Goal: Transaction & Acquisition: Purchase product/service

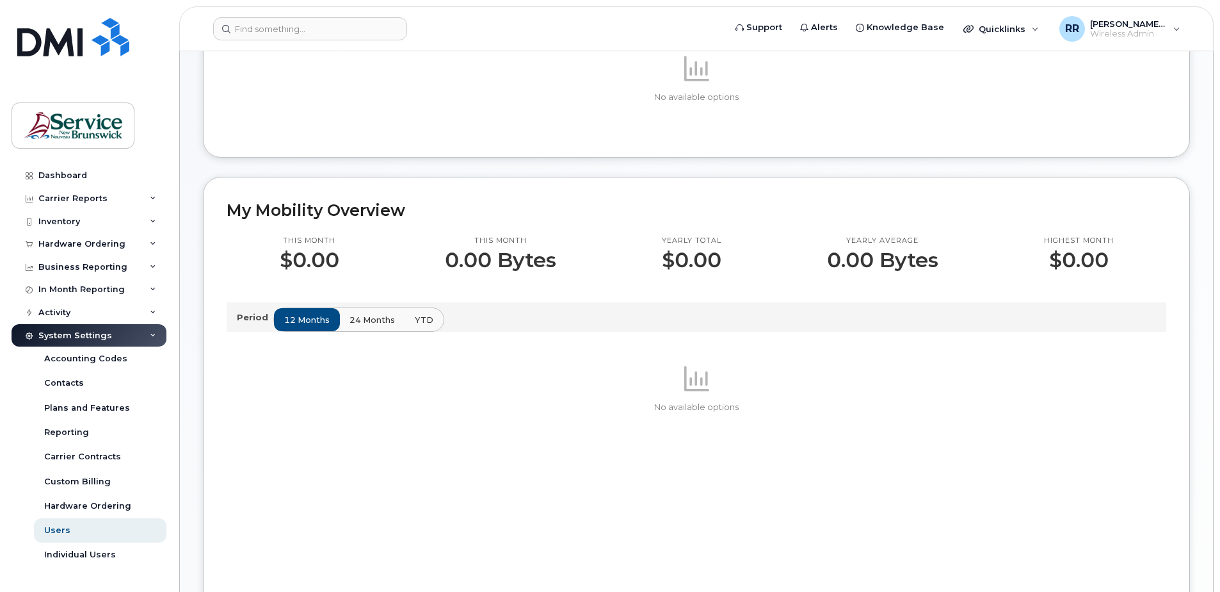
scroll to position [192, 0]
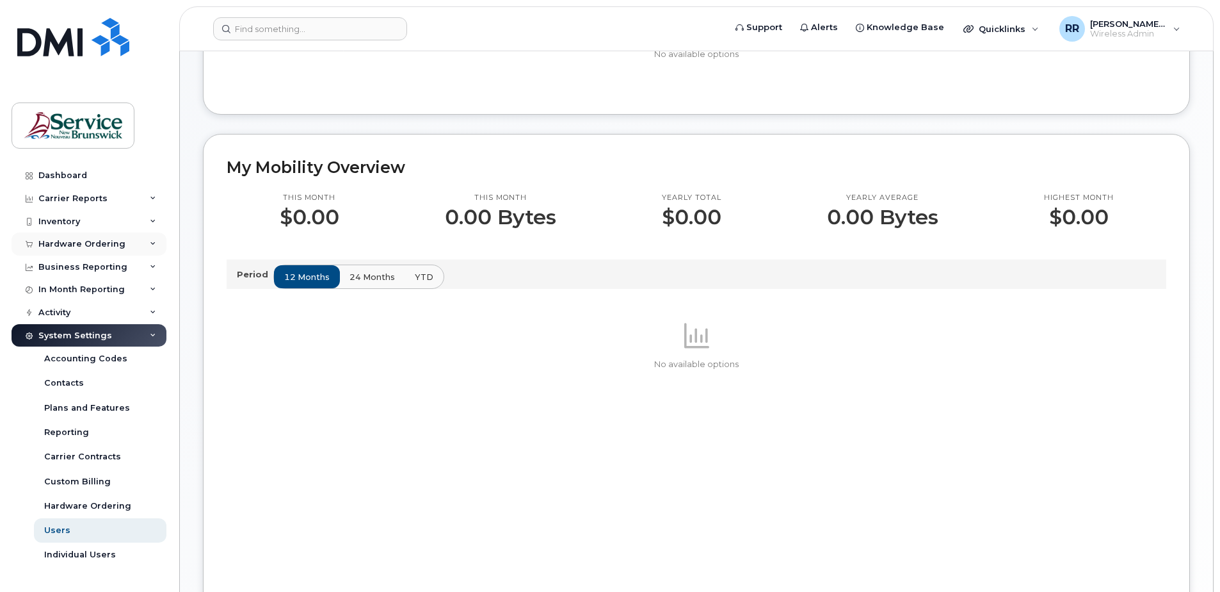
click at [80, 247] on div "Hardware Ordering" at bounding box center [81, 244] width 87 height 10
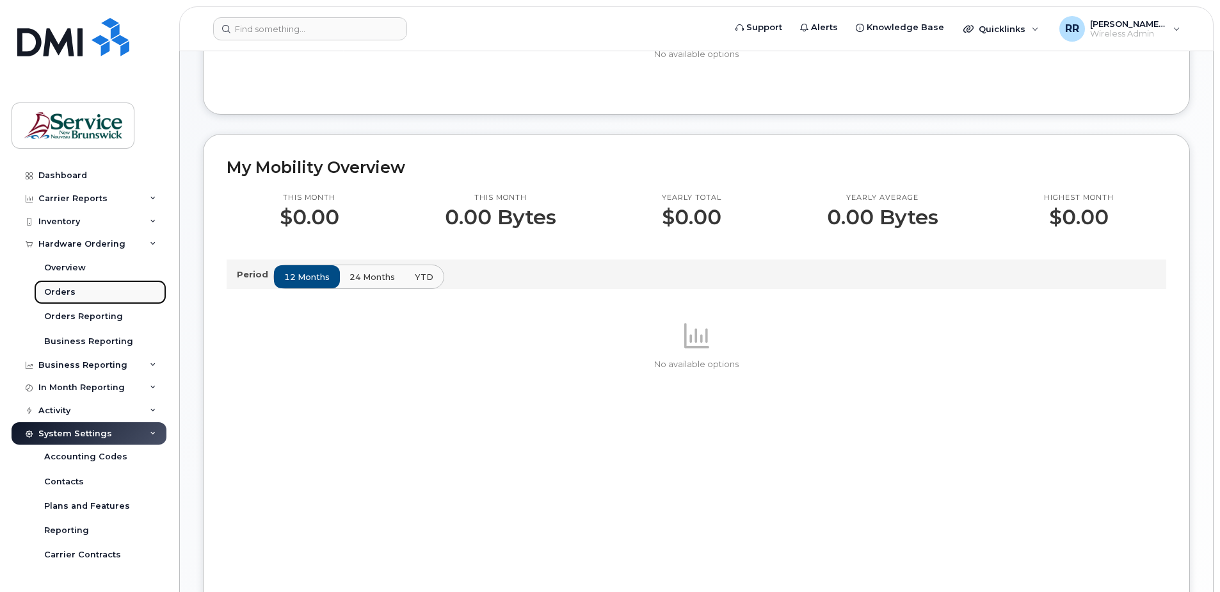
click at [70, 290] on div "Orders" at bounding box center [59, 292] width 31 height 12
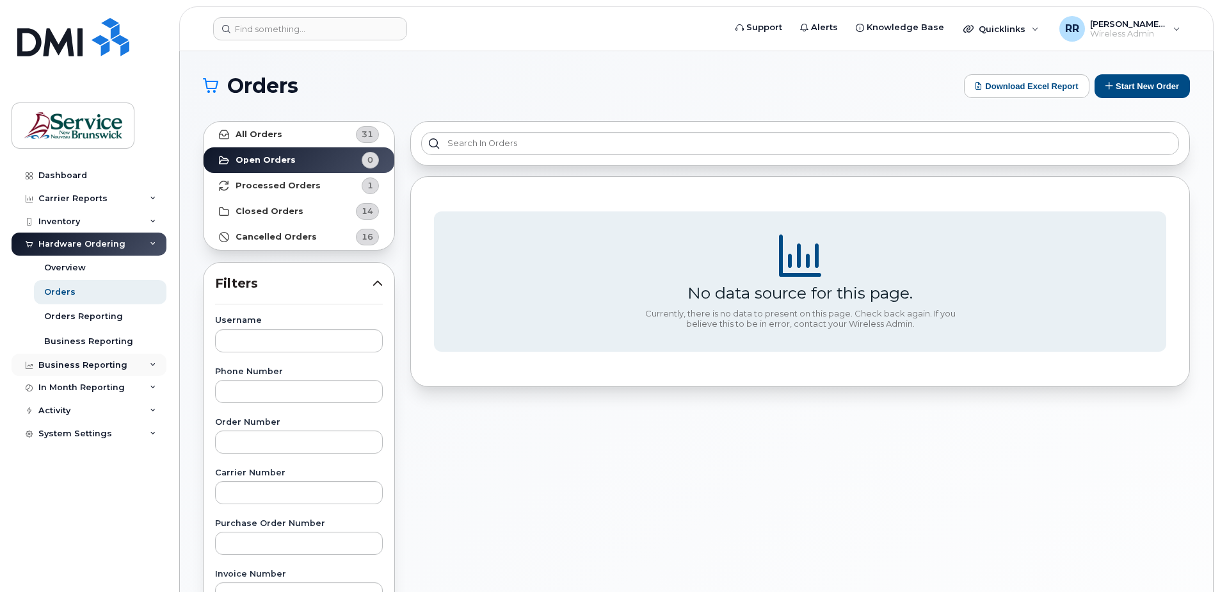
click at [104, 366] on div "Business Reporting" at bounding box center [82, 365] width 89 height 10
click at [102, 368] on div "Business Reporting" at bounding box center [82, 365] width 89 height 10
click at [71, 239] on div "Hardware Ordering" at bounding box center [81, 244] width 87 height 10
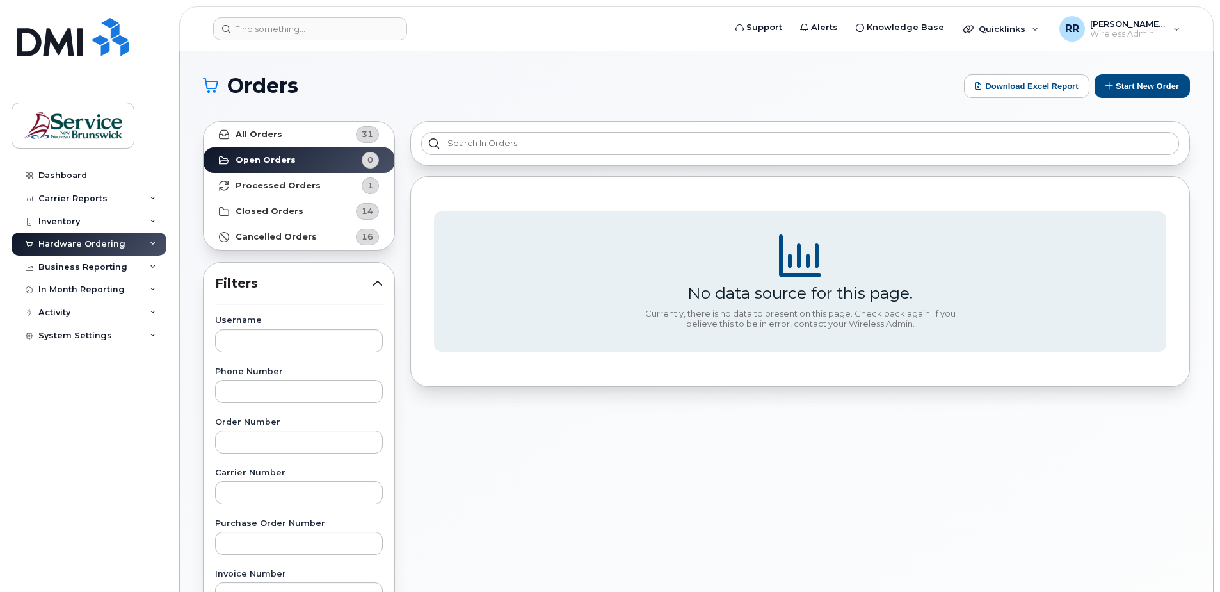
click at [150, 247] on icon at bounding box center [153, 244] width 6 height 6
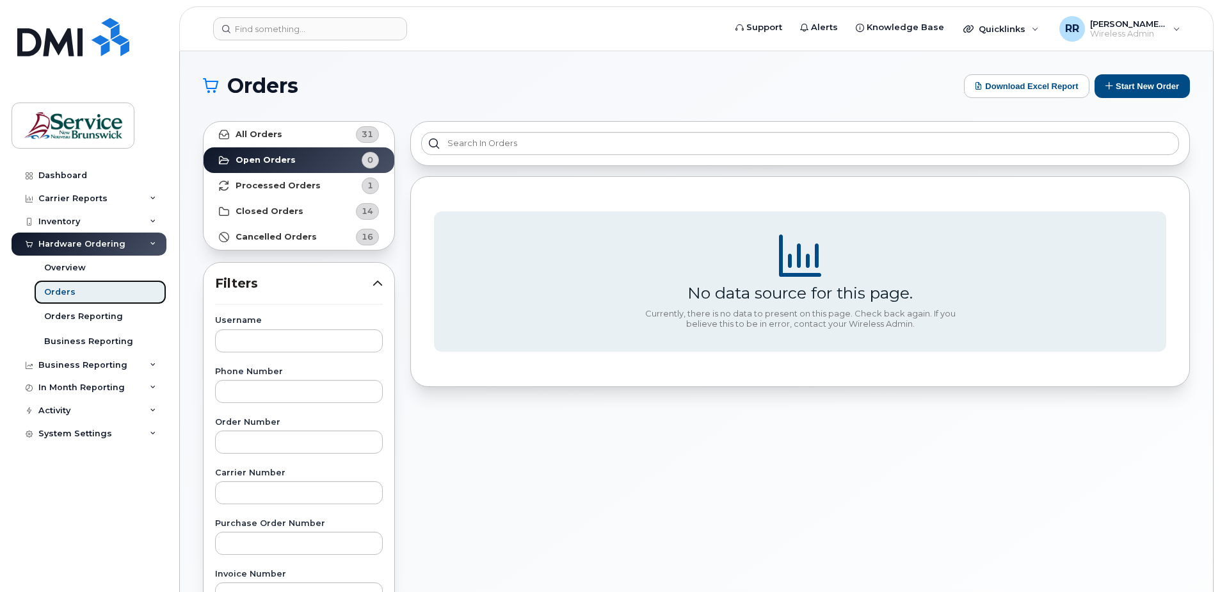
click at [61, 296] on div "Orders" at bounding box center [59, 292] width 31 height 12
click at [86, 318] on div "Orders Reporting" at bounding box center [83, 317] width 79 height 12
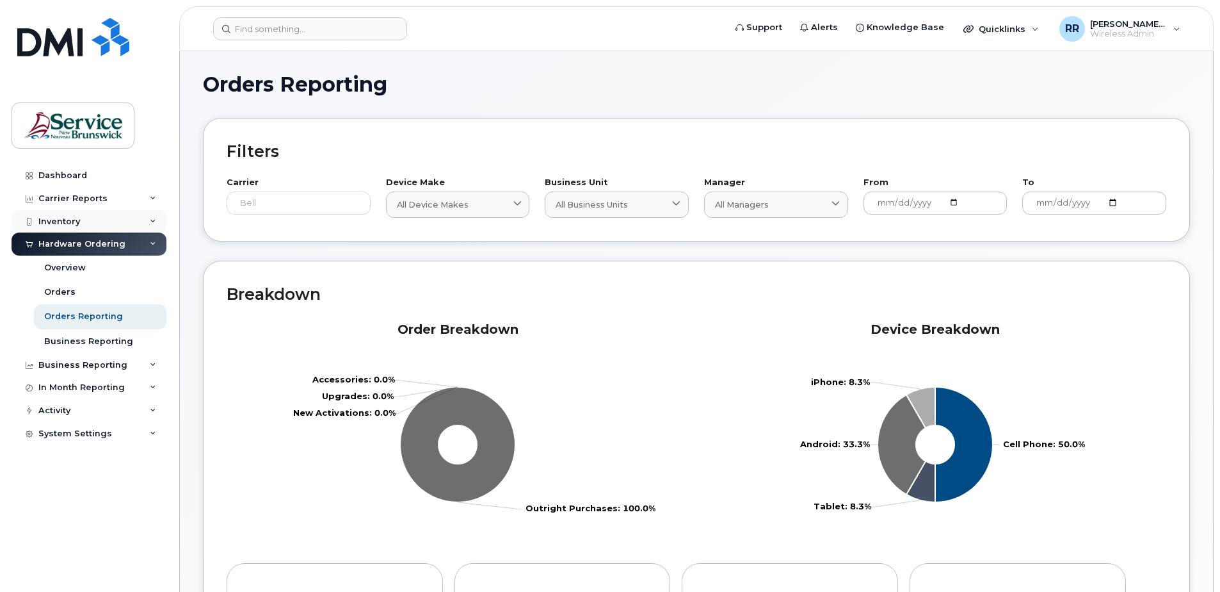
click at [67, 220] on div "Inventory" at bounding box center [59, 221] width 42 height 10
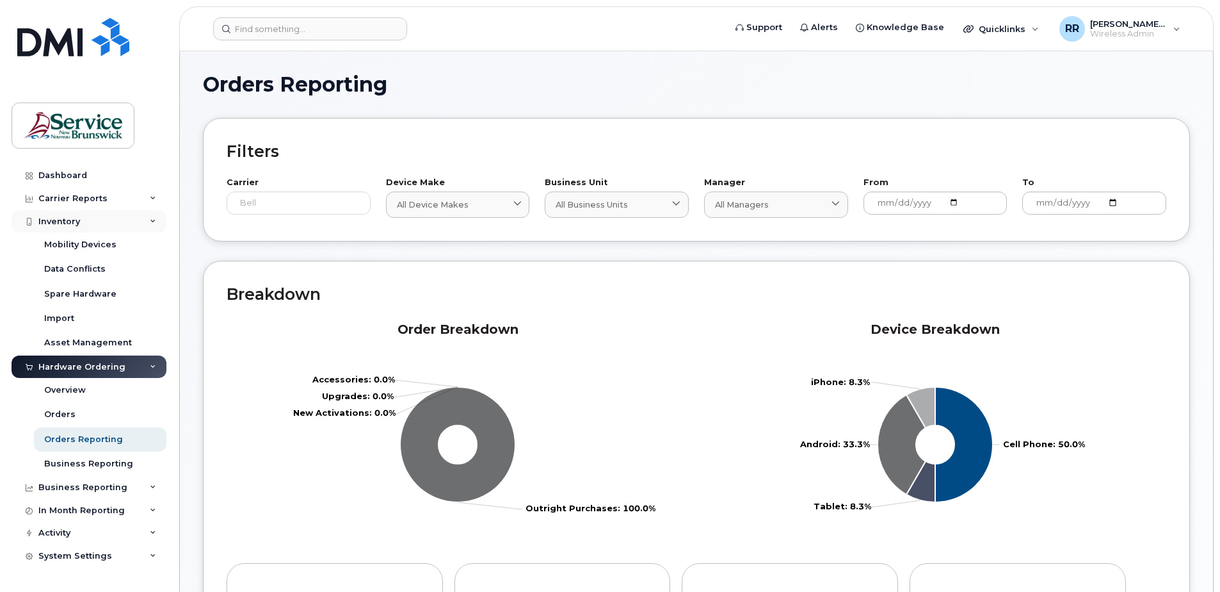
click at [67, 220] on div "Inventory" at bounding box center [59, 221] width 42 height 10
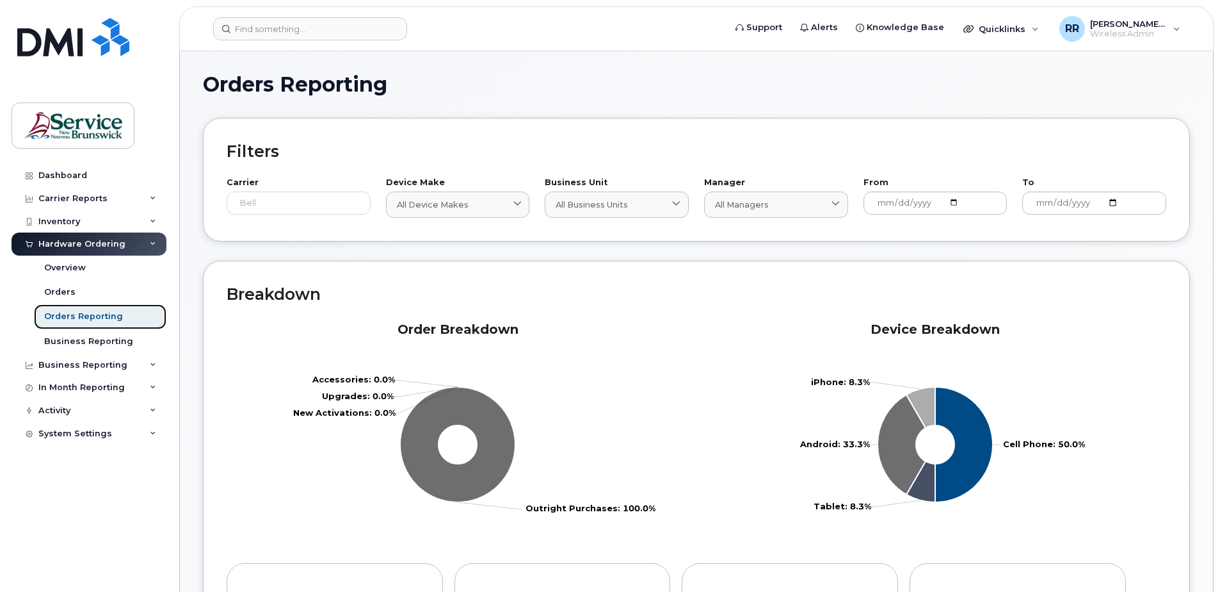
click at [97, 318] on div "Orders Reporting" at bounding box center [83, 317] width 79 height 12
click at [70, 292] on div "Orders" at bounding box center [59, 292] width 31 height 12
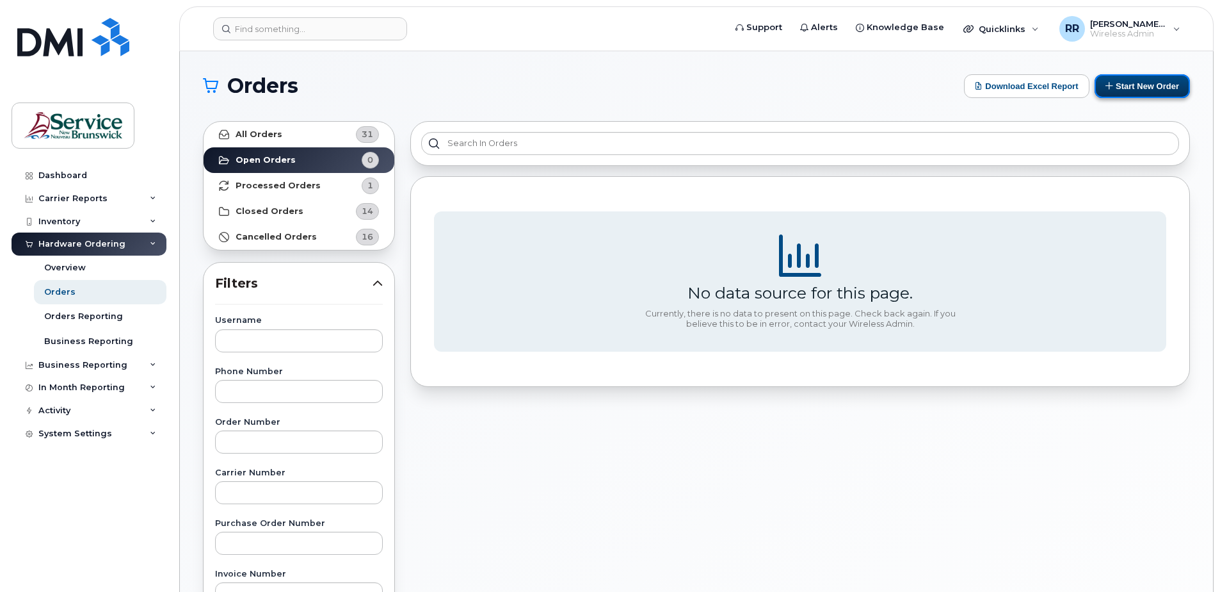
click at [1157, 81] on button "Start New Order" at bounding box center [1142, 86] width 95 height 24
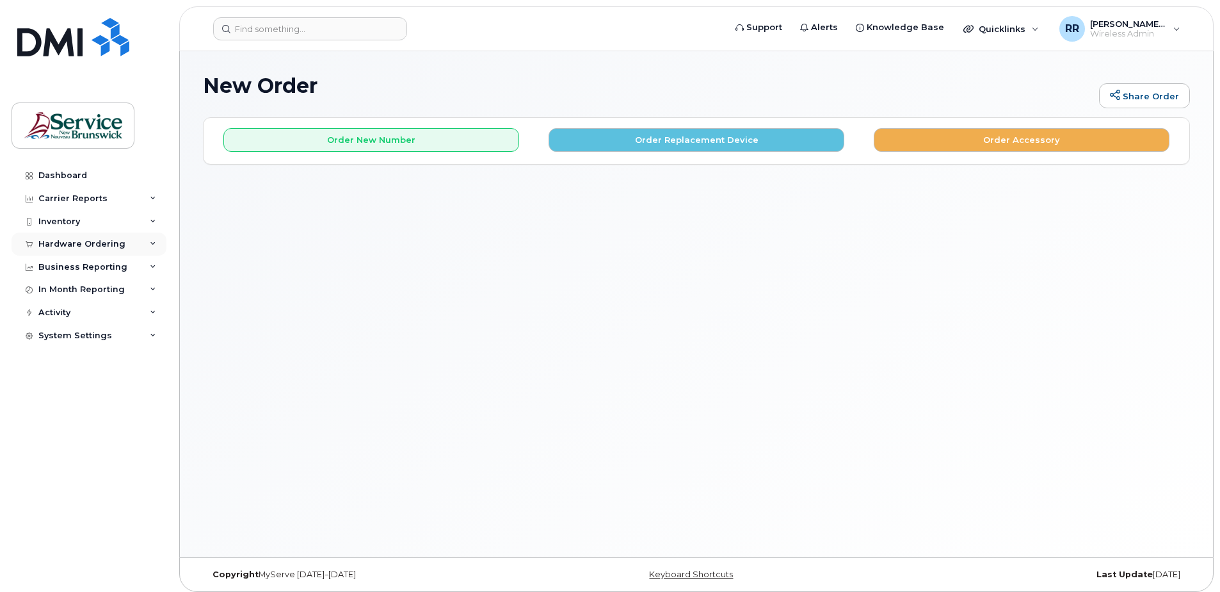
click at [58, 251] on div "Hardware Ordering" at bounding box center [89, 243] width 155 height 23
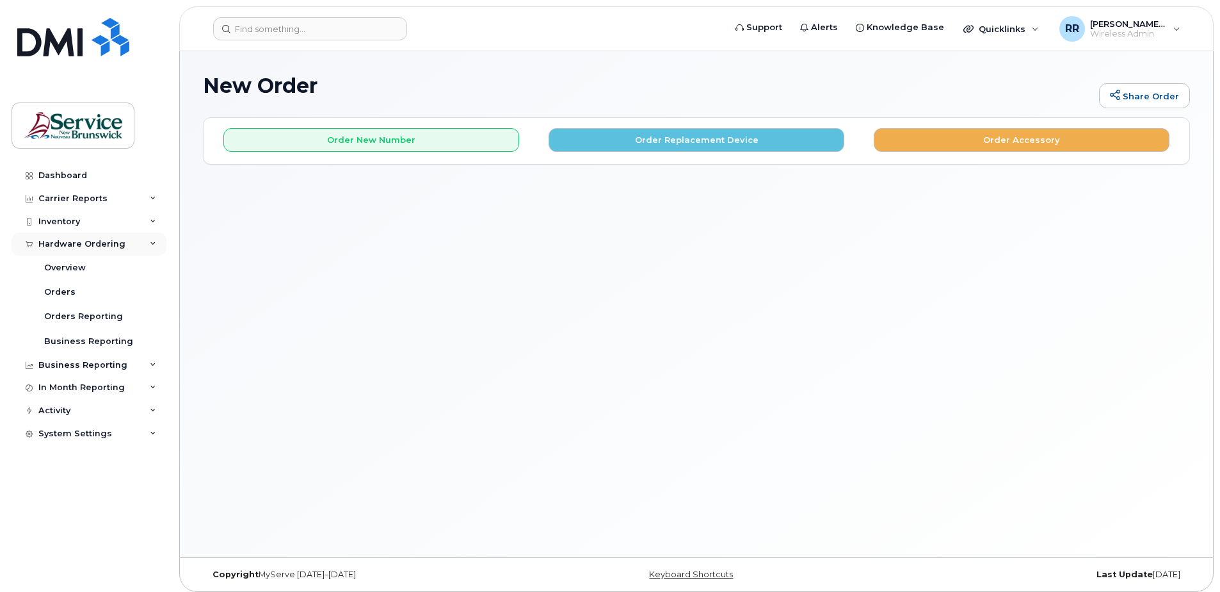
click at [79, 241] on div "Hardware Ordering" at bounding box center [81, 244] width 87 height 10
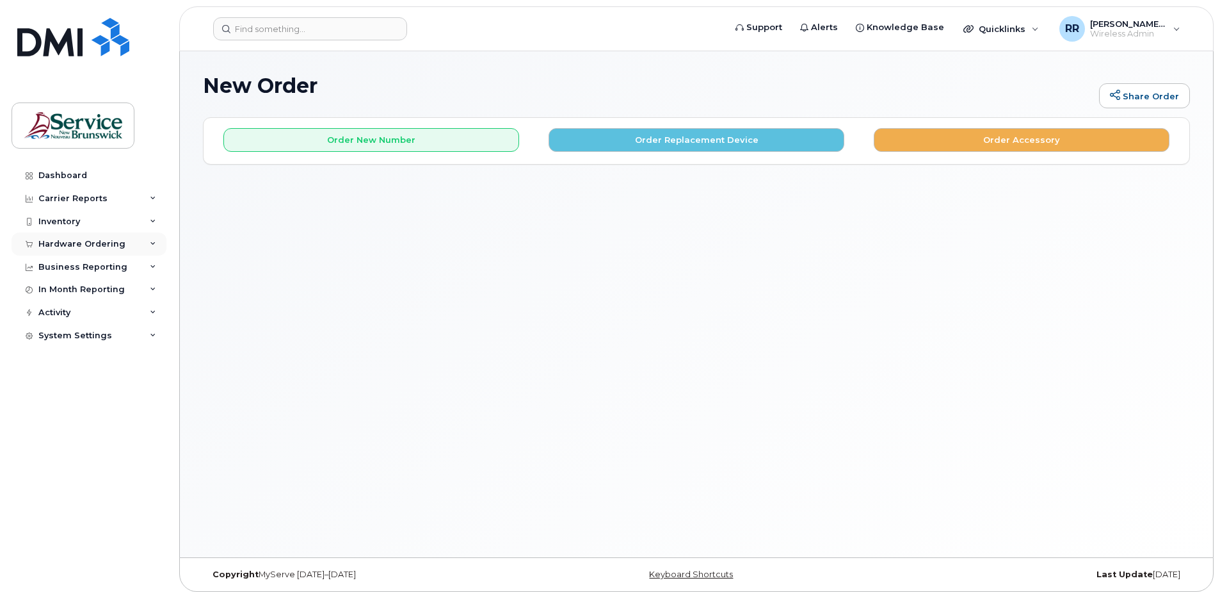
click at [79, 241] on div "Hardware Ordering" at bounding box center [81, 244] width 87 height 10
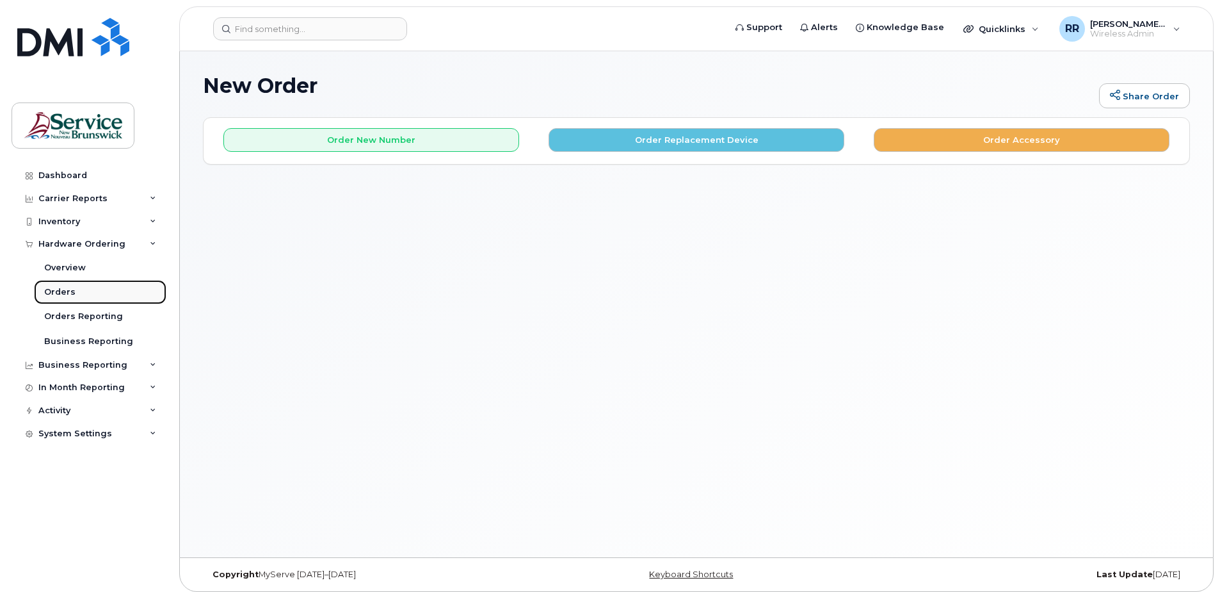
click at [58, 287] on div "Orders" at bounding box center [59, 292] width 31 height 12
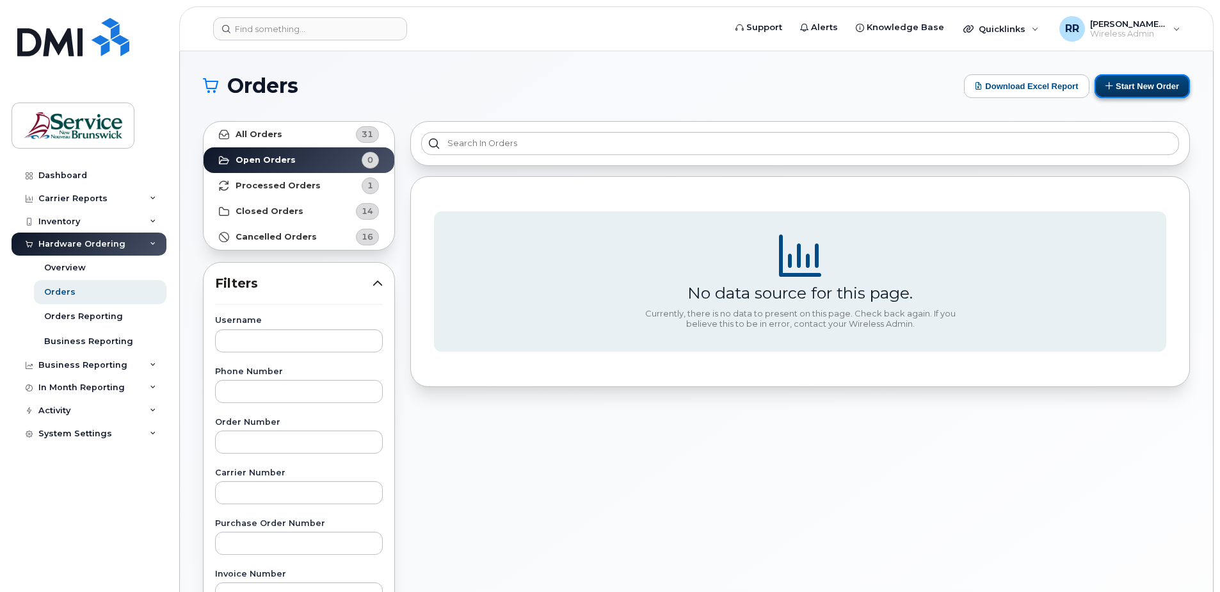
click at [1172, 92] on button "Start New Order" at bounding box center [1142, 86] width 95 height 24
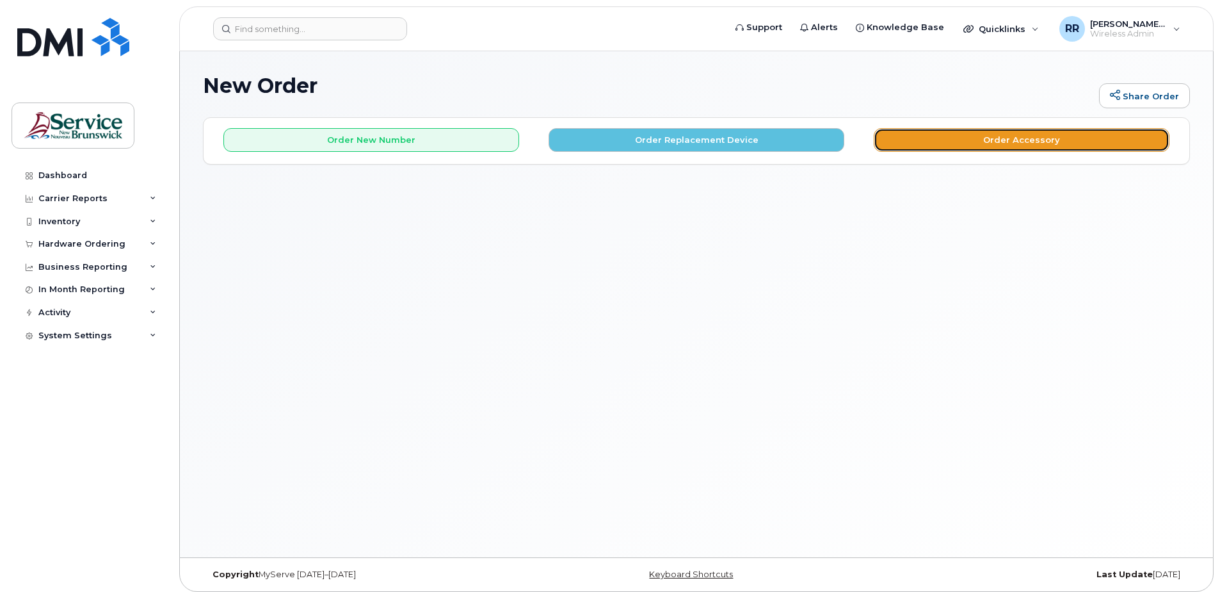
click at [989, 142] on button "Order Accessory" at bounding box center [1022, 140] width 296 height 24
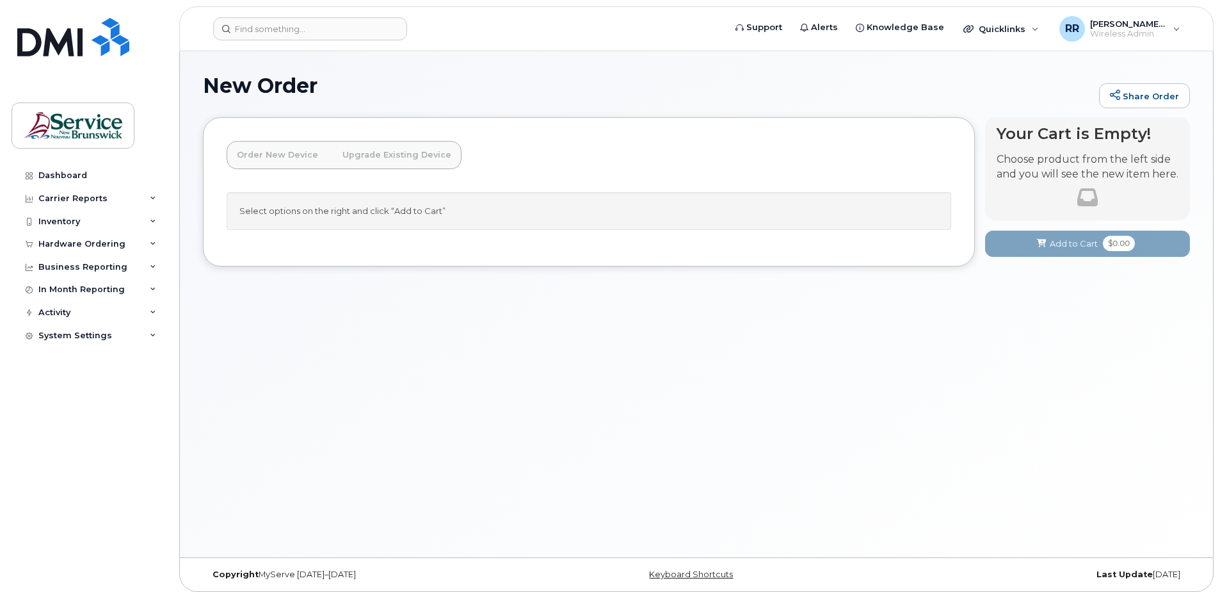
click at [393, 160] on link "Upgrade Existing Device" at bounding box center [396, 155] width 129 height 28
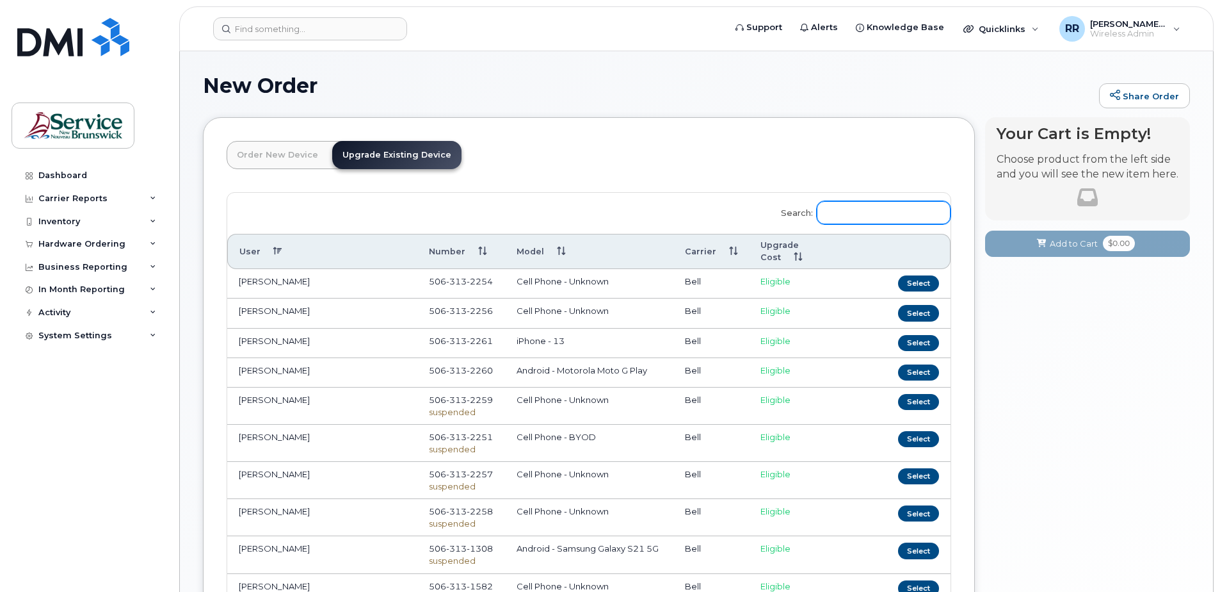
click at [864, 214] on input "Search:" at bounding box center [884, 212] width 134 height 23
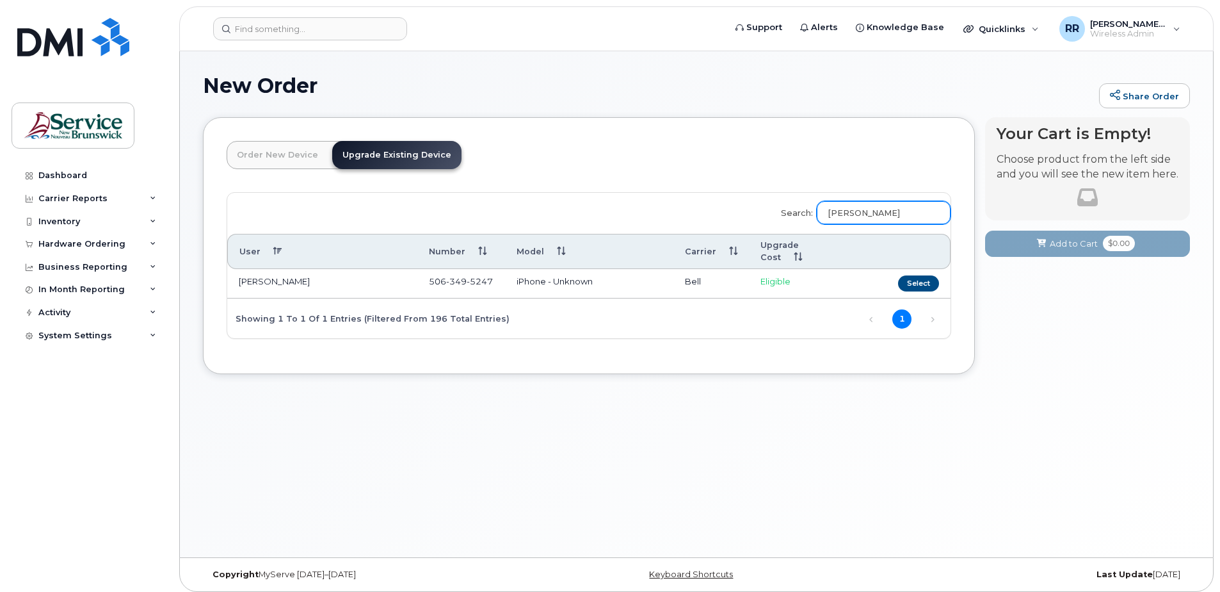
type input "Monica Bonnevie"
click at [277, 282] on td "Monica Bonnevie" at bounding box center [322, 283] width 190 height 29
click at [918, 285] on button "Select" at bounding box center [918, 283] width 41 height 16
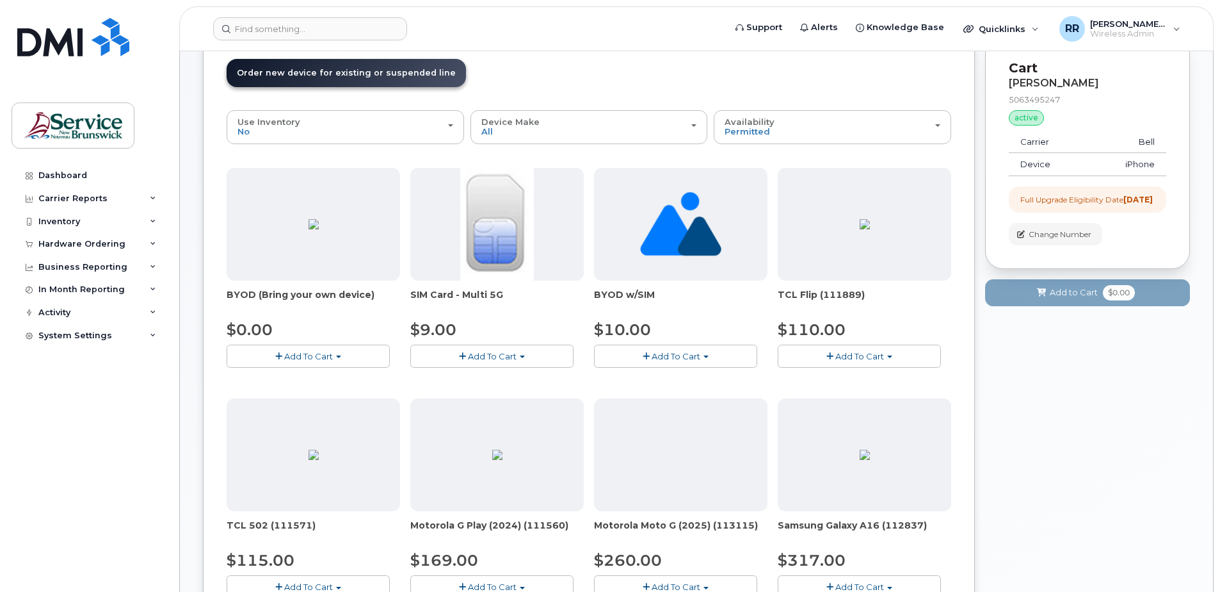
scroll to position [64, 0]
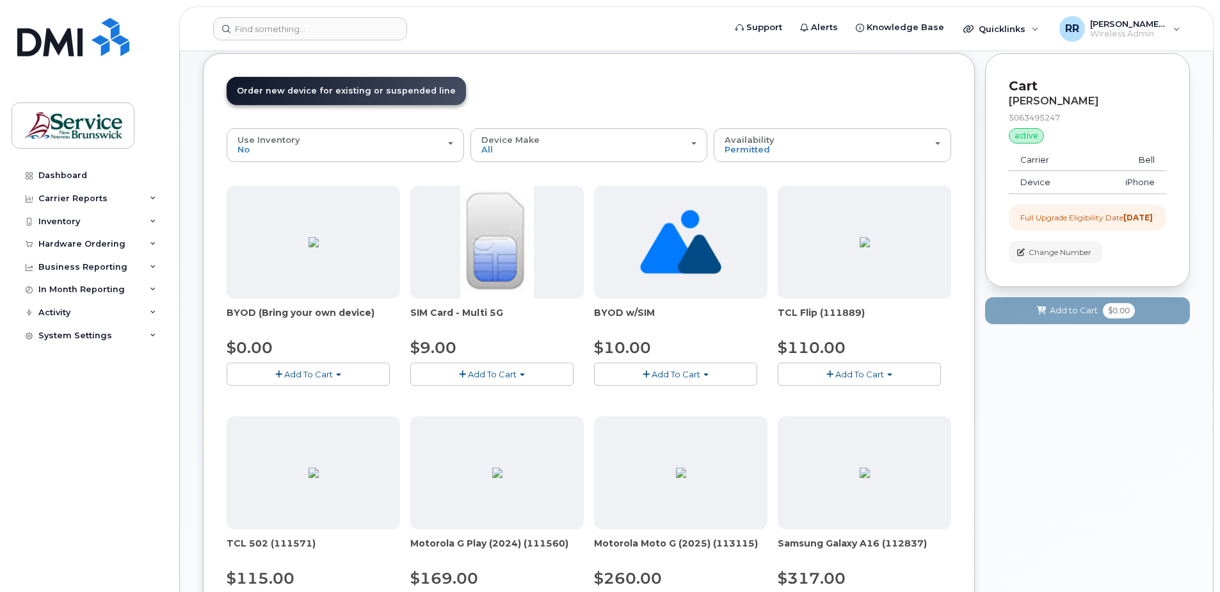
click at [290, 374] on span "Add To Cart" at bounding box center [308, 374] width 49 height 10
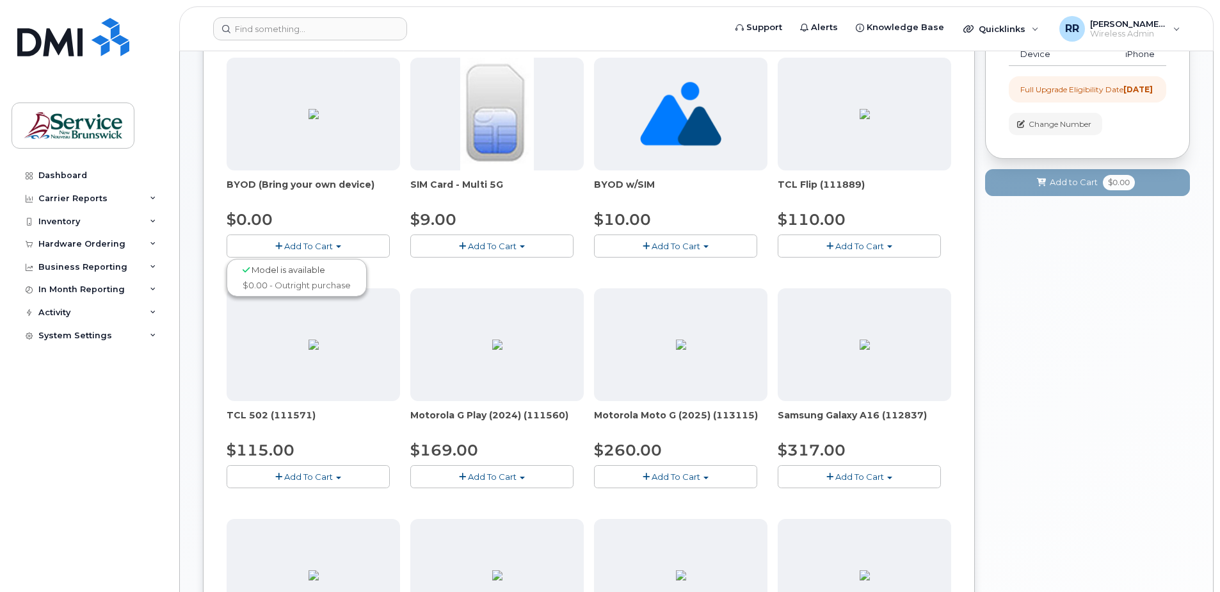
scroll to position [0, 0]
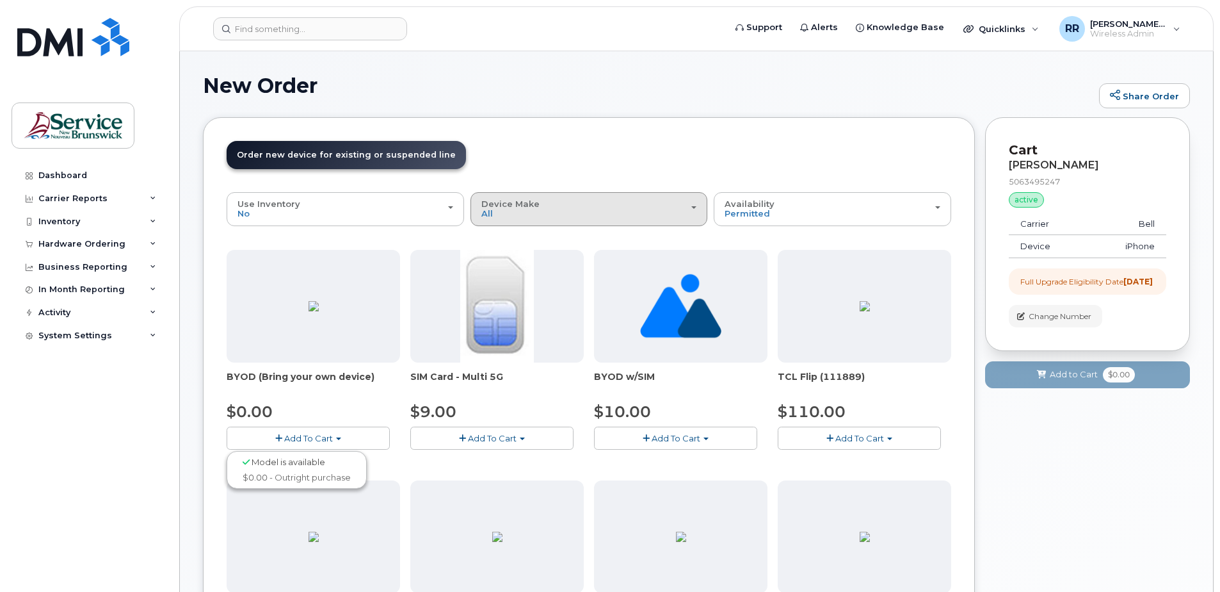
click at [693, 210] on div "Device Make All Aircard Android Cell Phone iPhone Tablet Unknown" at bounding box center [590, 209] width 216 height 20
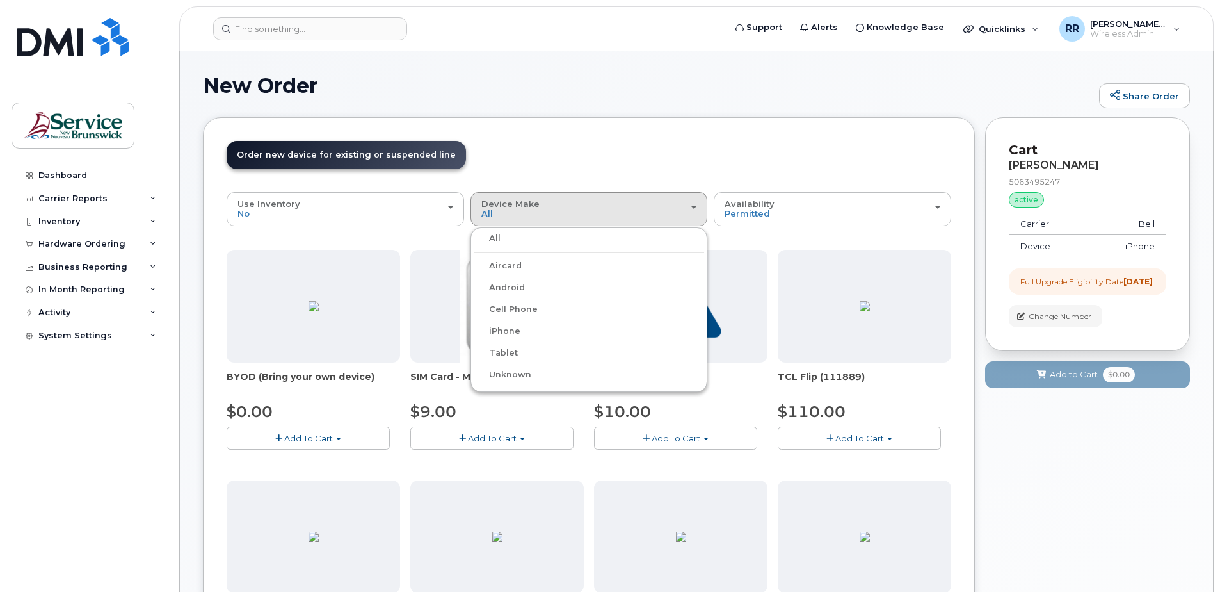
click at [498, 328] on label "iPhone" at bounding box center [497, 330] width 47 height 15
click at [0, 0] on input "iPhone" at bounding box center [0, 0] width 0 height 0
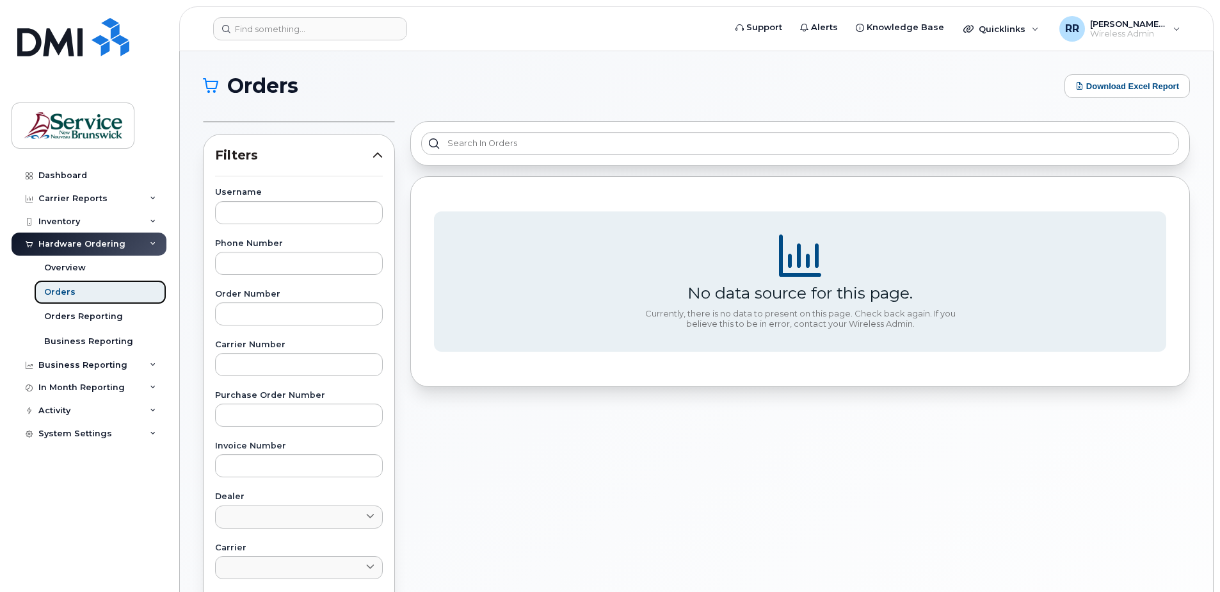
click at [72, 293] on div "Orders" at bounding box center [59, 292] width 31 height 12
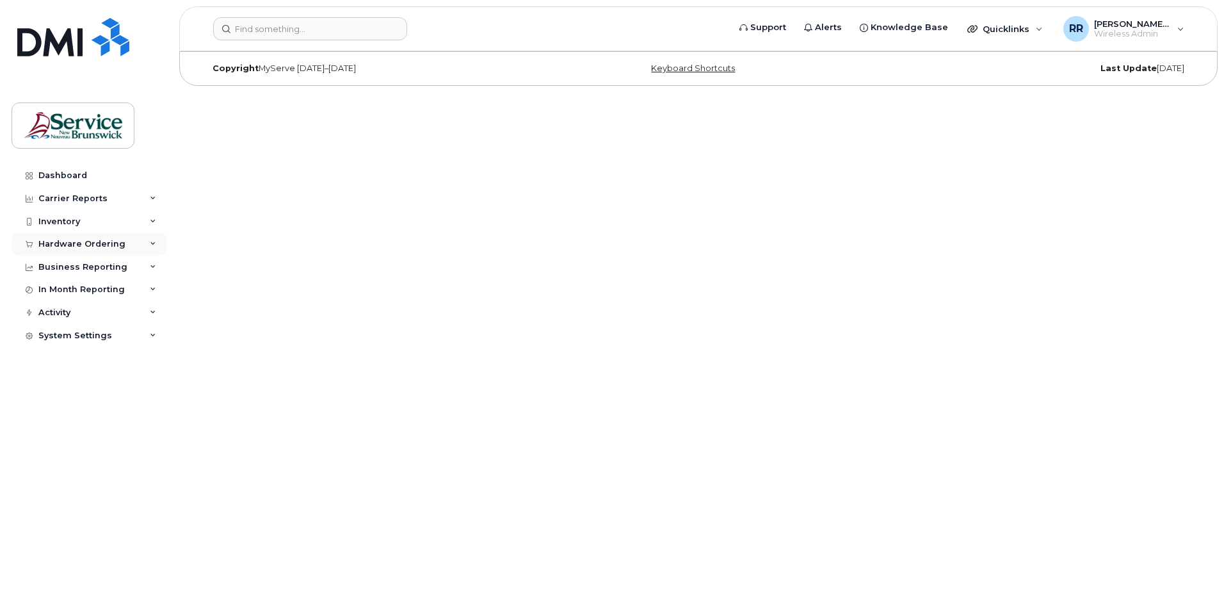
click at [72, 241] on div "Hardware Ordering" at bounding box center [81, 244] width 87 height 10
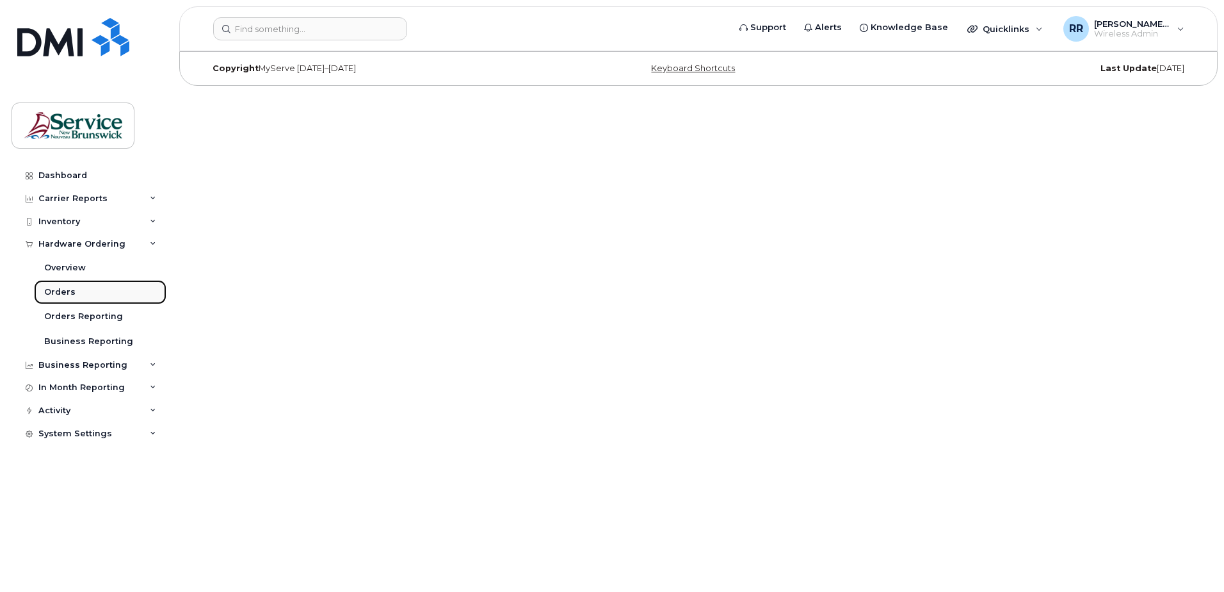
click at [69, 291] on div "Orders" at bounding box center [59, 292] width 31 height 12
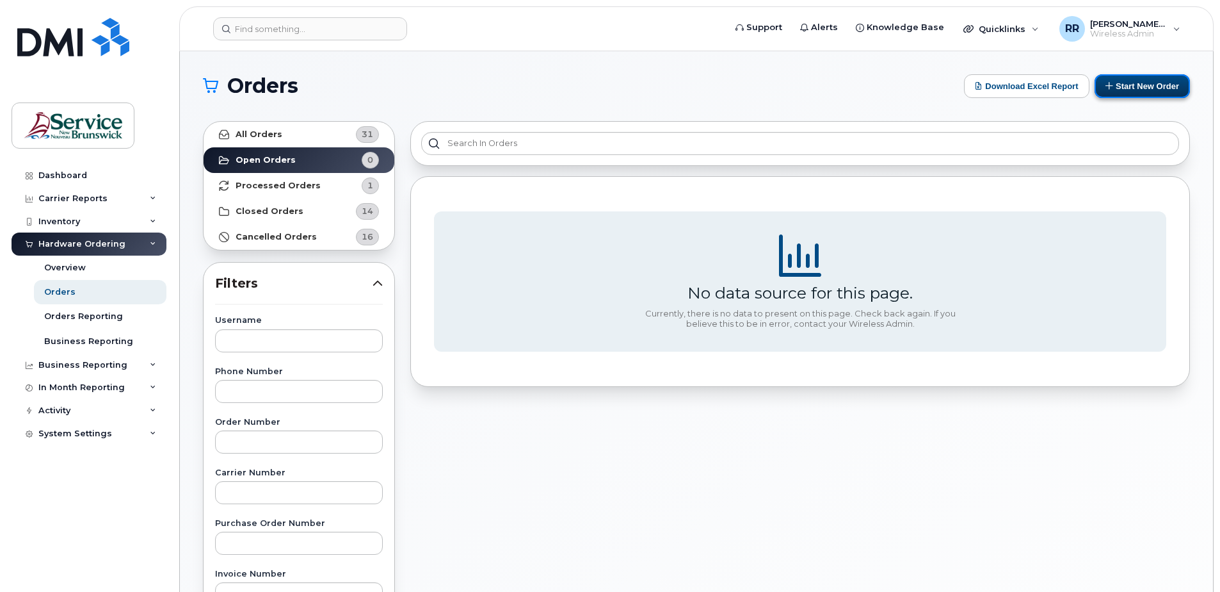
click at [1128, 86] on button "Start New Order" at bounding box center [1142, 86] width 95 height 24
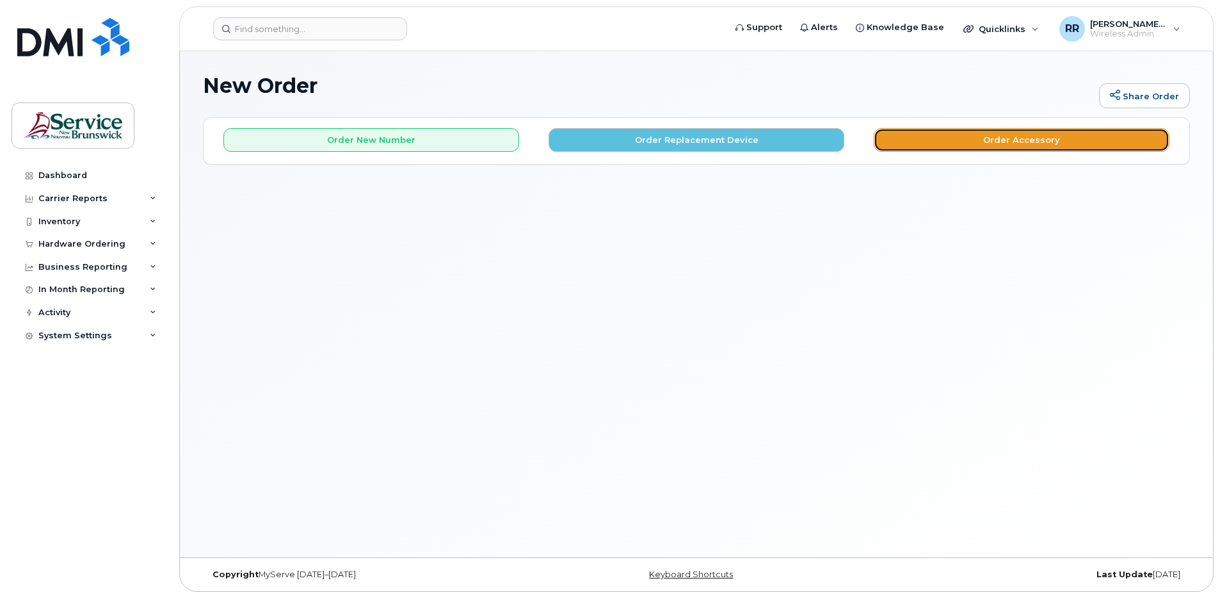
click at [1022, 136] on button "Order Accessory" at bounding box center [1022, 140] width 296 height 24
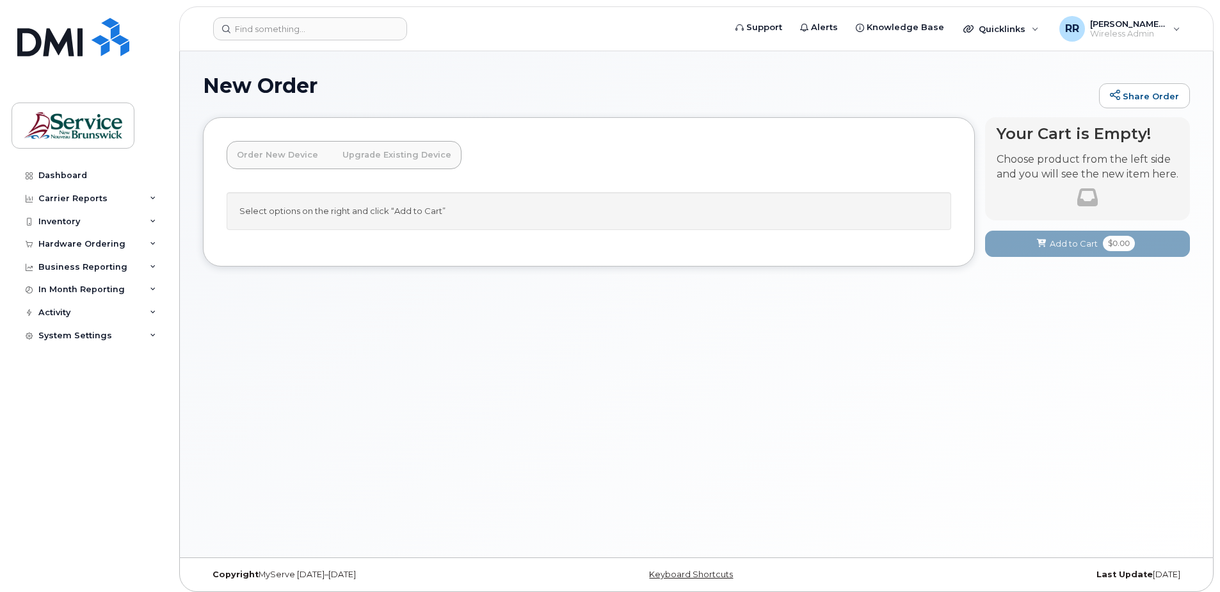
click at [386, 154] on link "Upgrade Existing Device" at bounding box center [396, 155] width 129 height 28
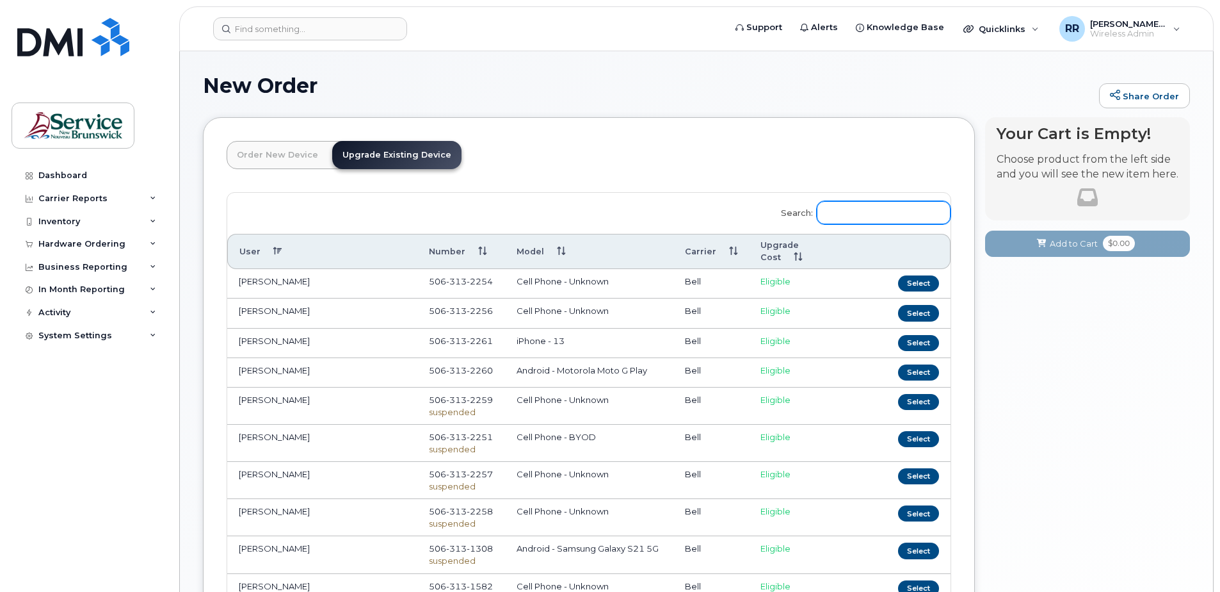
click at [843, 213] on input "Search:" at bounding box center [884, 212] width 134 height 23
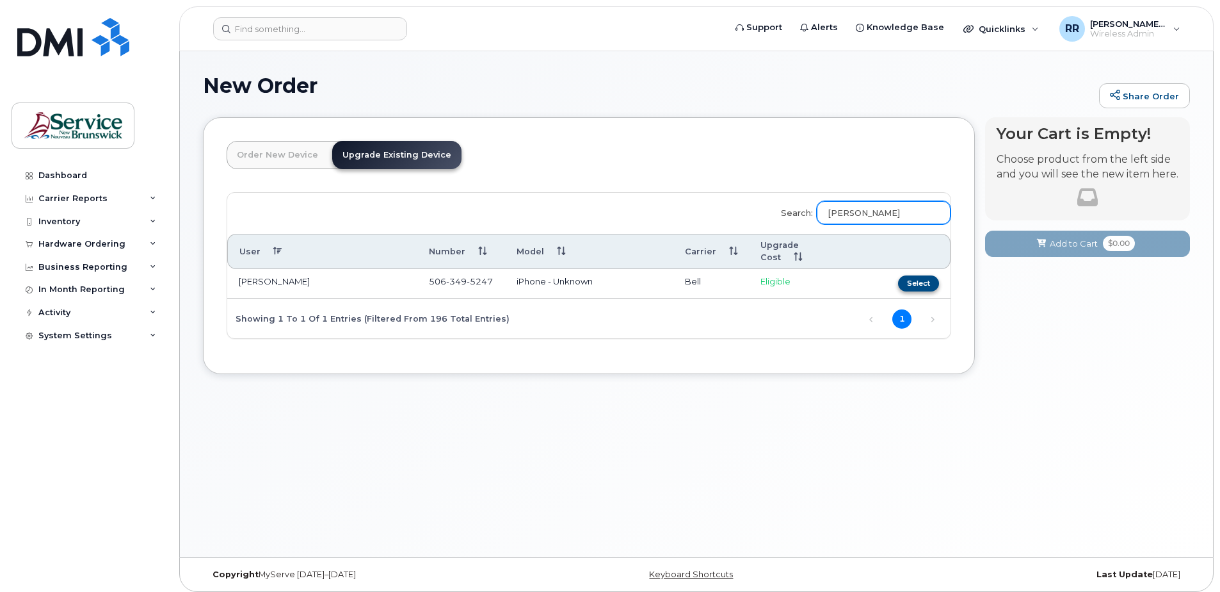
type input "monica Bonnevie"
click at [926, 283] on button "Select" at bounding box center [918, 283] width 41 height 16
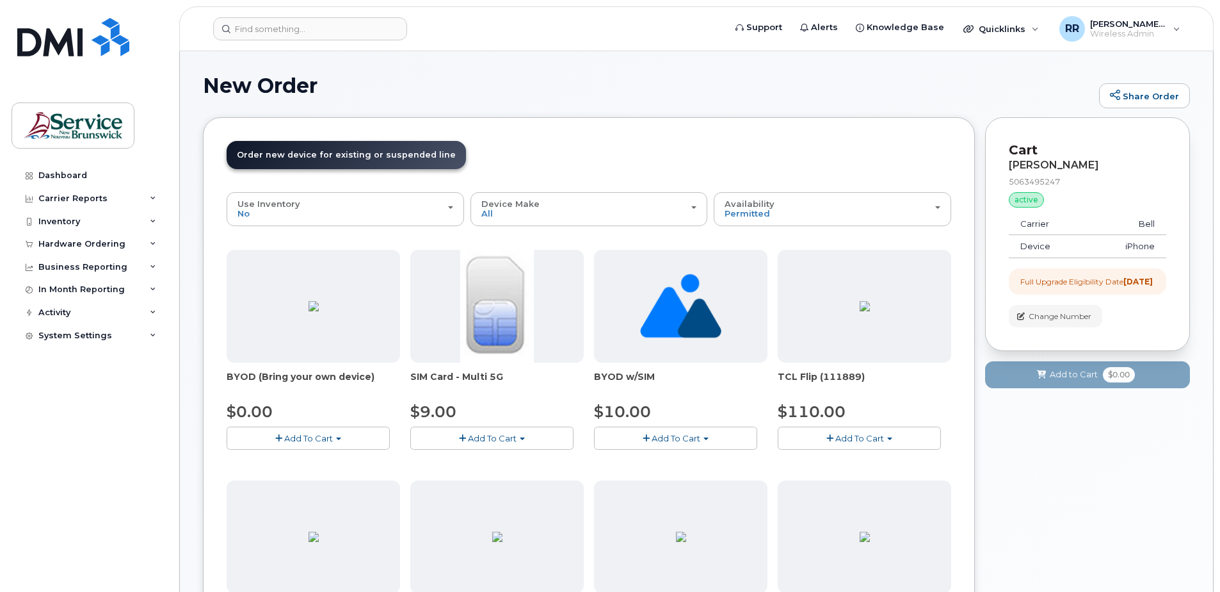
click at [503, 442] on span "Add To Cart" at bounding box center [492, 438] width 49 height 10
click at [496, 435] on span "Add To Cart" at bounding box center [492, 438] width 49 height 10
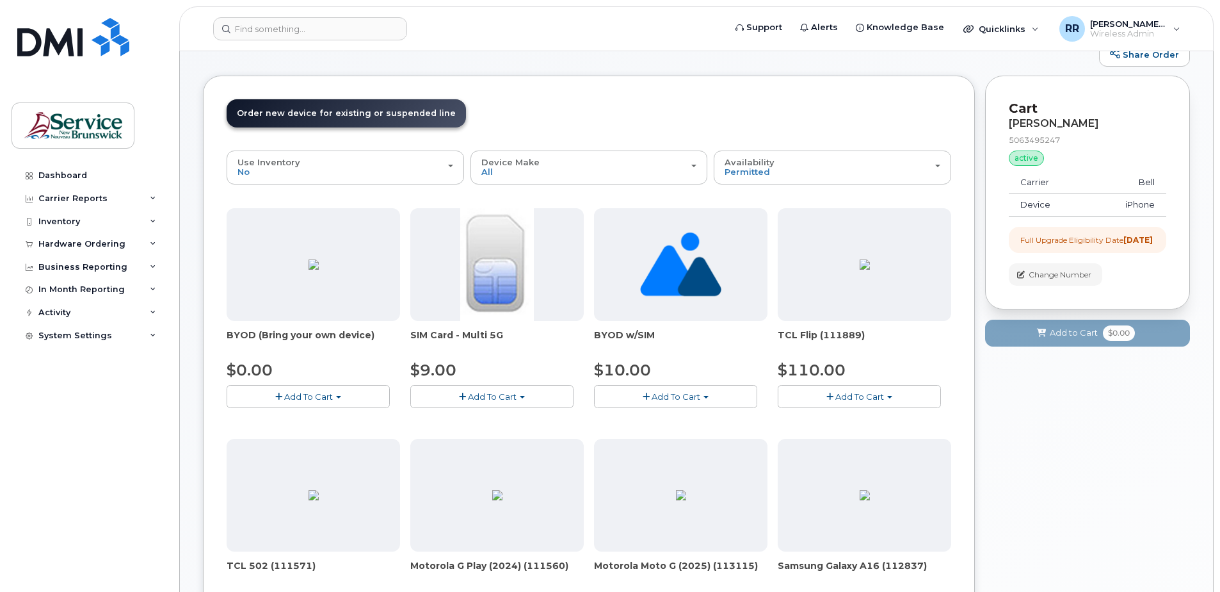
scroll to position [64, 0]
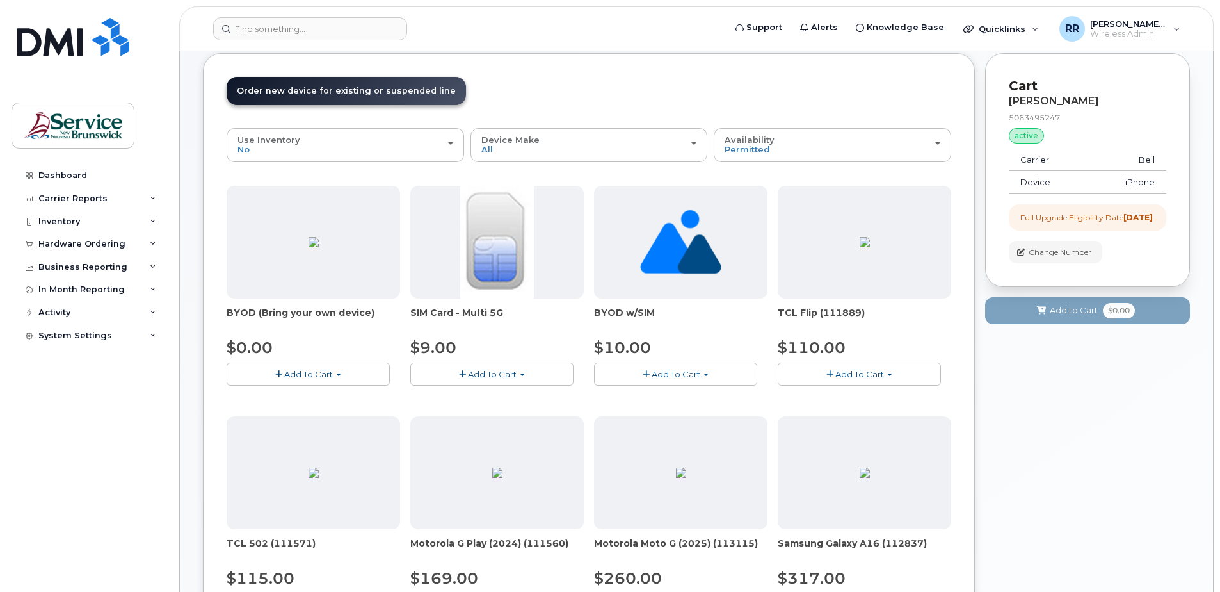
click at [474, 371] on span "Add To Cart" at bounding box center [492, 374] width 49 height 10
click at [446, 396] on link "$9.00 - Replacement SIM Card" at bounding box center [491, 398] width 155 height 16
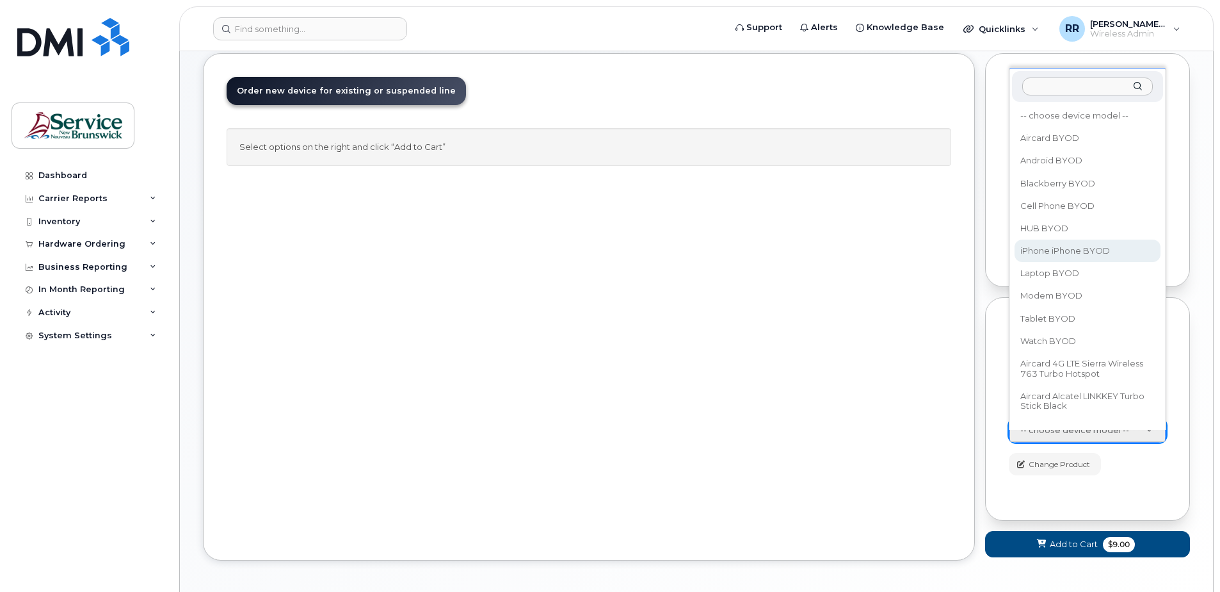
select select "2421"
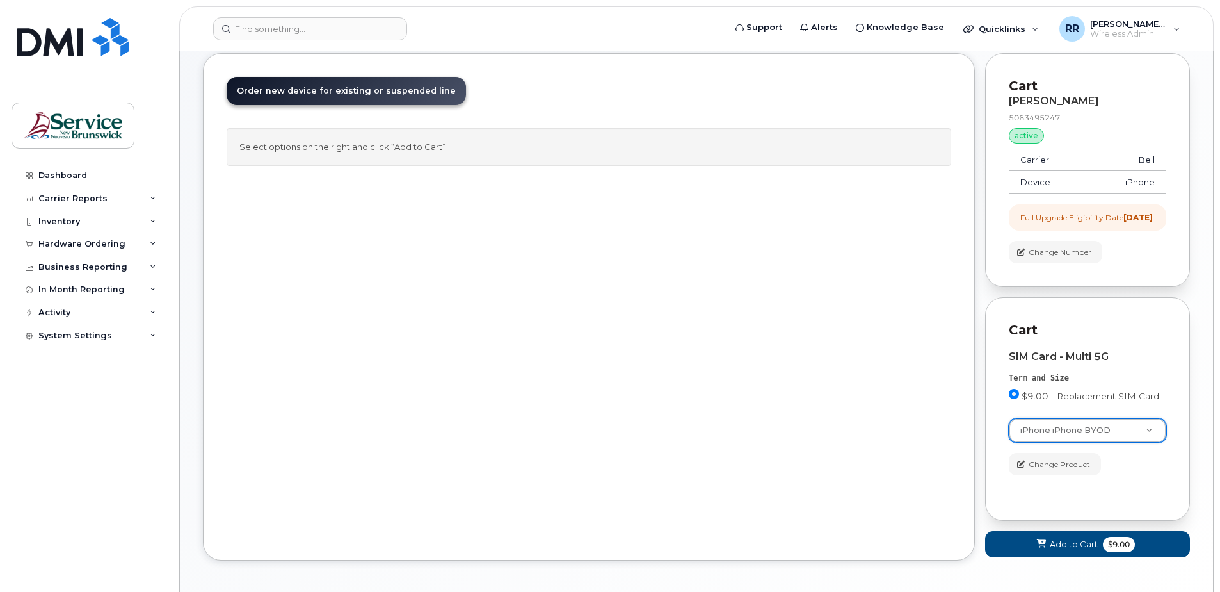
scroll to position [127, 0]
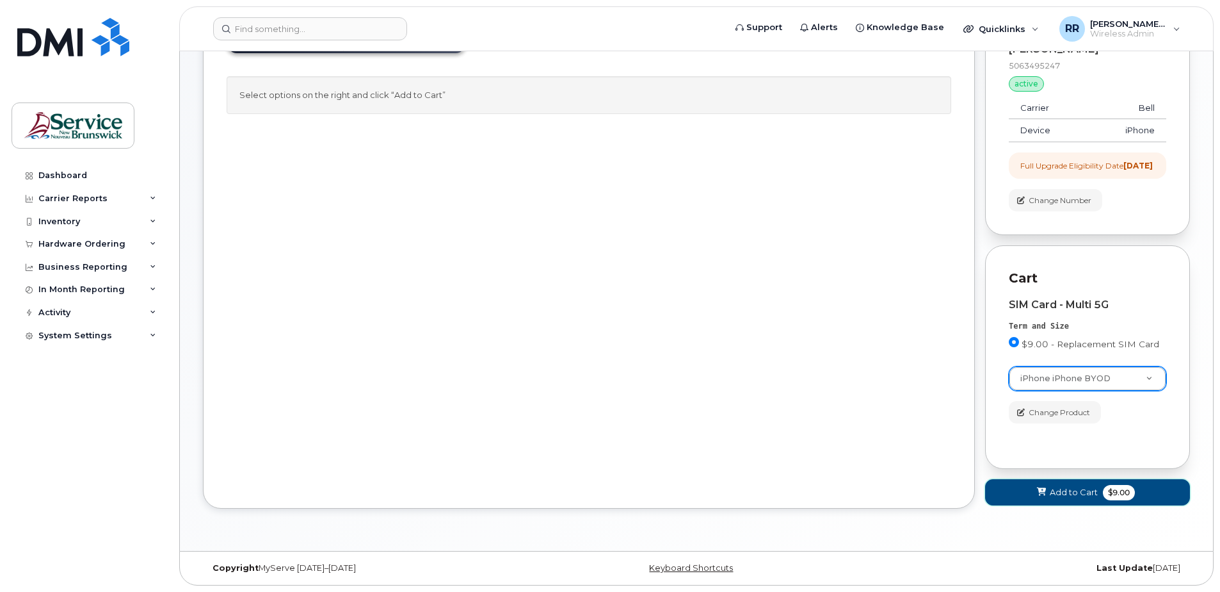
click at [1078, 499] on button "Add to Cart $9.00" at bounding box center [1087, 492] width 205 height 26
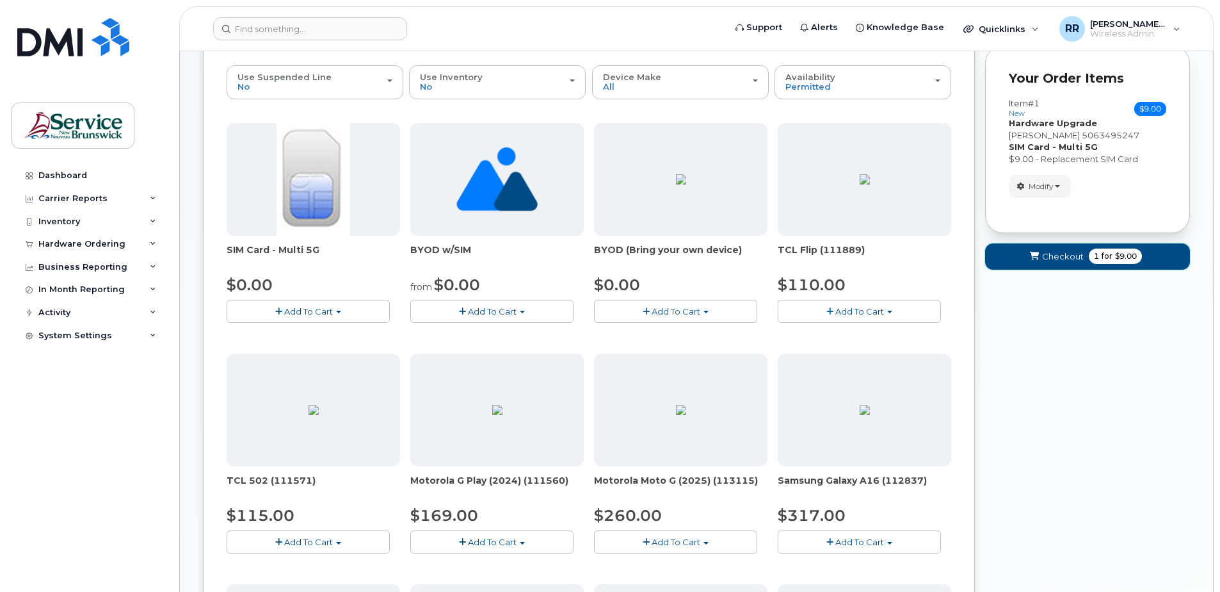
click at [1098, 254] on span "1" at bounding box center [1096, 256] width 5 height 12
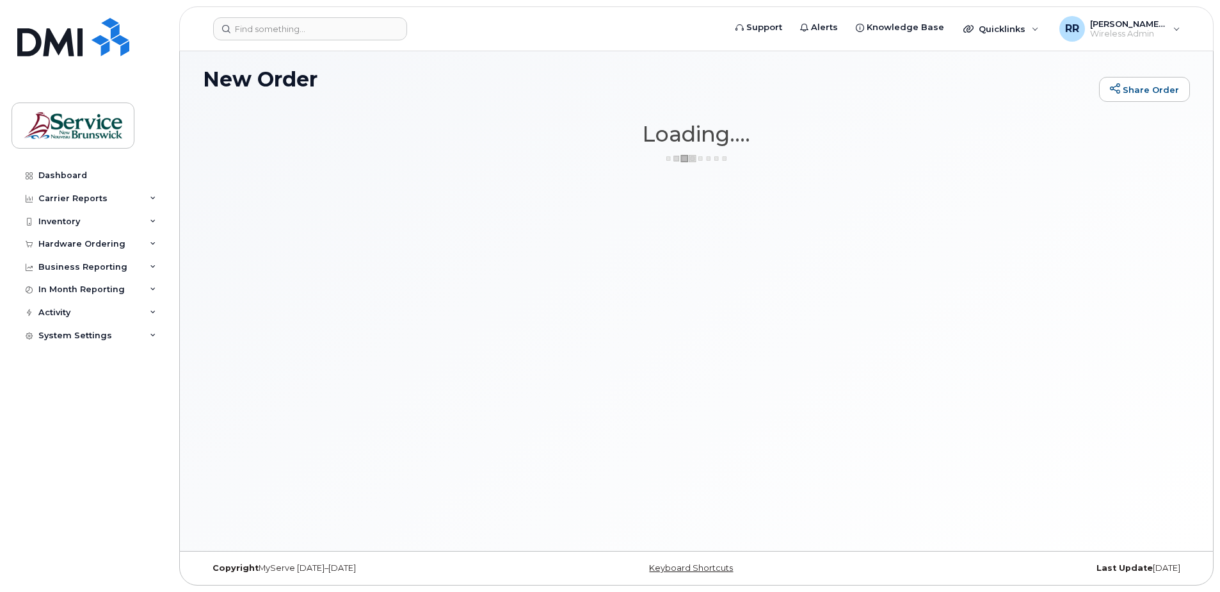
scroll to position [6, 0]
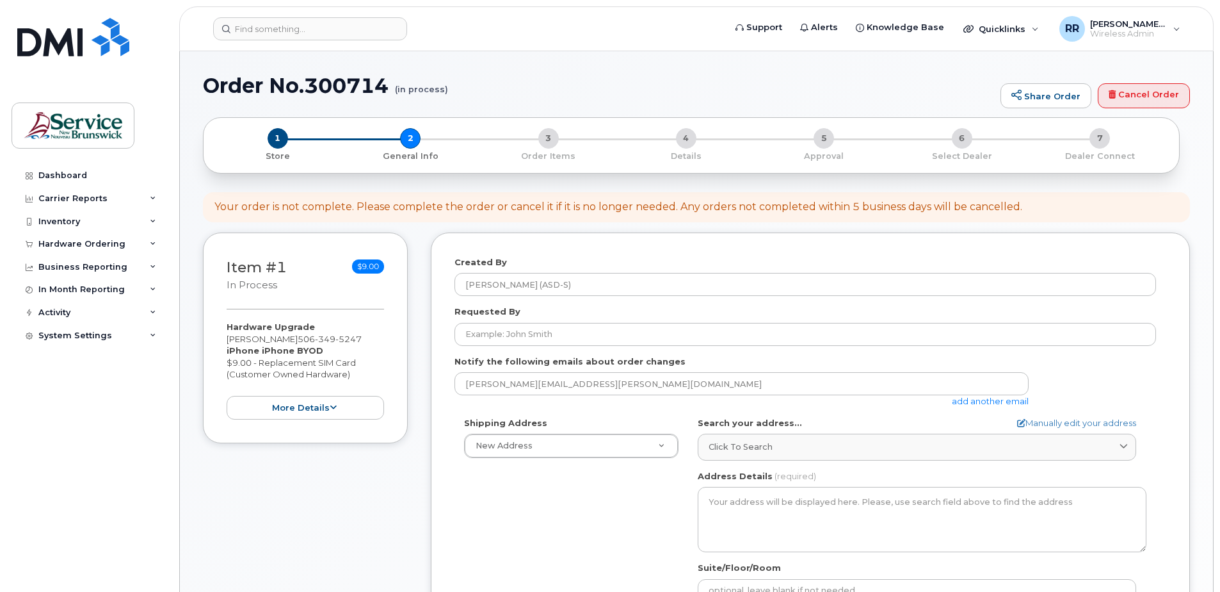
select select
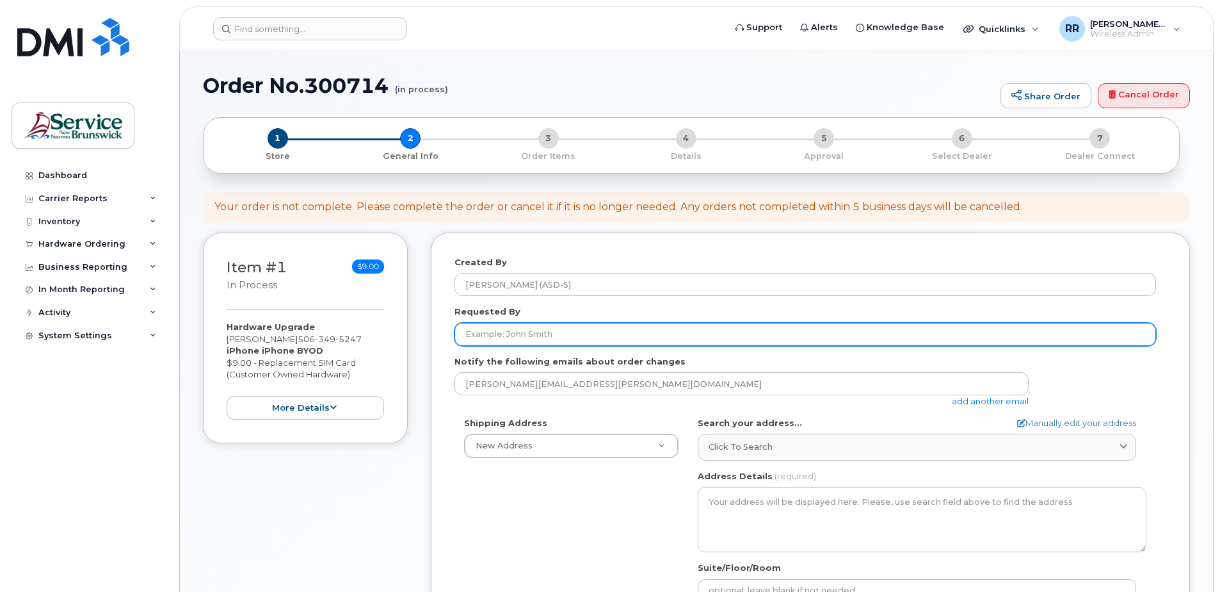
click at [520, 335] on input "Requested By" at bounding box center [806, 334] width 702 height 23
type input "[PERSON_NAME]"
type input "5068326432"
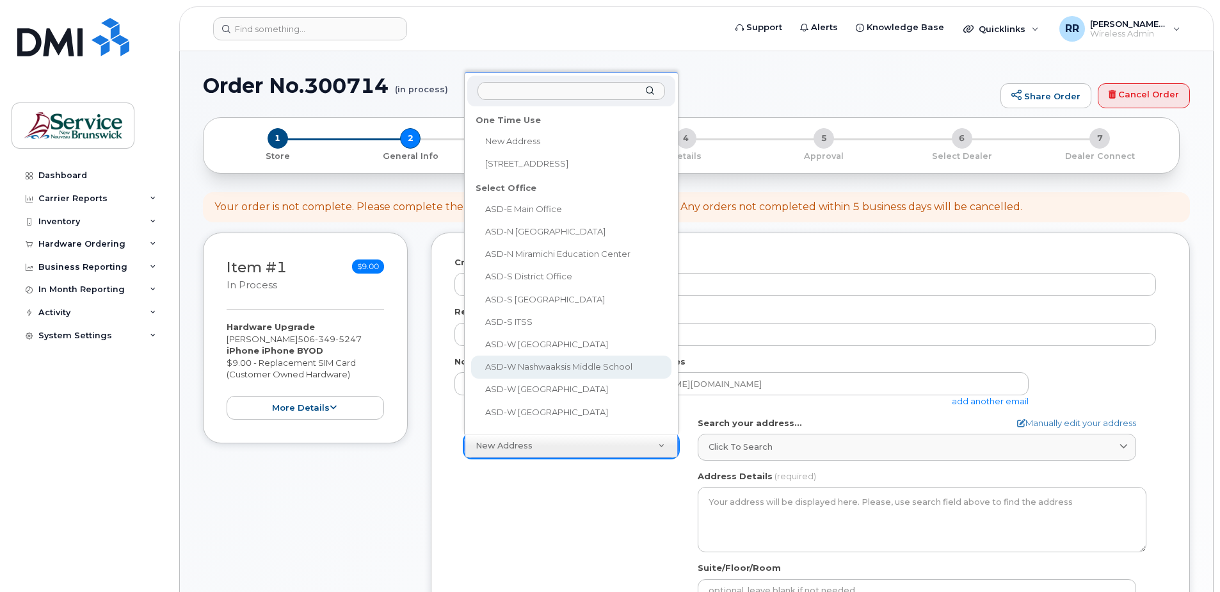
scroll to position [20, 0]
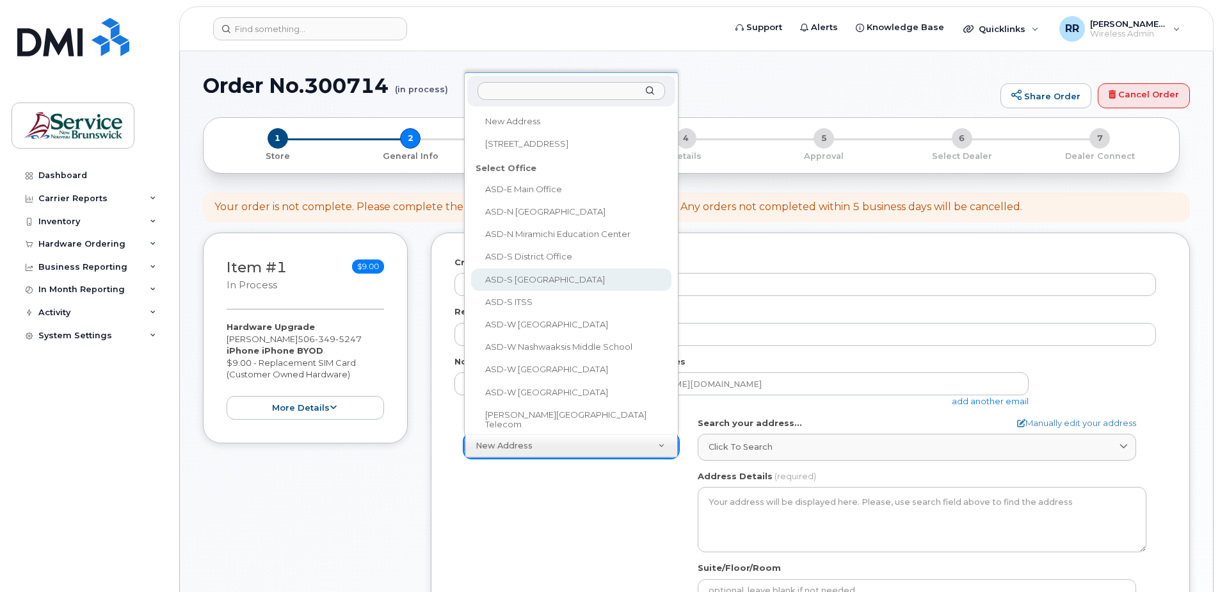
select select
type textarea "230 Eriskay Dr Rothesay New Brunswick E2E 5G7"
type input "Sheila Fox"
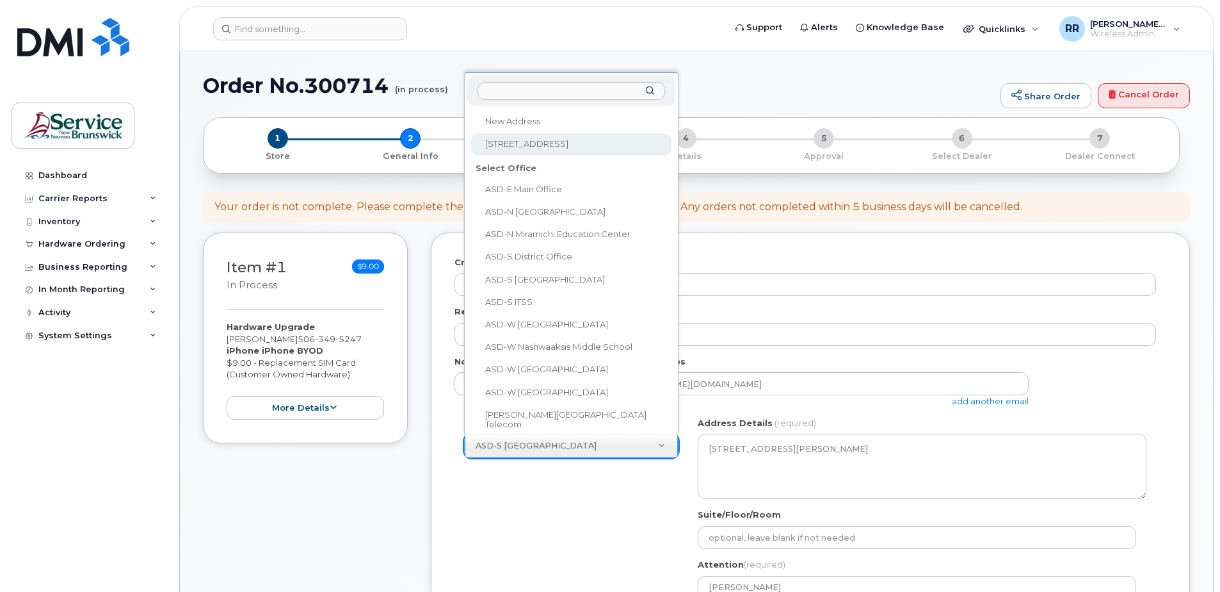
select select "1-27 Centennial Rd"
type textarea "1-27 Centennial Rd HAMPTON NB E5N 6N3 CANADA"
type input "[PERSON_NAME]"
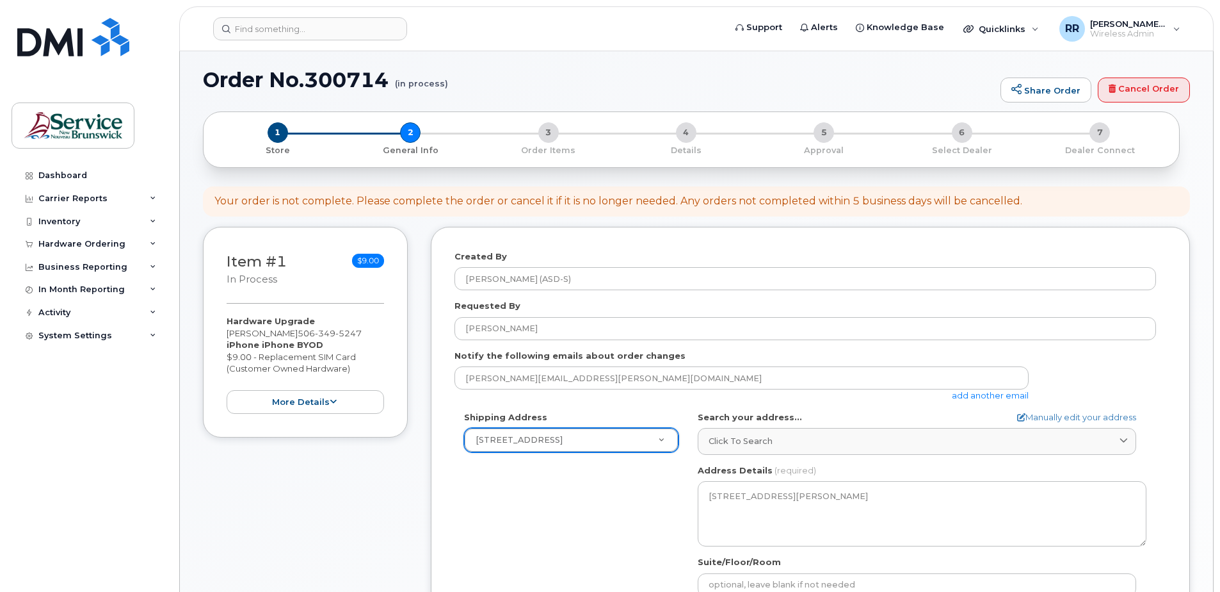
scroll to position [0, 0]
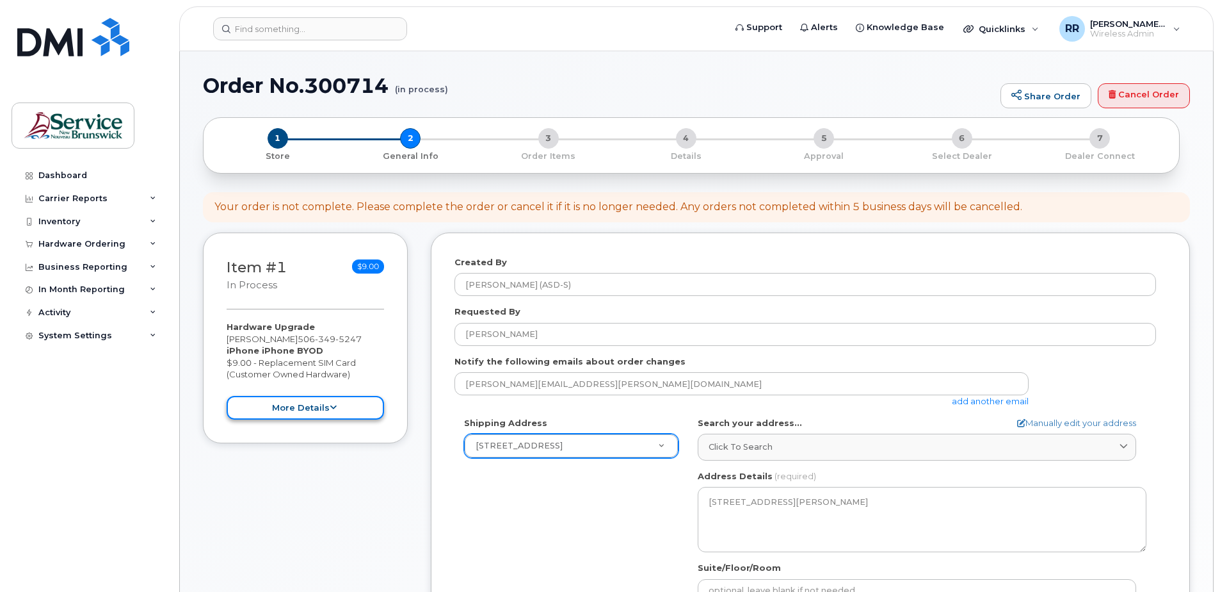
click at [330, 409] on icon at bounding box center [333, 407] width 7 height 8
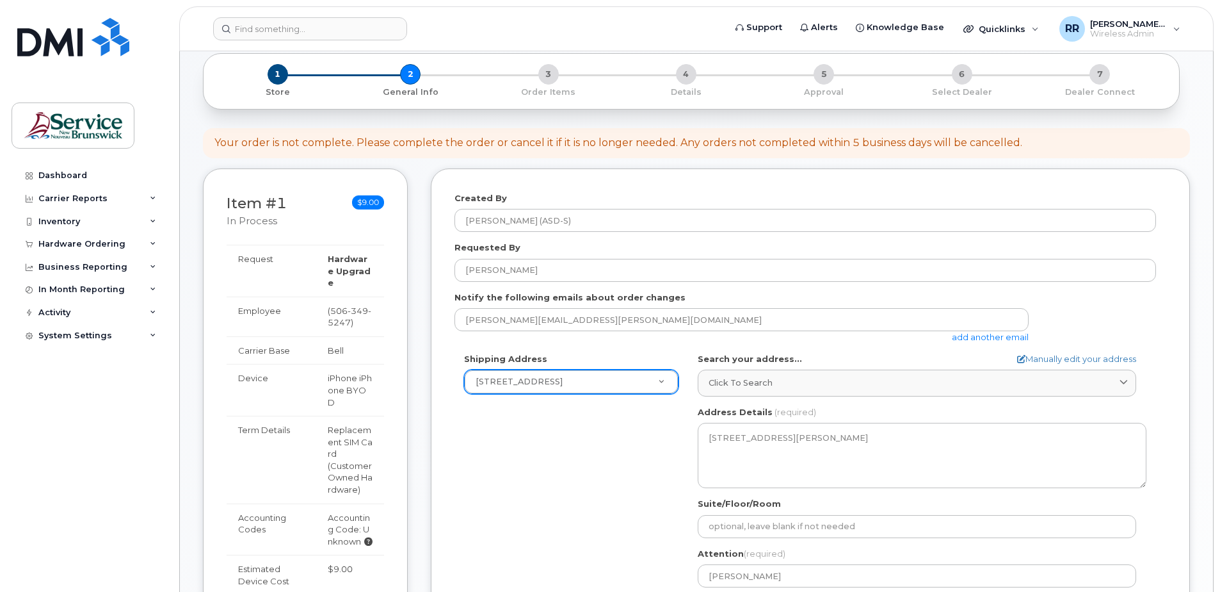
scroll to position [128, 0]
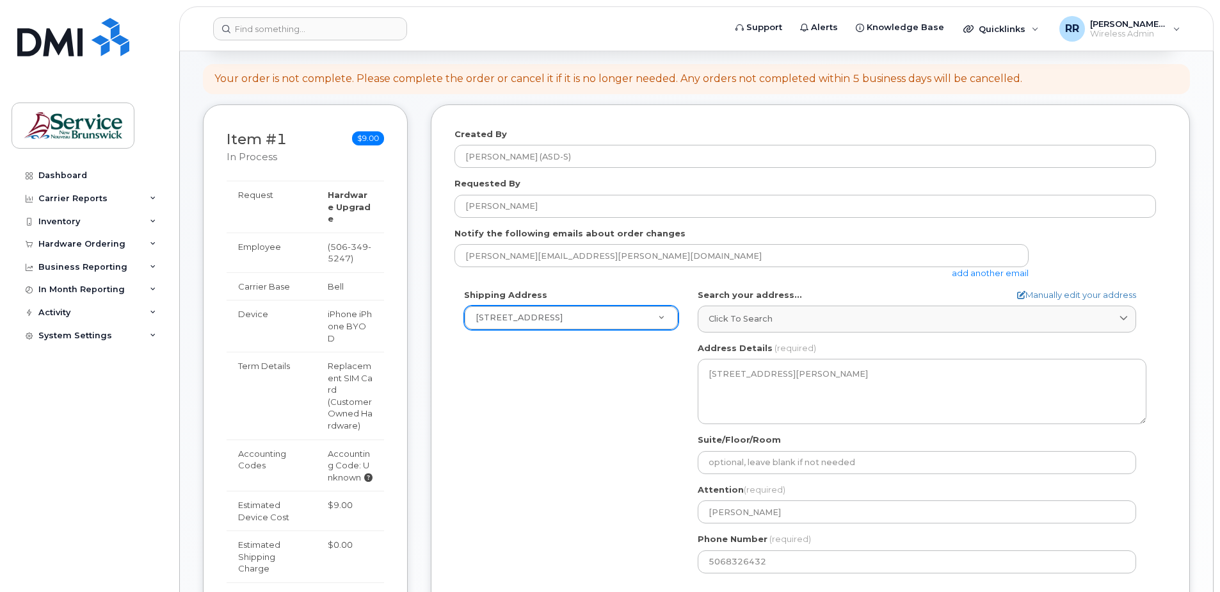
click at [648, 485] on div "Shipping Address 1-27 Centennial Rd New Address 1-27 Centennial Rd ASD-E Main O…" at bounding box center [806, 436] width 702 height 294
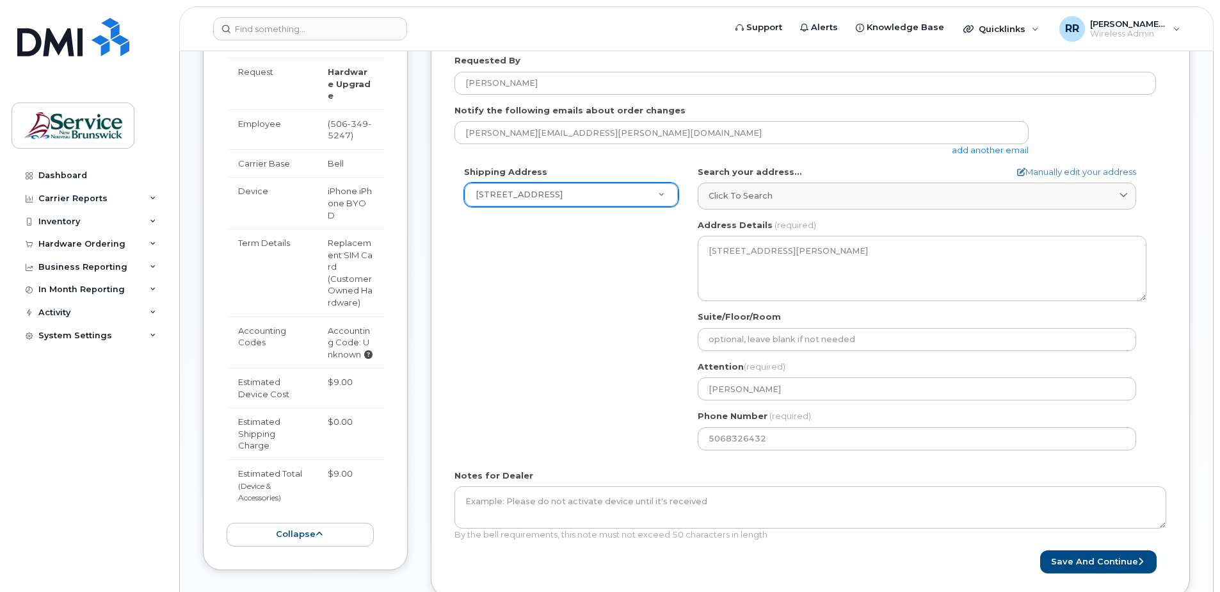
scroll to position [256, 0]
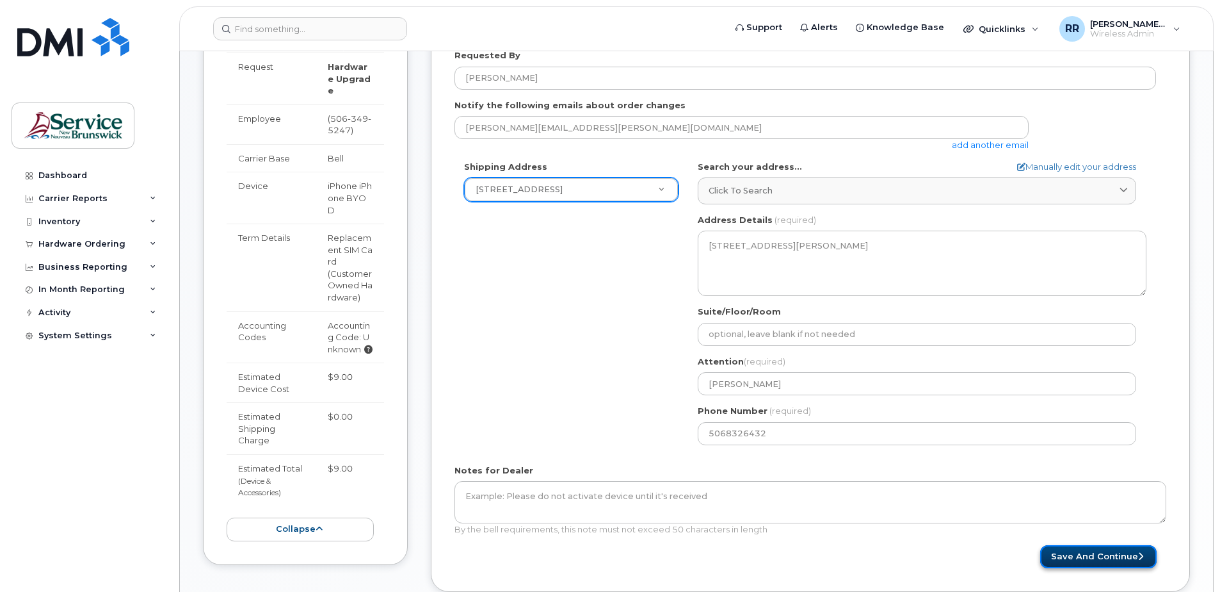
click at [1122, 552] on button "Save and Continue" at bounding box center [1099, 557] width 117 height 24
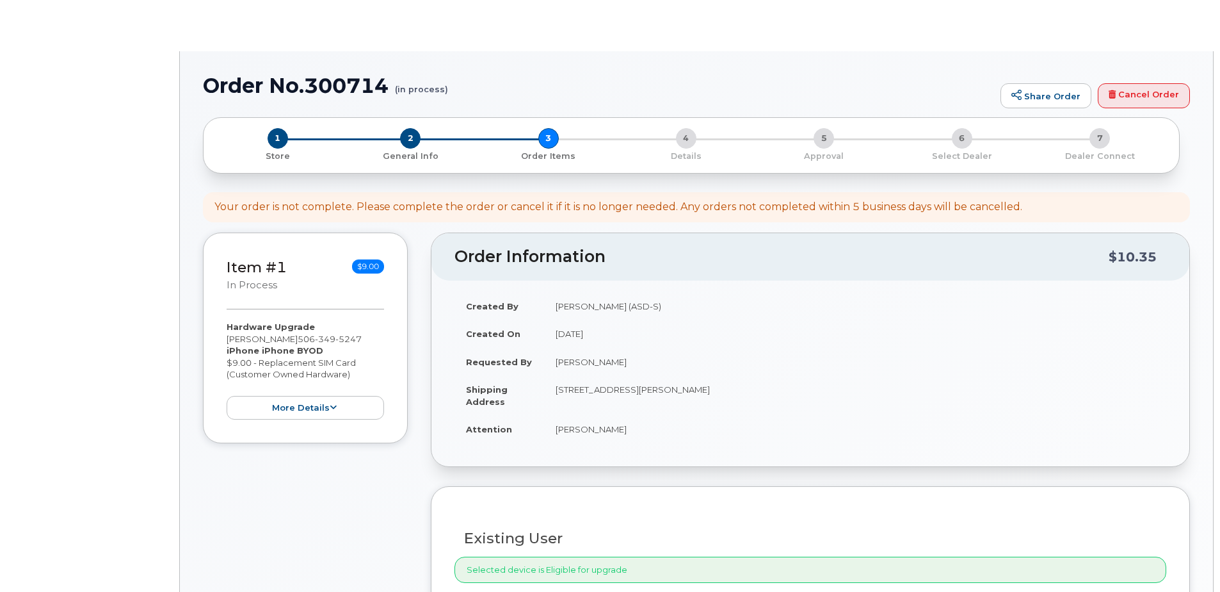
select select
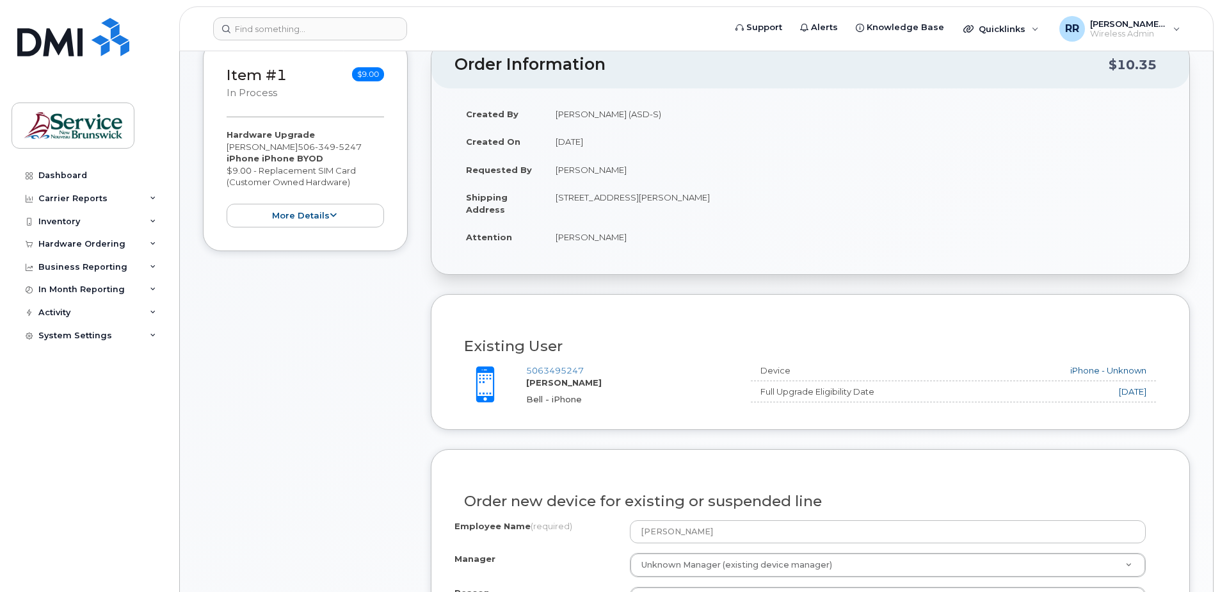
scroll to position [256, 0]
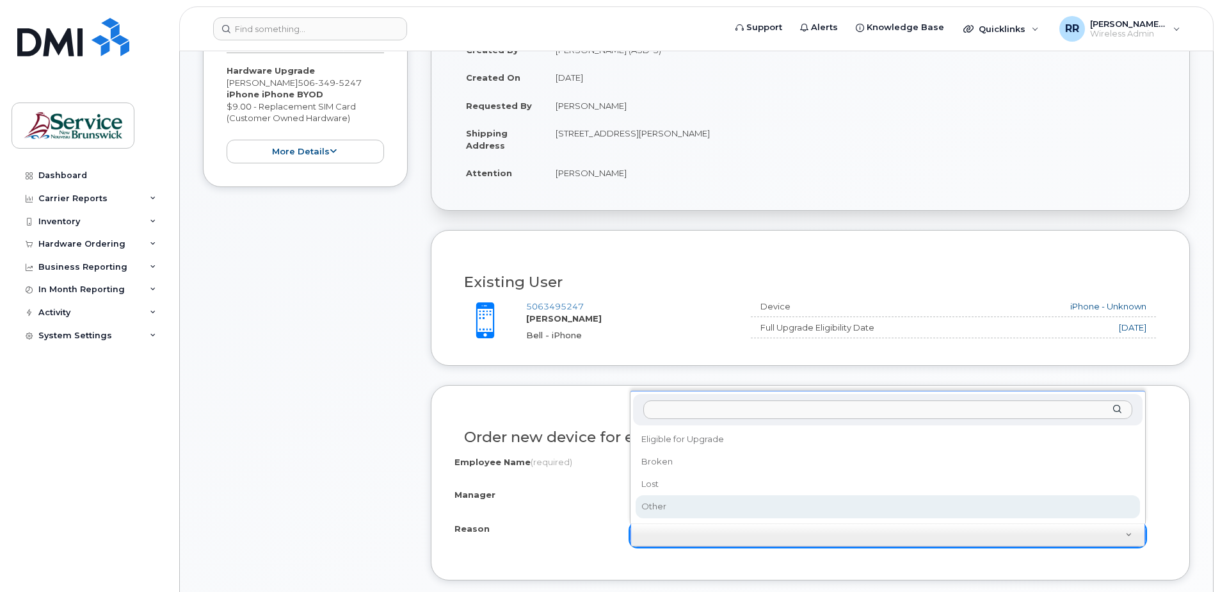
select select "other"
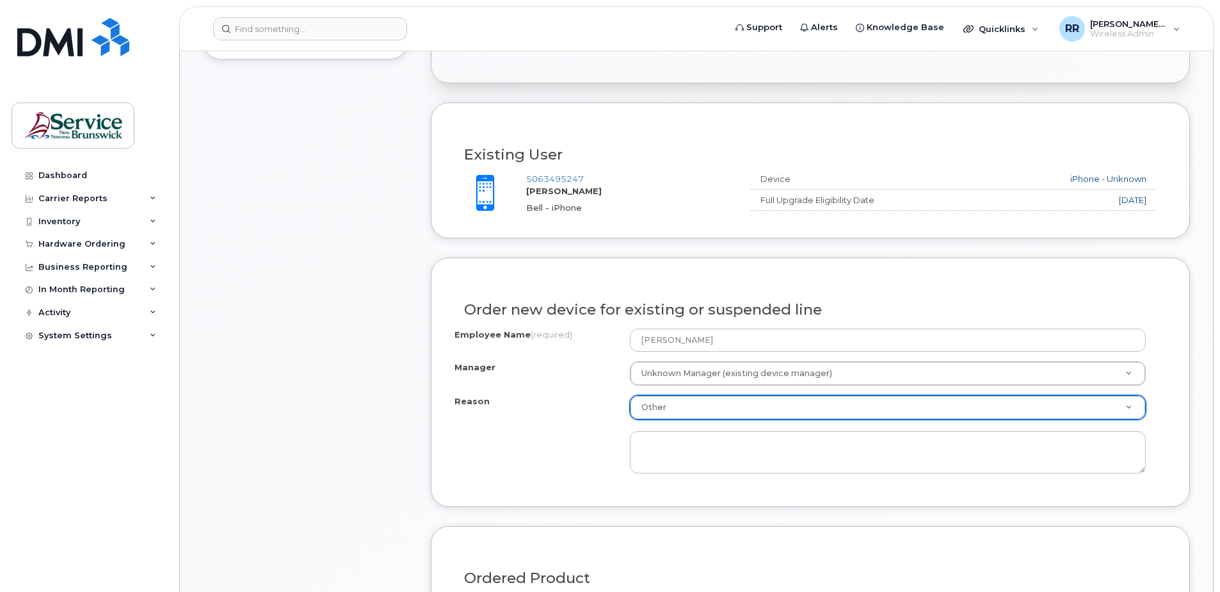
scroll to position [384, 0]
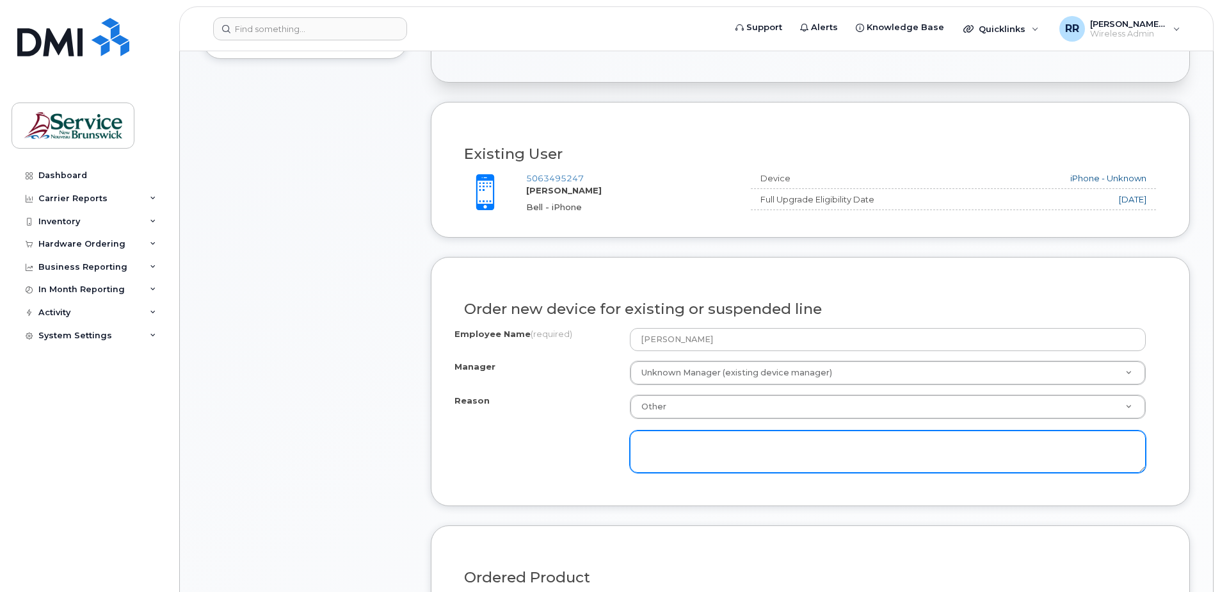
click at [678, 460] on textarea at bounding box center [888, 451] width 516 height 42
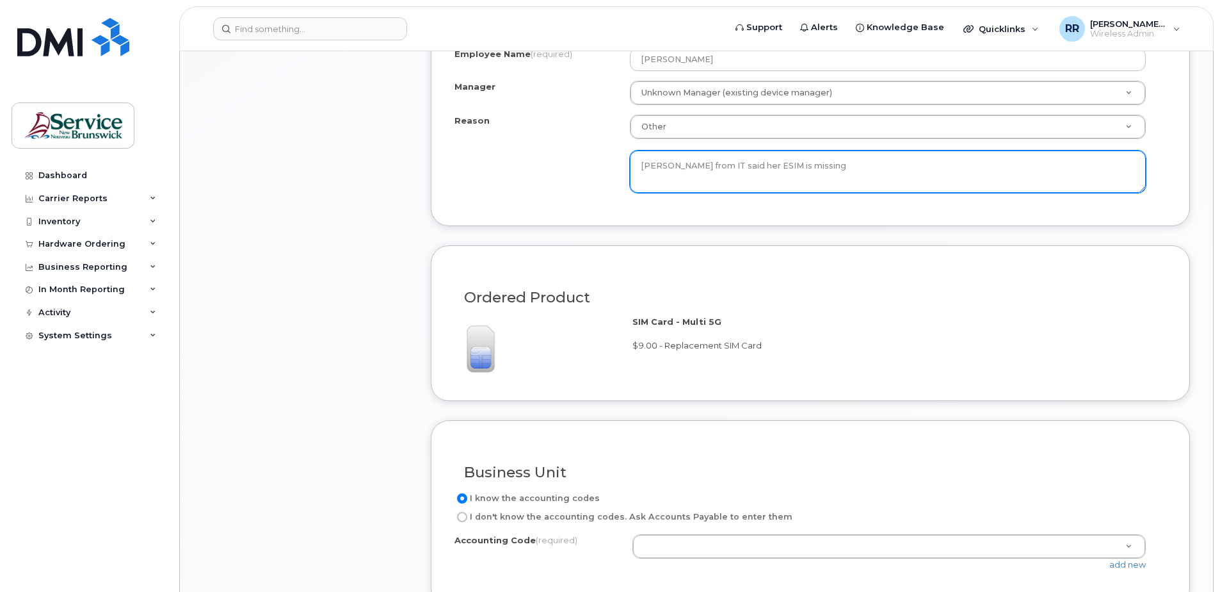
scroll to position [704, 0]
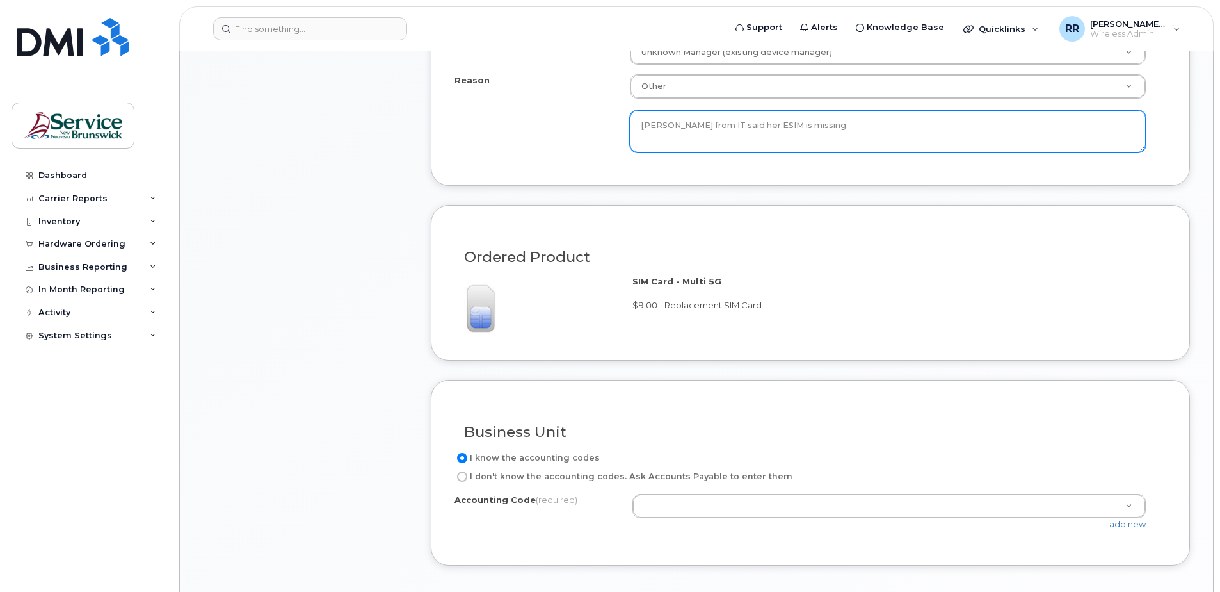
type textarea "[PERSON_NAME] from IT said her ESIM is missing"
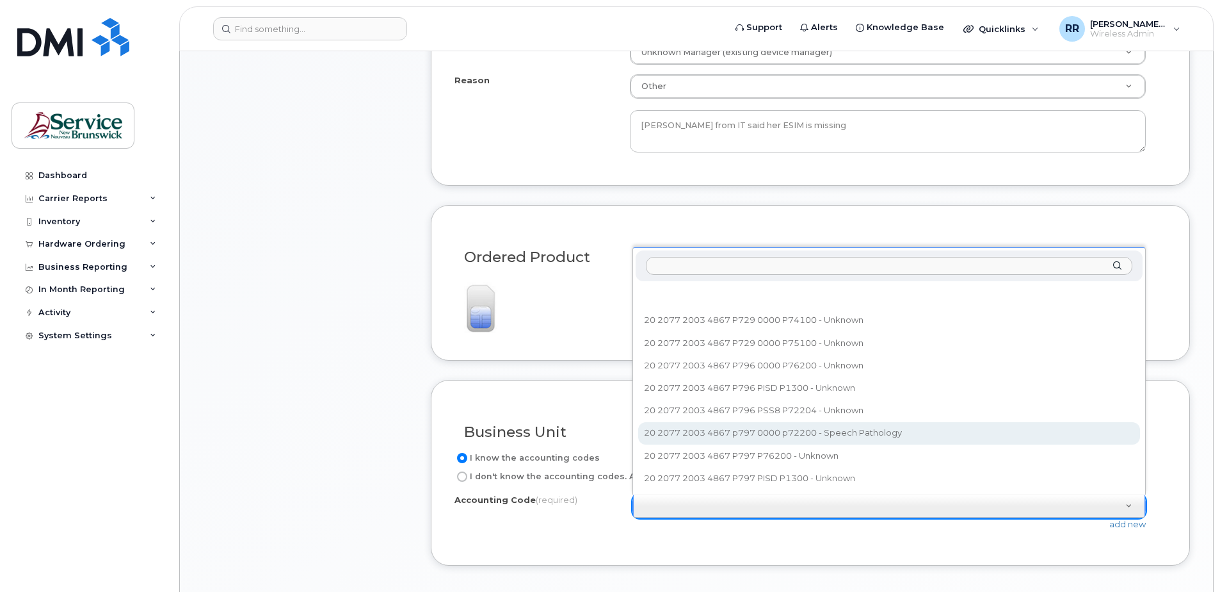
select select "20 2077 2003 4867 p797 0000 p72200"
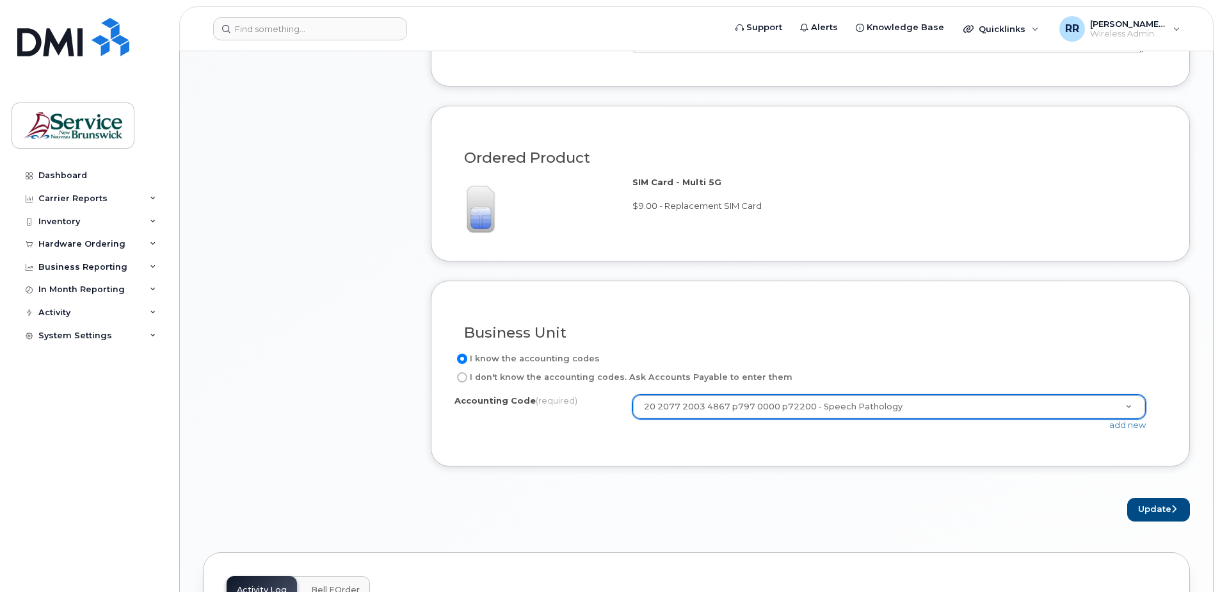
scroll to position [832, 0]
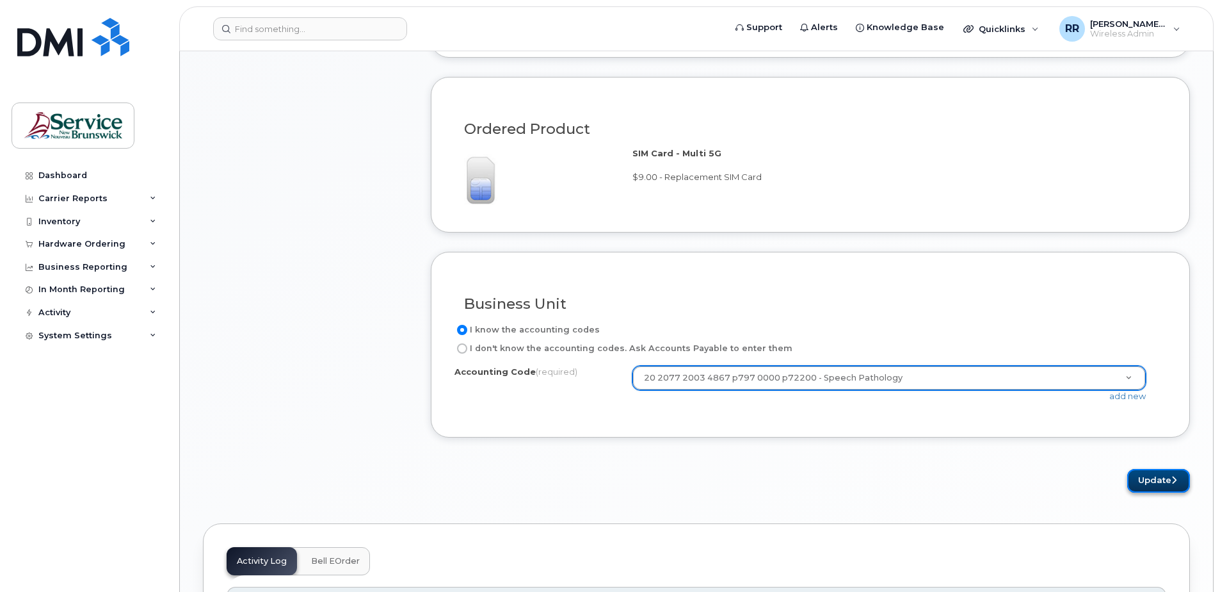
click at [1166, 485] on button "Update" at bounding box center [1159, 481] width 63 height 24
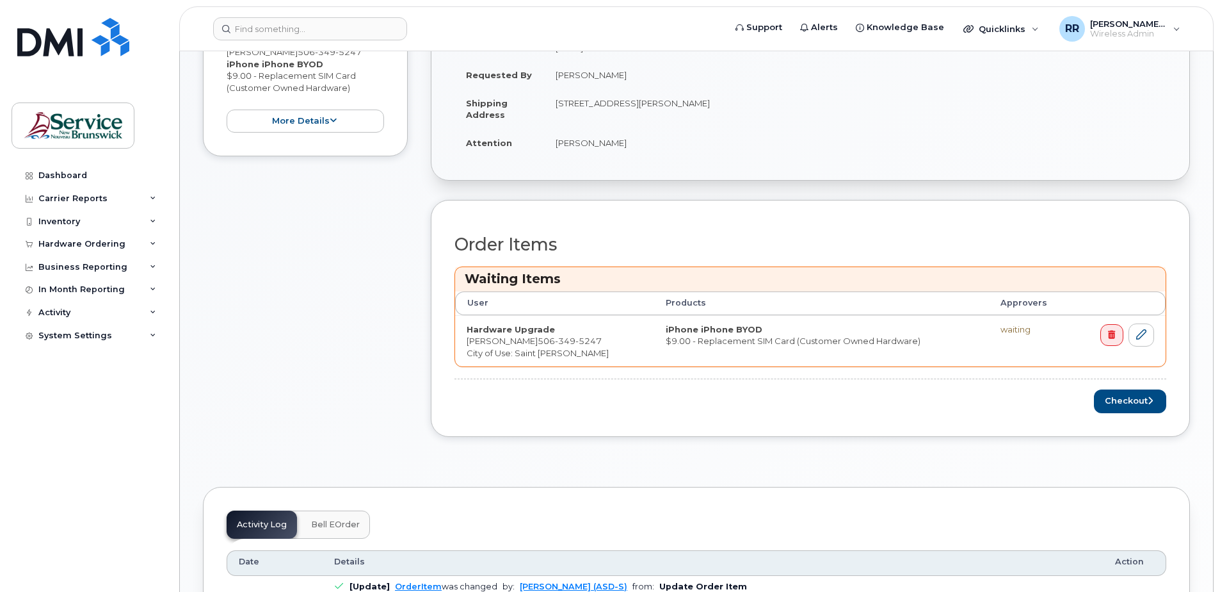
scroll to position [384, 0]
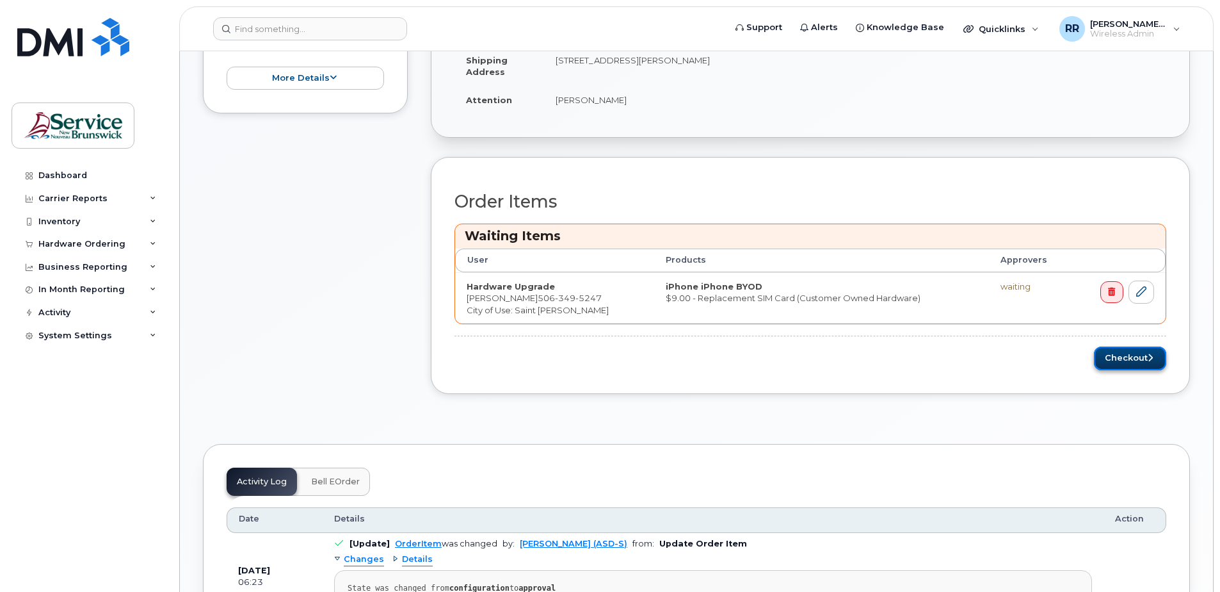
click at [1135, 359] on button "Checkout" at bounding box center [1130, 358] width 72 height 24
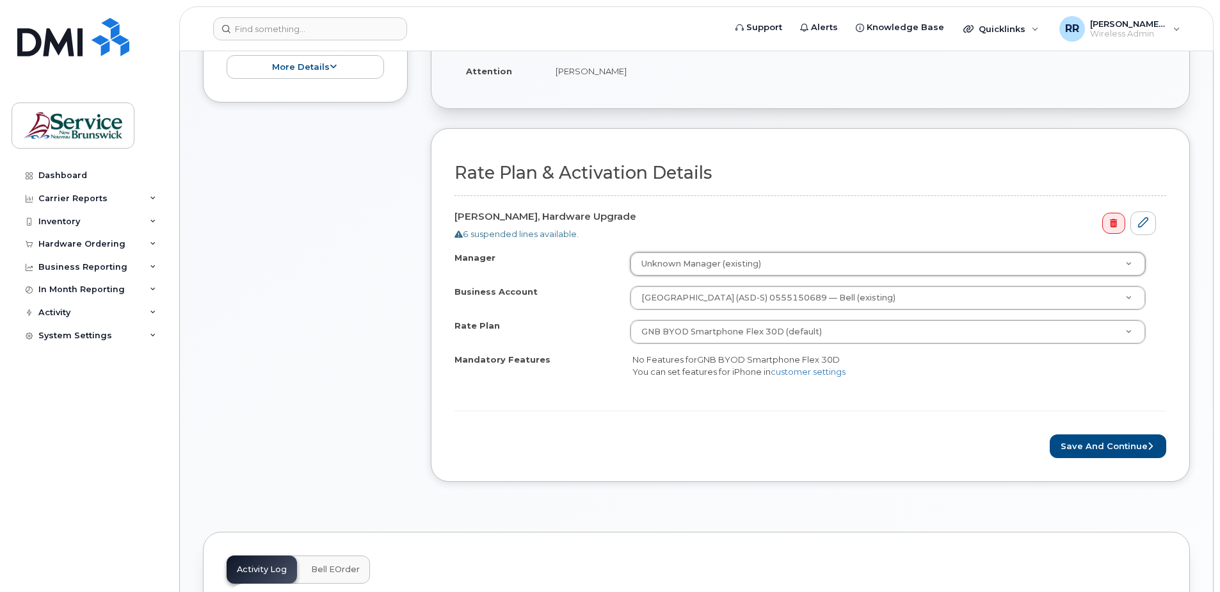
scroll to position [320, 0]
click at [1100, 447] on button "Save and Continue" at bounding box center [1108, 444] width 117 height 24
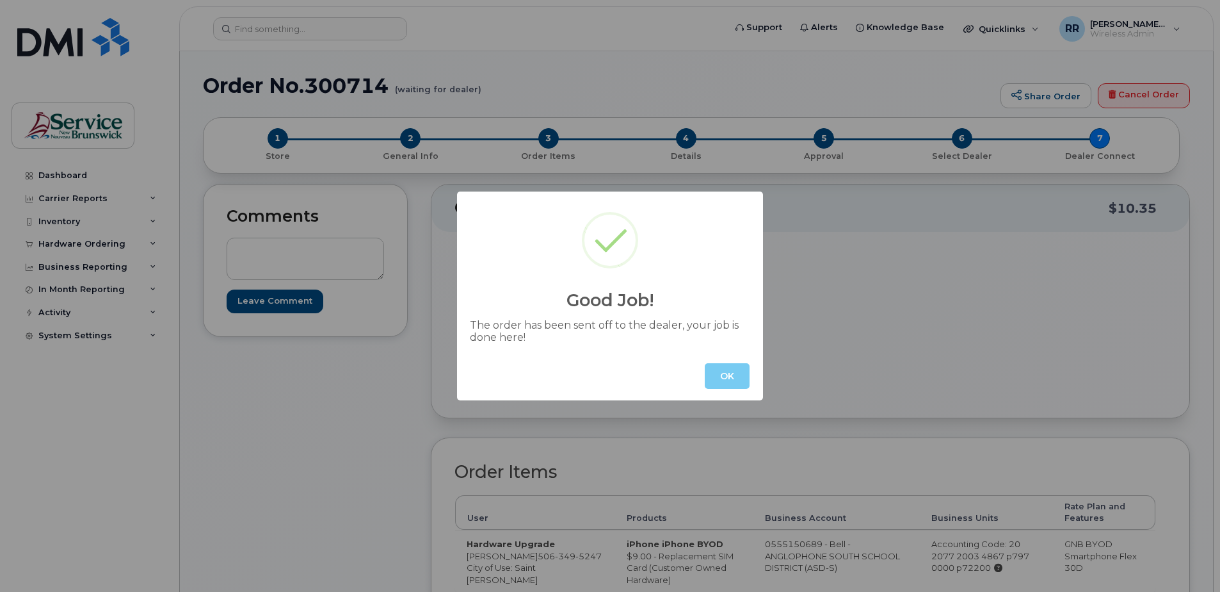
click at [714, 378] on button "OK" at bounding box center [727, 376] width 45 height 26
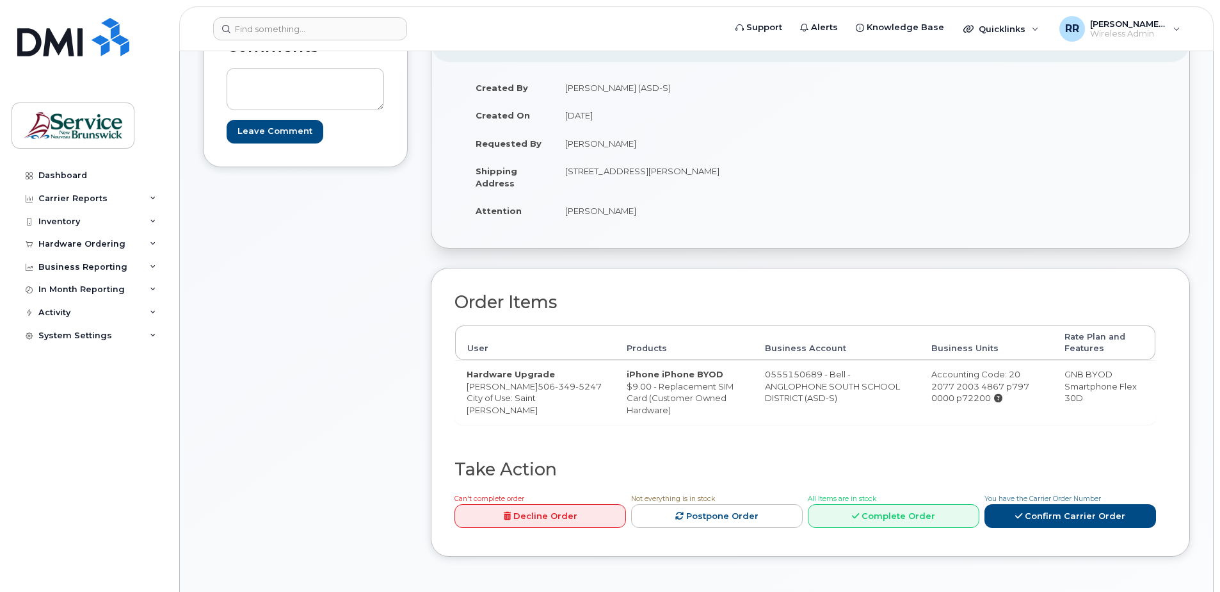
scroll to position [192, 0]
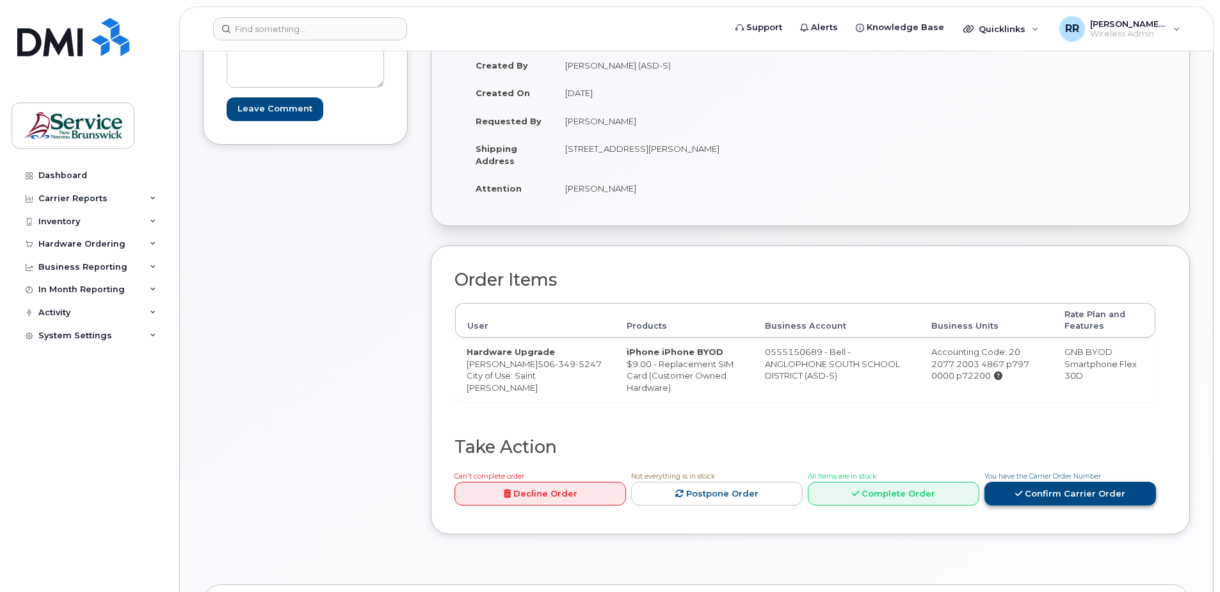
click at [1062, 505] on link "Confirm Carrier Order" at bounding box center [1071, 494] width 172 height 24
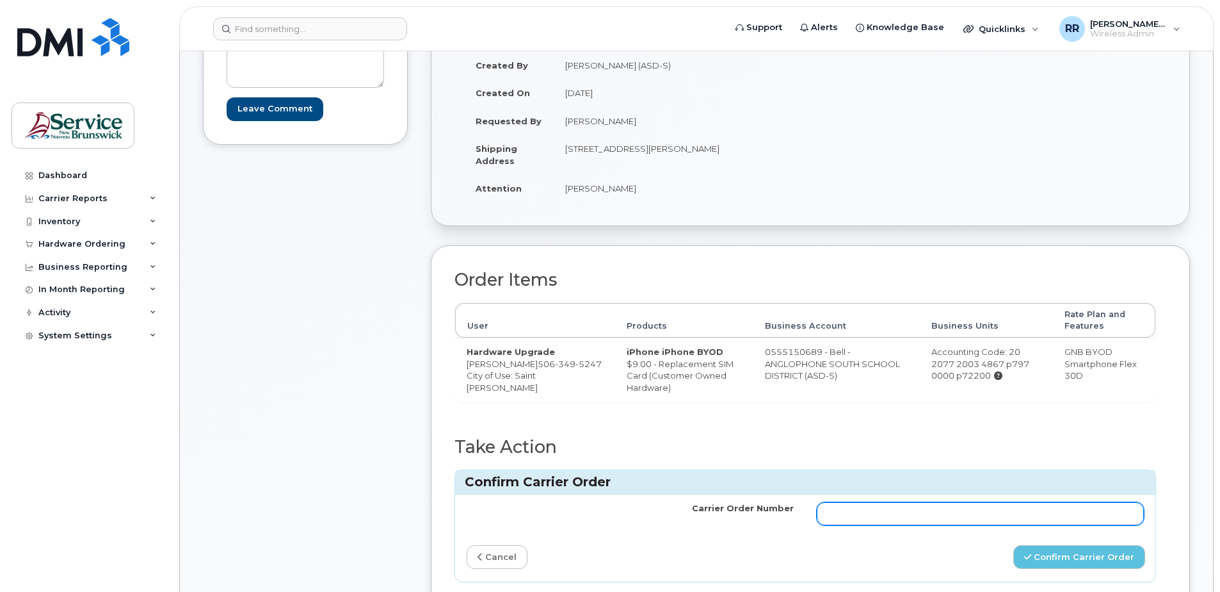
click at [843, 519] on input "Carrier Order Number" at bounding box center [980, 513] width 327 height 23
paste input "300714"
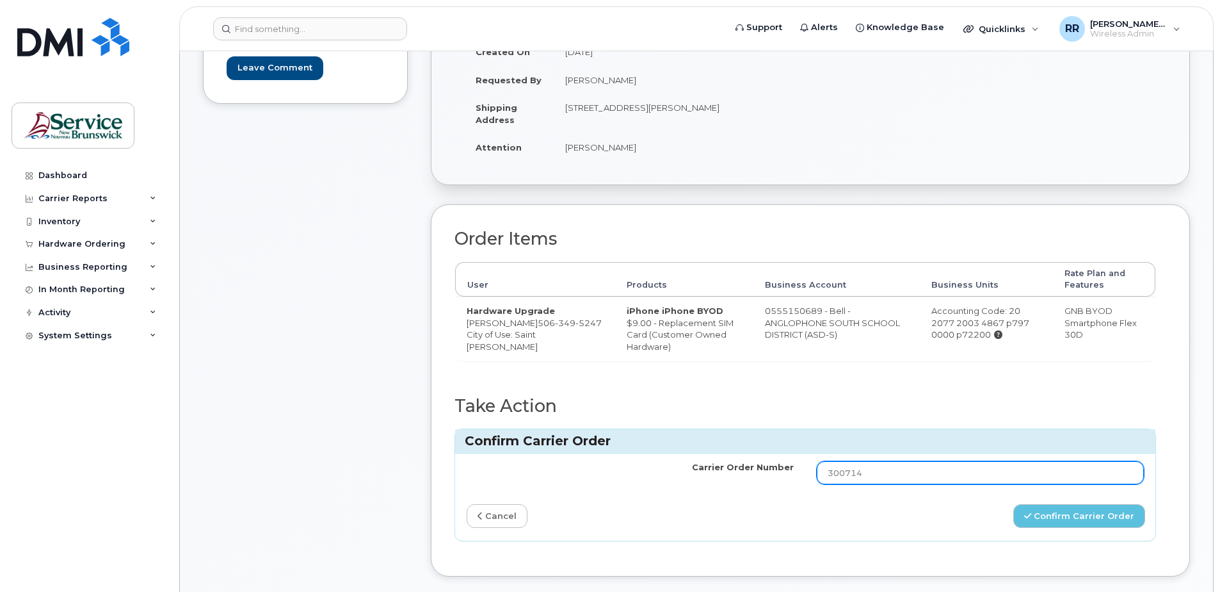
scroll to position [256, 0]
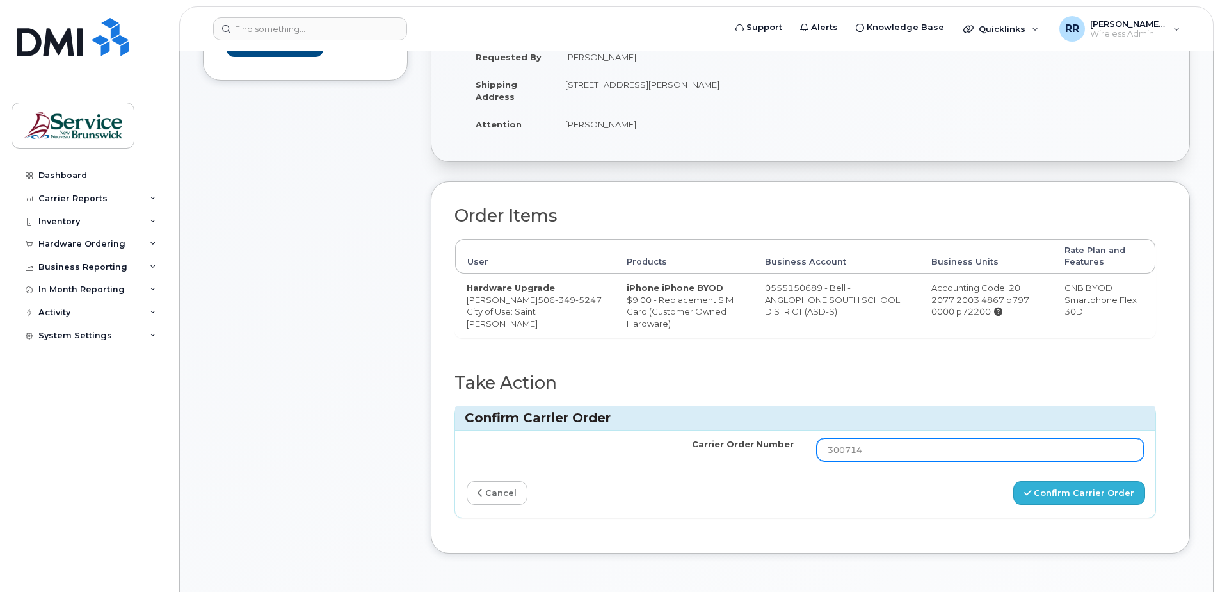
type input "300714"
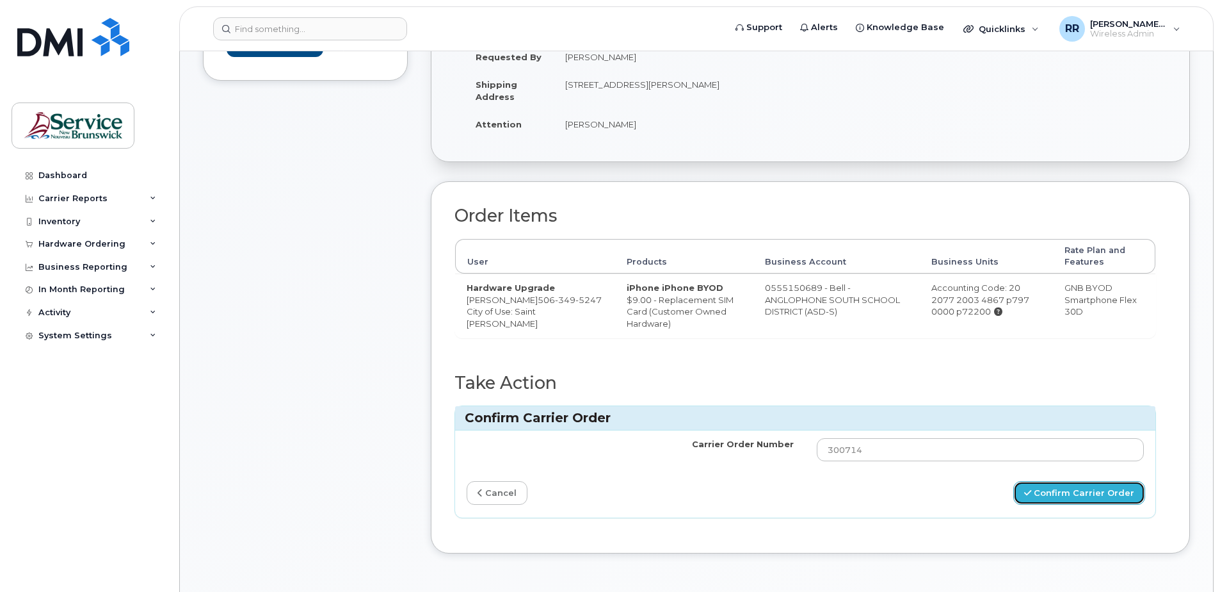
click at [1073, 500] on button "Confirm Carrier Order" at bounding box center [1080, 493] width 132 height 24
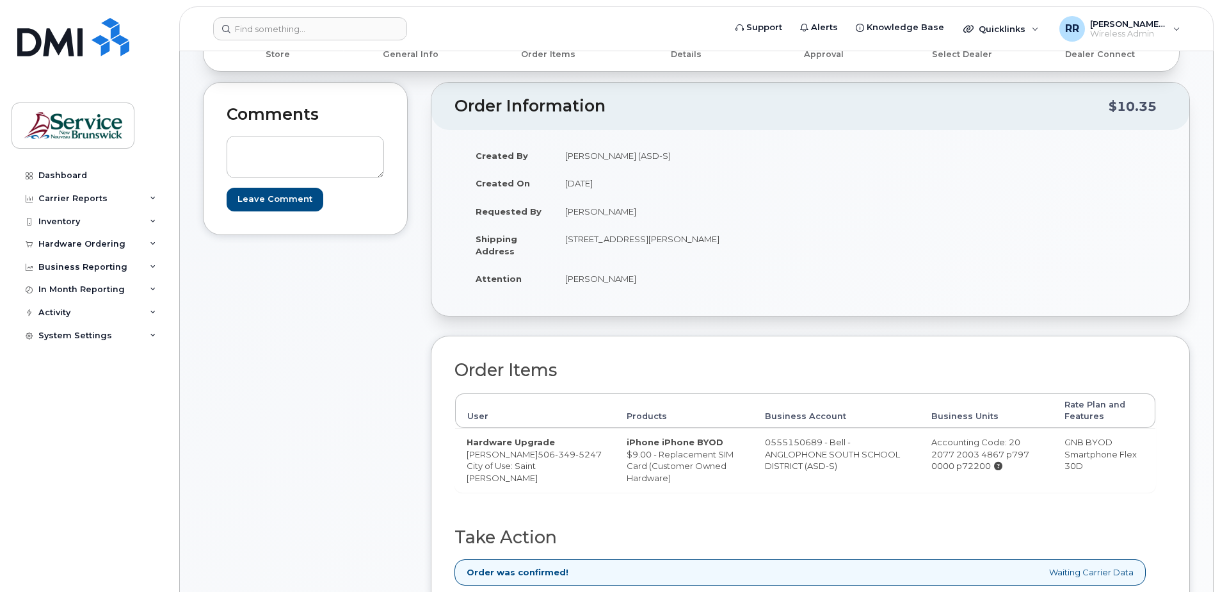
scroll to position [192, 0]
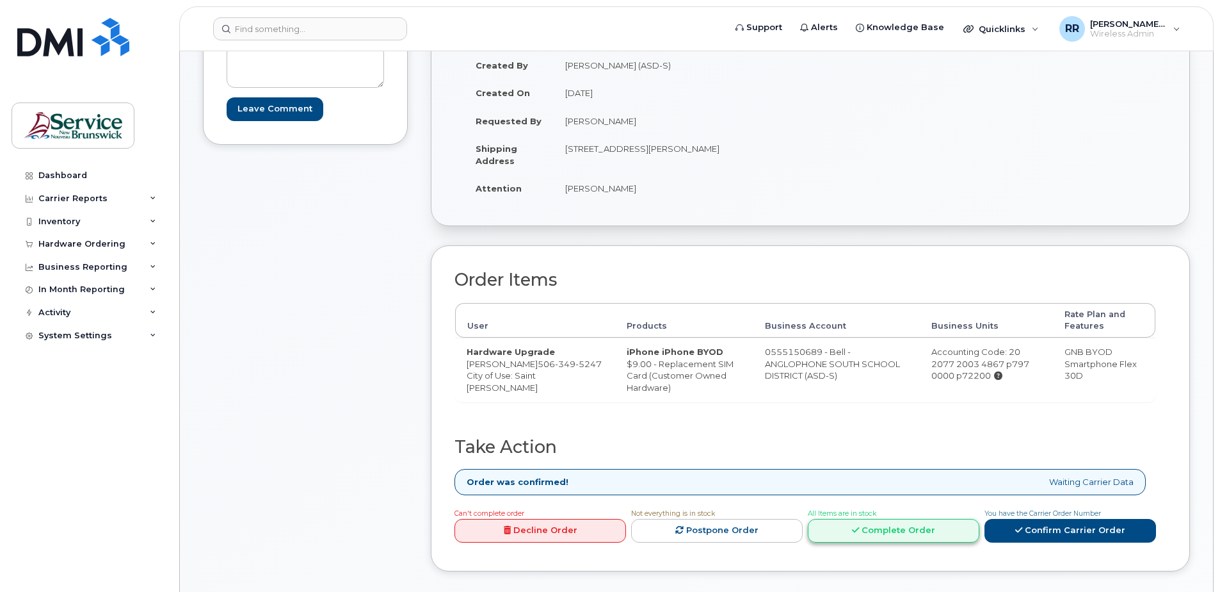
click at [885, 542] on link "Complete Order" at bounding box center [894, 531] width 172 height 24
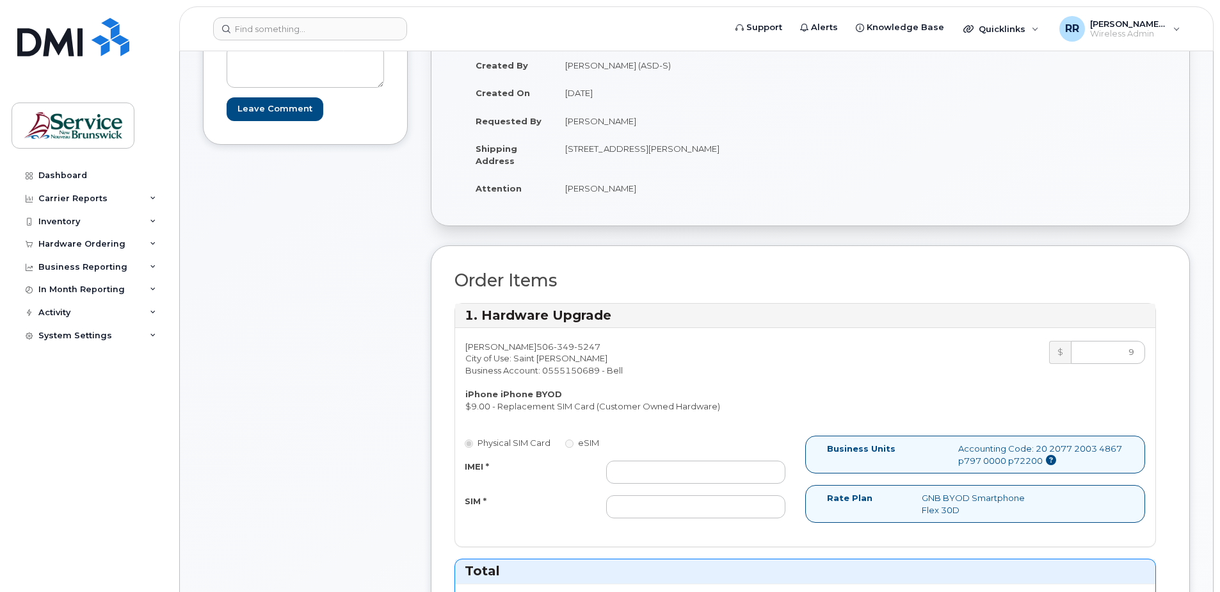
click at [575, 442] on label "eSIM" at bounding box center [582, 443] width 34 height 12
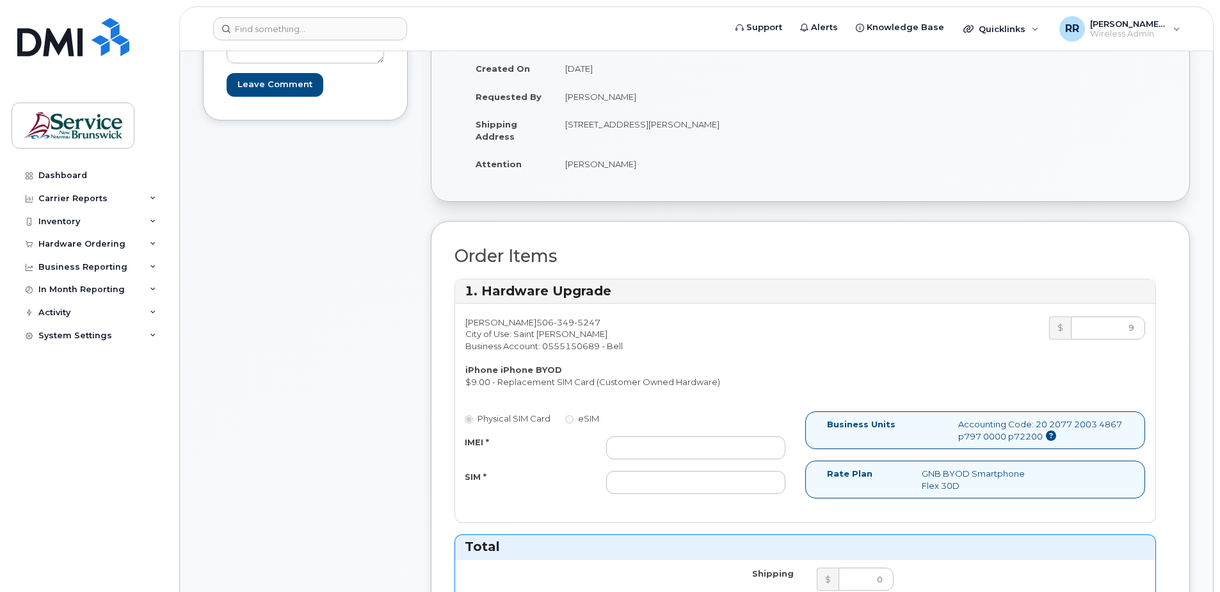
scroll to position [256, 0]
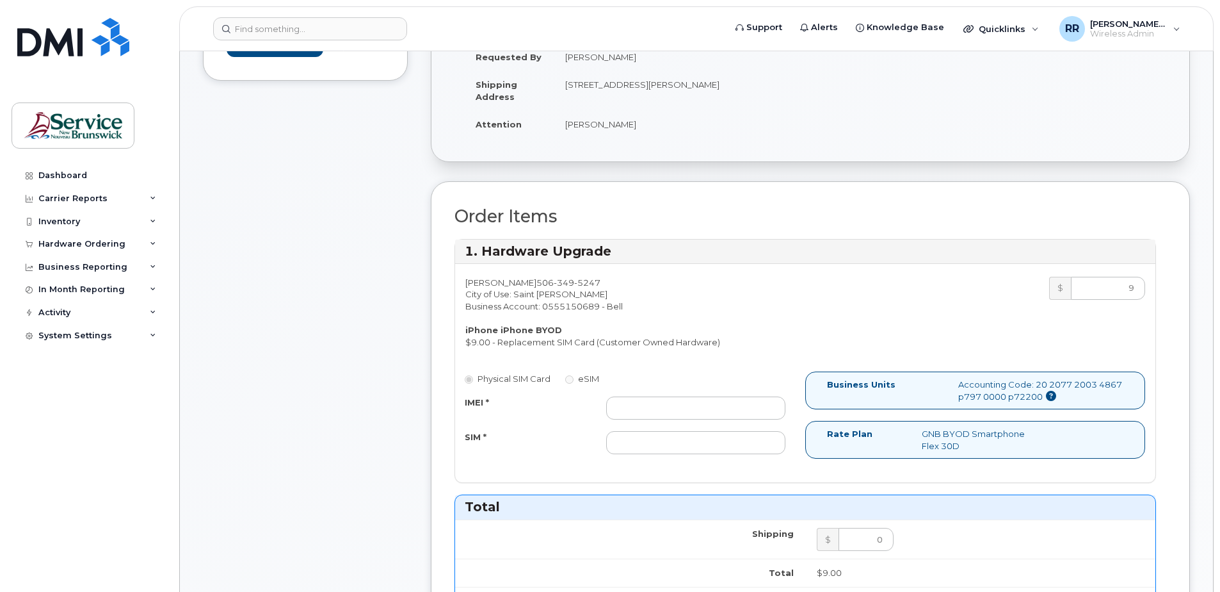
click at [573, 384] on label "eSIM" at bounding box center [582, 379] width 34 height 12
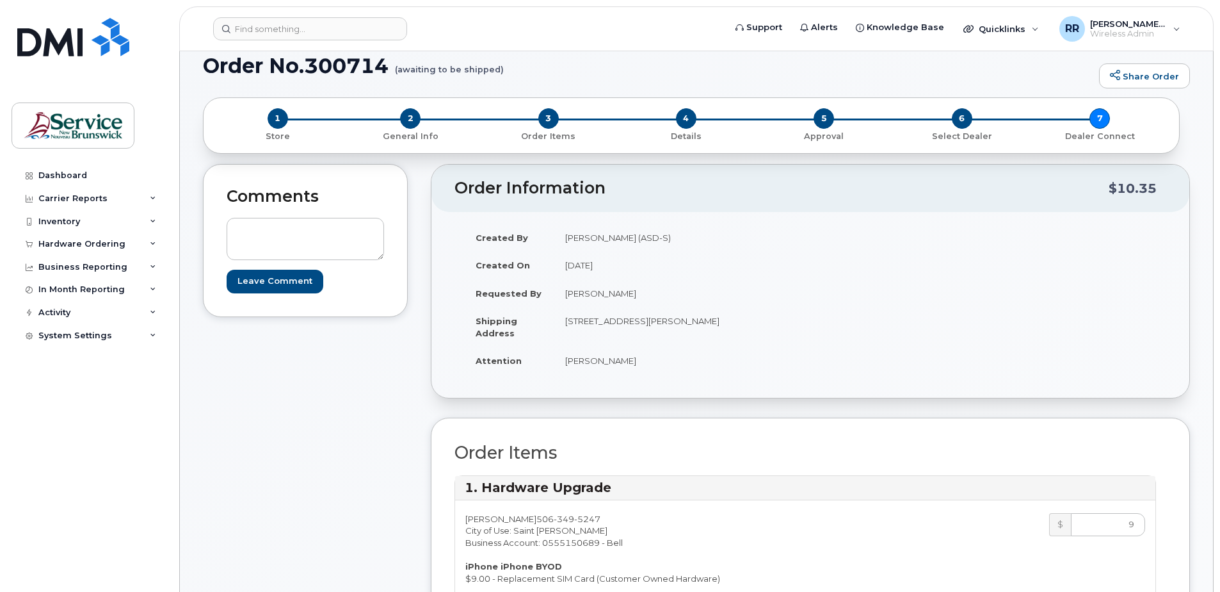
scroll to position [0, 0]
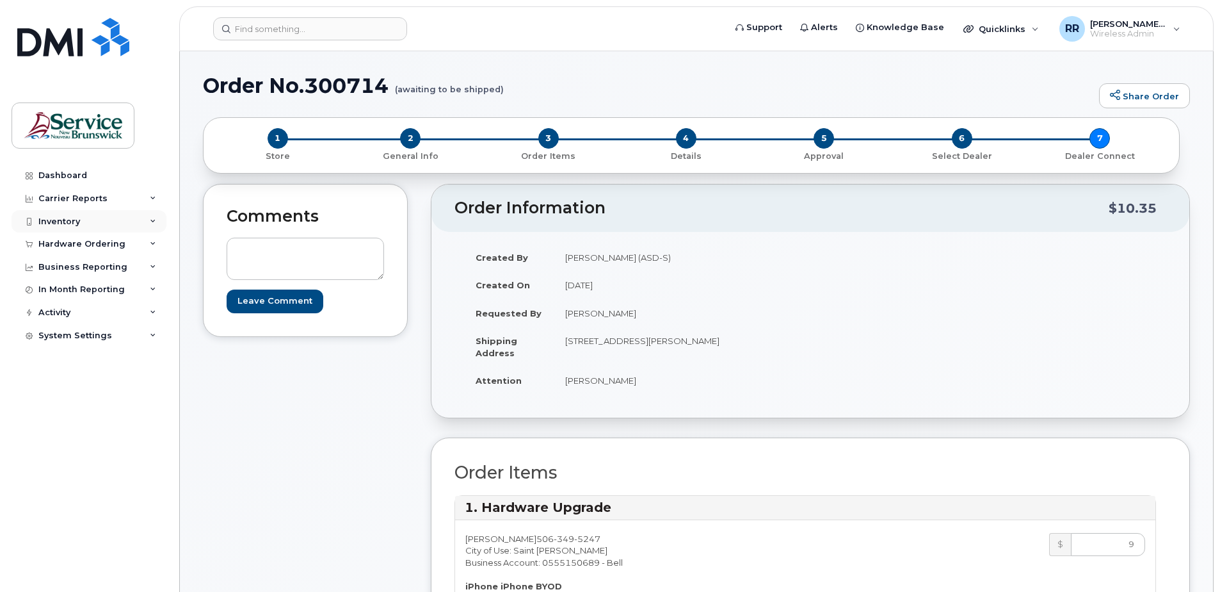
click at [78, 220] on div "Inventory" at bounding box center [59, 221] width 42 height 10
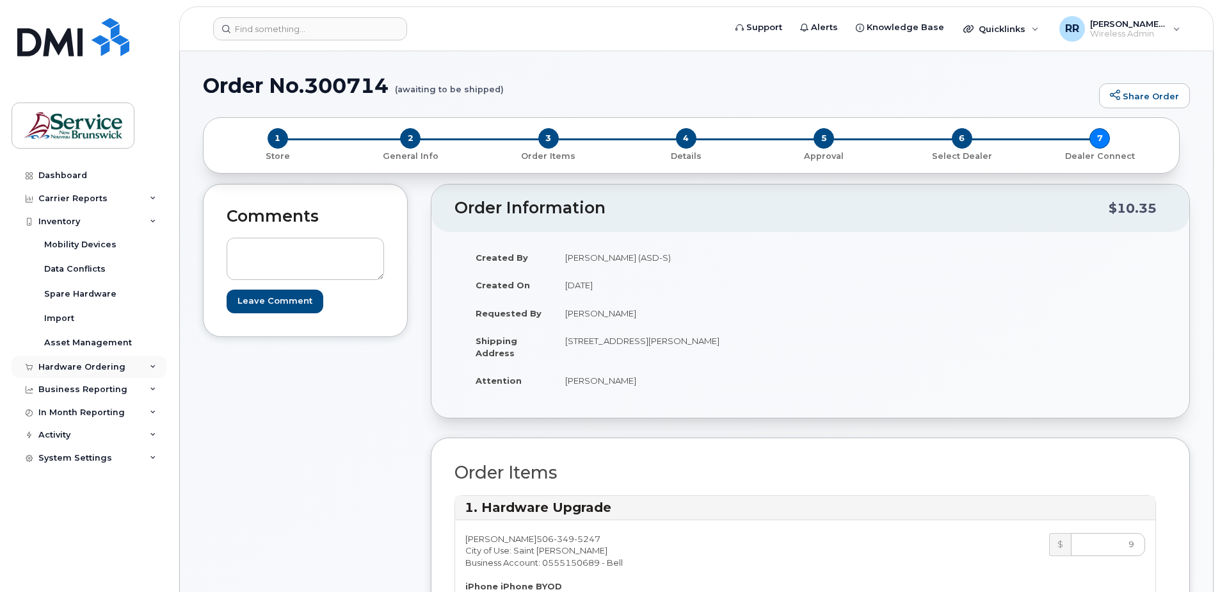
click at [89, 366] on div "Hardware Ordering" at bounding box center [81, 367] width 87 height 10
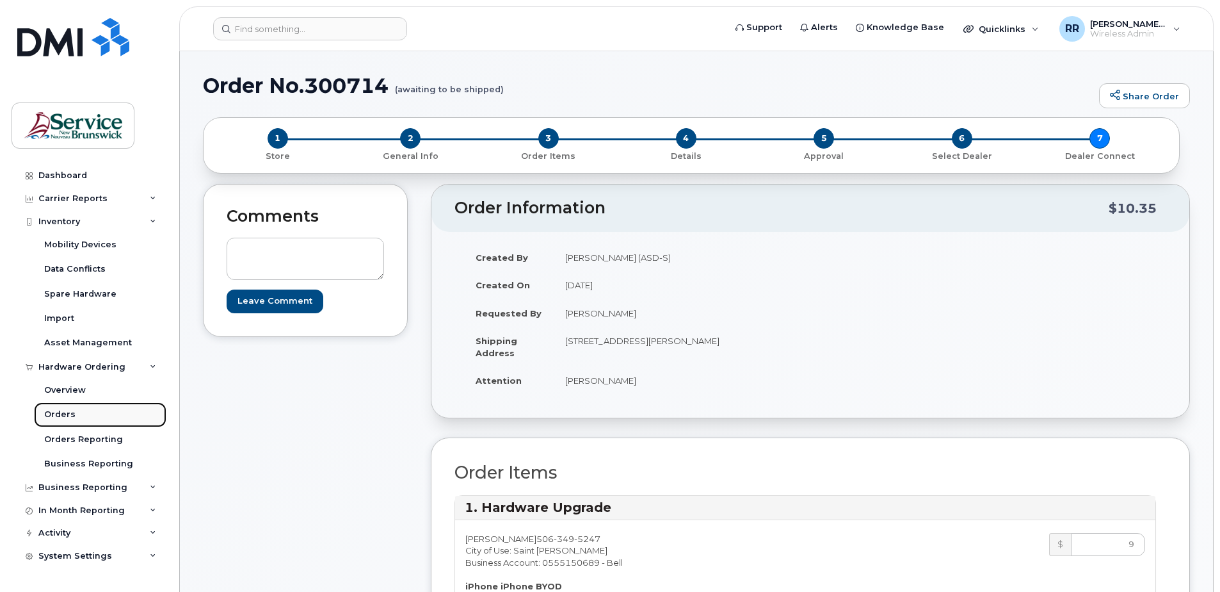
click at [56, 414] on div "Orders" at bounding box center [59, 415] width 31 height 12
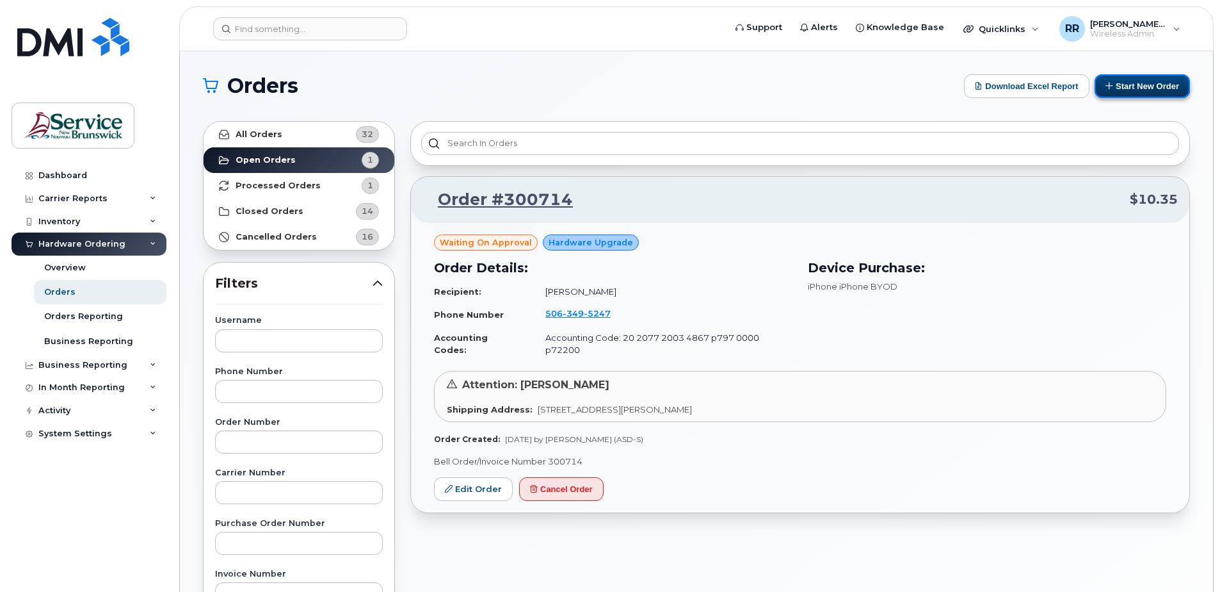
click at [1128, 84] on button "Start New Order" at bounding box center [1142, 86] width 95 height 24
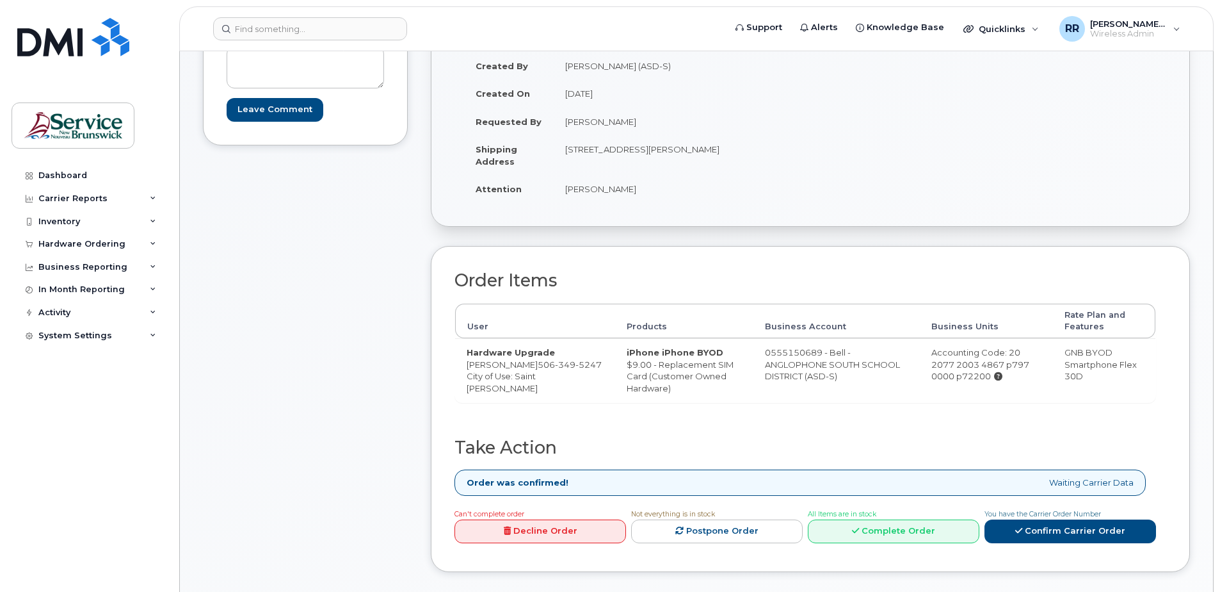
scroll to position [192, 0]
click at [522, 542] on link "Decline Order" at bounding box center [541, 531] width 172 height 24
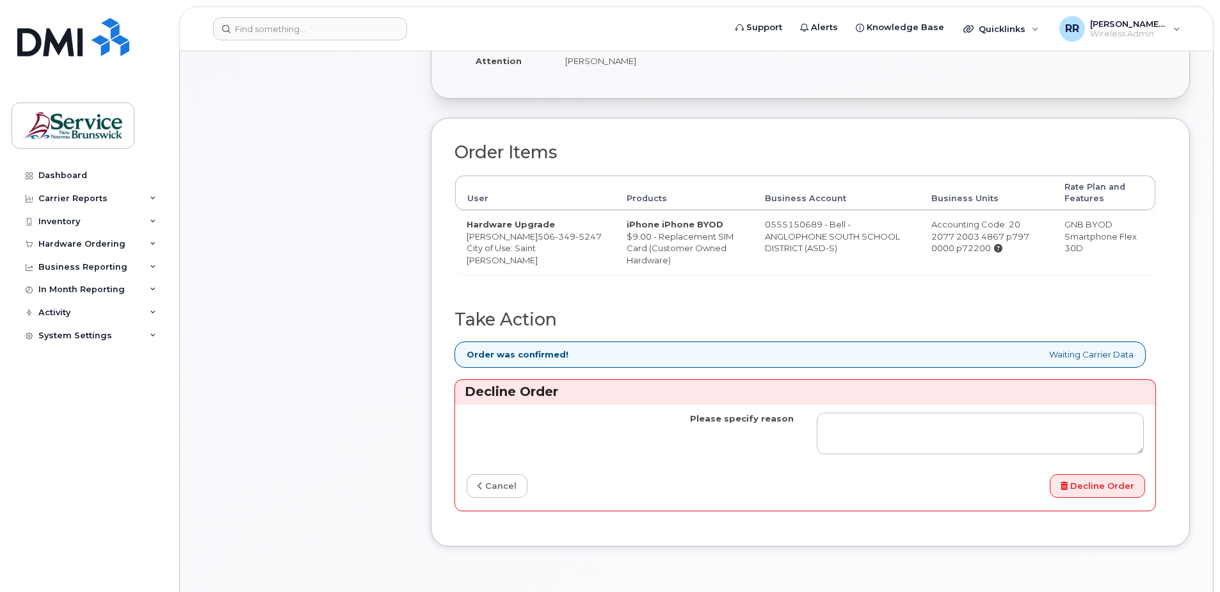
scroll to position [320, 0]
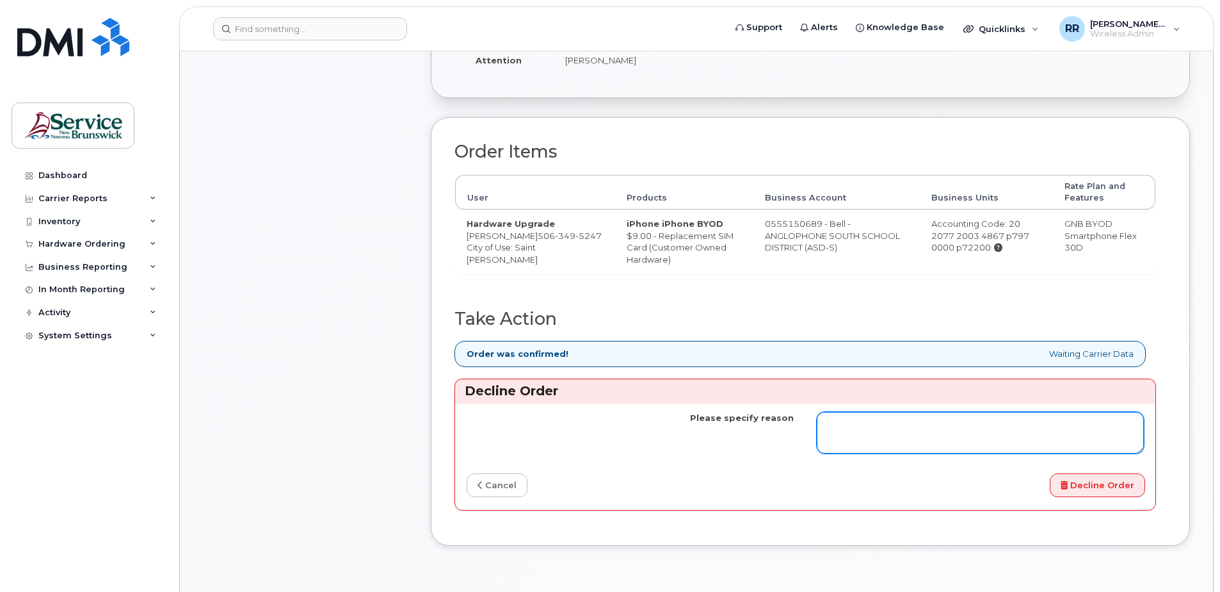
click at [874, 444] on textarea "Please specify reason" at bounding box center [980, 433] width 327 height 42
type textarea "S"
type textarea "Needs a ESIM preferably"
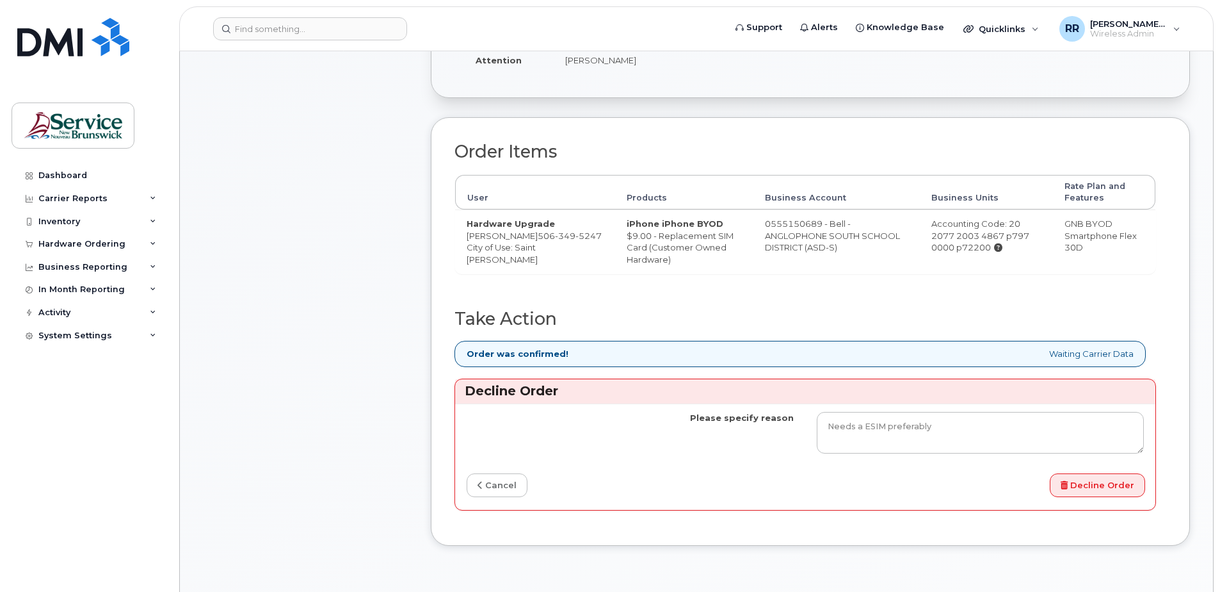
click at [981, 497] on div "Decline Order" at bounding box center [981, 485] width 350 height 24
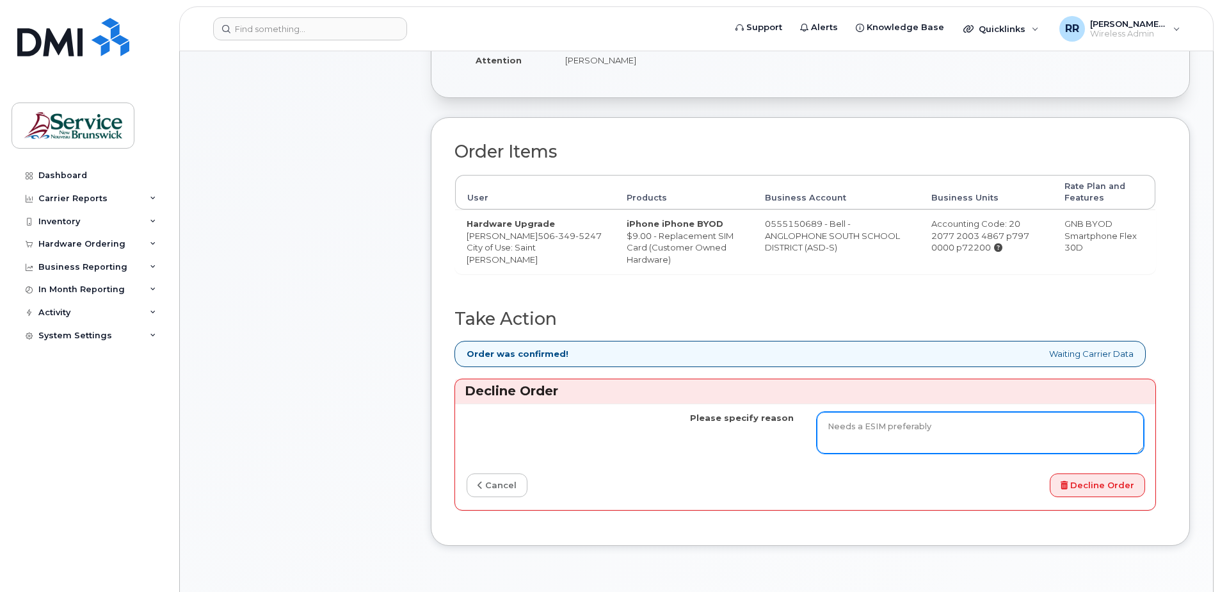
click at [859, 449] on textarea "Needs a ESIM preferably" at bounding box center [980, 433] width 327 height 42
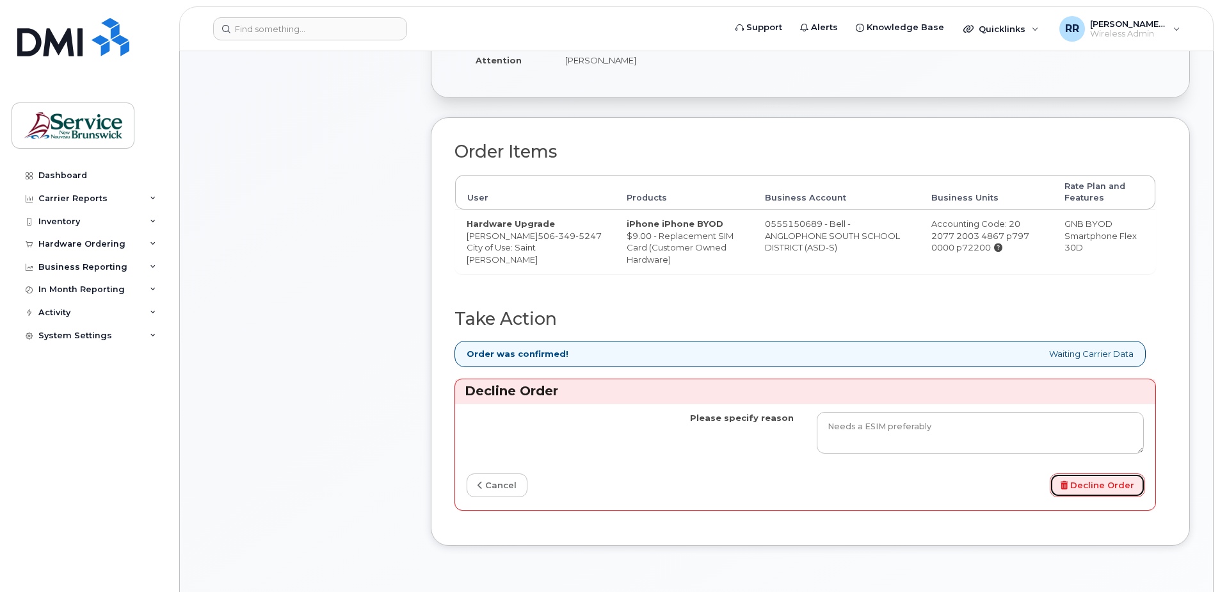
click at [1112, 497] on button "Decline Order" at bounding box center [1097, 485] width 95 height 24
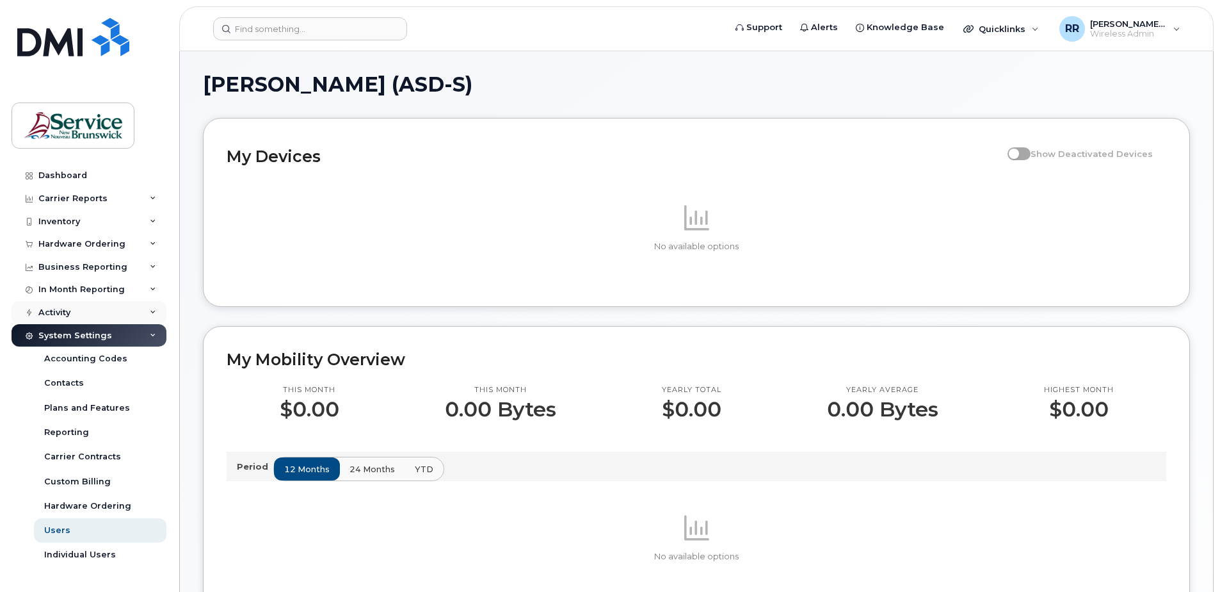
click at [58, 311] on div "Activity" at bounding box center [54, 312] width 32 height 10
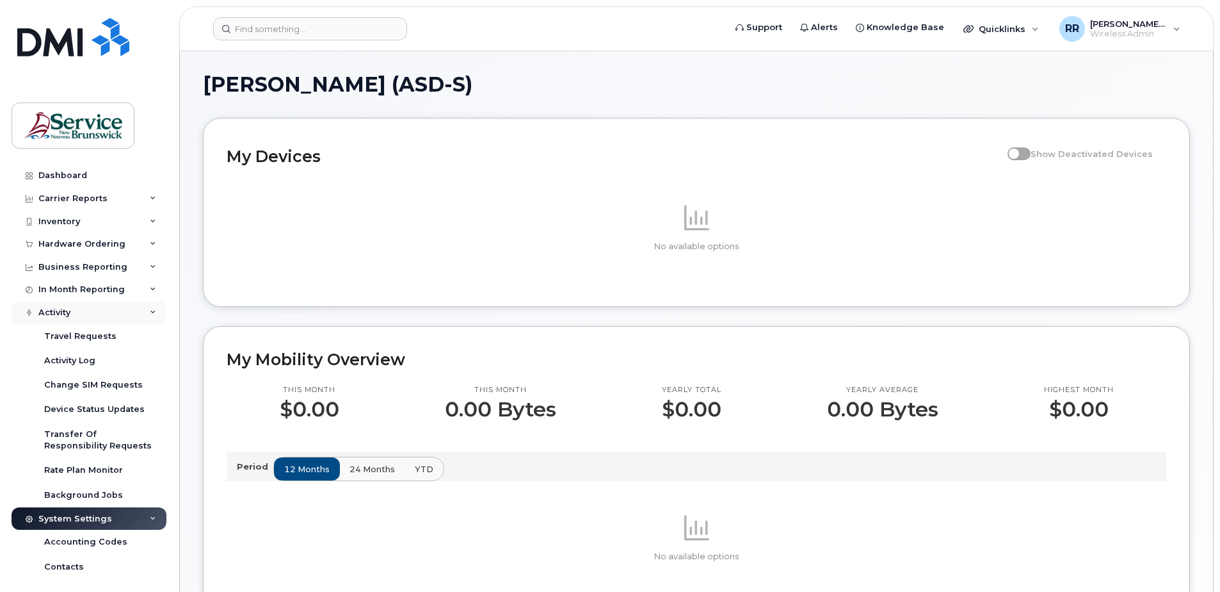
click at [58, 311] on div "Activity" at bounding box center [54, 312] width 32 height 10
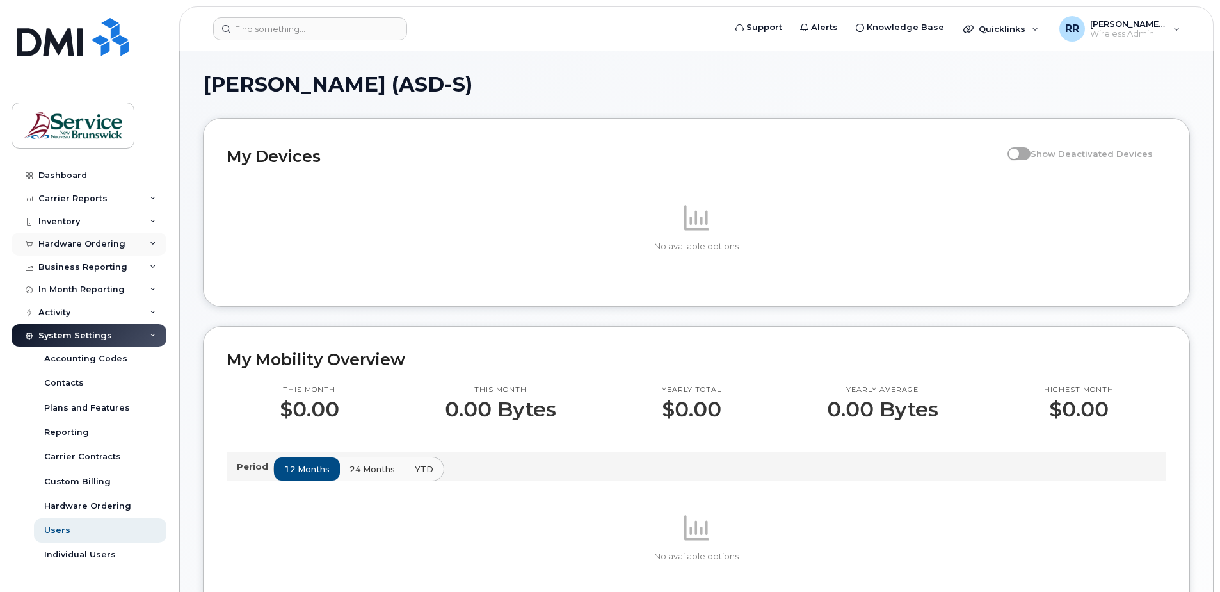
click at [78, 245] on div "Hardware Ordering" at bounding box center [81, 244] width 87 height 10
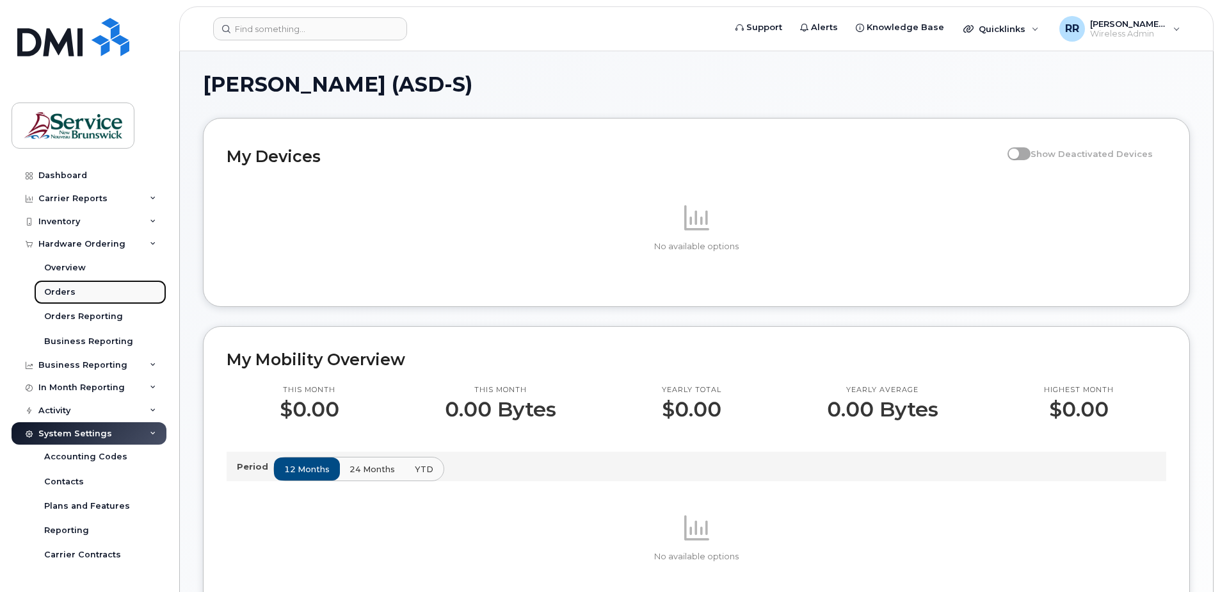
click at [60, 290] on div "Orders" at bounding box center [59, 292] width 31 height 12
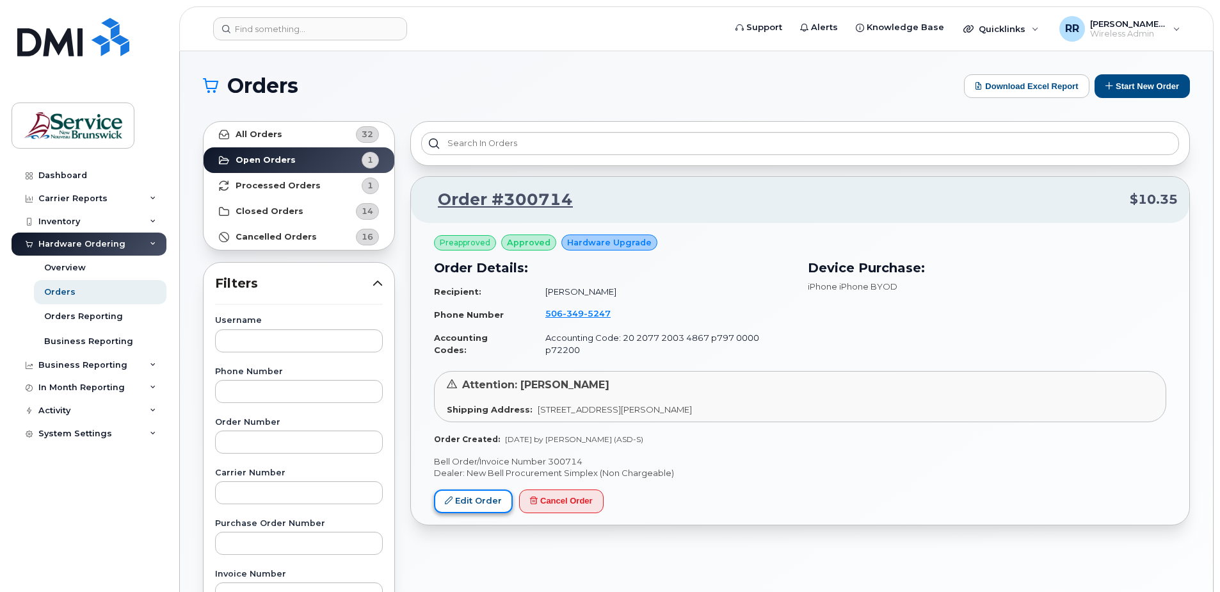
click at [467, 489] on link "Edit Order" at bounding box center [473, 501] width 79 height 24
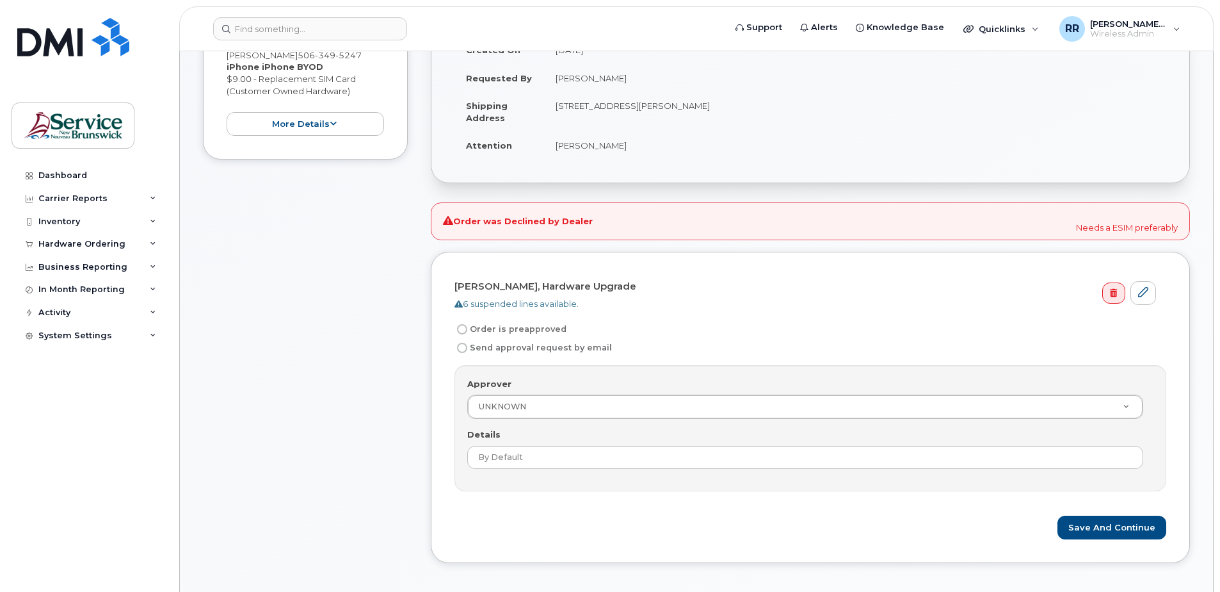
scroll to position [320, 0]
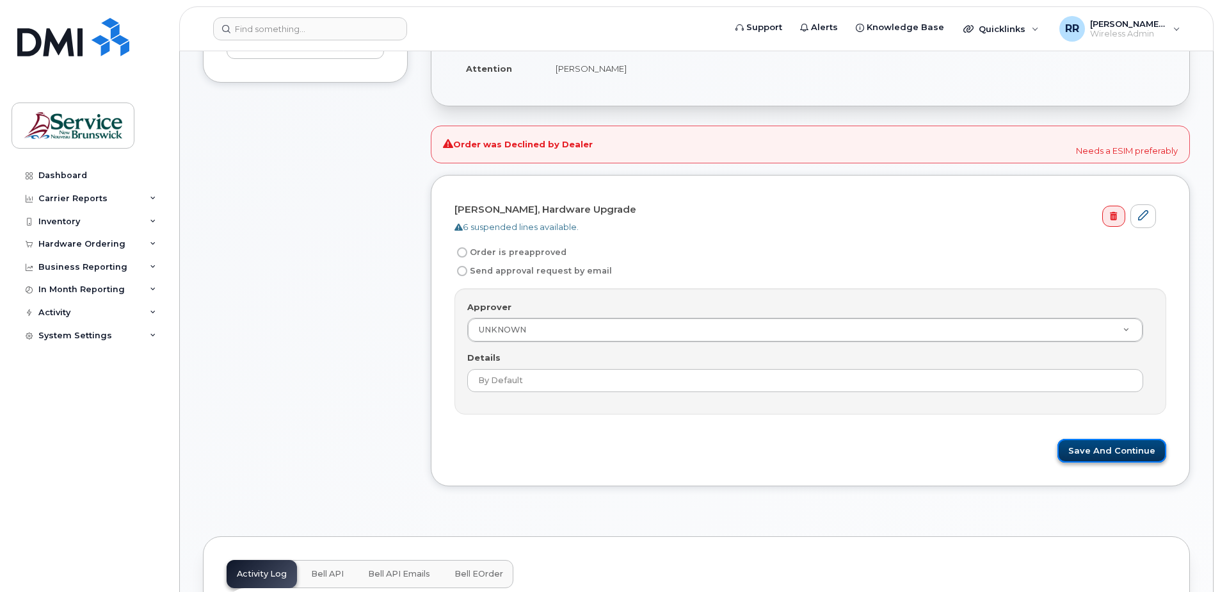
click at [1094, 448] on button "Save and Continue" at bounding box center [1112, 451] width 109 height 24
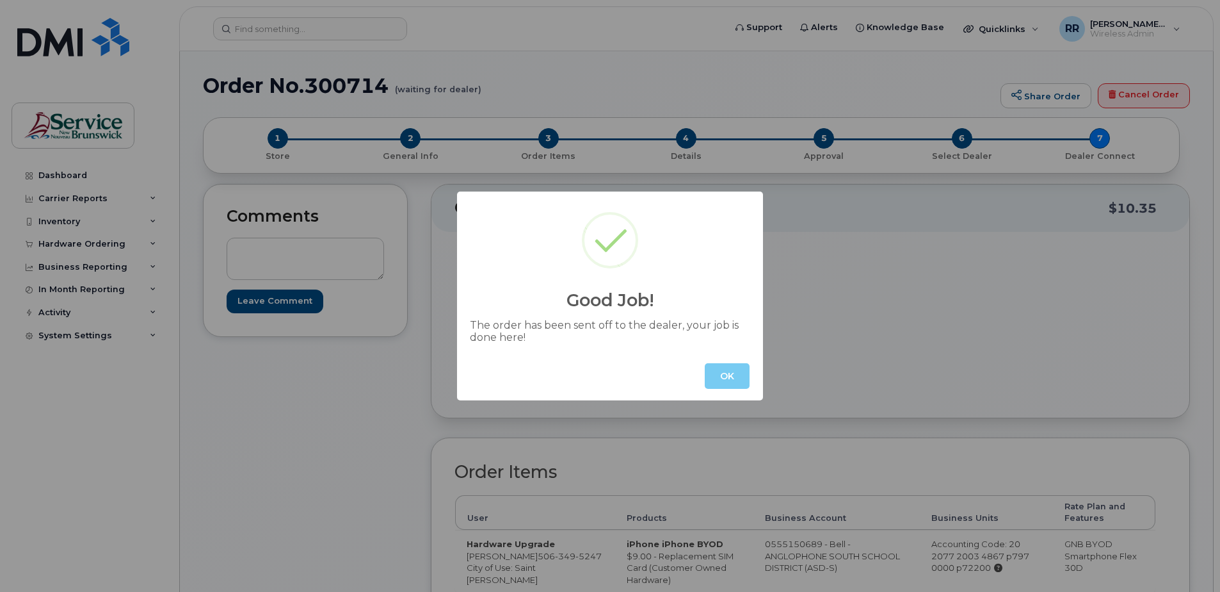
click at [727, 378] on button "OK" at bounding box center [727, 376] width 45 height 26
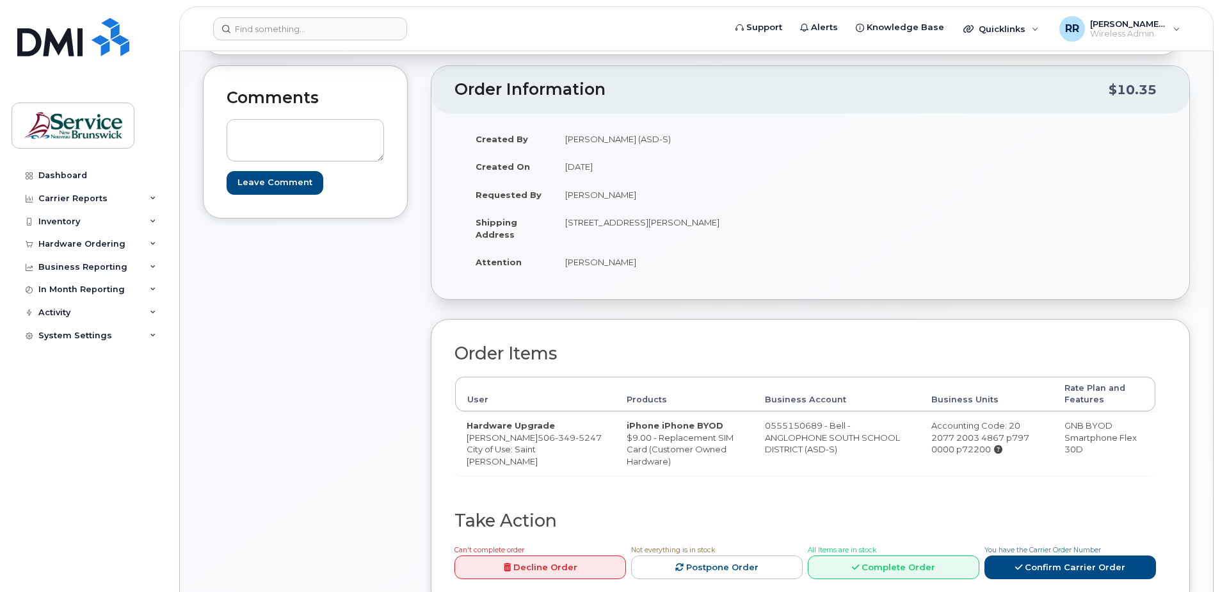
scroll to position [192, 0]
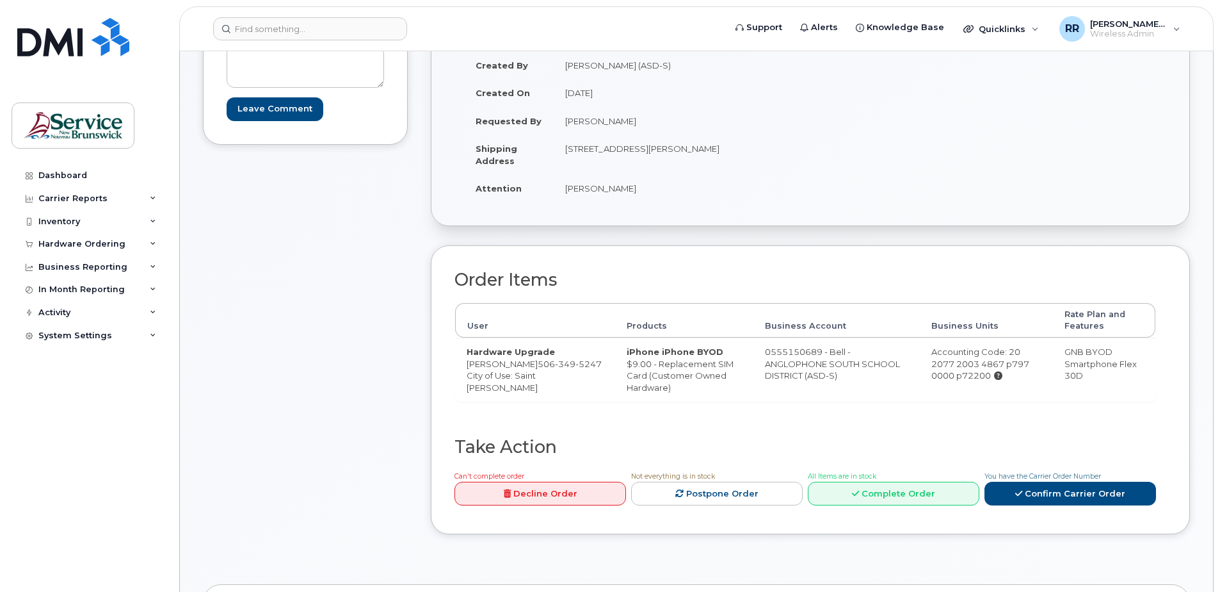
click at [550, 505] on link "Decline Order" at bounding box center [541, 494] width 172 height 24
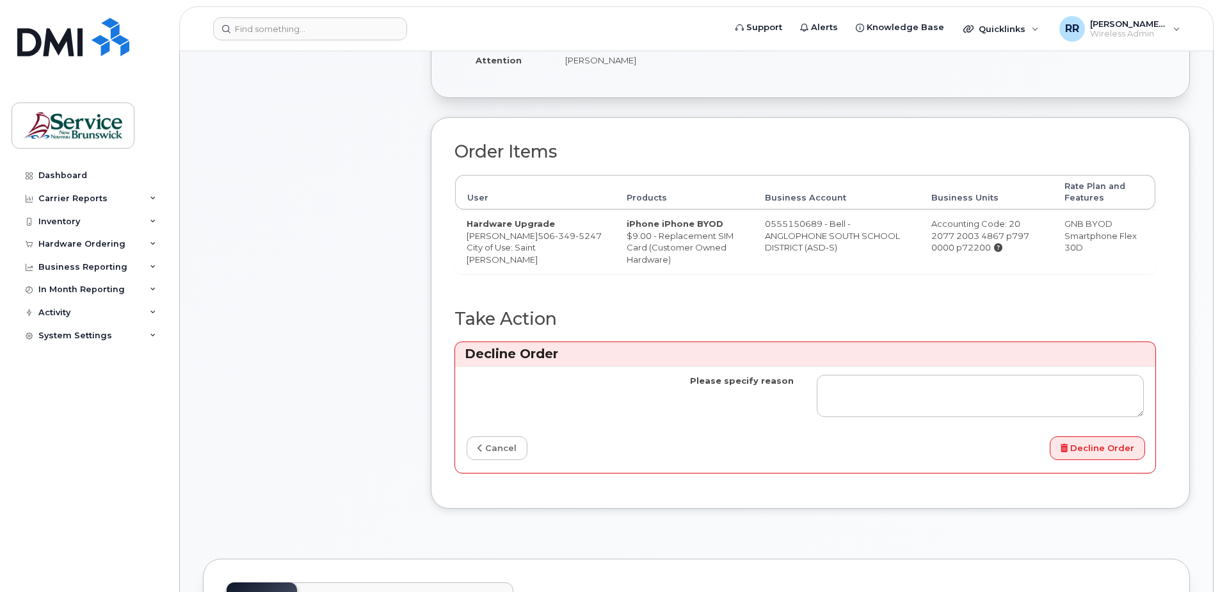
scroll to position [384, 0]
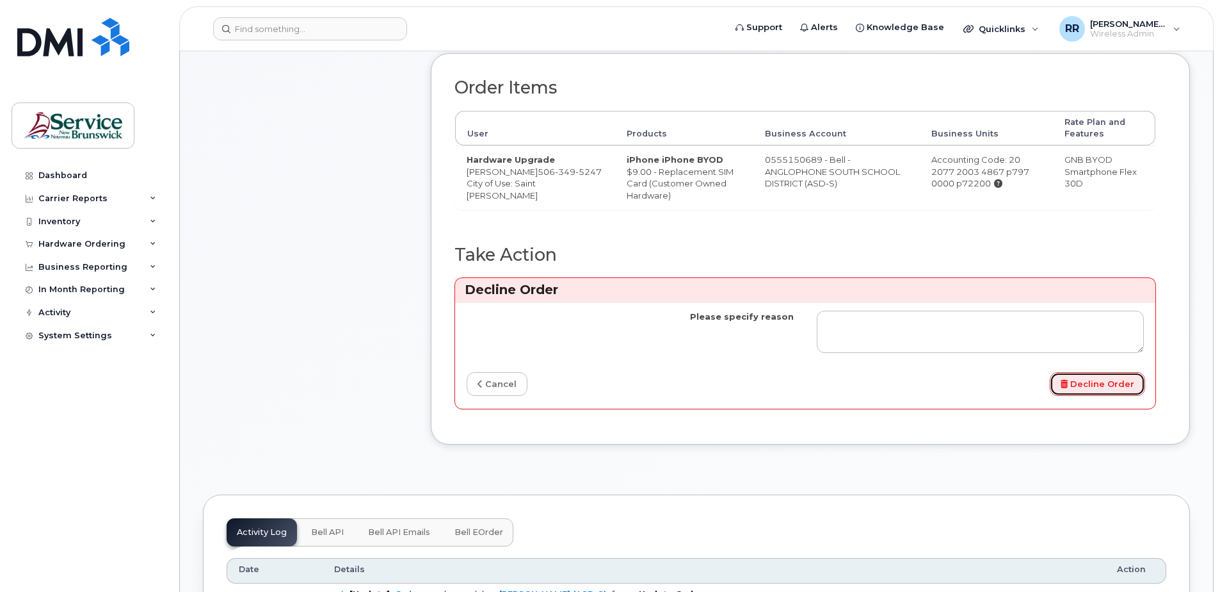
click at [1130, 395] on button "Decline Order" at bounding box center [1097, 384] width 95 height 24
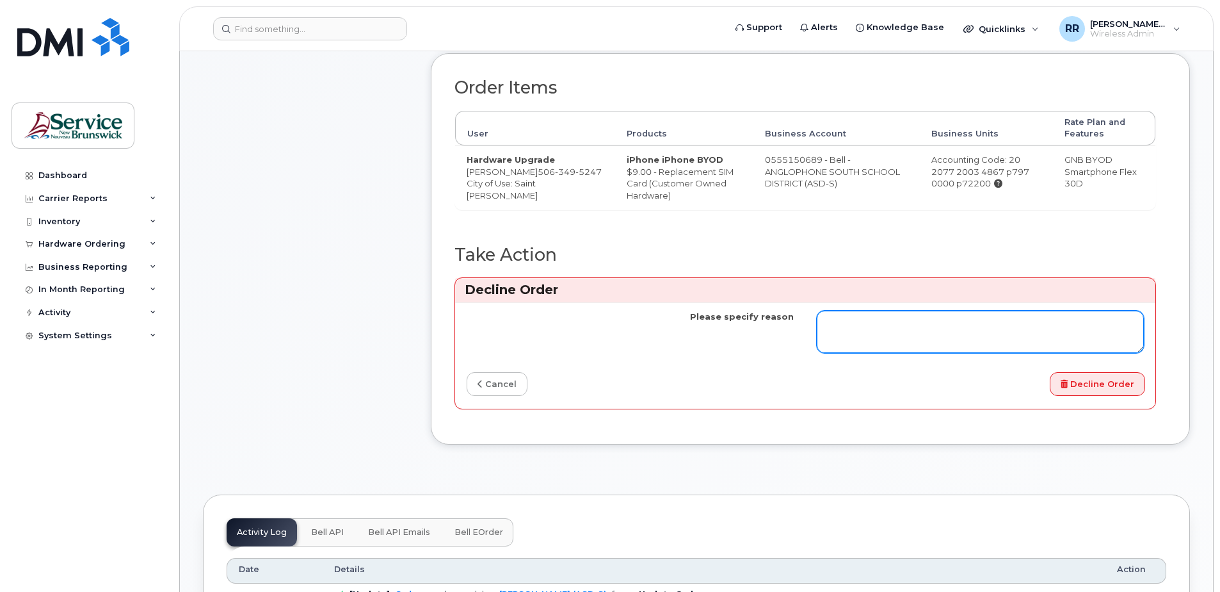
click at [948, 350] on textarea "Please specify reason" at bounding box center [980, 332] width 327 height 42
type textarea "ESIM needed"
click at [1035, 396] on div "Decline Order" at bounding box center [981, 384] width 350 height 24
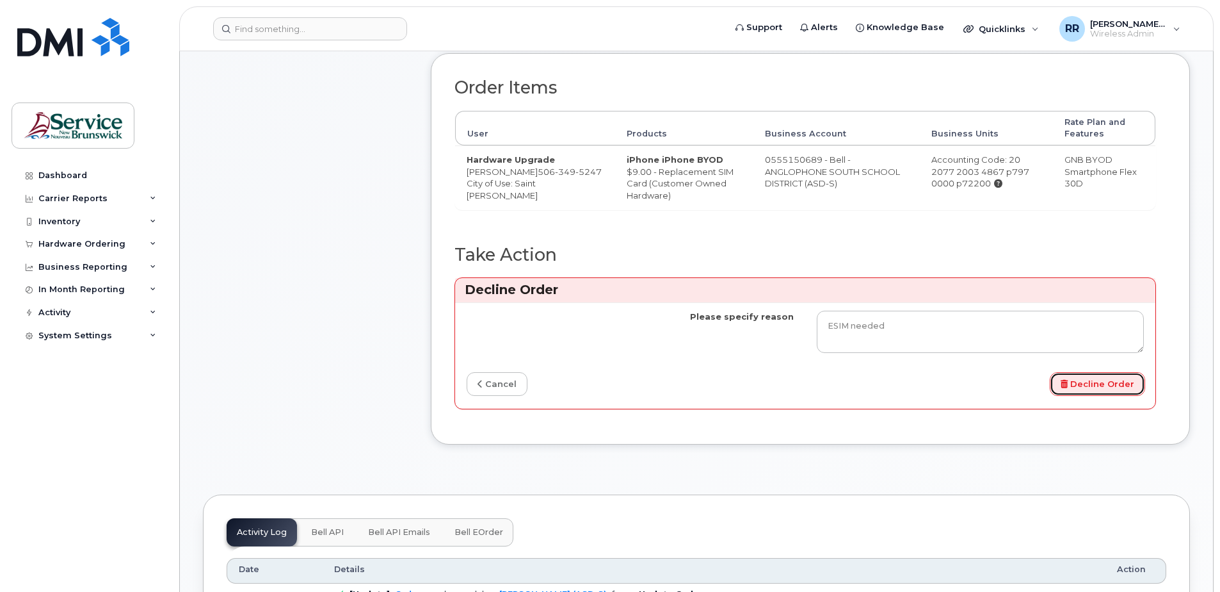
click at [1096, 396] on button "Decline Order" at bounding box center [1097, 384] width 95 height 24
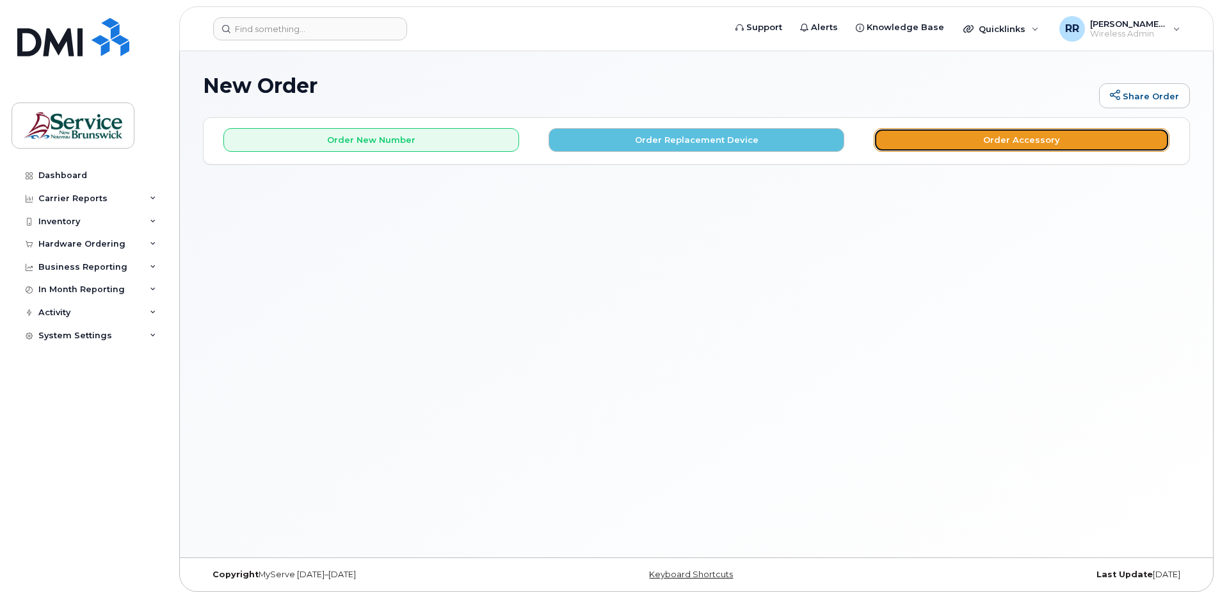
click at [982, 136] on button "Order Accessory" at bounding box center [1022, 140] width 296 height 24
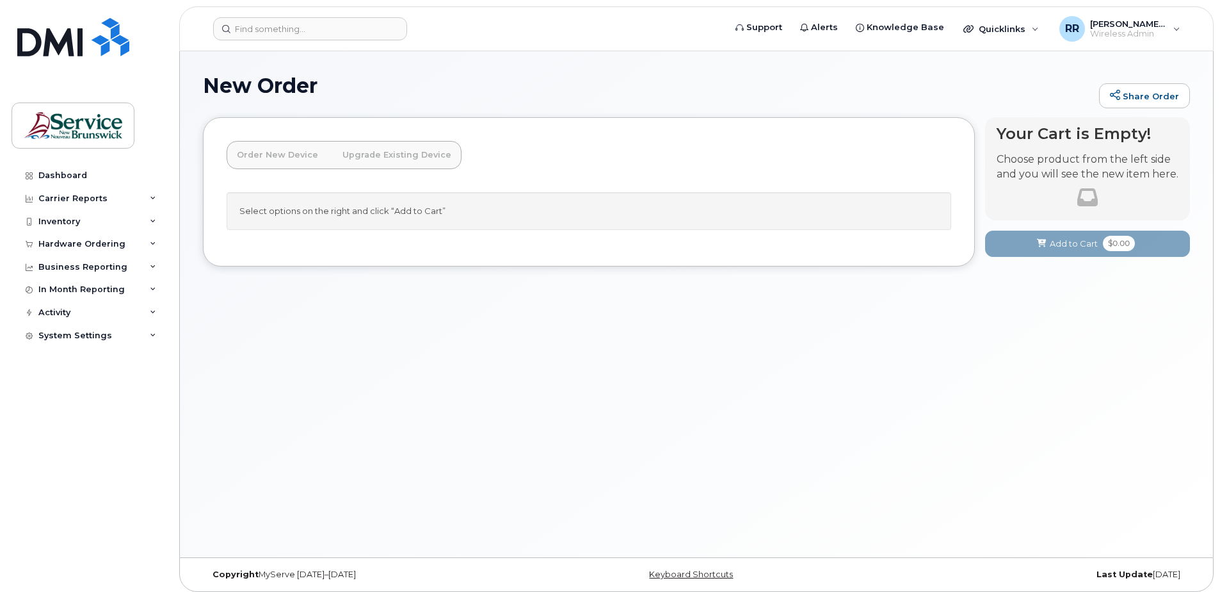
click at [268, 221] on div "Select options on the right and click “Add to Cart”" at bounding box center [589, 211] width 725 height 38
click at [385, 158] on link "Upgrade Existing Device" at bounding box center [396, 155] width 129 height 28
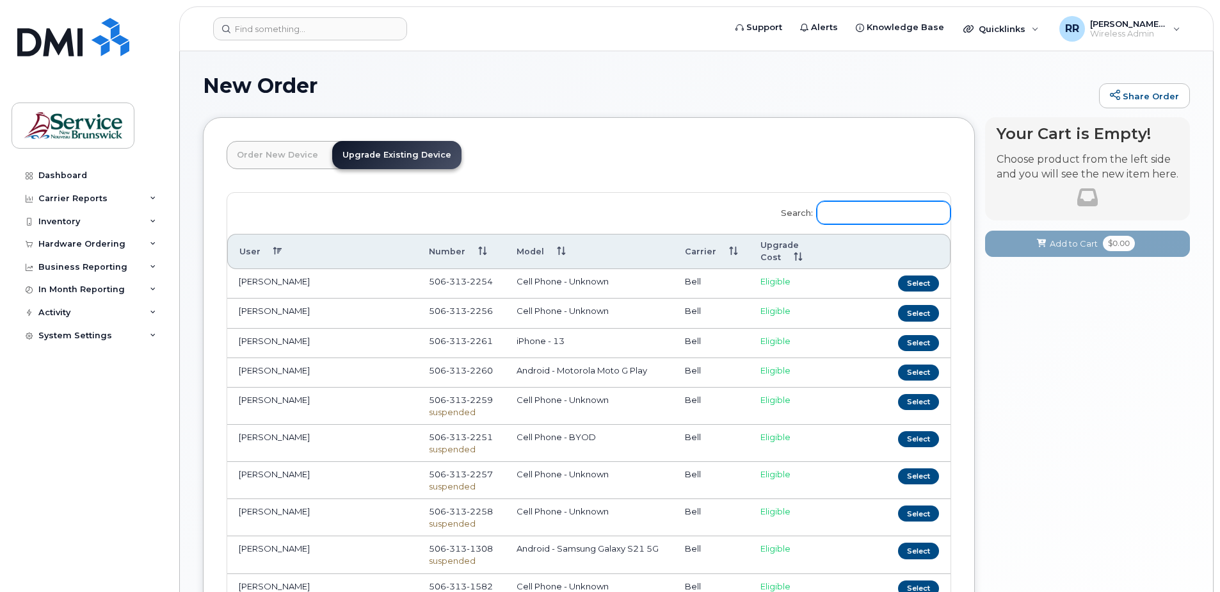
click at [835, 209] on input "Search:" at bounding box center [884, 212] width 134 height 23
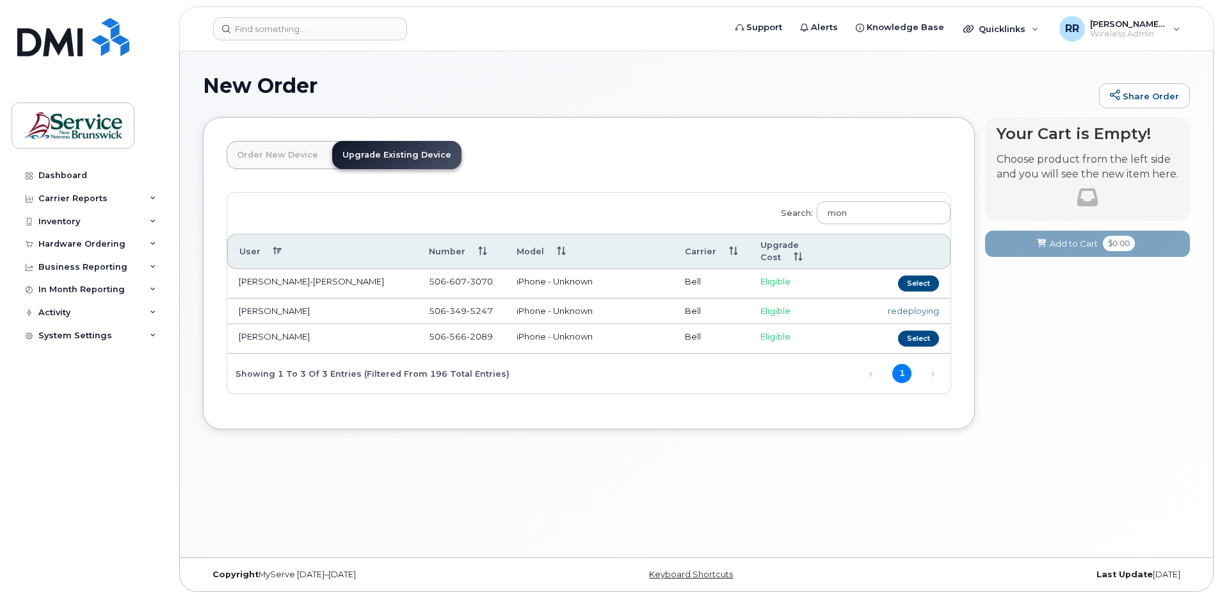
click at [766, 314] on span "Eligible" at bounding box center [776, 310] width 30 height 10
click at [763, 313] on span "Eligible" at bounding box center [776, 310] width 30 height 10
click at [903, 311] on div "redeploying" at bounding box center [898, 311] width 83 height 12
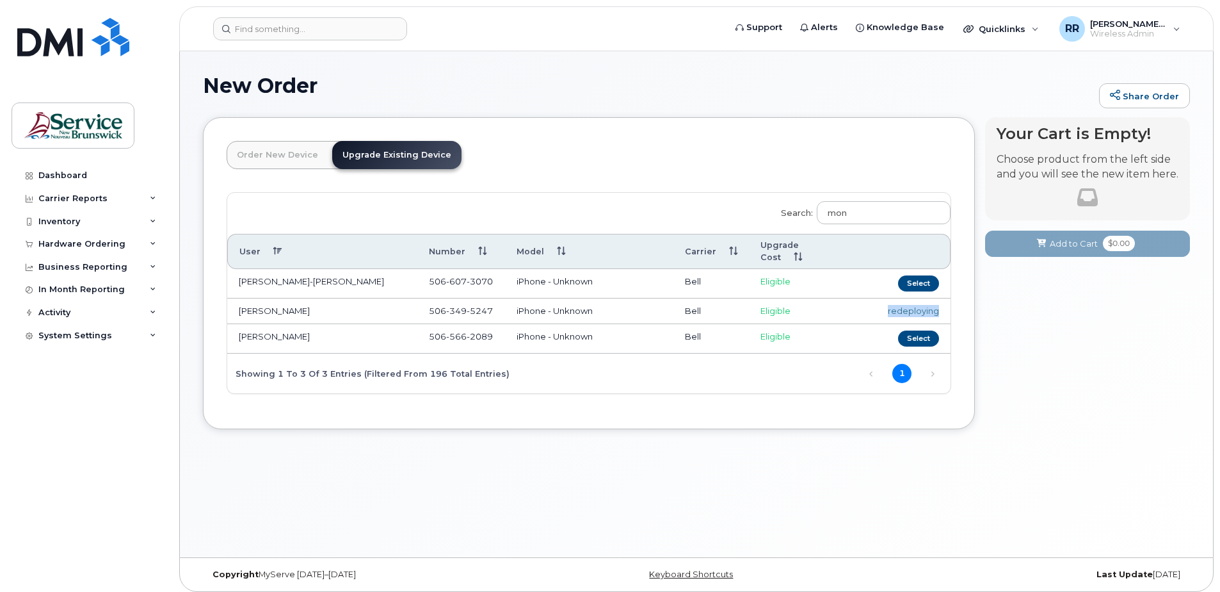
click at [903, 311] on div "redeploying" at bounding box center [898, 311] width 83 height 12
click at [777, 312] on span "Eligible" at bounding box center [776, 310] width 30 height 10
click at [241, 314] on td "[PERSON_NAME]" at bounding box center [322, 311] width 190 height 26
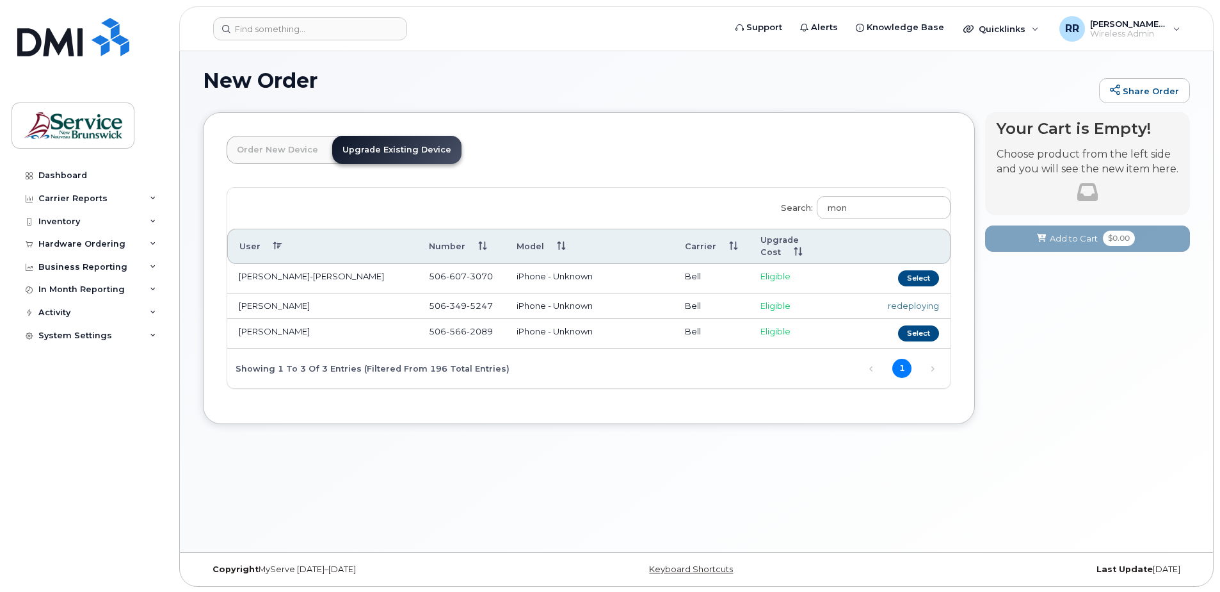
scroll to position [6, 0]
click at [930, 365] on link "Next" at bounding box center [932, 367] width 19 height 19
click at [924, 311] on td "redeploying" at bounding box center [898, 305] width 106 height 26
click at [884, 210] on input "mon" at bounding box center [884, 206] width 134 height 23
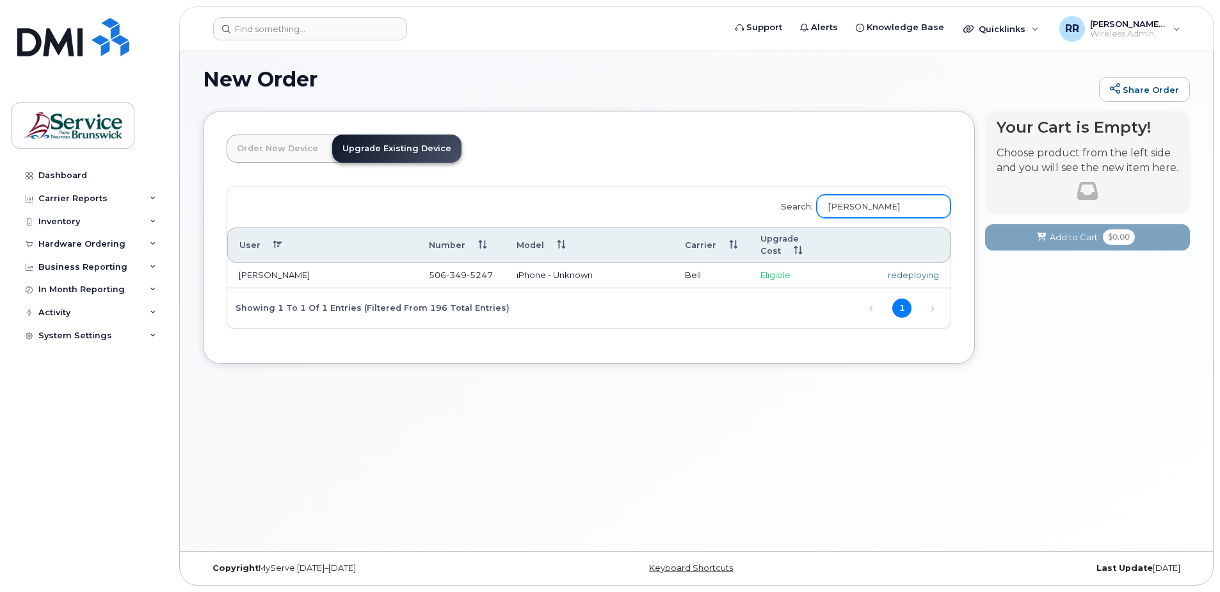
type input "monica Bonnevie"
click at [985, 398] on div "New Order Share Order × Share This Order If you want to allow others to create …" at bounding box center [696, 298] width 1033 height 506
click at [778, 280] on span "Eligible" at bounding box center [776, 275] width 30 height 10
click at [369, 154] on link "Upgrade Existing Device" at bounding box center [396, 148] width 129 height 28
click at [369, 150] on link "Upgrade Existing Device" at bounding box center [396, 148] width 129 height 28
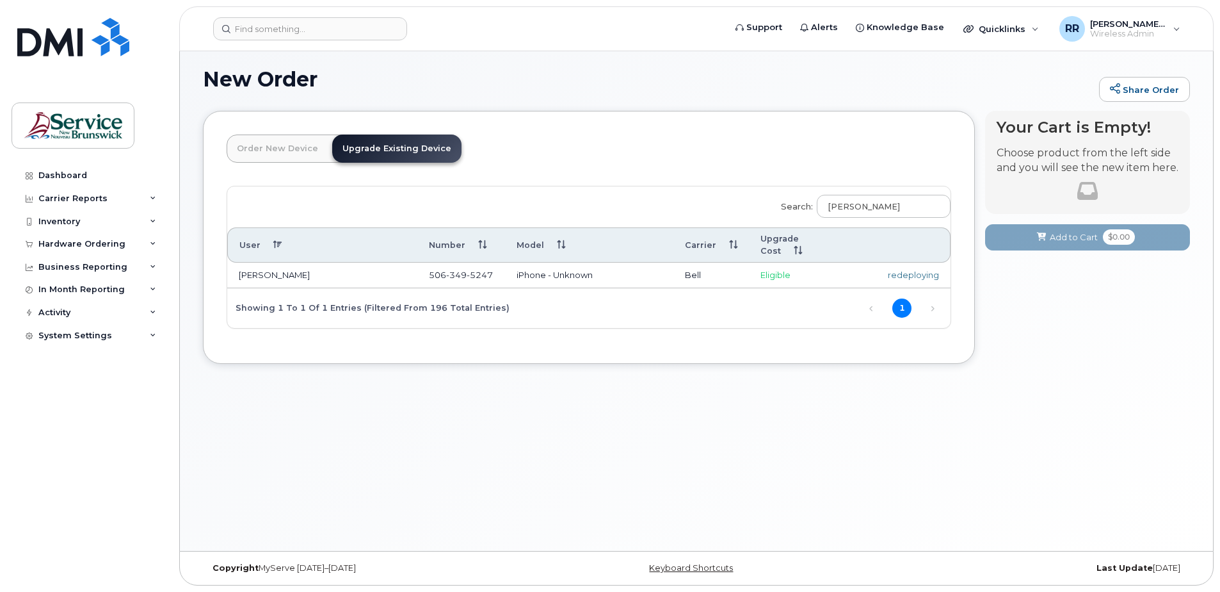
click at [369, 150] on link "Upgrade Existing Device" at bounding box center [396, 148] width 129 height 28
click at [152, 245] on icon at bounding box center [153, 244] width 6 height 6
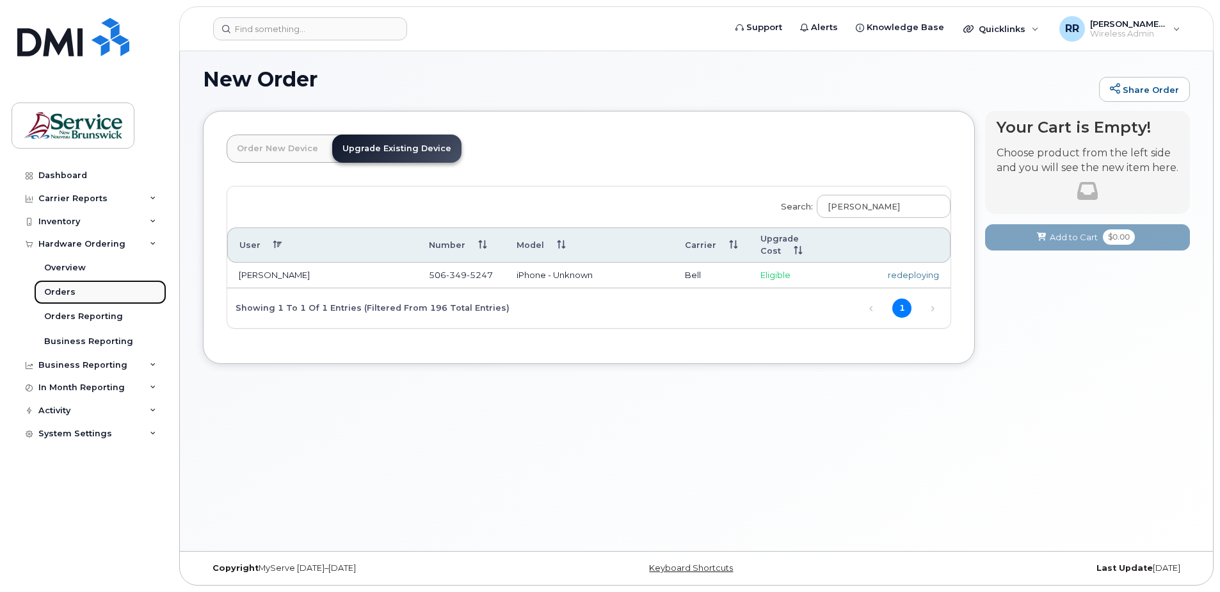
click at [61, 295] on div "Orders" at bounding box center [59, 292] width 31 height 12
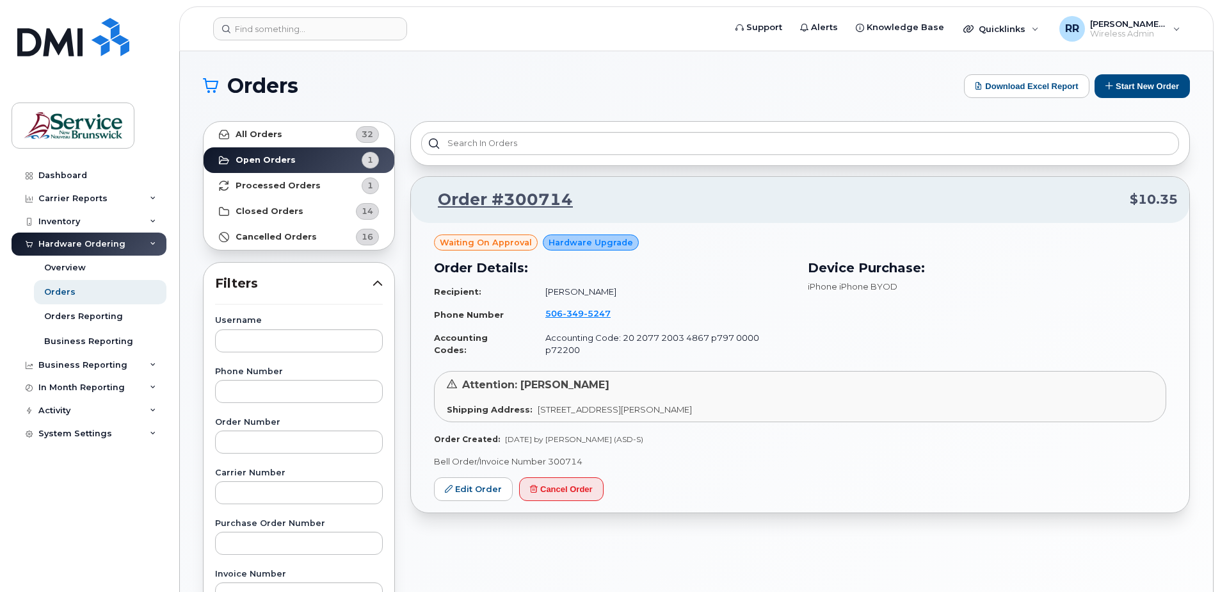
click at [579, 247] on span "Hardware Upgrade" at bounding box center [591, 242] width 85 height 12
click at [571, 242] on span "Hardware Upgrade" at bounding box center [591, 242] width 85 height 12
click at [476, 477] on link "Edit Order" at bounding box center [473, 489] width 79 height 24
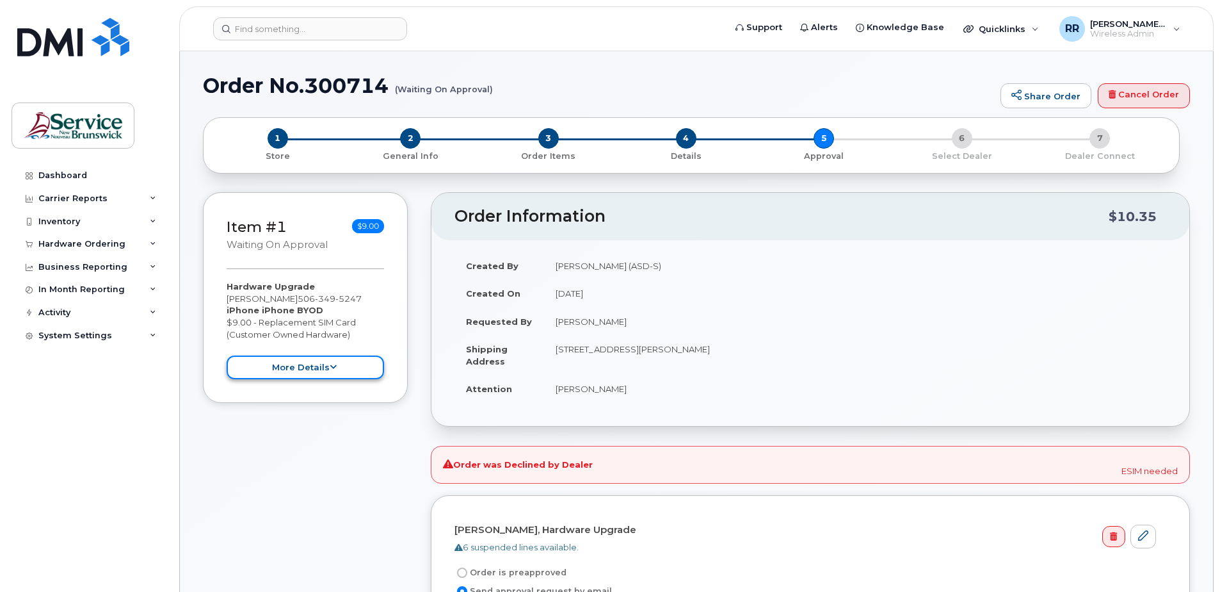
click at [303, 370] on button "more details" at bounding box center [306, 367] width 158 height 24
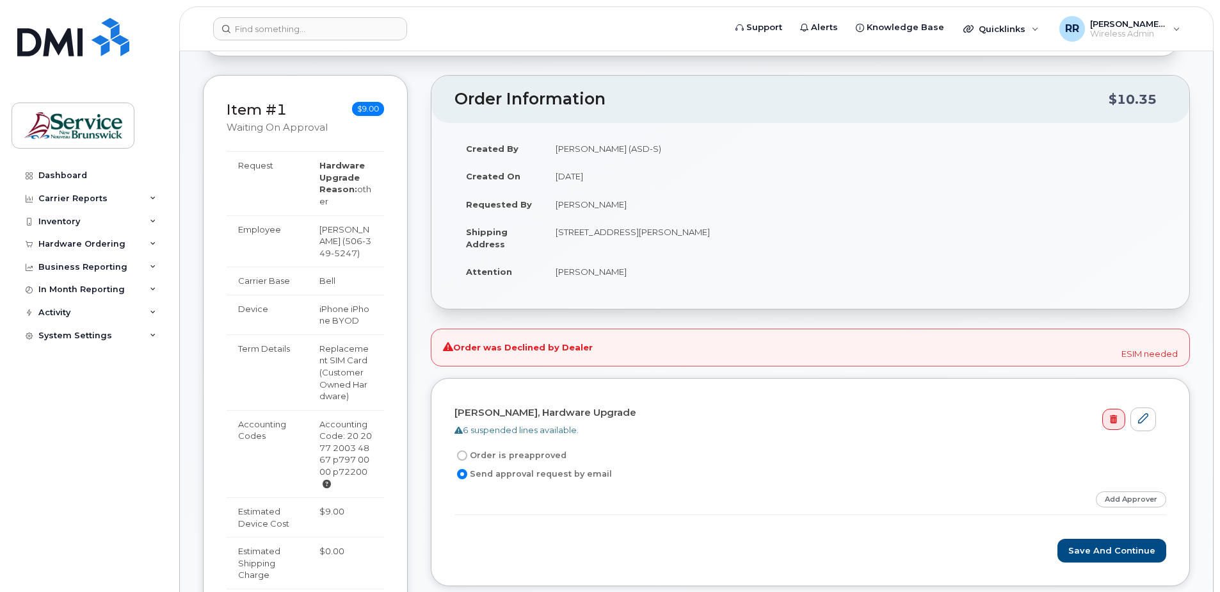
scroll to position [128, 0]
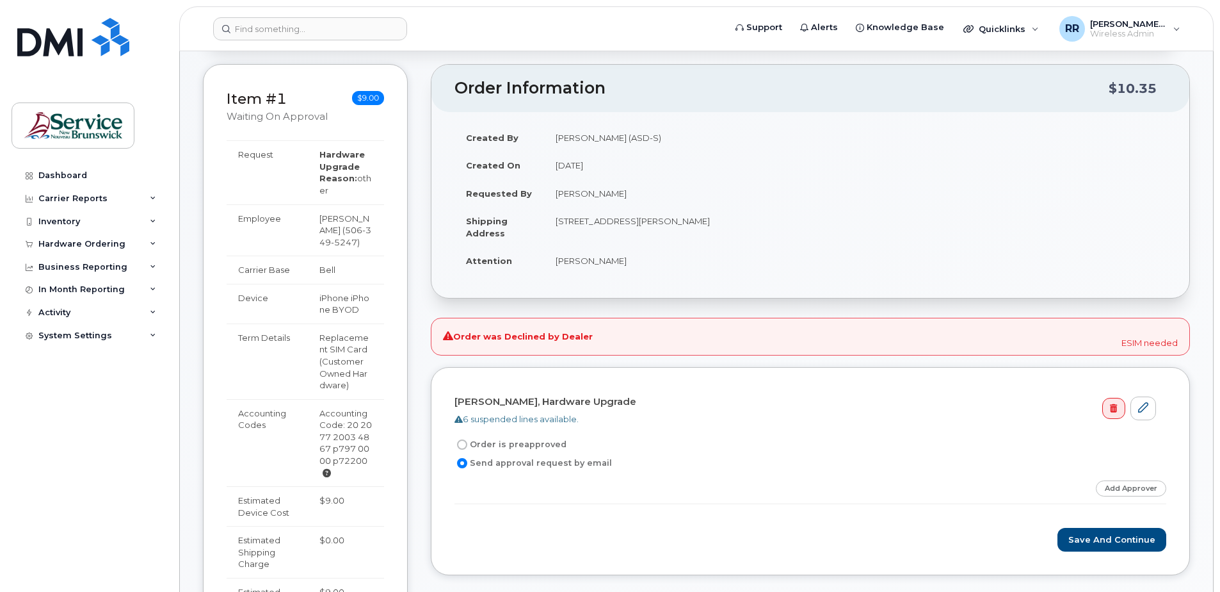
click at [464, 448] on input "Order is preapproved" at bounding box center [462, 444] width 10 height 10
radio input "true"
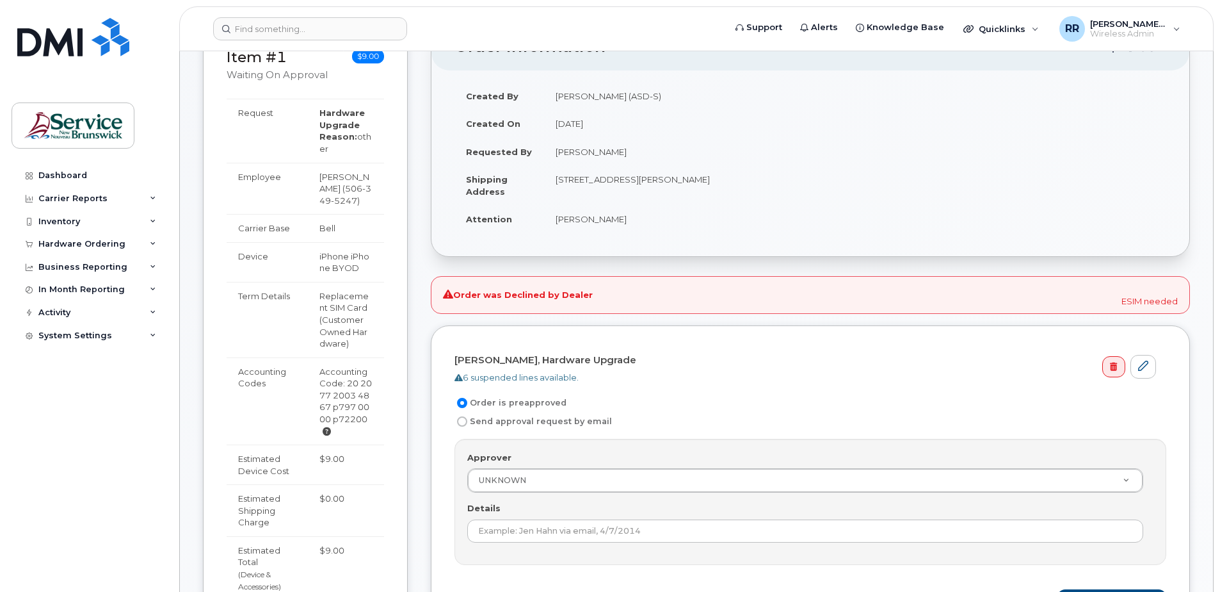
scroll to position [256, 0]
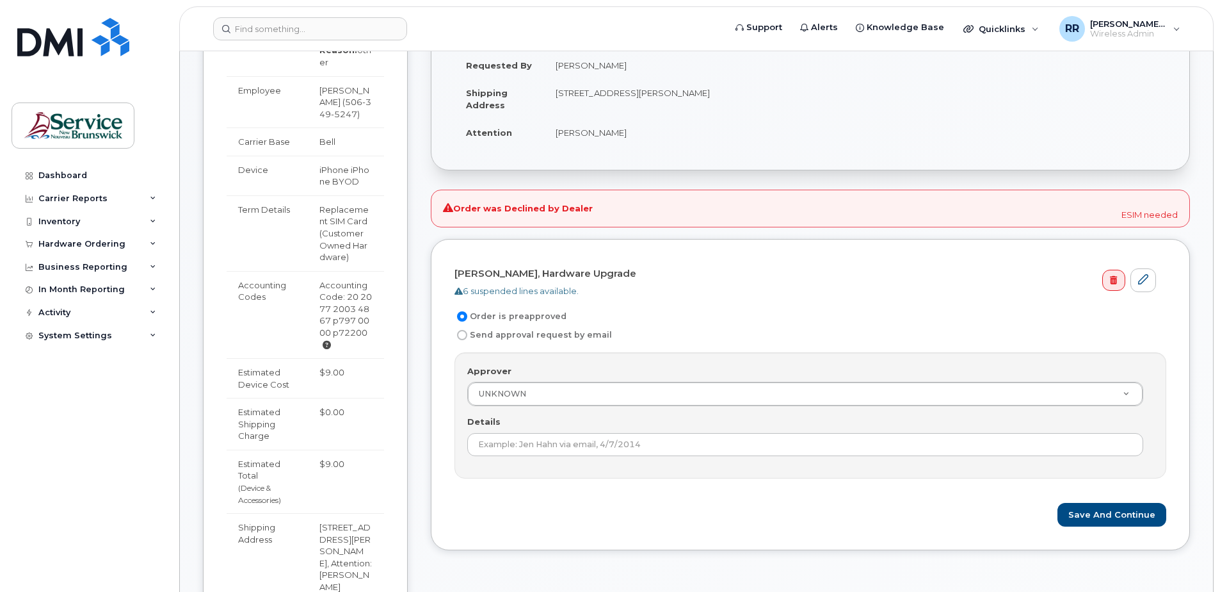
click at [464, 331] on input "Send approval request by email" at bounding box center [462, 335] width 10 height 10
radio input "true"
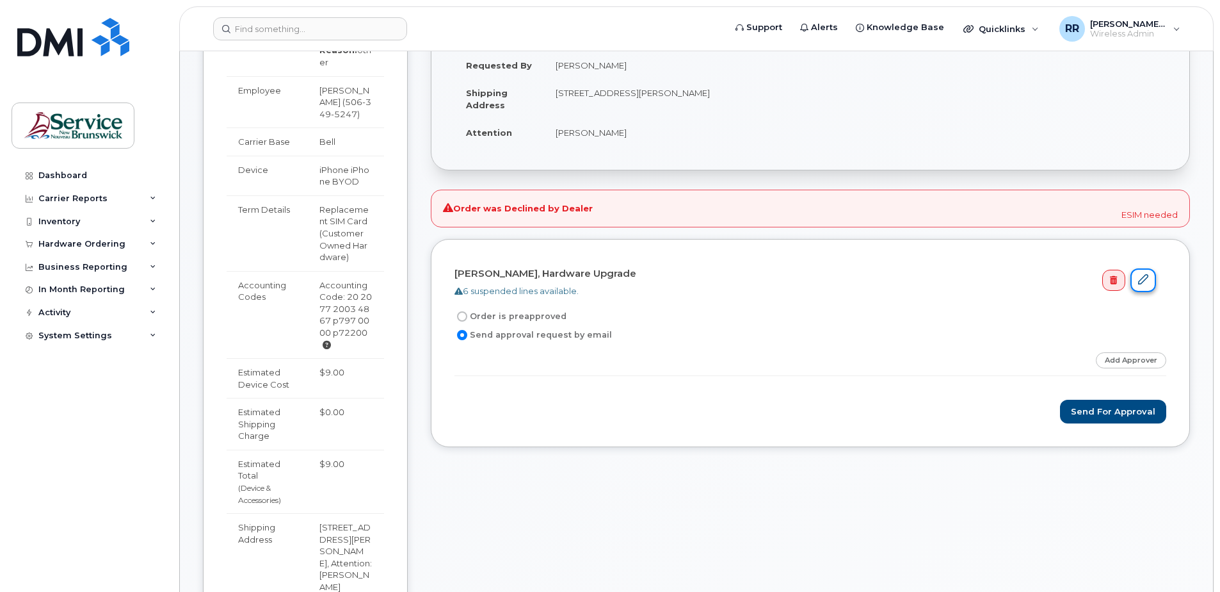
click at [1136, 278] on link at bounding box center [1144, 280] width 26 height 24
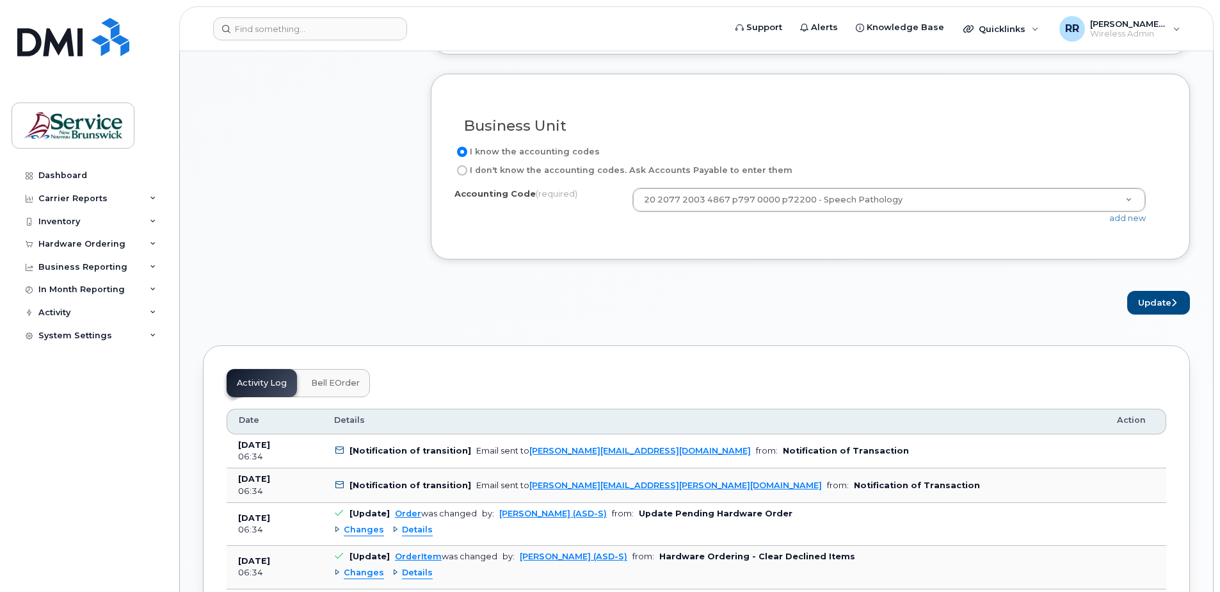
scroll to position [1025, 0]
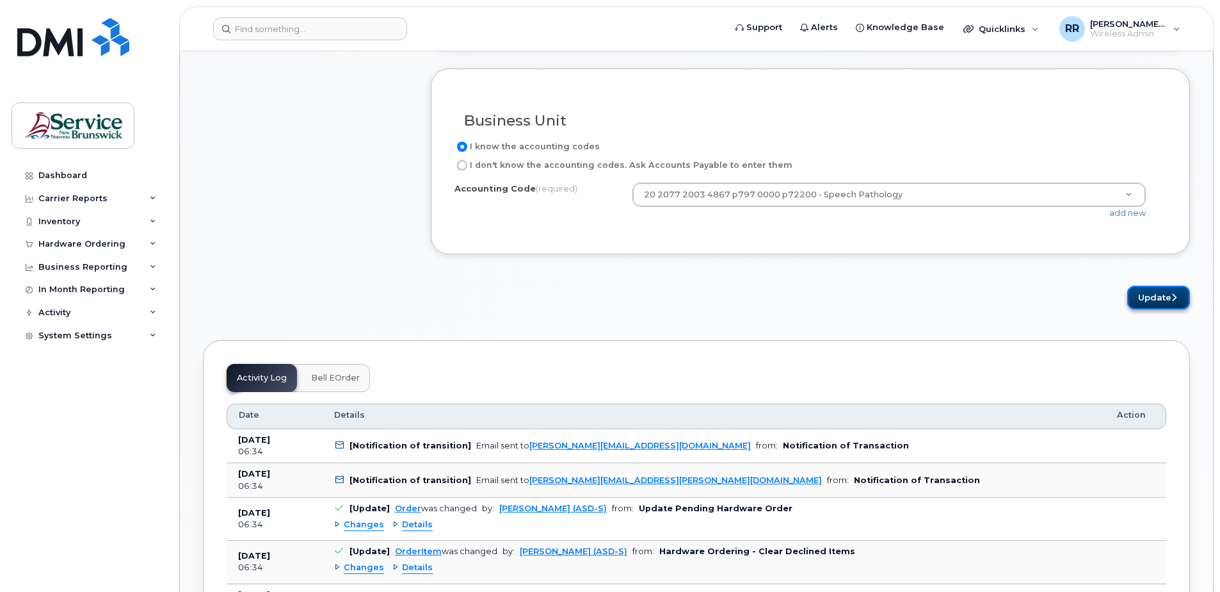
click at [1148, 292] on button "Update" at bounding box center [1159, 298] width 63 height 24
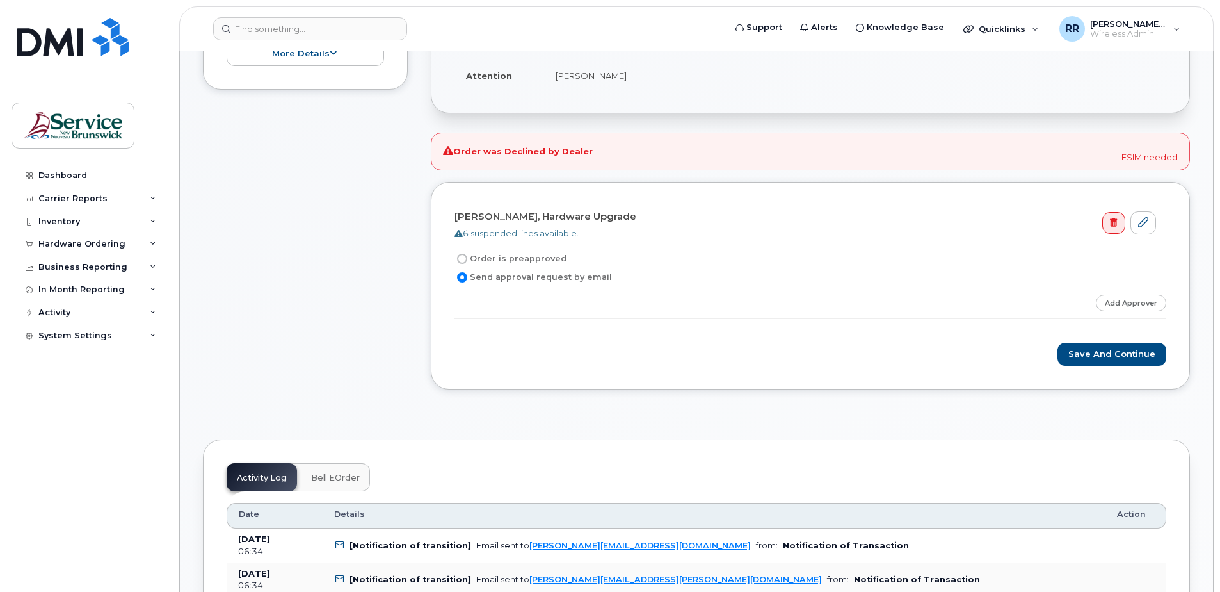
scroll to position [384, 0]
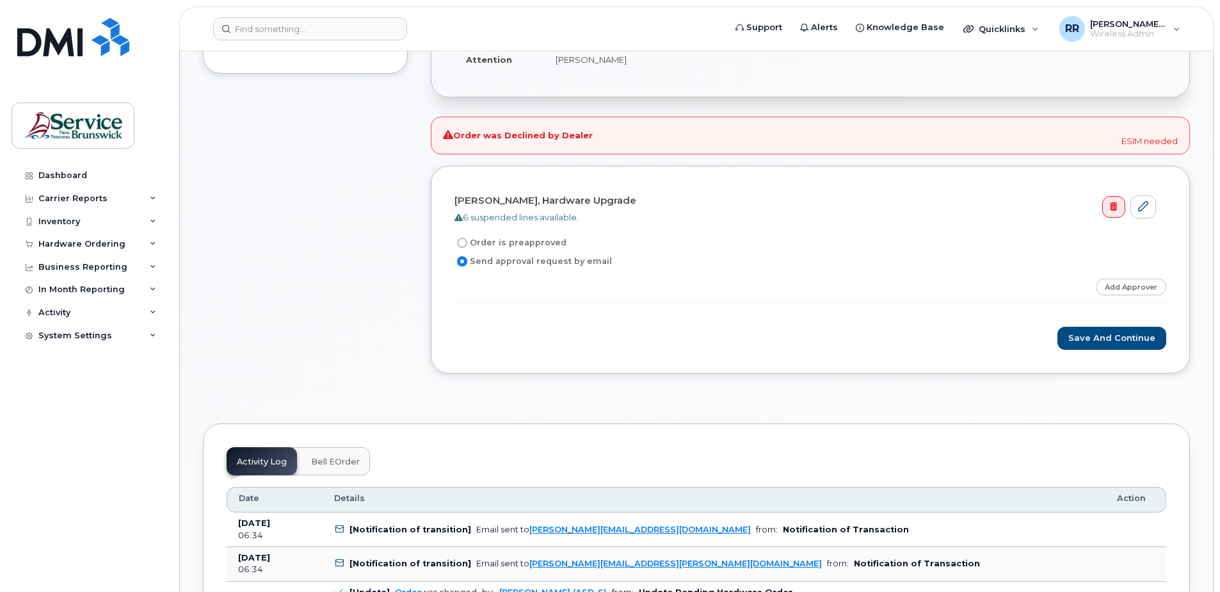
click at [307, 464] on button "Bell eOrder" at bounding box center [335, 461] width 69 height 28
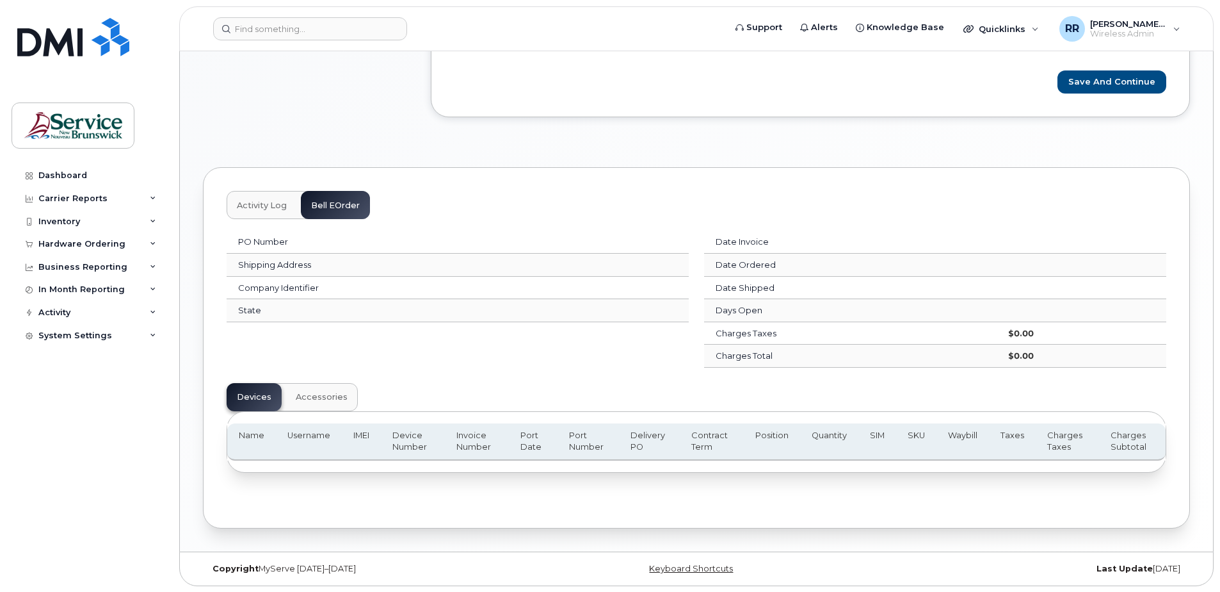
scroll to position [641, 0]
click at [342, 400] on button "Accessories" at bounding box center [322, 396] width 72 height 28
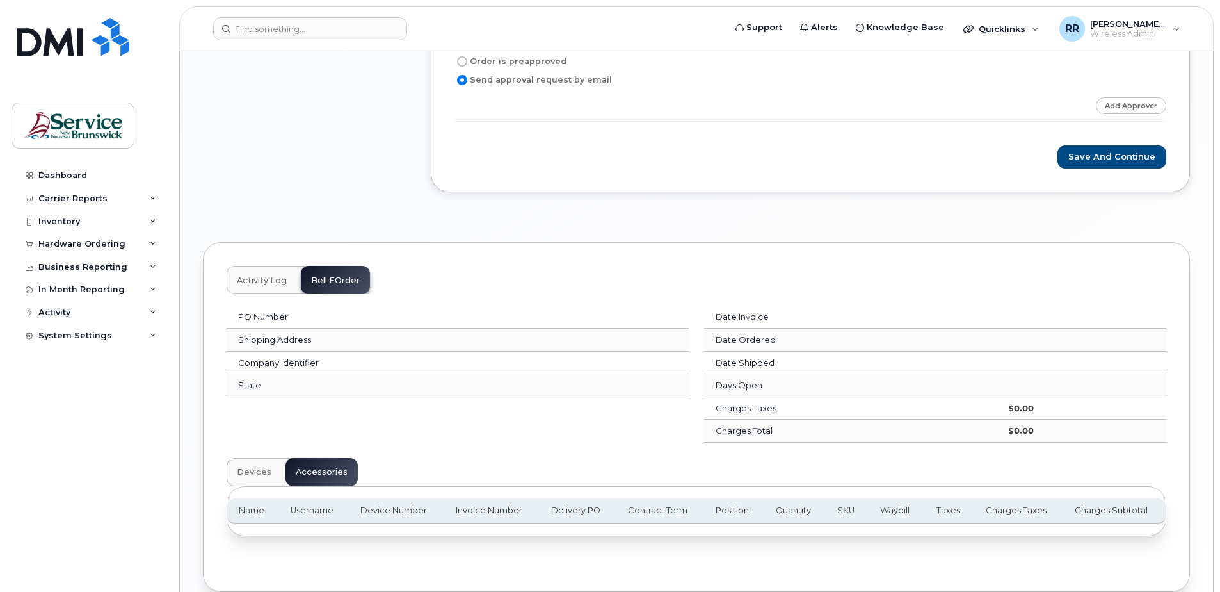
scroll to position [309, 0]
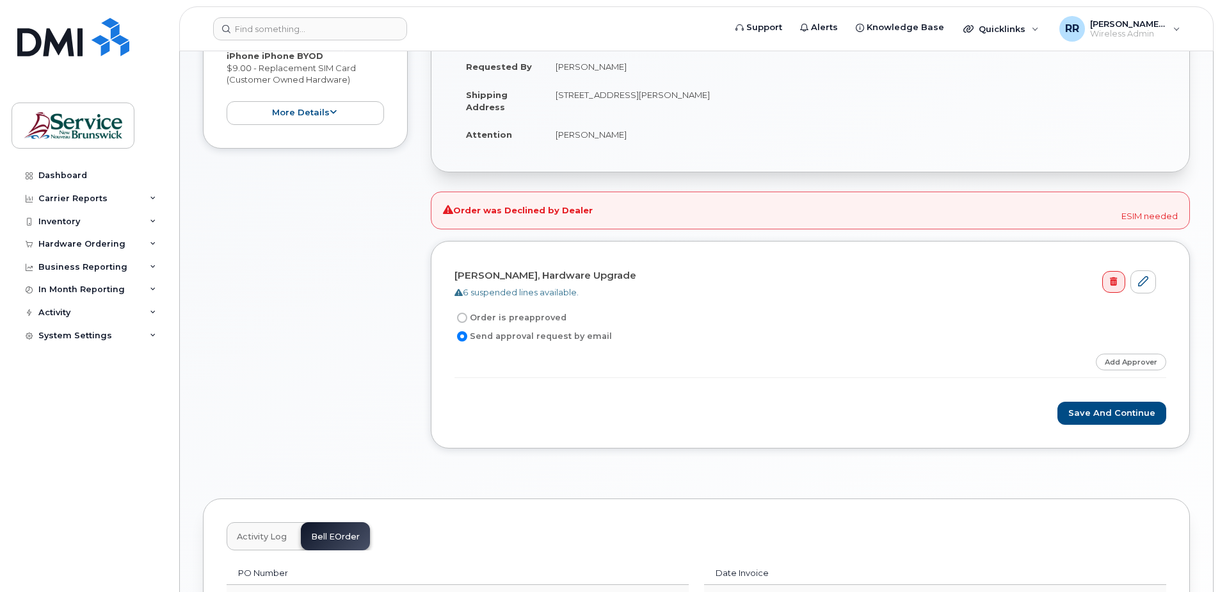
click at [266, 540] on span "Activity Log" at bounding box center [262, 536] width 50 height 10
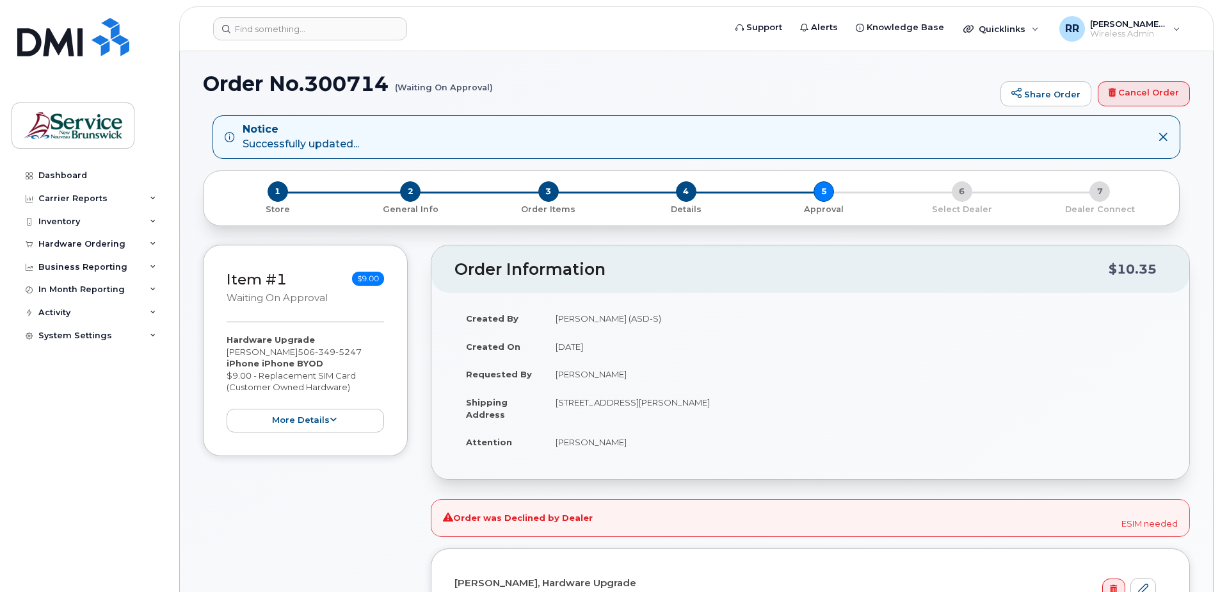
scroll to position [0, 0]
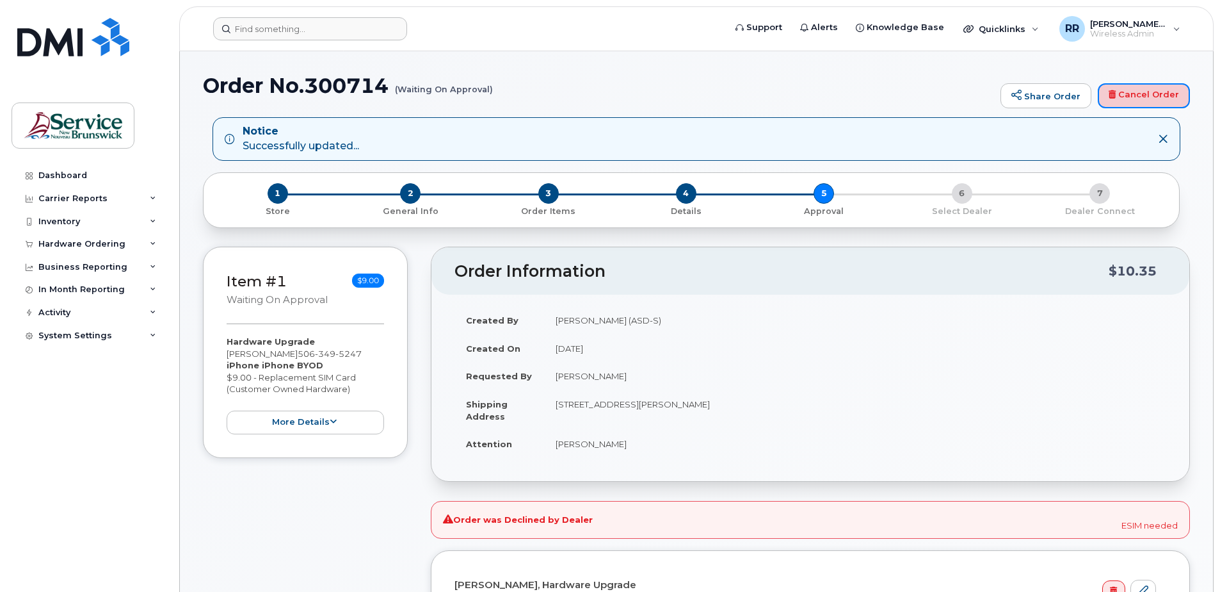
drag, startPoint x: 1165, startPoint y: 94, endPoint x: 669, endPoint y: 31, distance: 499.6
click at [1165, 94] on link "Cancel Order" at bounding box center [1144, 96] width 92 height 26
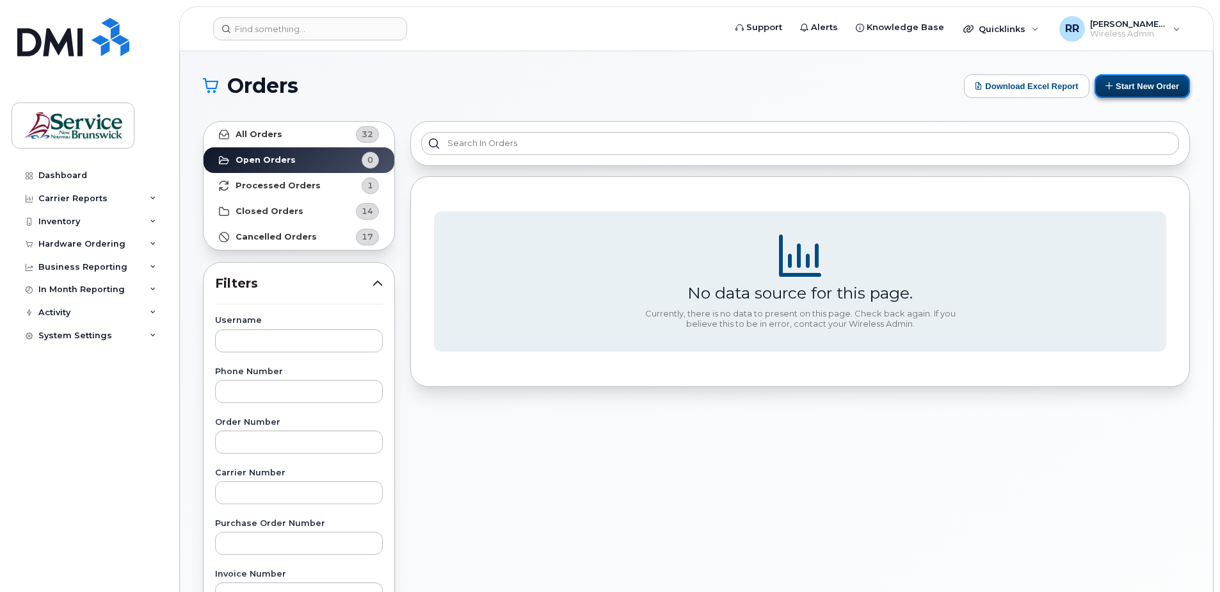
click at [1142, 86] on button "Start New Order" at bounding box center [1142, 86] width 95 height 24
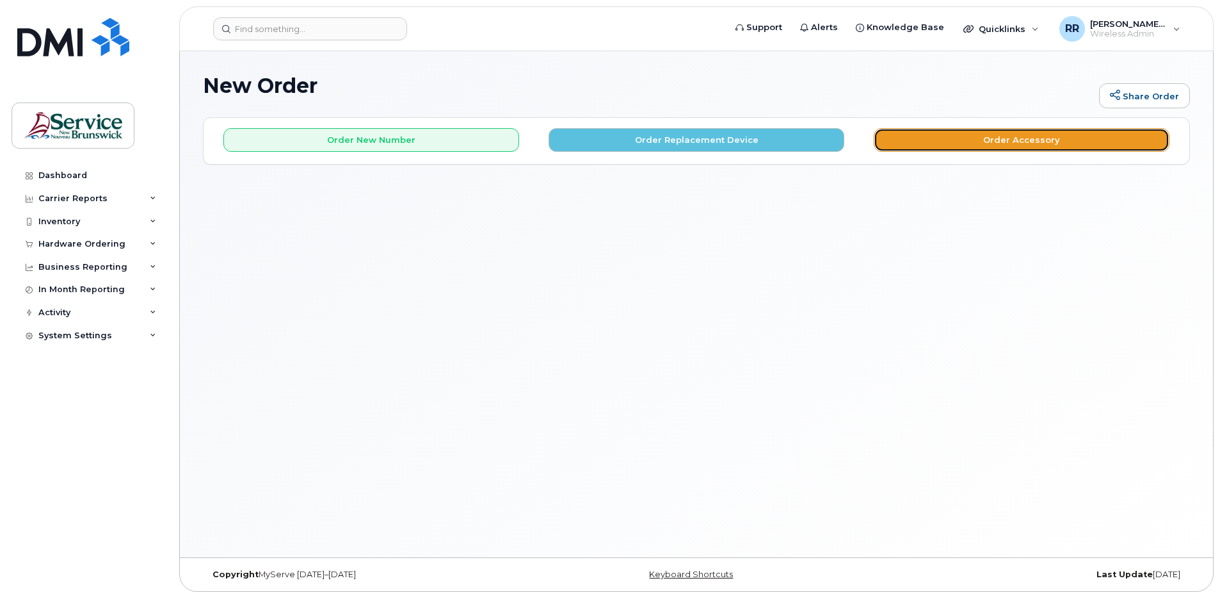
click at [990, 138] on button "Order Accessory" at bounding box center [1022, 140] width 296 height 24
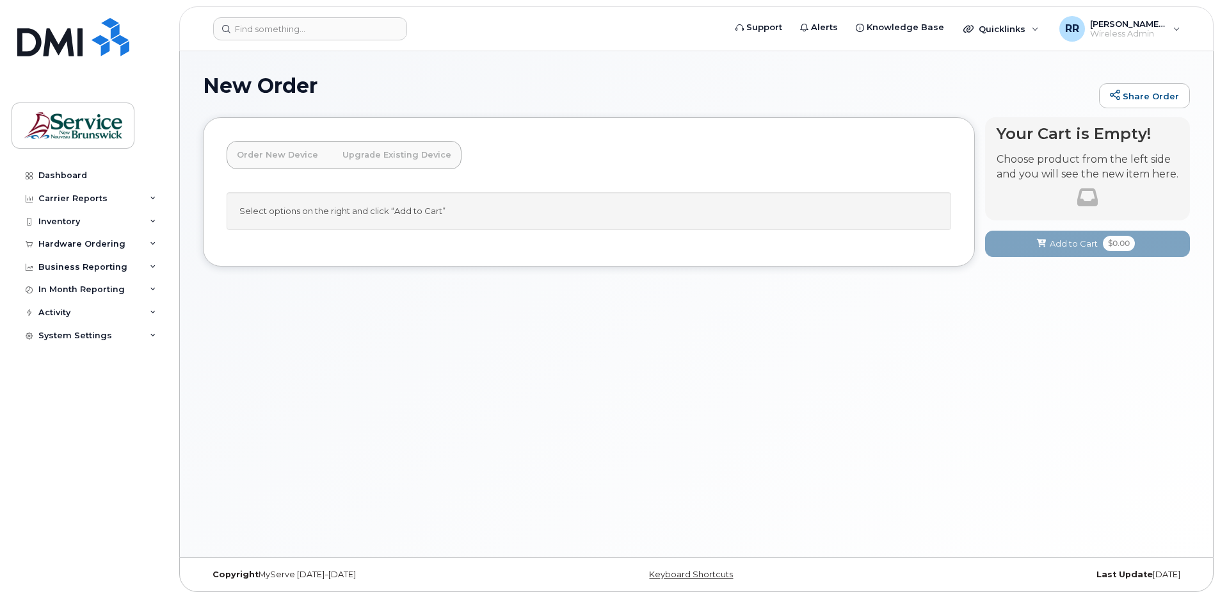
click at [297, 152] on link "Order New Device" at bounding box center [278, 155] width 102 height 28
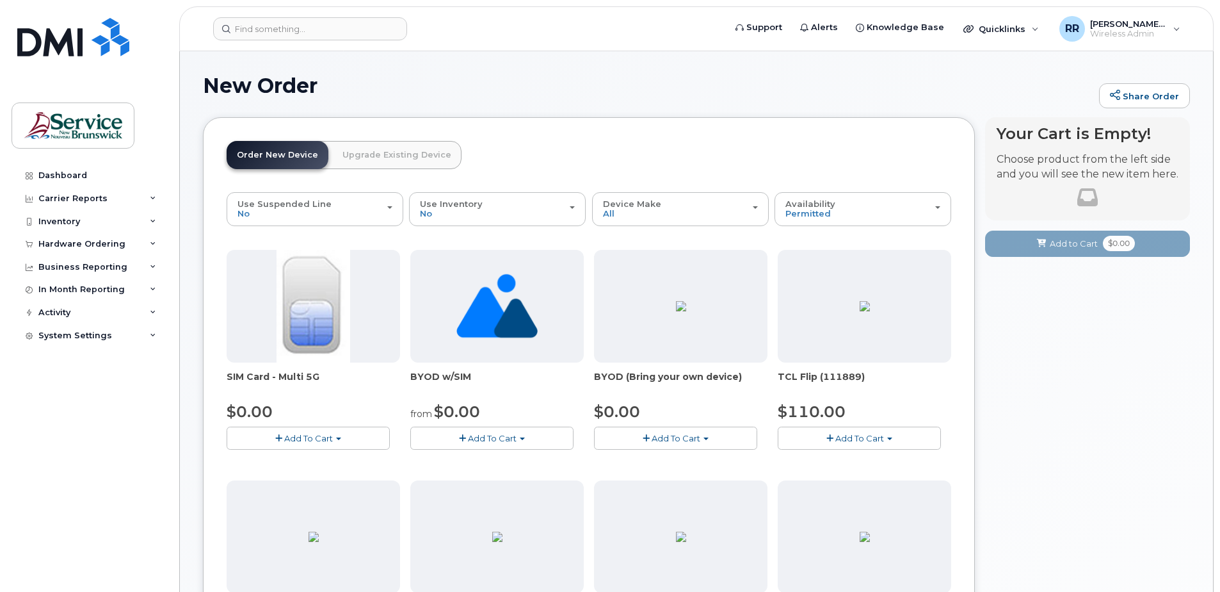
click at [418, 158] on link "Upgrade Existing Device" at bounding box center [396, 155] width 129 height 28
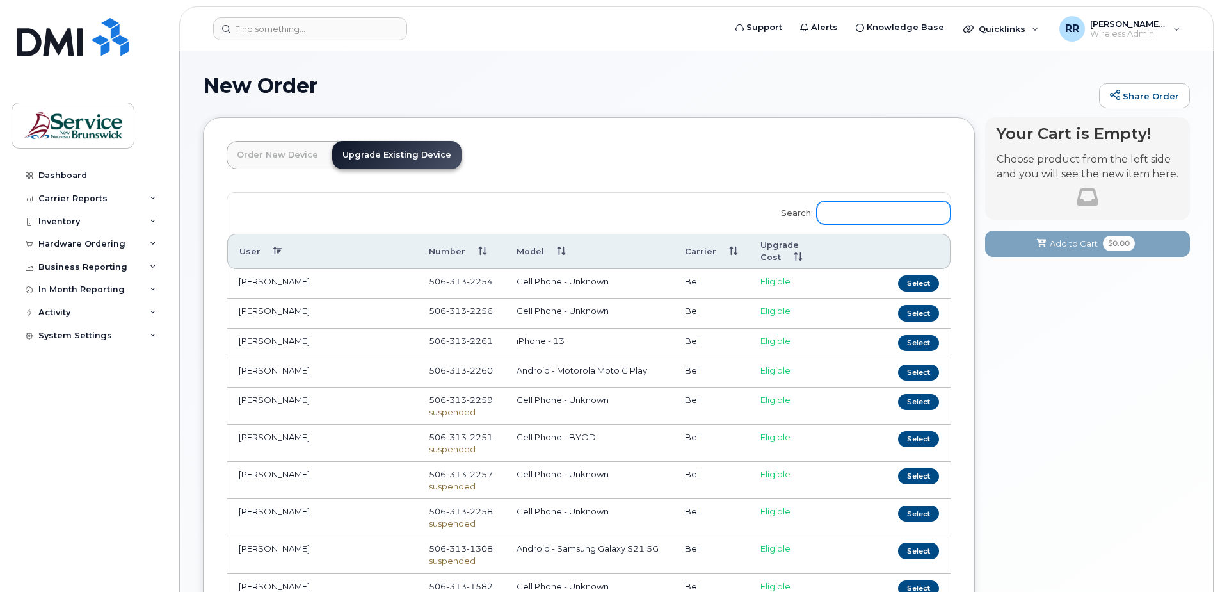
click at [848, 213] on input "Search:" at bounding box center [884, 212] width 134 height 23
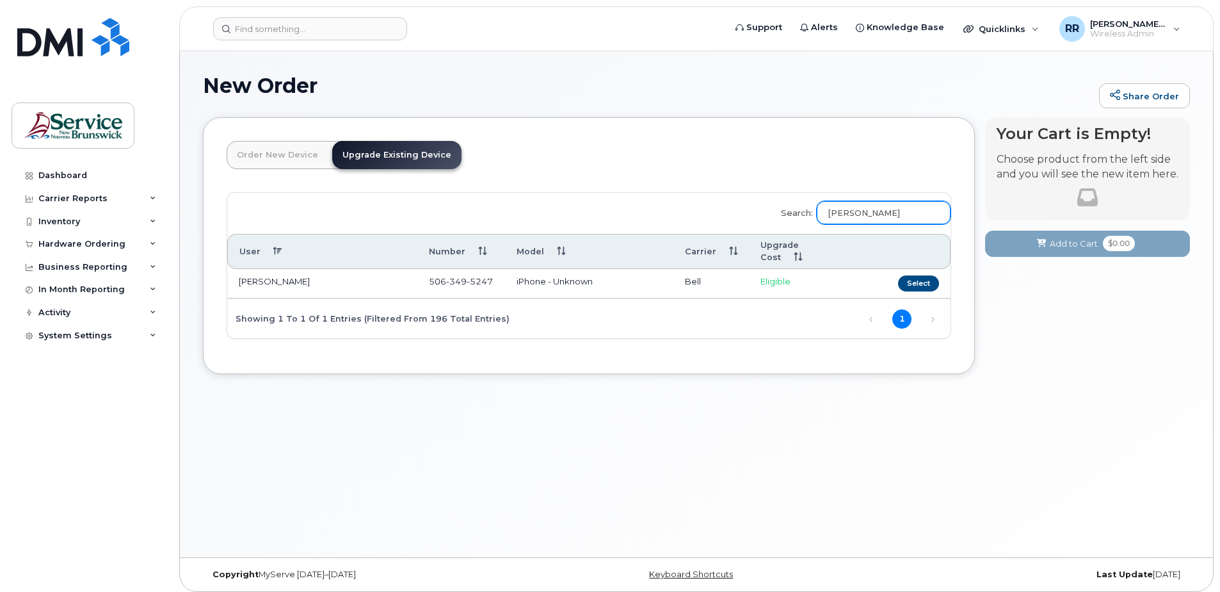
type input "Monica Bonn"
click at [284, 281] on td "[PERSON_NAME]" at bounding box center [322, 283] width 190 height 29
click at [774, 283] on span "Eligible" at bounding box center [776, 281] width 30 height 10
click at [914, 287] on button "Select" at bounding box center [918, 283] width 41 height 16
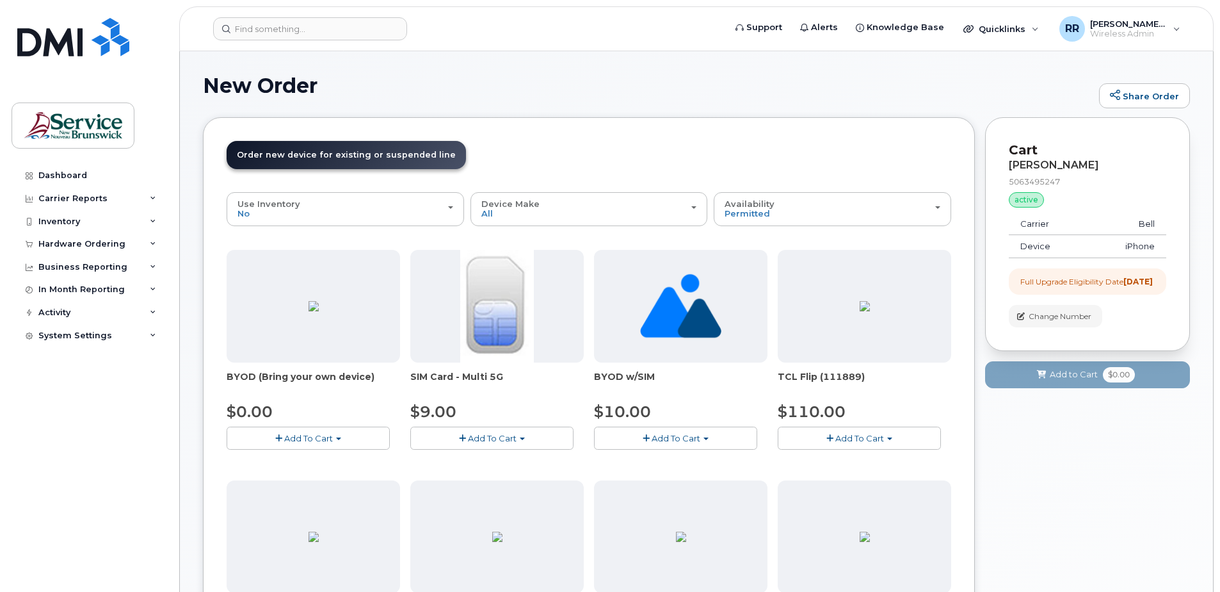
click at [647, 437] on span "button" at bounding box center [646, 438] width 7 height 8
click at [448, 431] on button "Add To Cart" at bounding box center [491, 437] width 163 height 22
click at [481, 434] on span "Add To Cart" at bounding box center [492, 438] width 49 height 10
click at [473, 464] on link "$9.00 - Replacement SIM Card" at bounding box center [491, 462] width 155 height 16
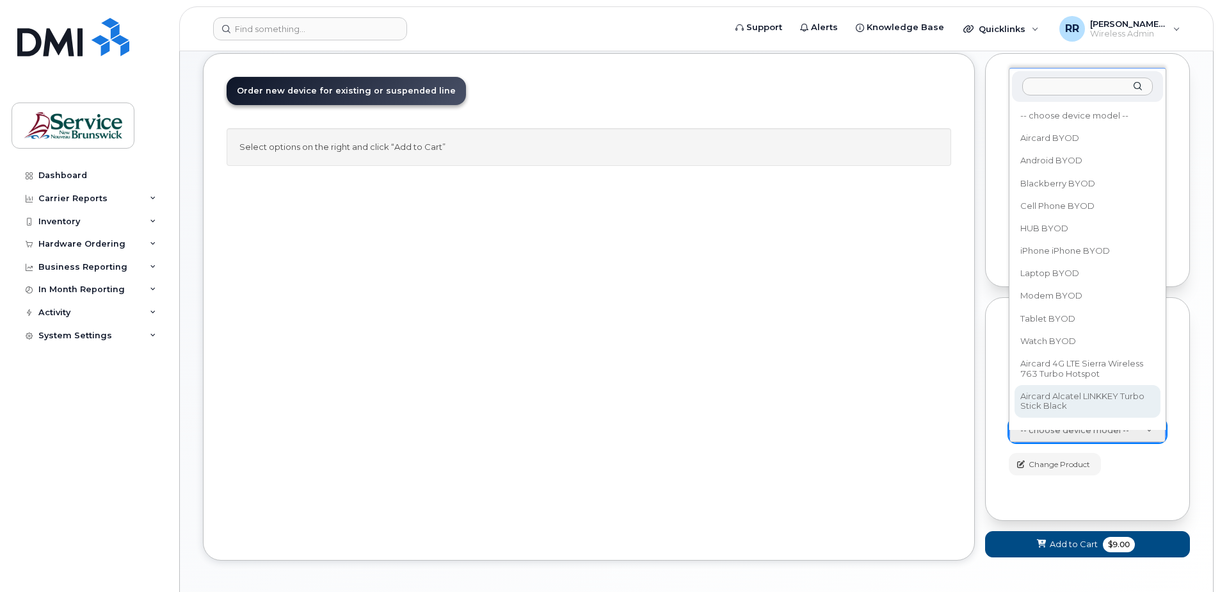
scroll to position [19, 0]
select select "2421"
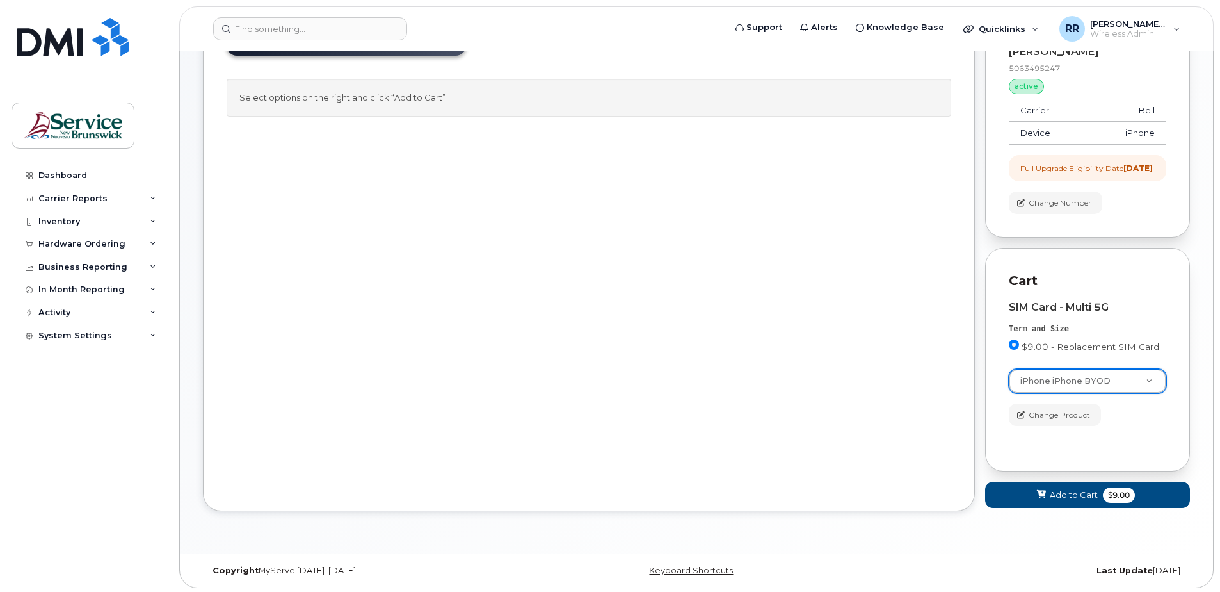
scroll to position [127, 0]
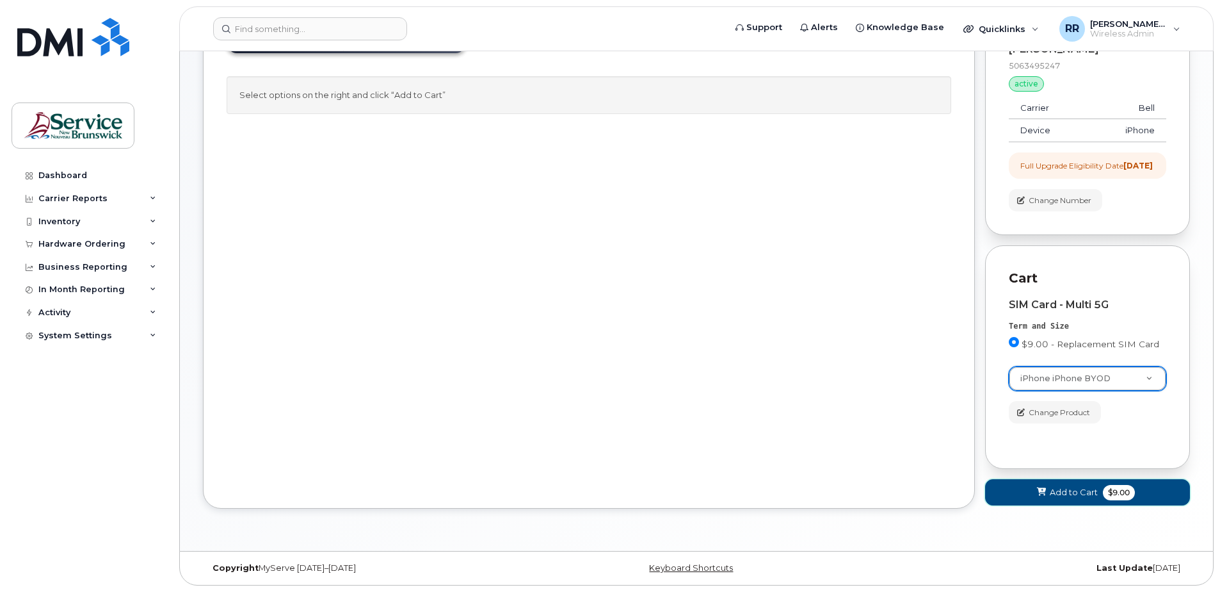
click at [1072, 494] on span "Add to Cart" at bounding box center [1074, 492] width 48 height 12
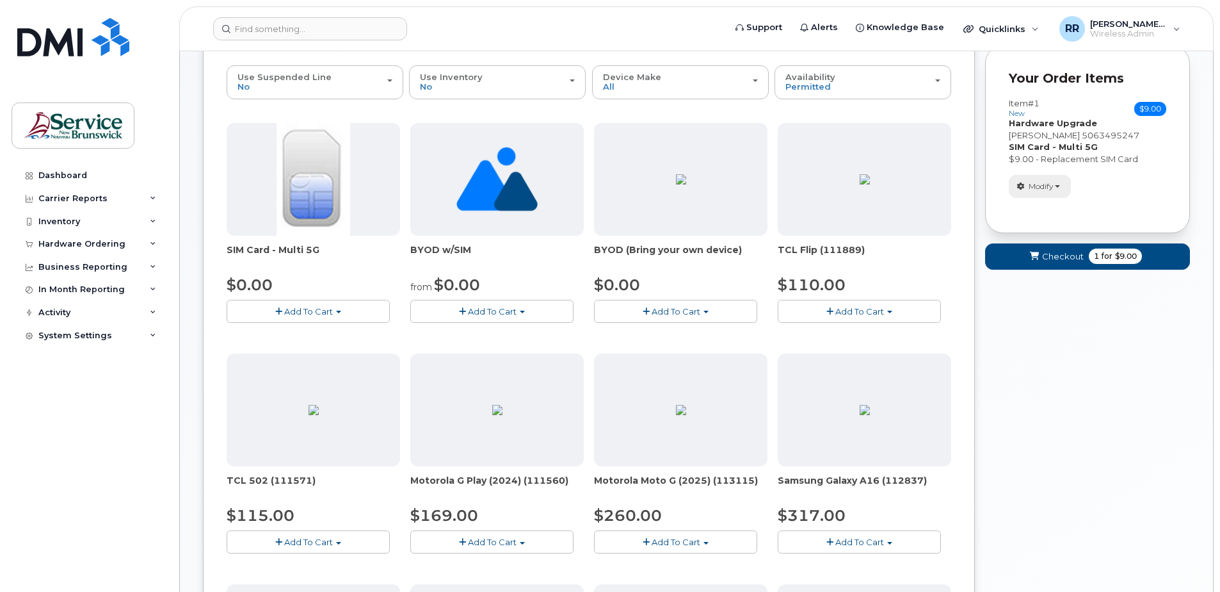
click at [1035, 189] on span "Modify" at bounding box center [1041, 187] width 25 height 12
click at [1044, 206] on link "change" at bounding box center [1071, 205] width 122 height 15
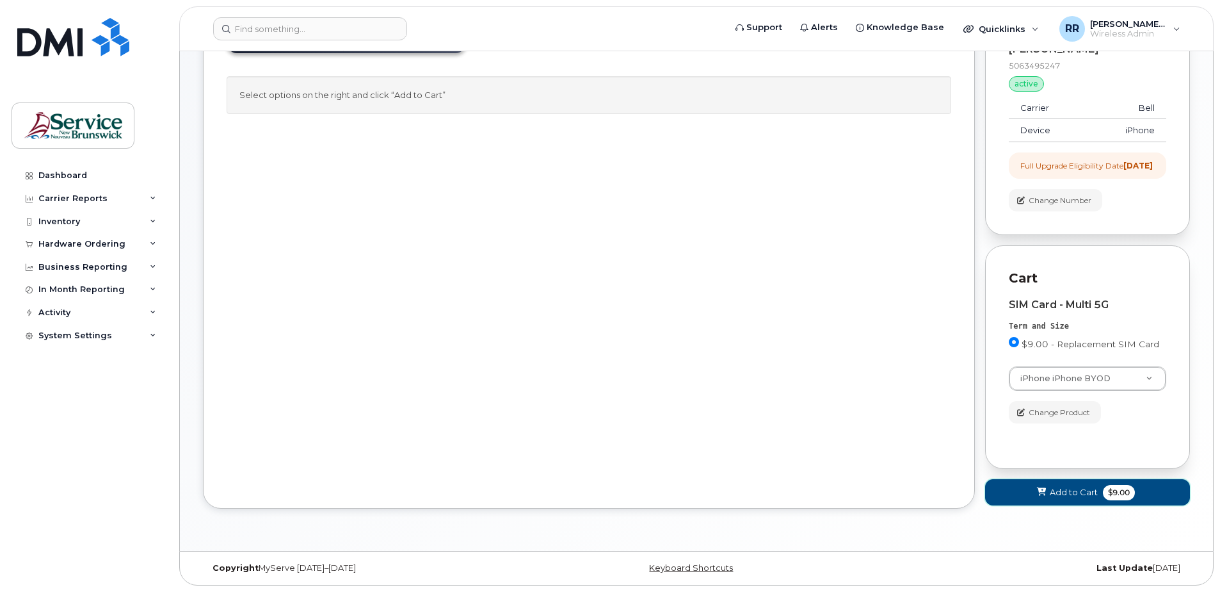
click at [1056, 485] on button "Add to Cart $9.00" at bounding box center [1087, 492] width 205 height 26
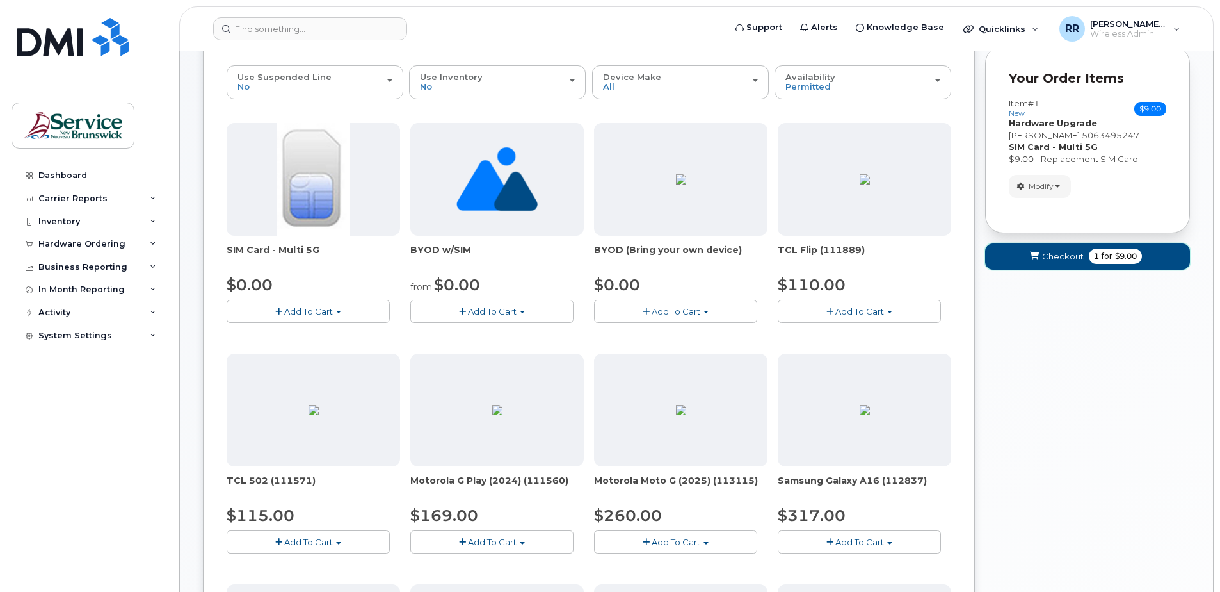
click at [1055, 259] on span "Checkout" at bounding box center [1063, 256] width 42 height 12
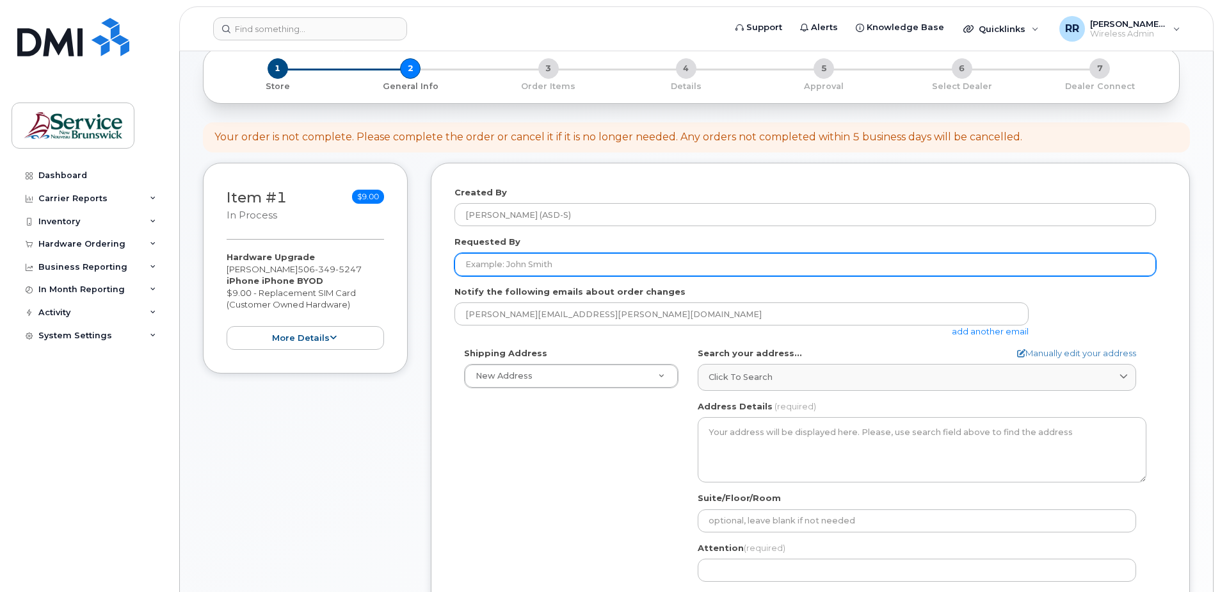
scroll to position [128, 0]
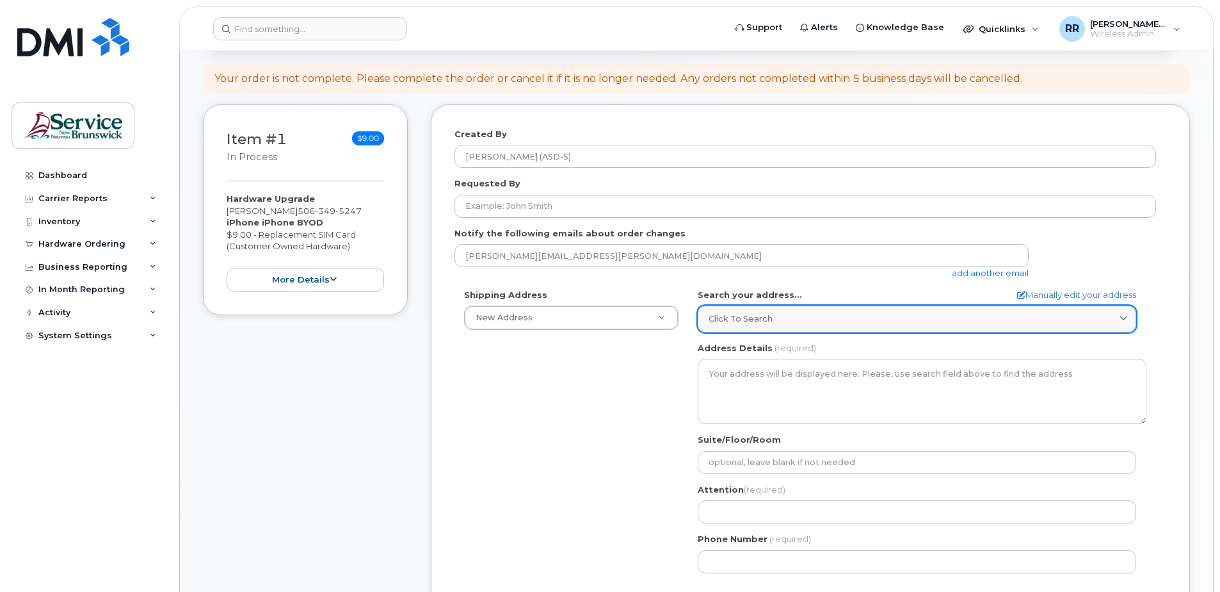
click at [1124, 316] on icon at bounding box center [1124, 319] width 8 height 8
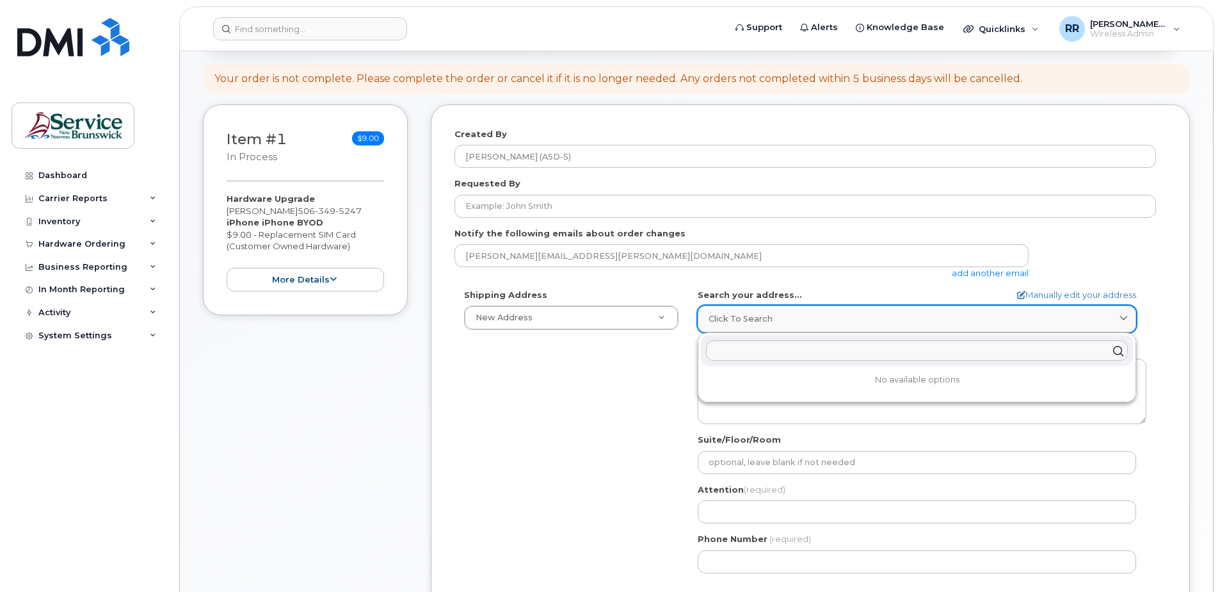
click at [1124, 316] on icon at bounding box center [1124, 319] width 8 height 8
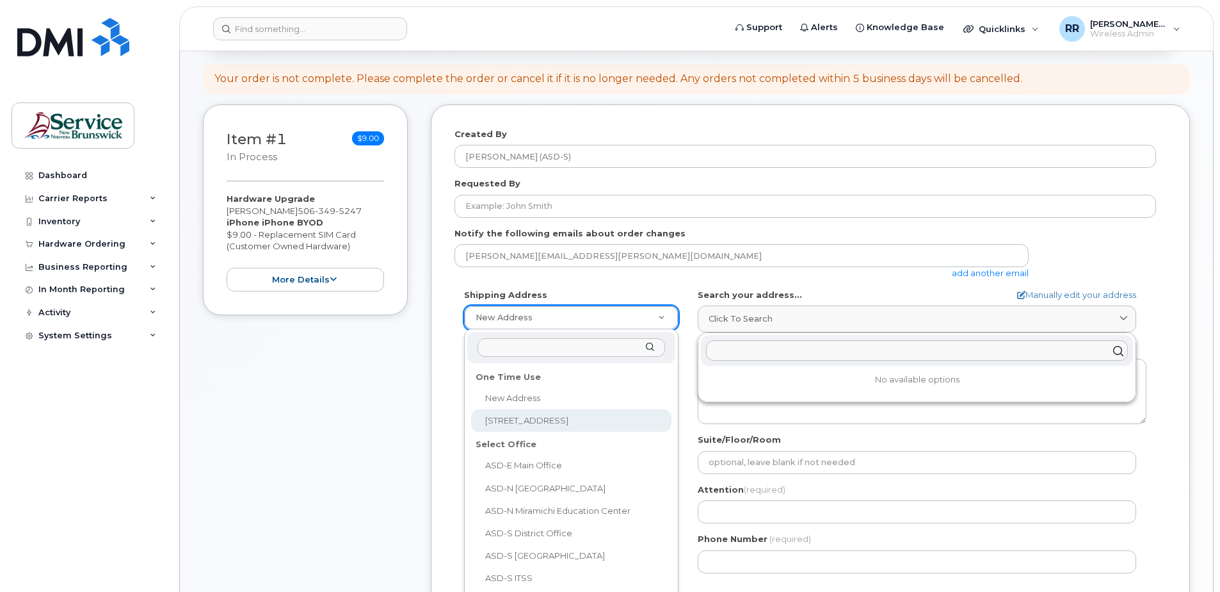
select select "[STREET_ADDRESS]"
type textarea "[STREET_ADDRESS][PERSON_NAME]"
type input "[PERSON_NAME]"
type input "5068326432"
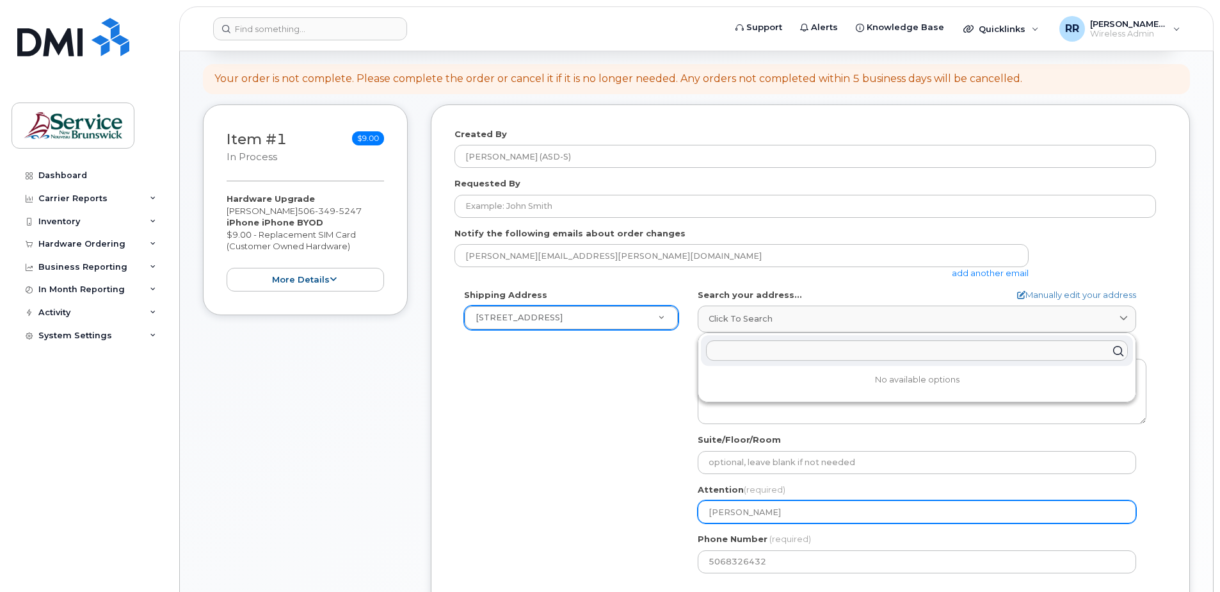
click at [835, 506] on input "[PERSON_NAME]" at bounding box center [917, 511] width 439 height 23
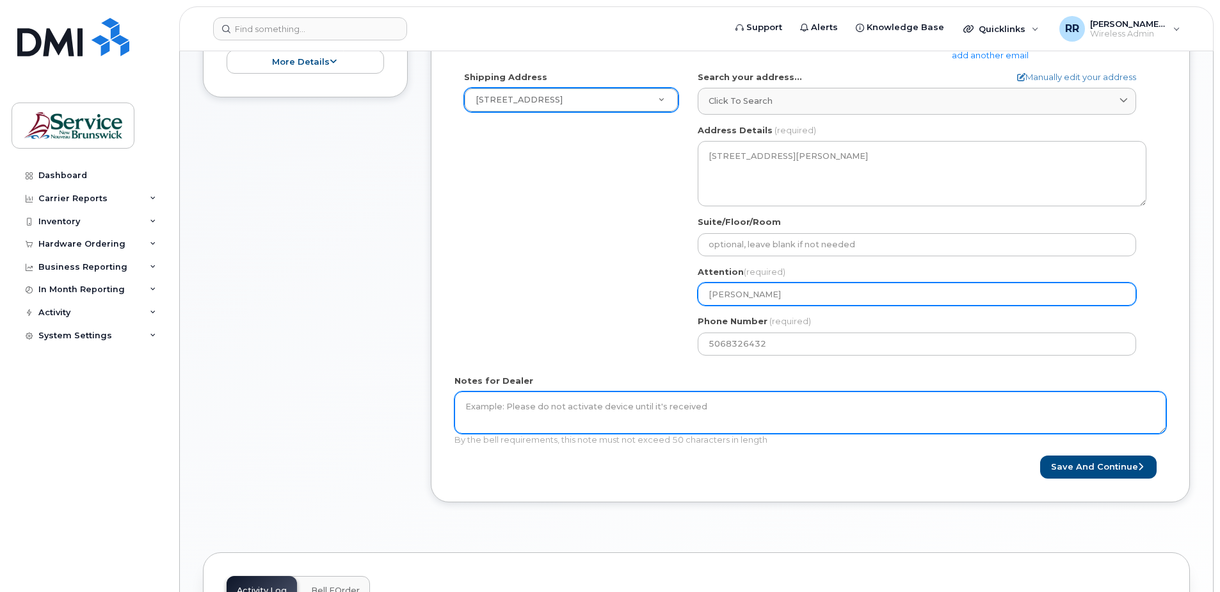
scroll to position [384, 0]
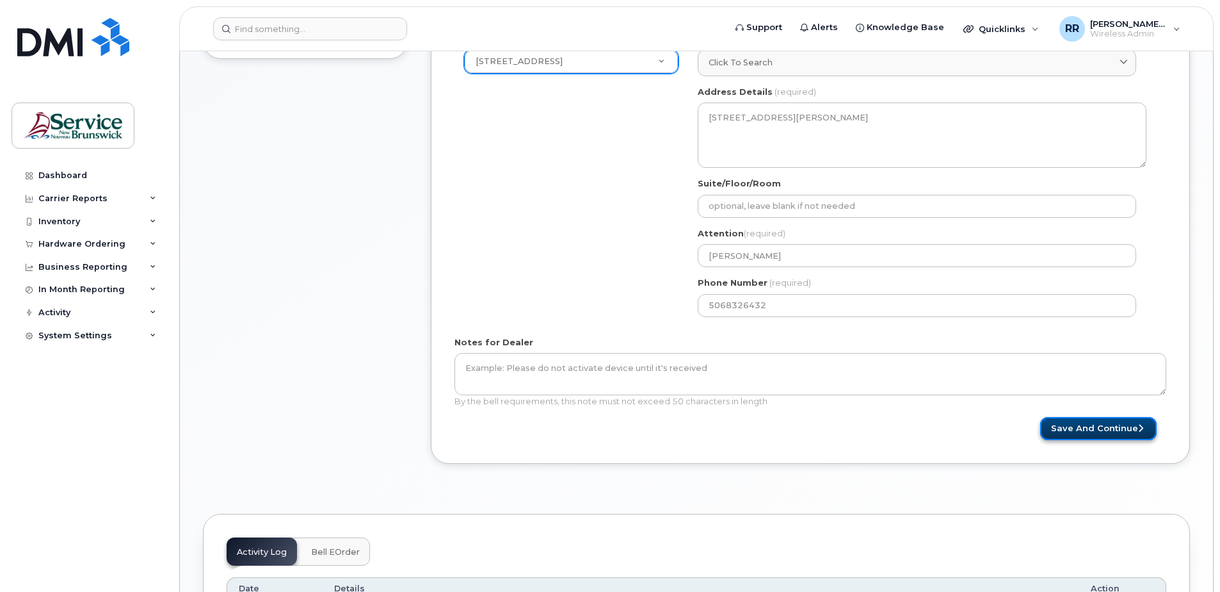
click at [1096, 428] on button "Save and Continue" at bounding box center [1099, 429] width 117 height 24
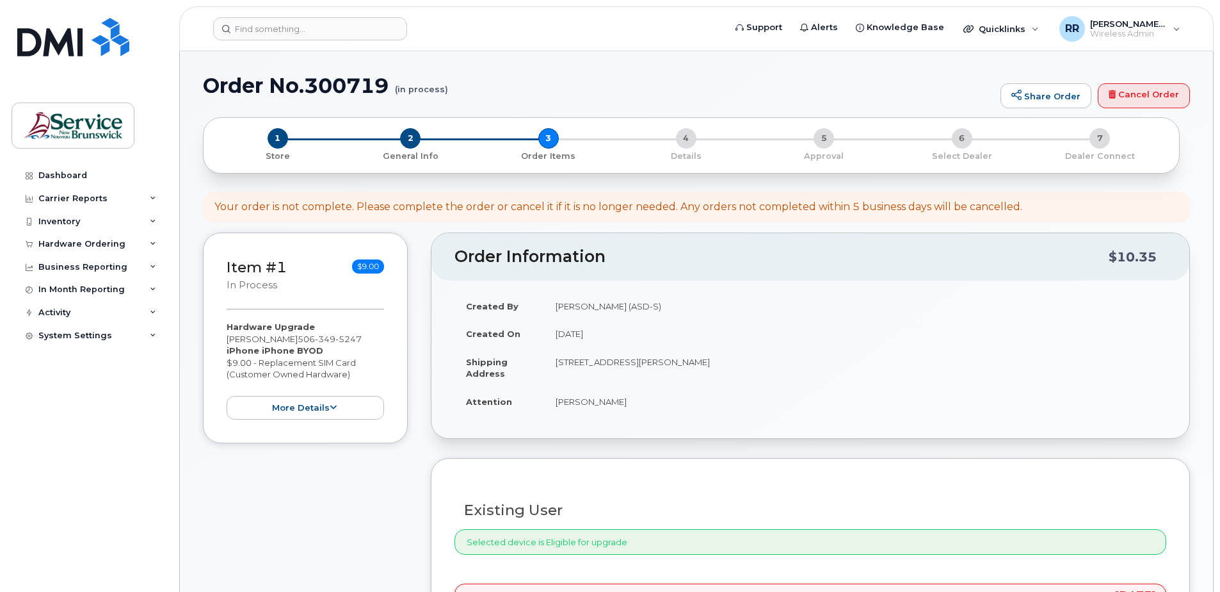
select select
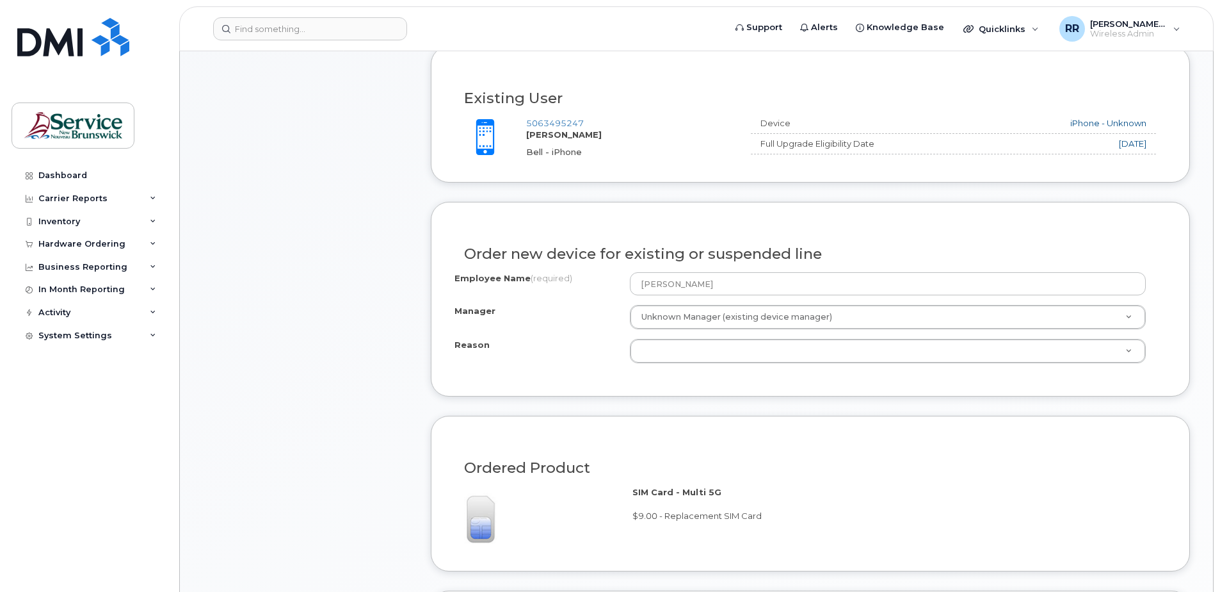
scroll to position [448, 0]
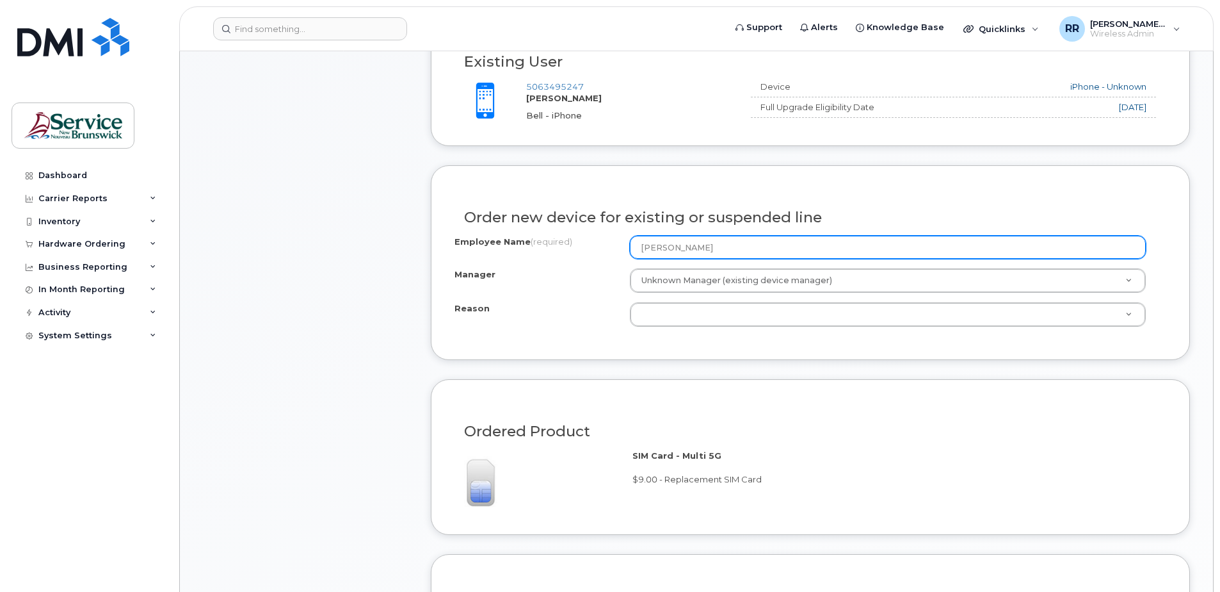
click at [673, 250] on input "[PERSON_NAME]" at bounding box center [888, 247] width 516 height 23
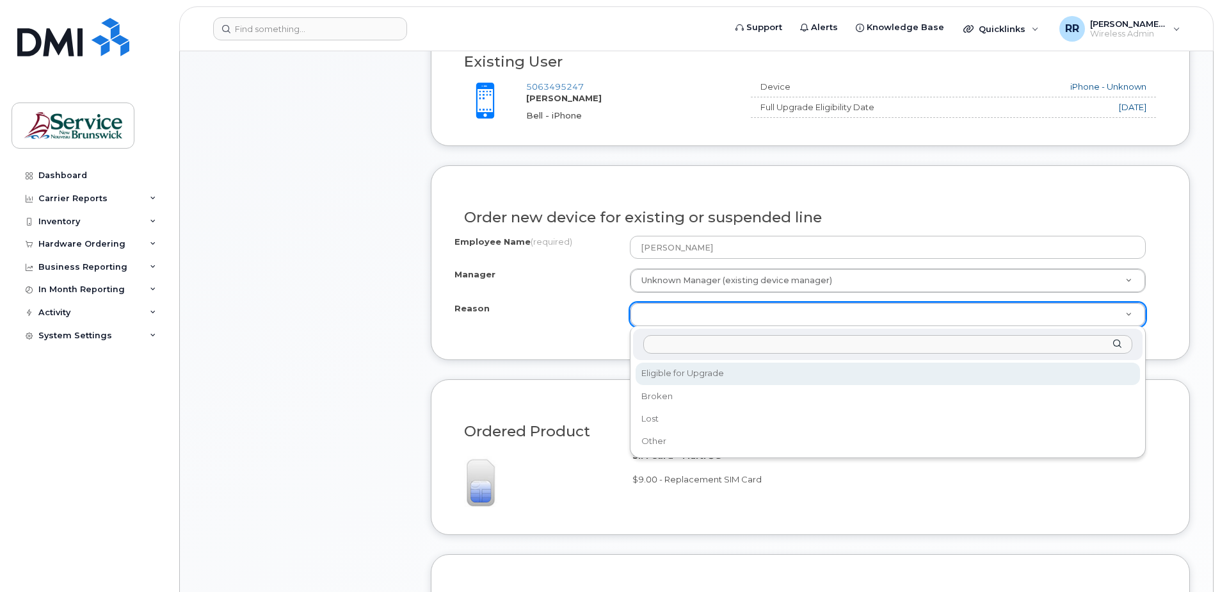
click at [658, 346] on input "Reason" at bounding box center [888, 344] width 489 height 19
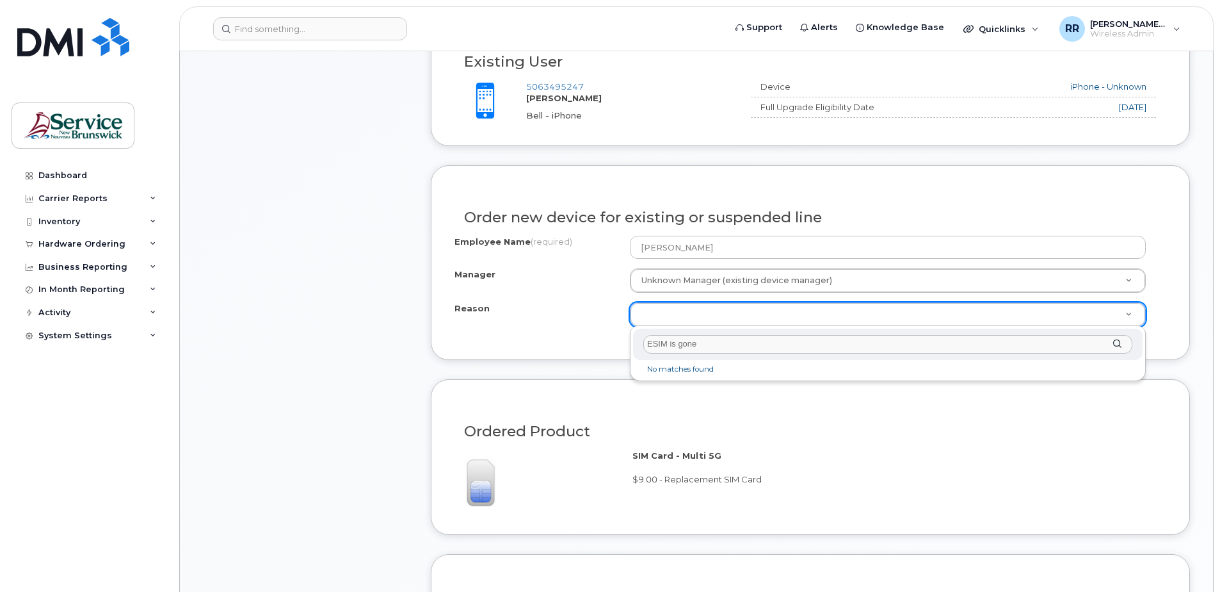
type input "ESIM is gone"
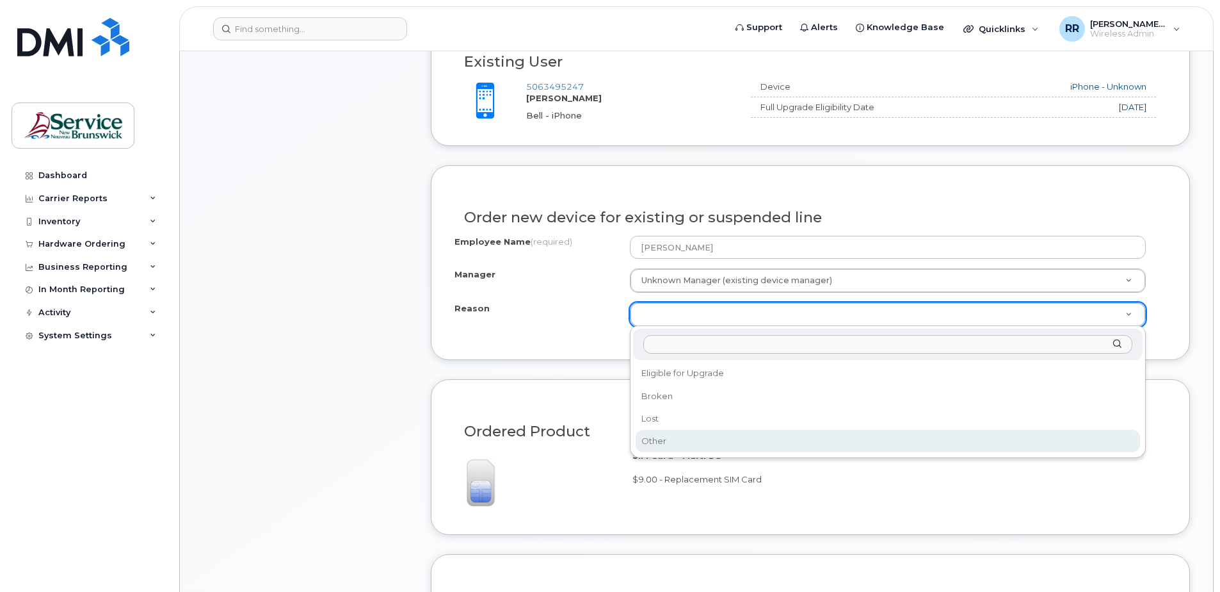
select select "other"
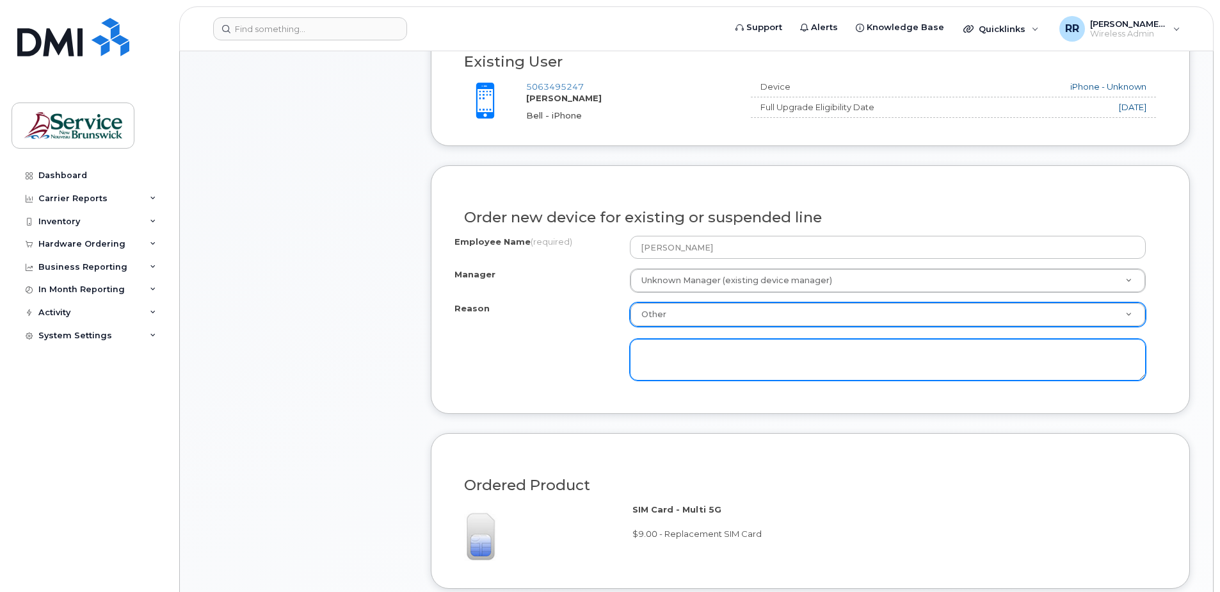
click at [677, 359] on textarea at bounding box center [888, 360] width 516 height 42
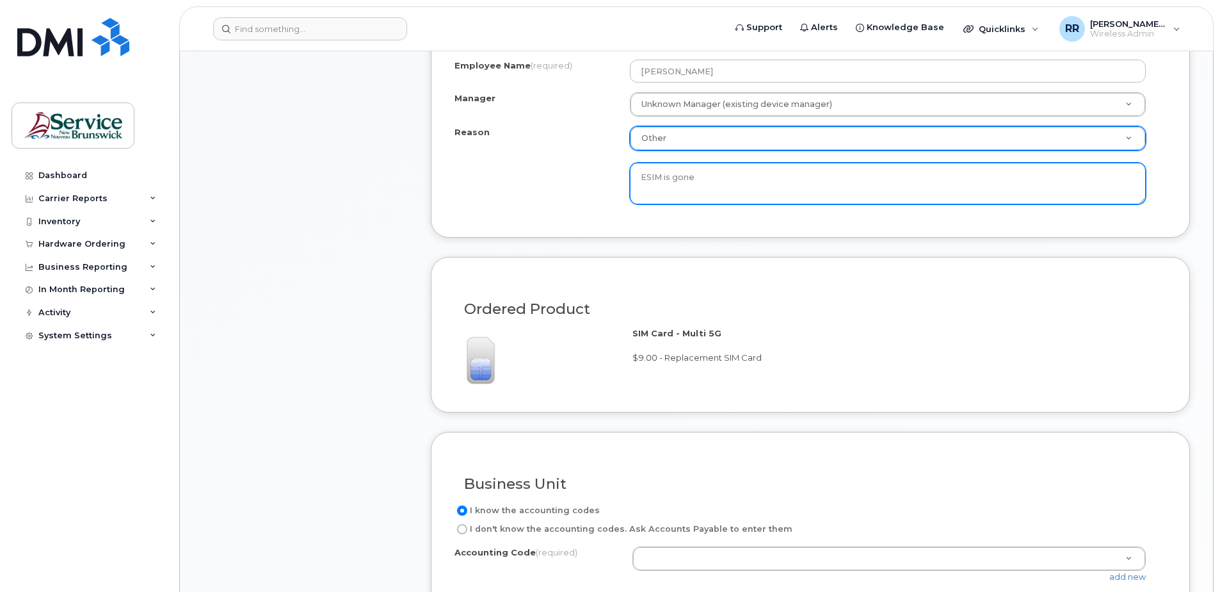
scroll to position [640, 0]
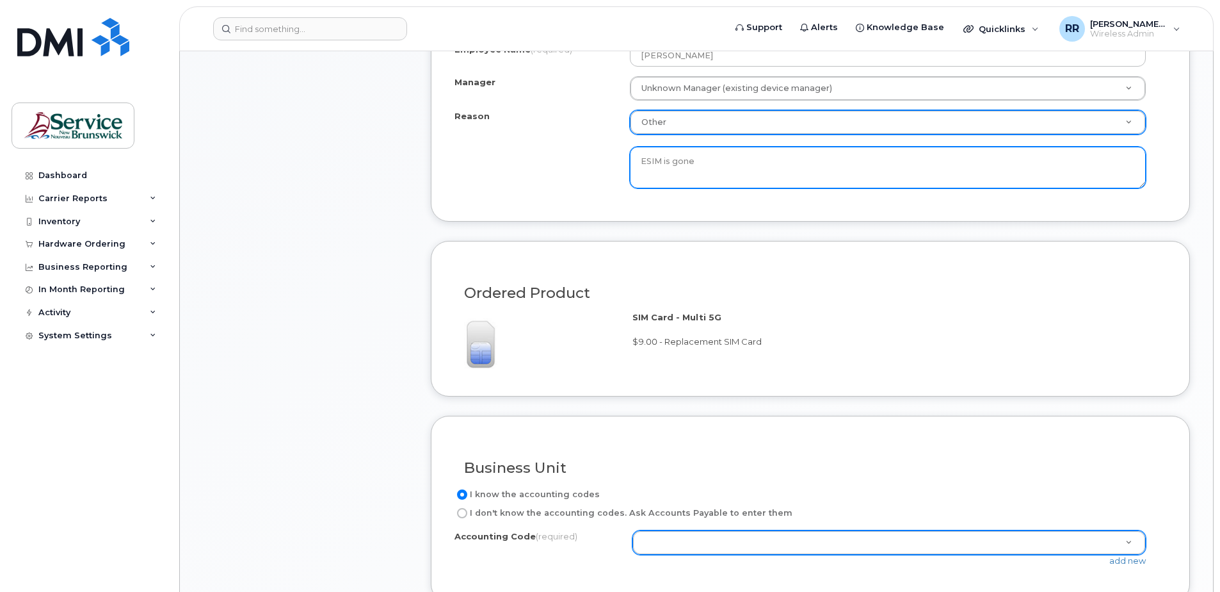
type textarea "ESIM is gone"
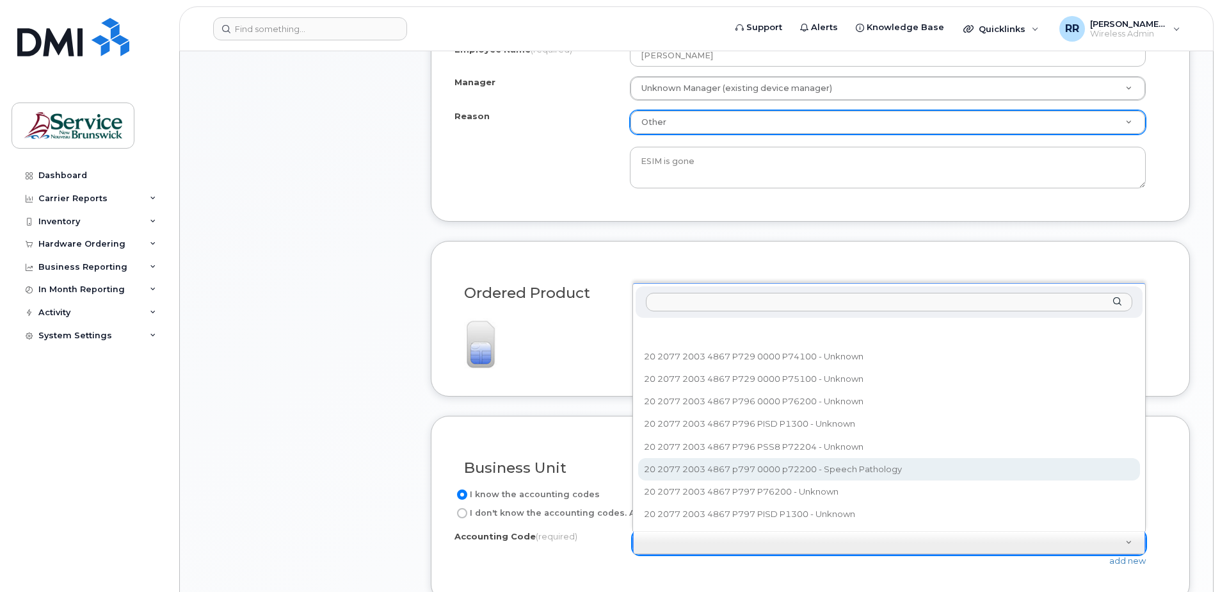
select select "20 2077 2003 4867 p797 0000 p72200"
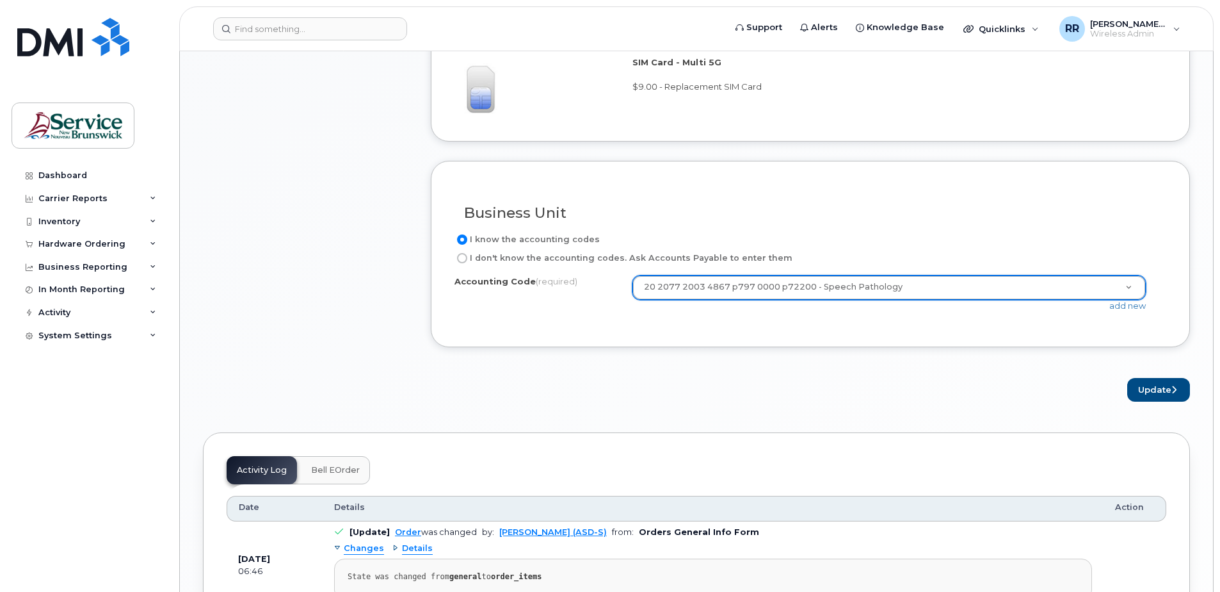
scroll to position [896, 0]
click at [1153, 387] on button "Update" at bounding box center [1159, 389] width 63 height 24
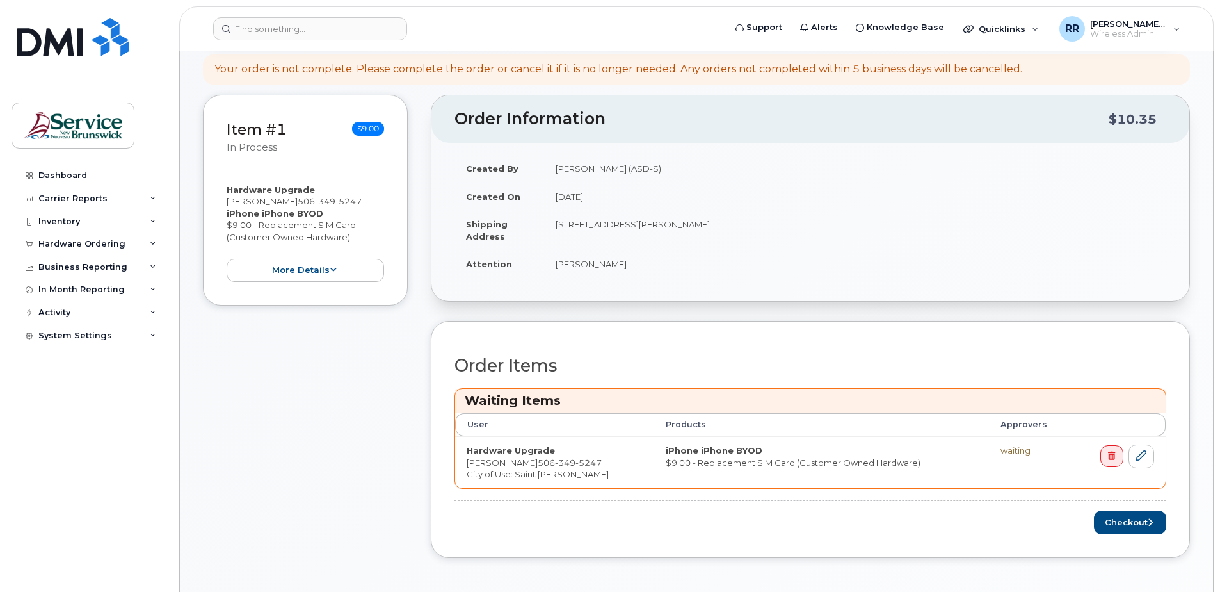
scroll to position [256, 0]
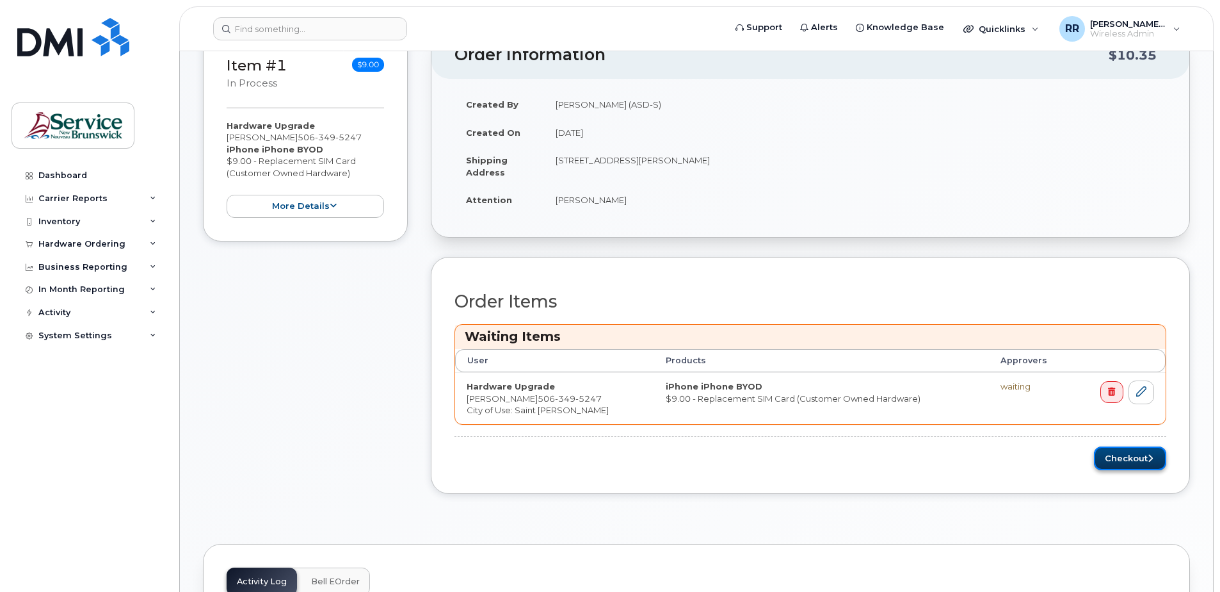
click at [1127, 455] on button "Checkout" at bounding box center [1130, 458] width 72 height 24
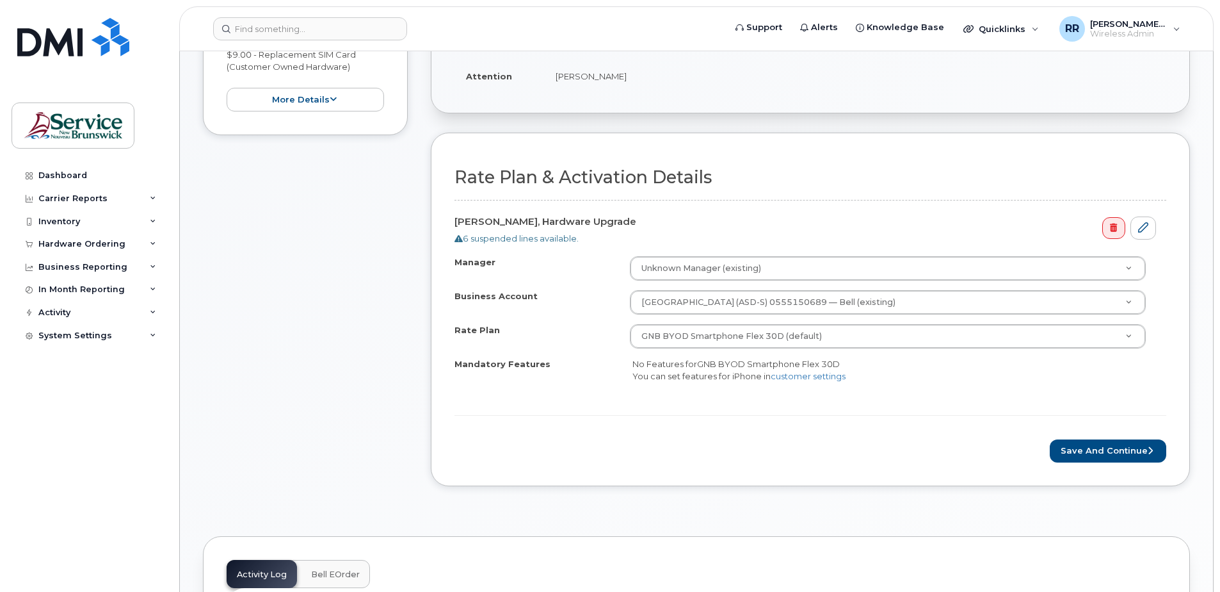
scroll to position [320, 0]
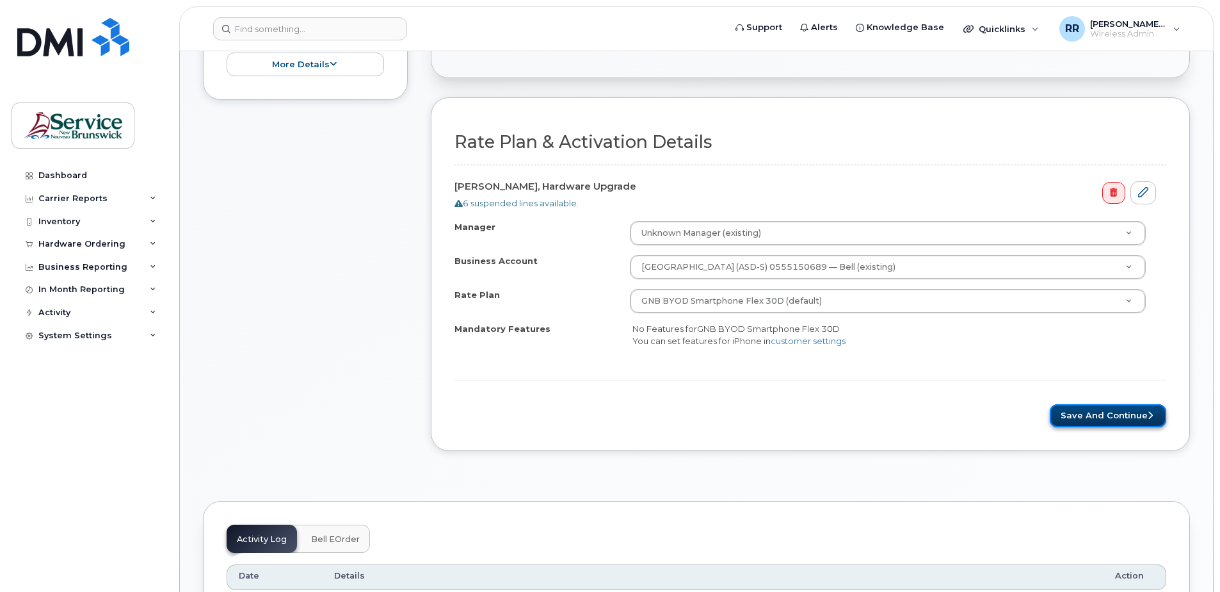
click at [1138, 412] on button "Save and Continue" at bounding box center [1108, 416] width 117 height 24
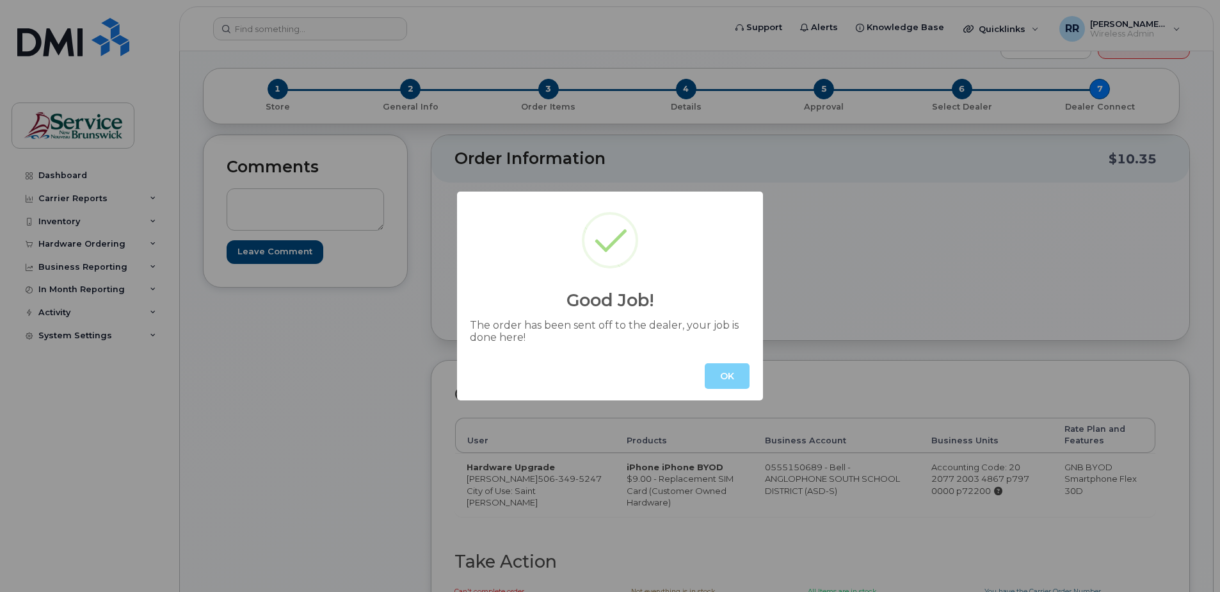
scroll to position [64, 0]
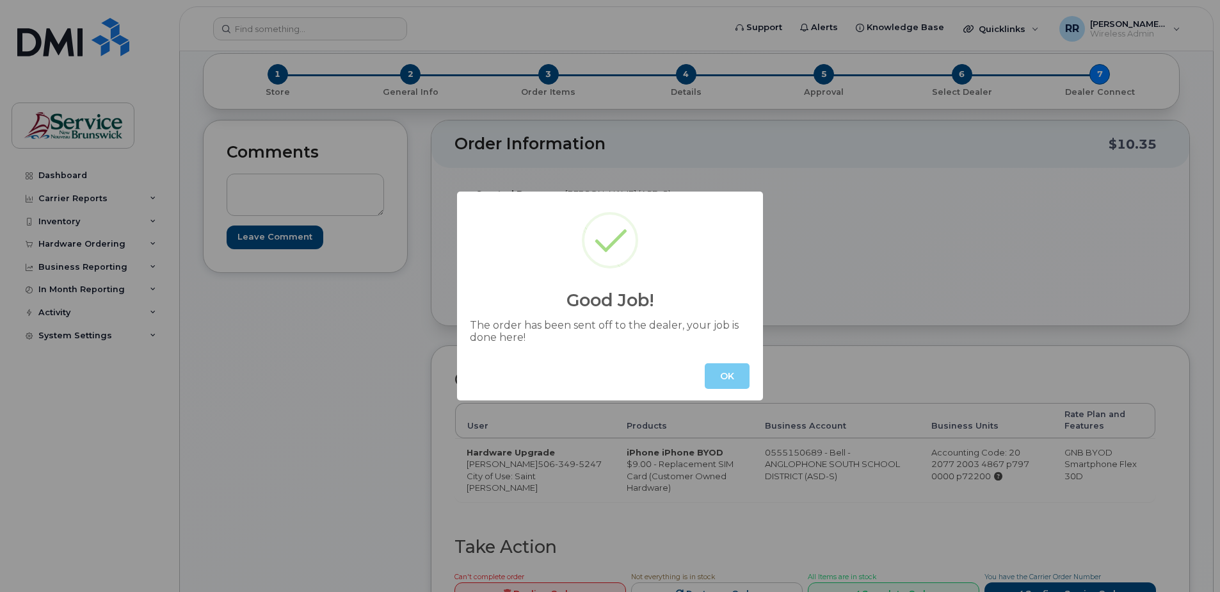
click at [732, 378] on button "OK" at bounding box center [727, 376] width 45 height 26
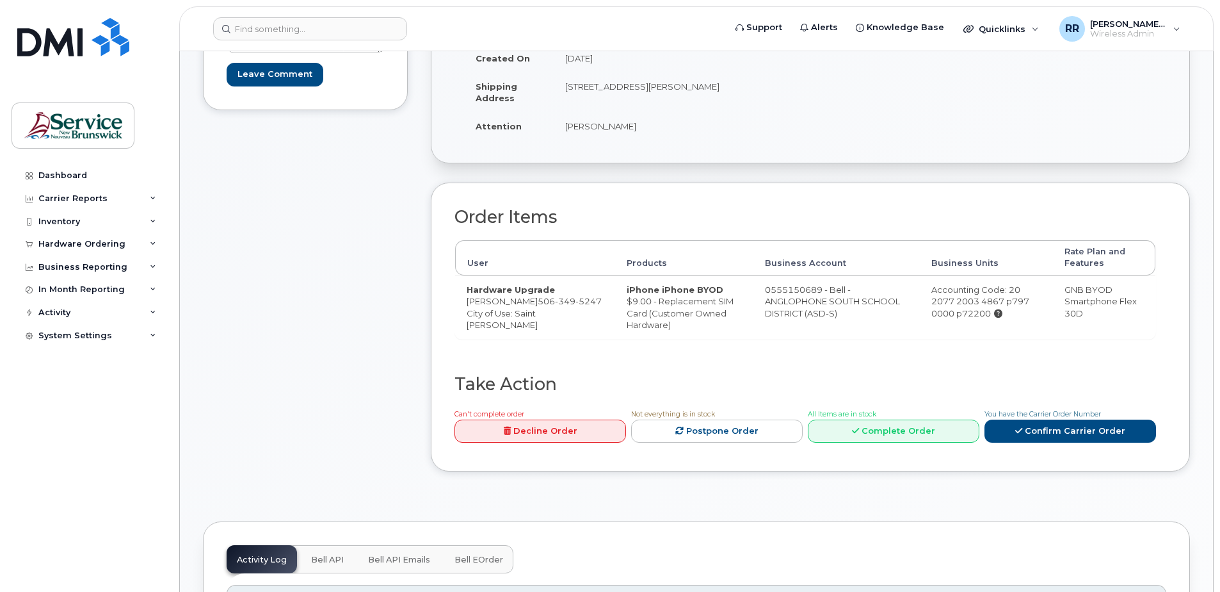
scroll to position [256, 0]
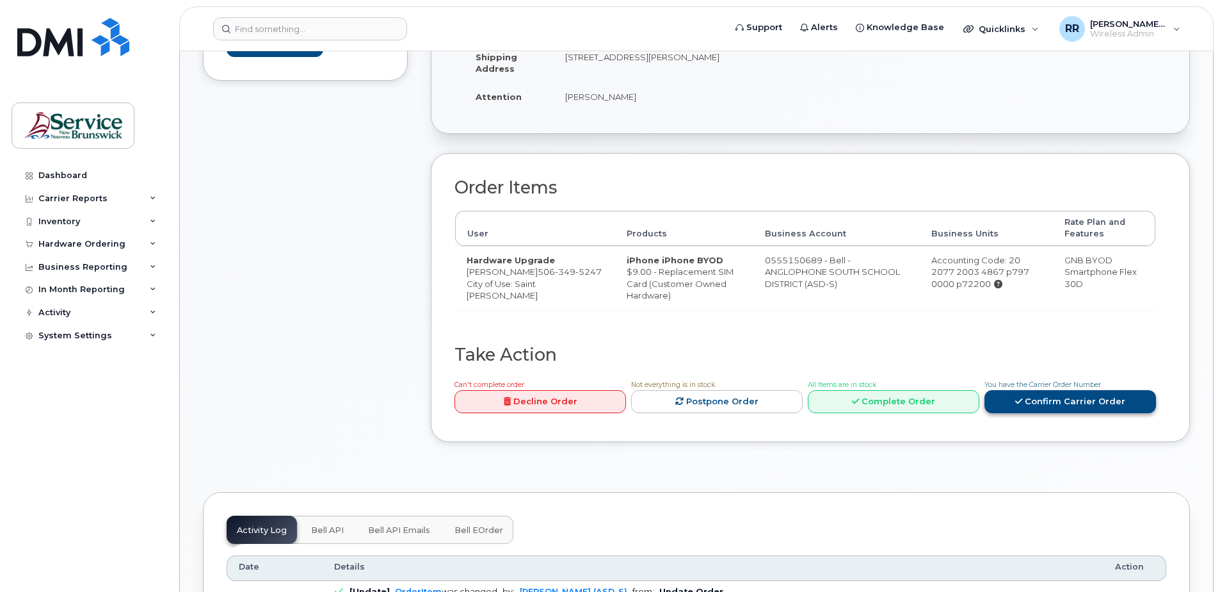
click at [1094, 414] on link "Confirm Carrier Order" at bounding box center [1071, 402] width 172 height 24
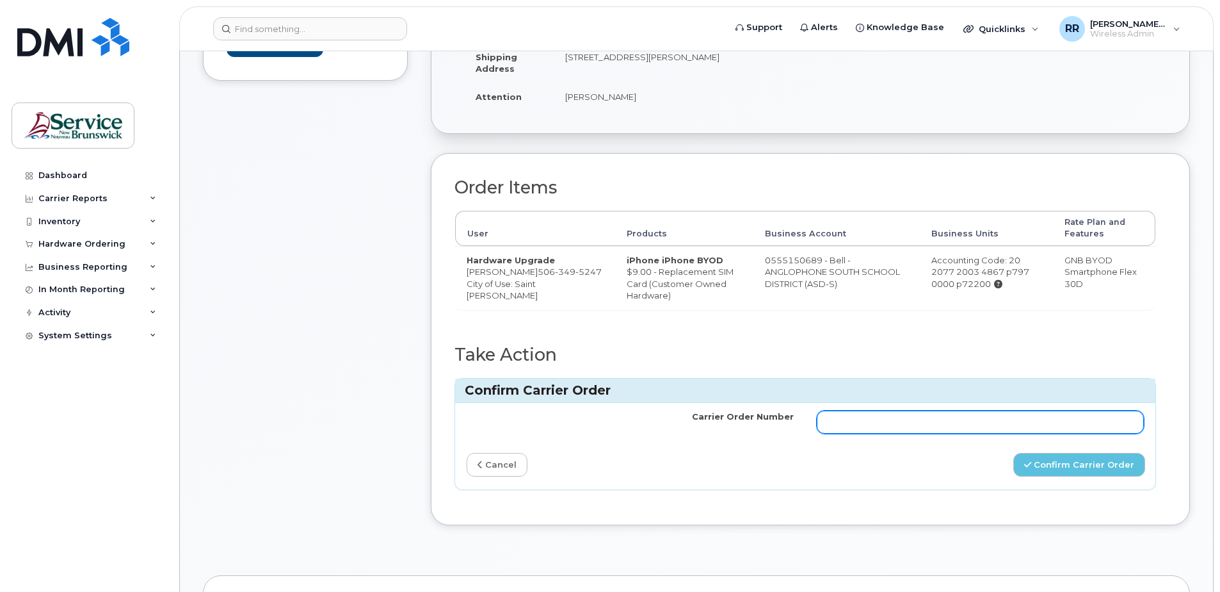
click at [871, 433] on input "Carrier Order Number" at bounding box center [980, 421] width 327 height 23
paste input "300719"
click at [923, 476] on div "Confirm Carrier Order" at bounding box center [981, 465] width 350 height 24
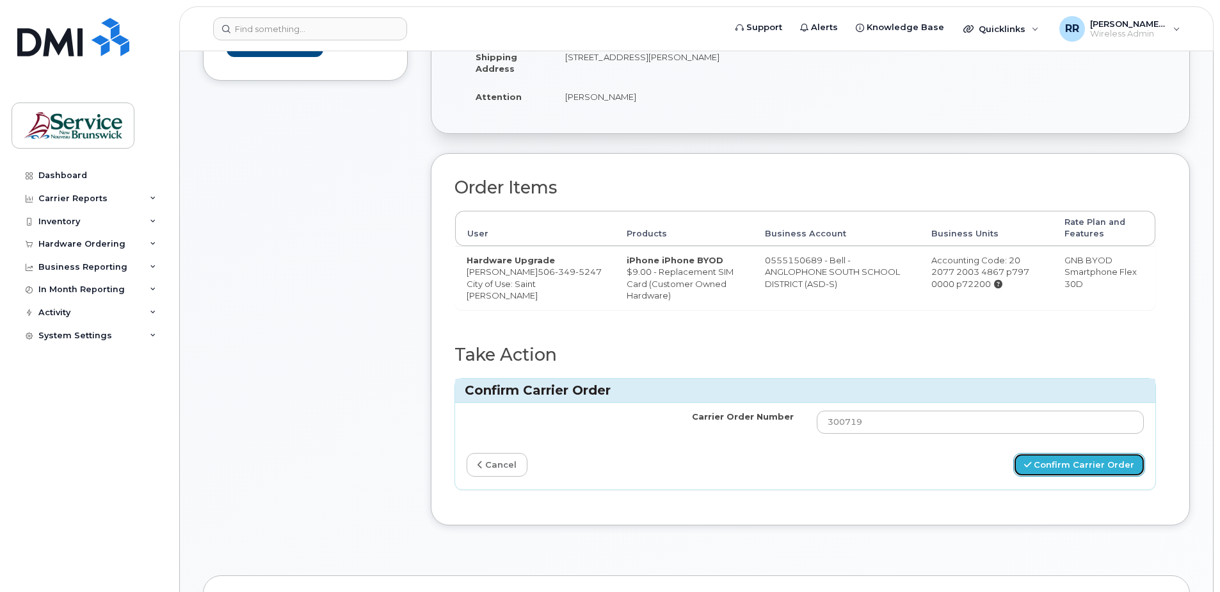
click at [1070, 476] on button "Confirm Carrier Order" at bounding box center [1080, 465] width 132 height 24
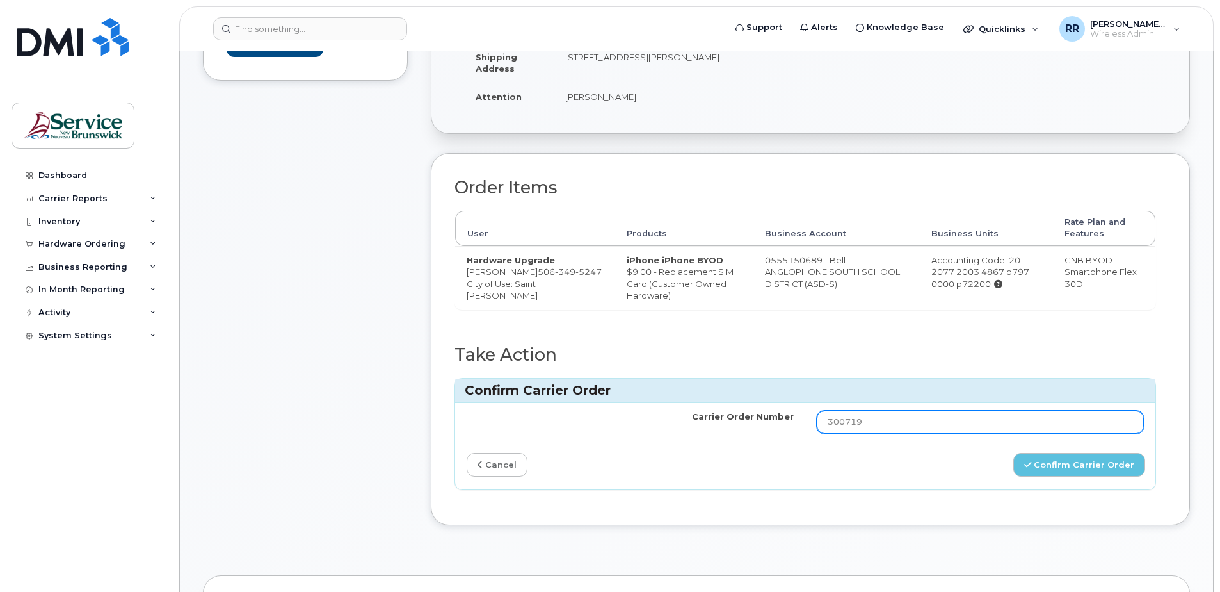
click at [890, 431] on input "300719" at bounding box center [980, 421] width 327 height 23
click at [641, 489] on div "Carrier Order Number 300719 cancel Confirm Carrier Order" at bounding box center [805, 446] width 701 height 86
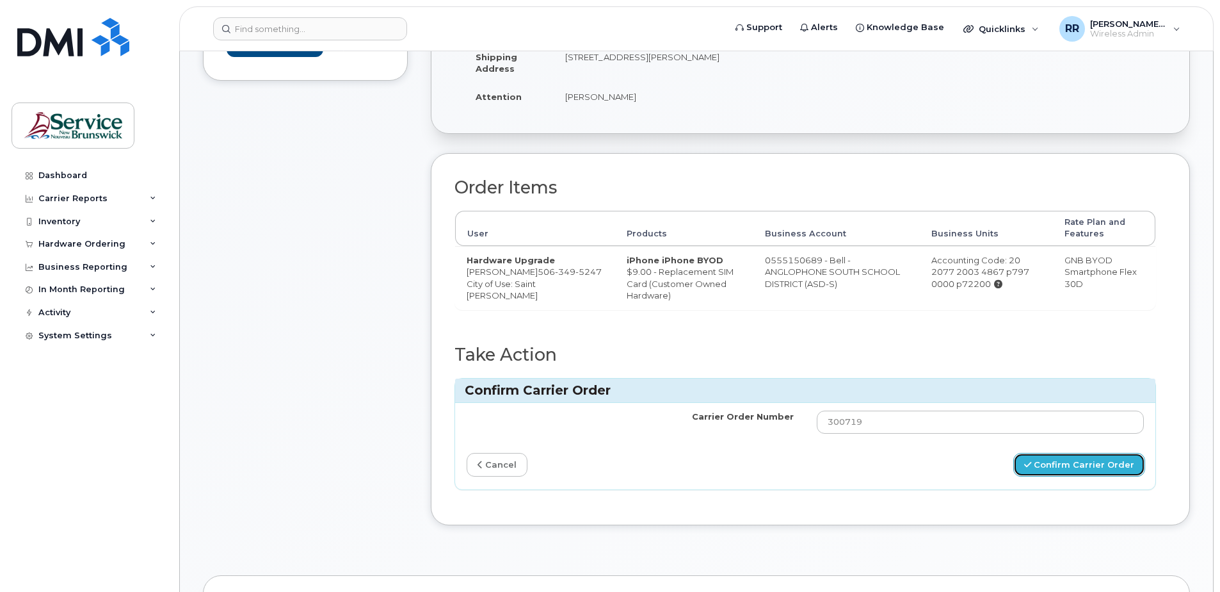
click at [1106, 476] on button "Confirm Carrier Order" at bounding box center [1080, 465] width 132 height 24
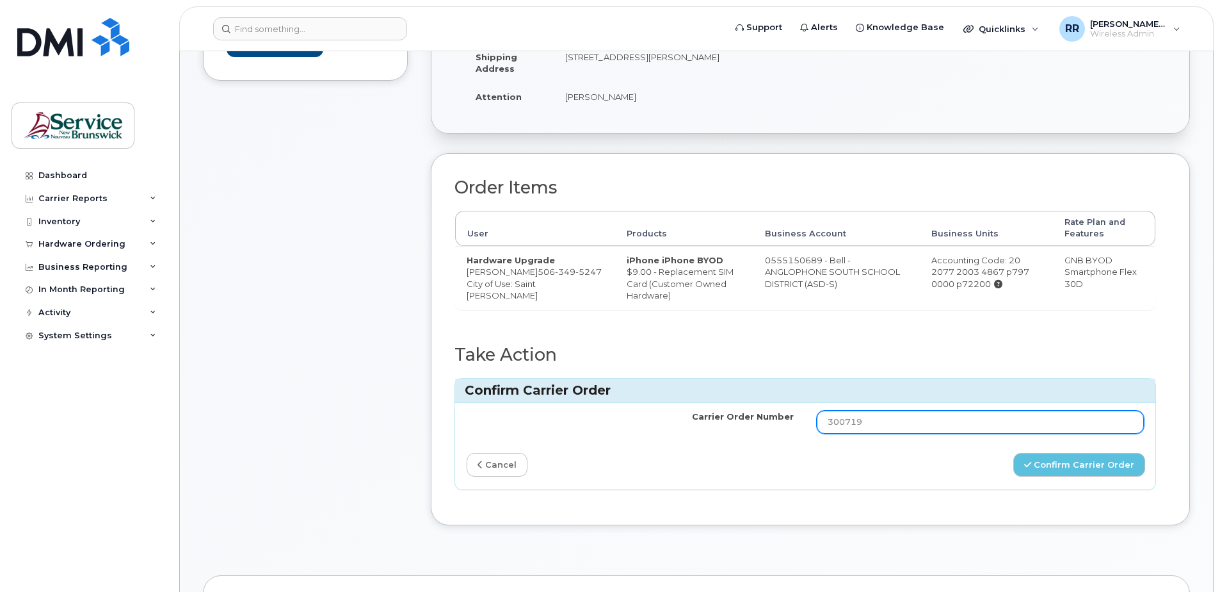
drag, startPoint x: 889, startPoint y: 435, endPoint x: 617, endPoint y: 469, distance: 274.2
click at [617, 469] on div "Carrier Order Number 300719 cancel Confirm Carrier Order" at bounding box center [805, 446] width 701 height 86
type input "300719"
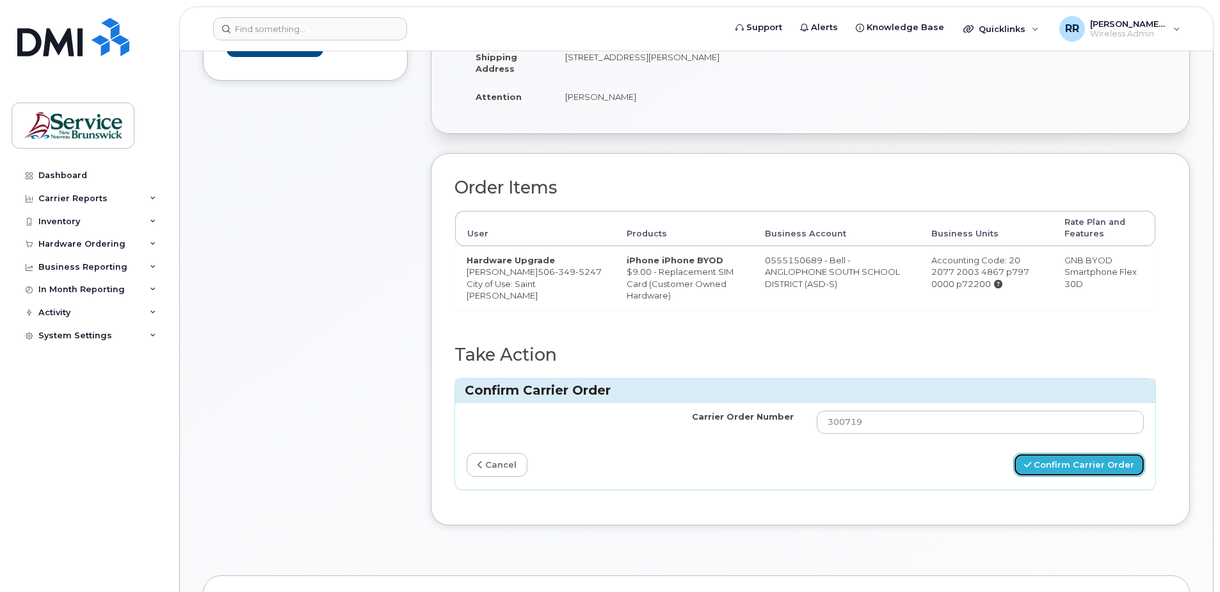
click at [1032, 469] on icon "submit" at bounding box center [1028, 464] width 7 height 8
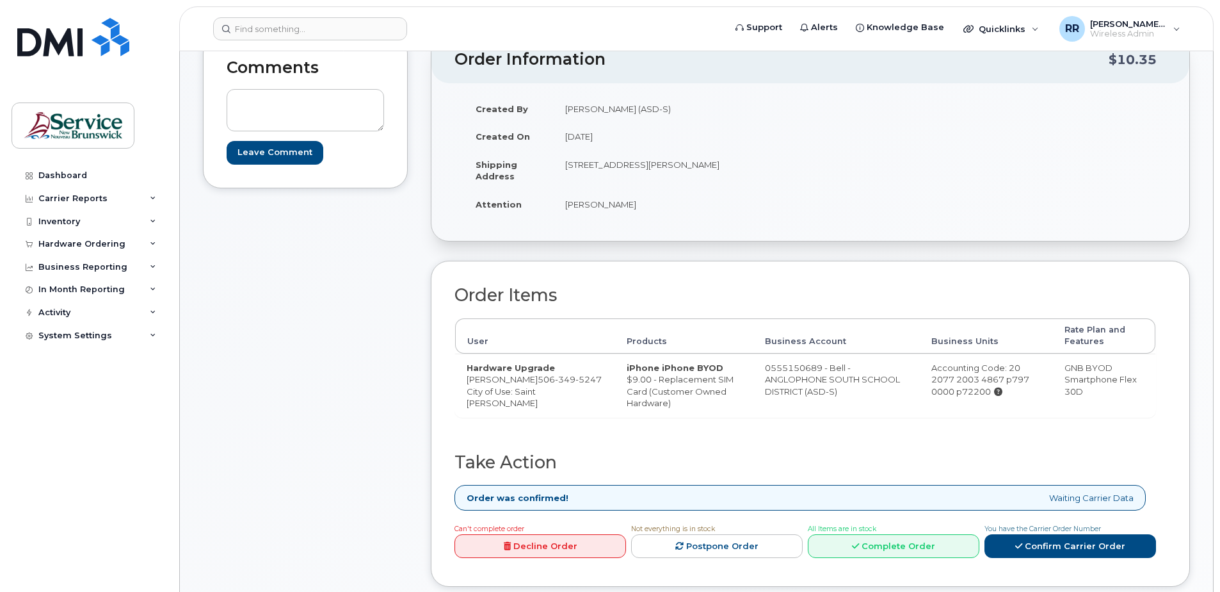
scroll to position [192, 0]
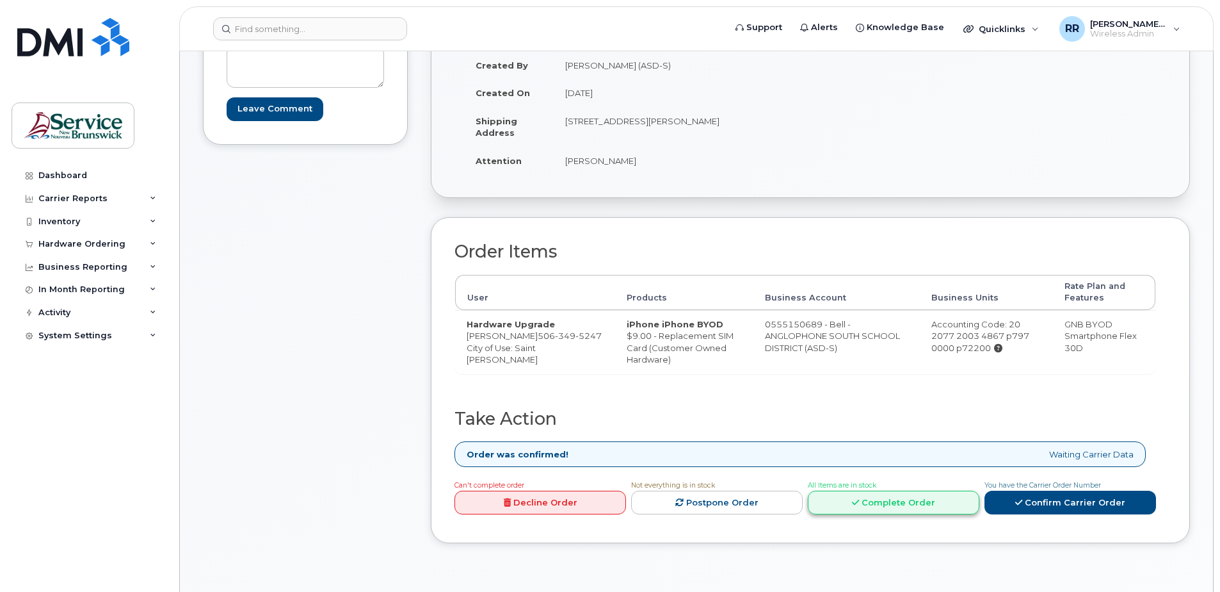
click at [887, 514] on link "Complete Order" at bounding box center [894, 502] width 172 height 24
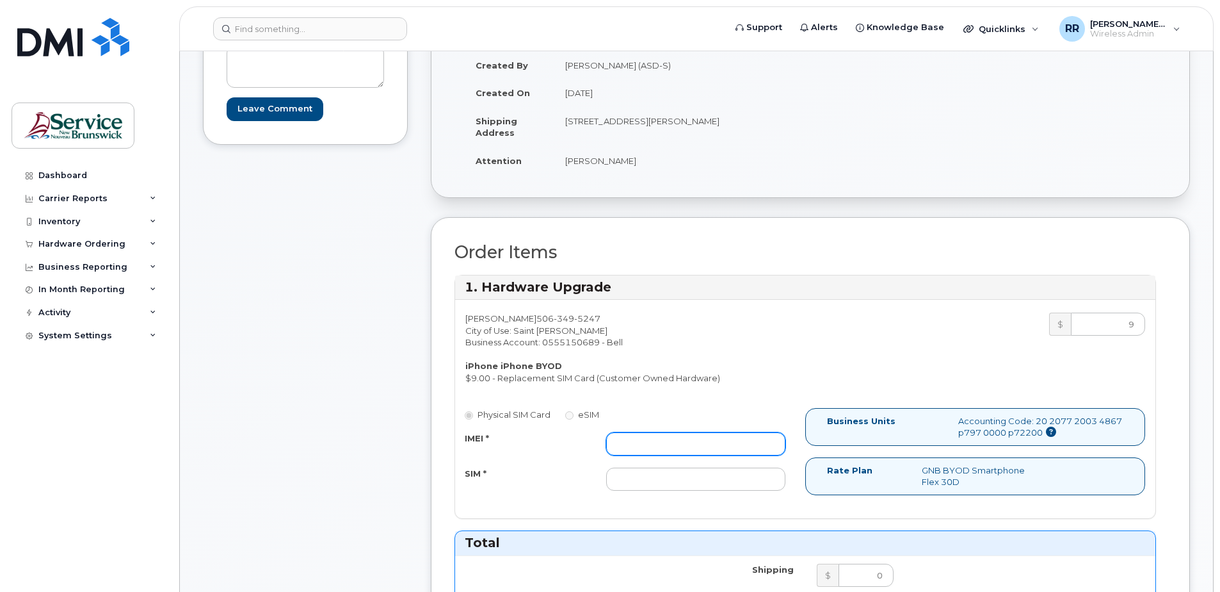
click at [623, 438] on input "IMEI *" at bounding box center [695, 443] width 179 height 23
paste input "'352604727670906"
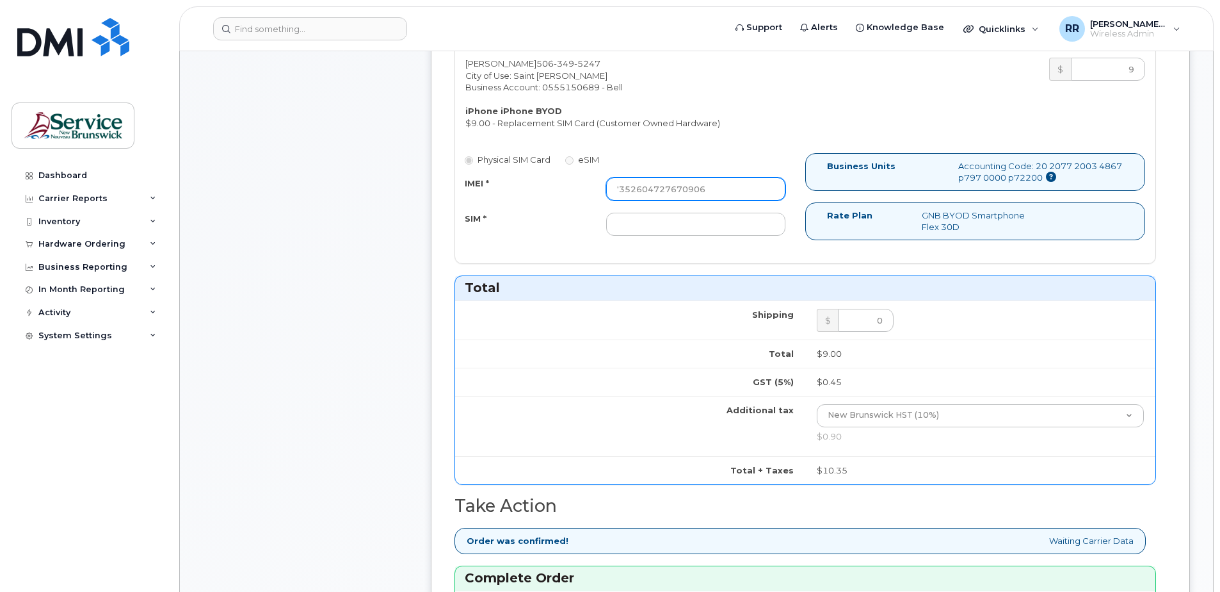
scroll to position [448, 0]
type input "'352604727670906"
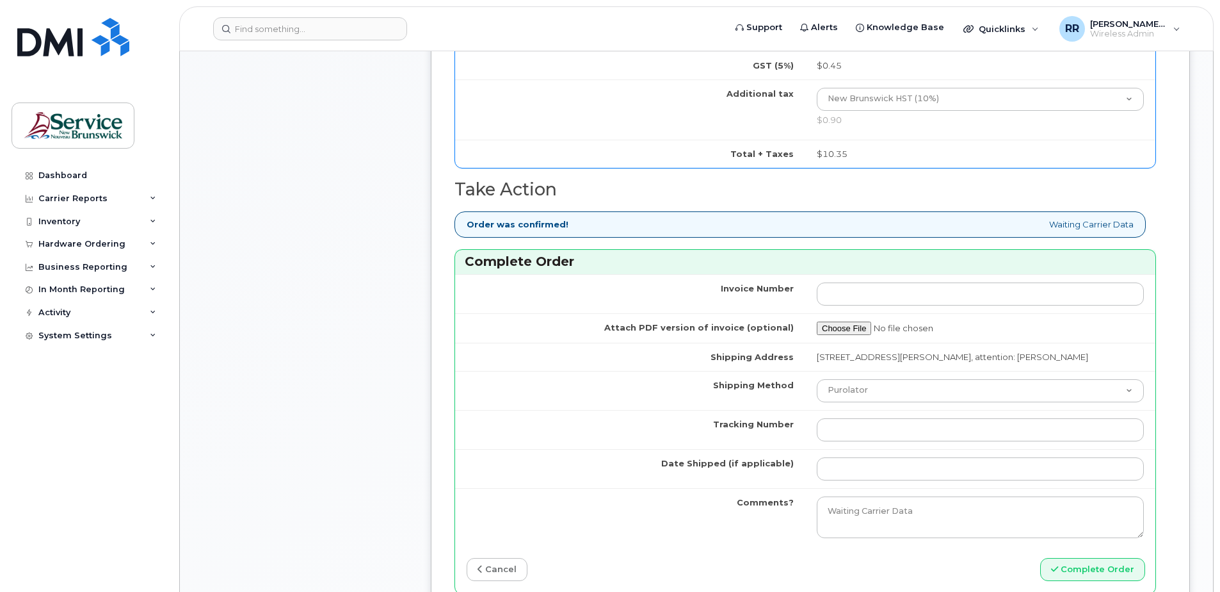
scroll to position [768, 0]
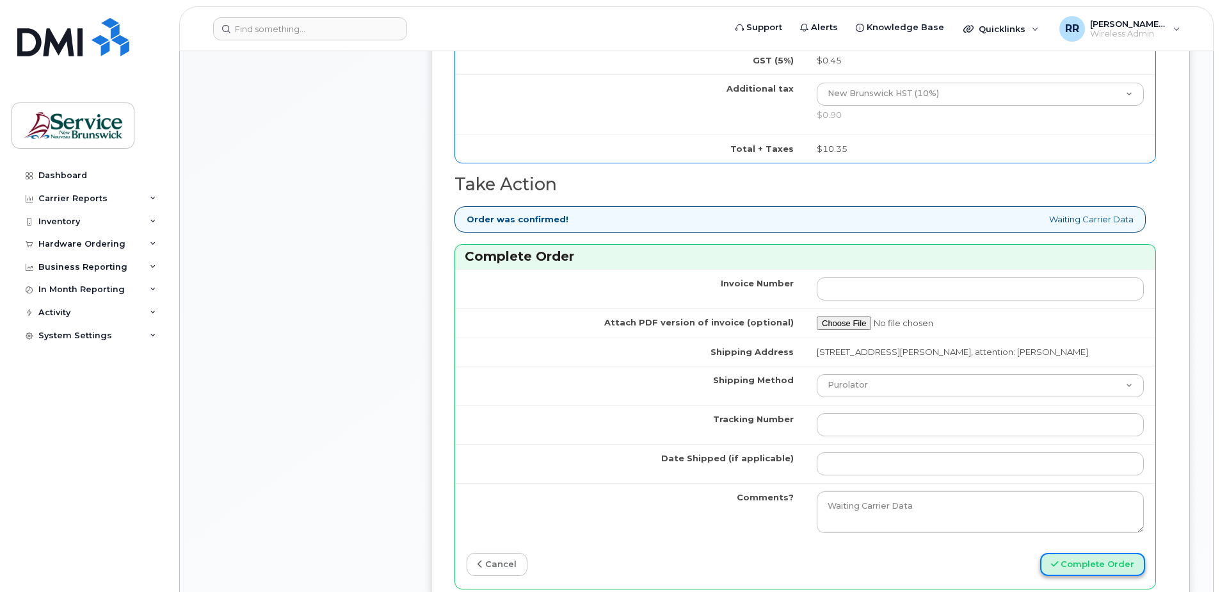
click at [1123, 570] on button "Complete Order" at bounding box center [1093, 565] width 105 height 24
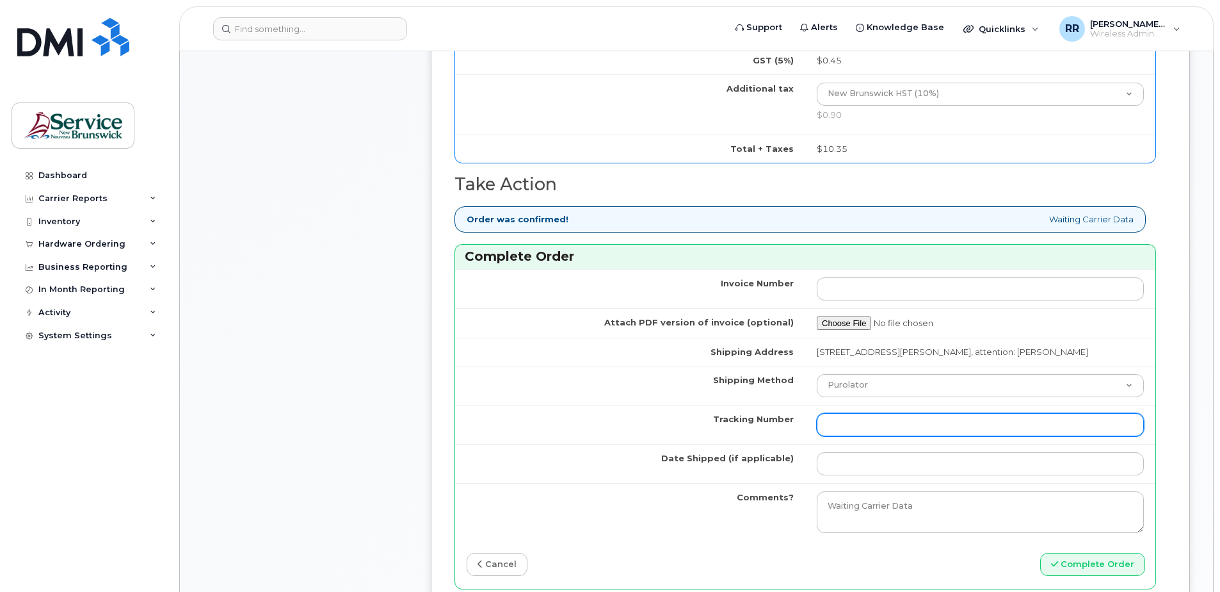
click at [826, 424] on input "Tracking Number" at bounding box center [980, 424] width 327 height 23
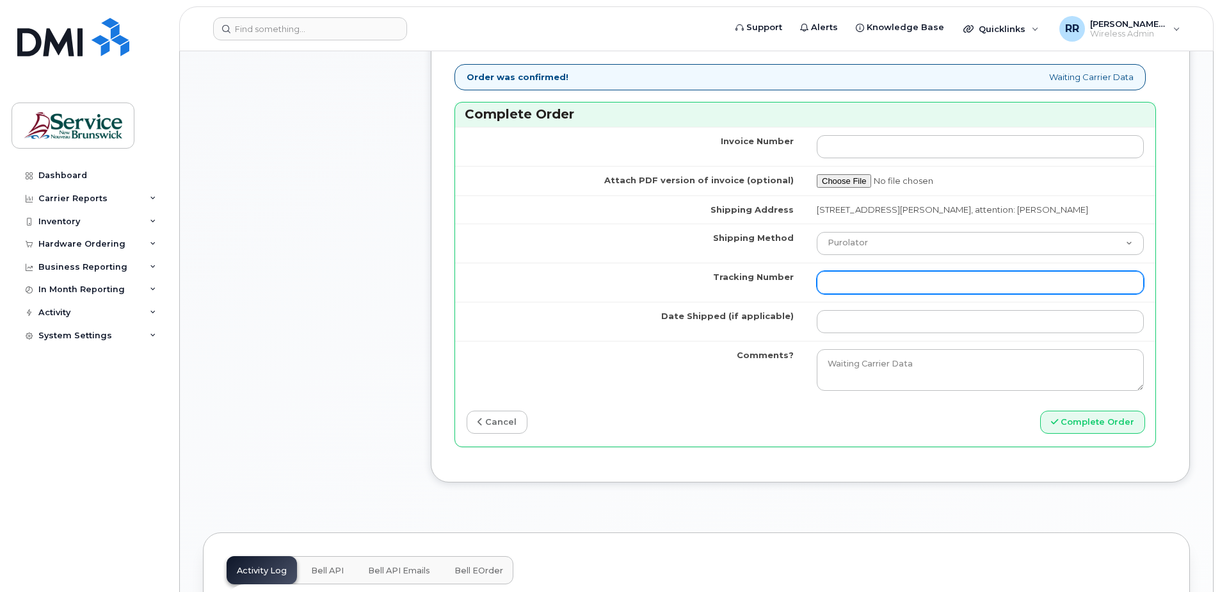
scroll to position [960, 0]
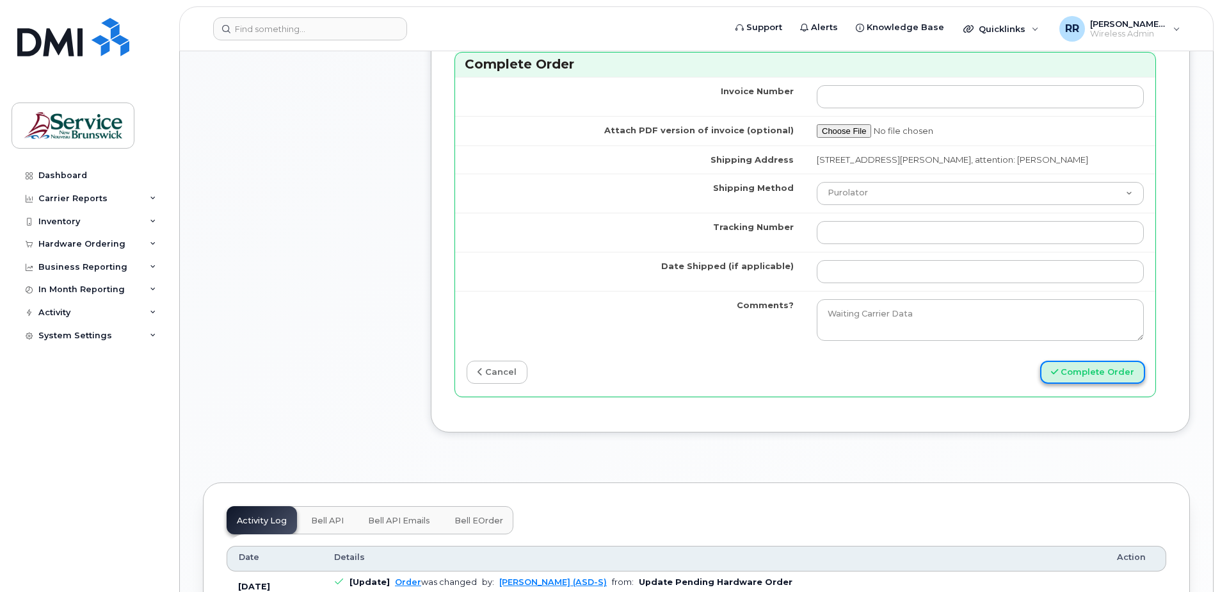
click at [1127, 377] on button "Complete Order" at bounding box center [1093, 372] width 105 height 24
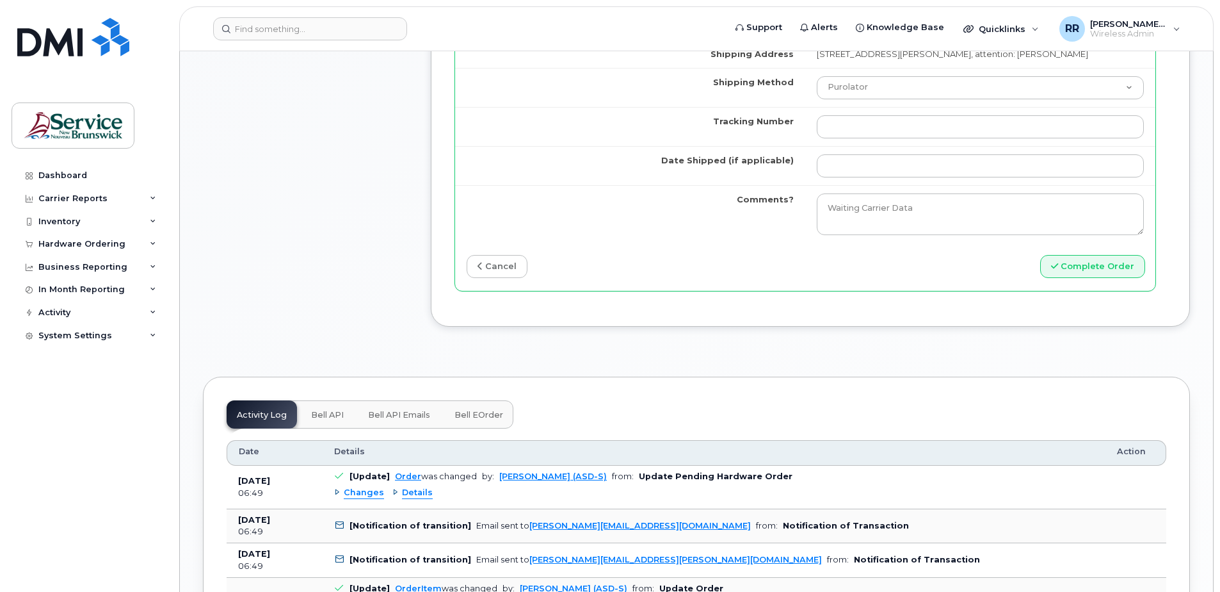
scroll to position [1089, 0]
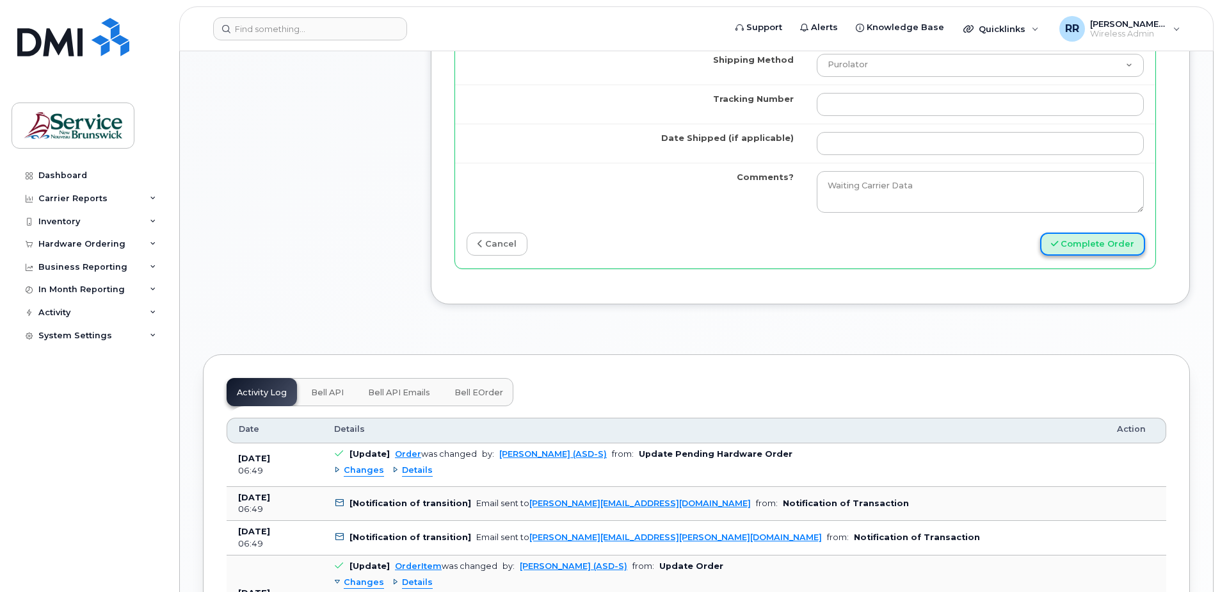
click at [1076, 247] on button "Complete Order" at bounding box center [1093, 244] width 105 height 24
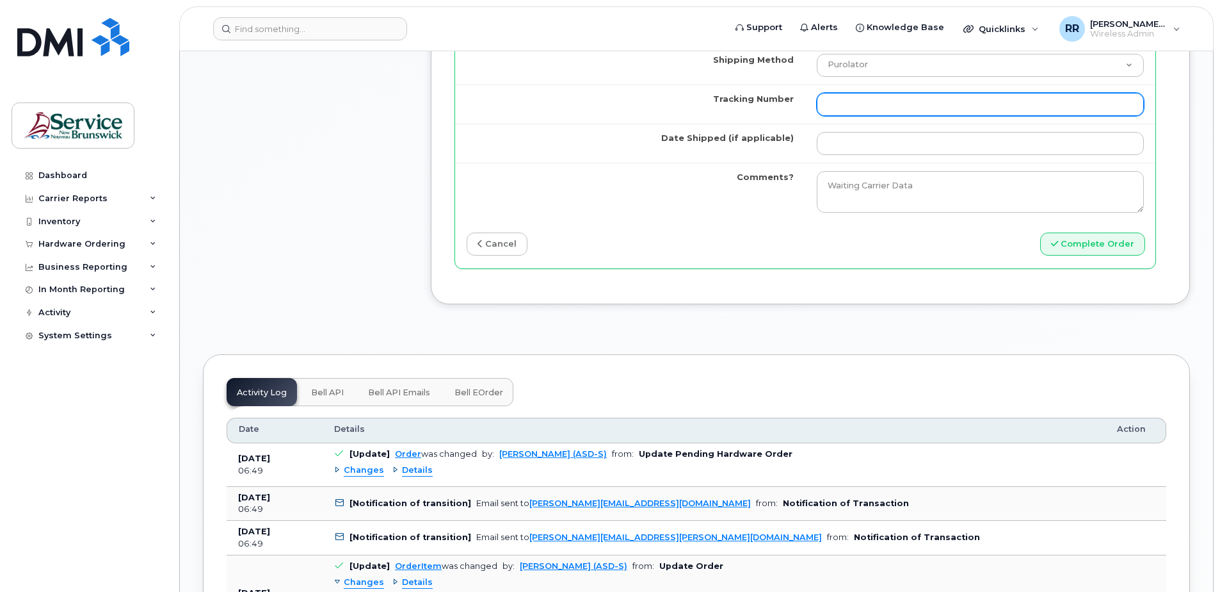
click at [833, 102] on input "Tracking Number" at bounding box center [980, 104] width 327 height 23
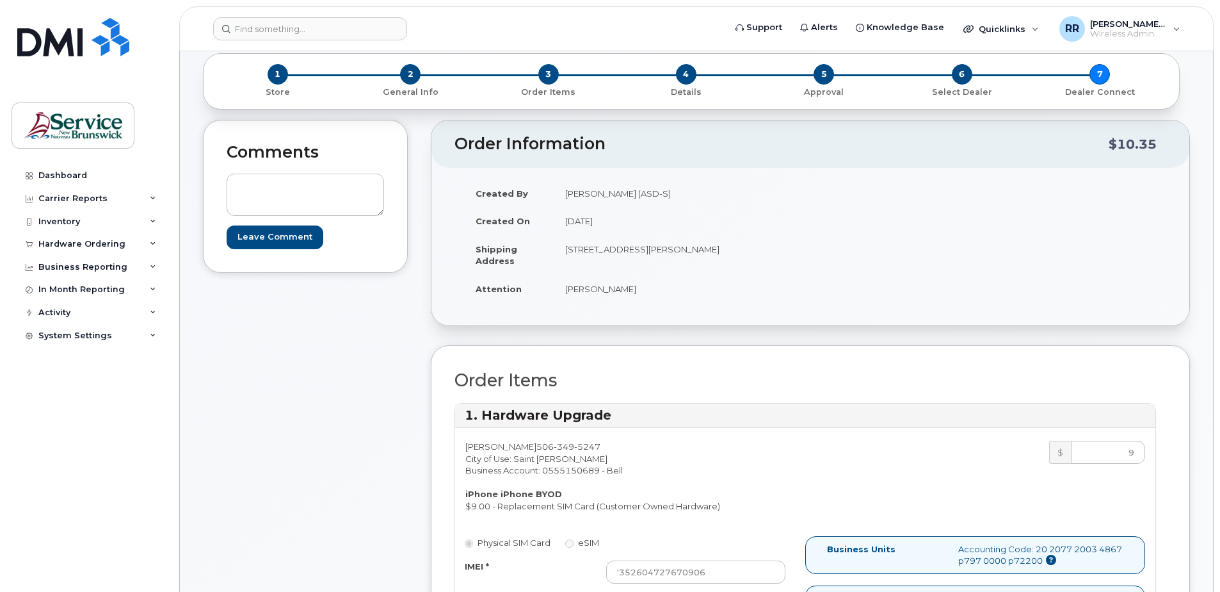
scroll to position [0, 0]
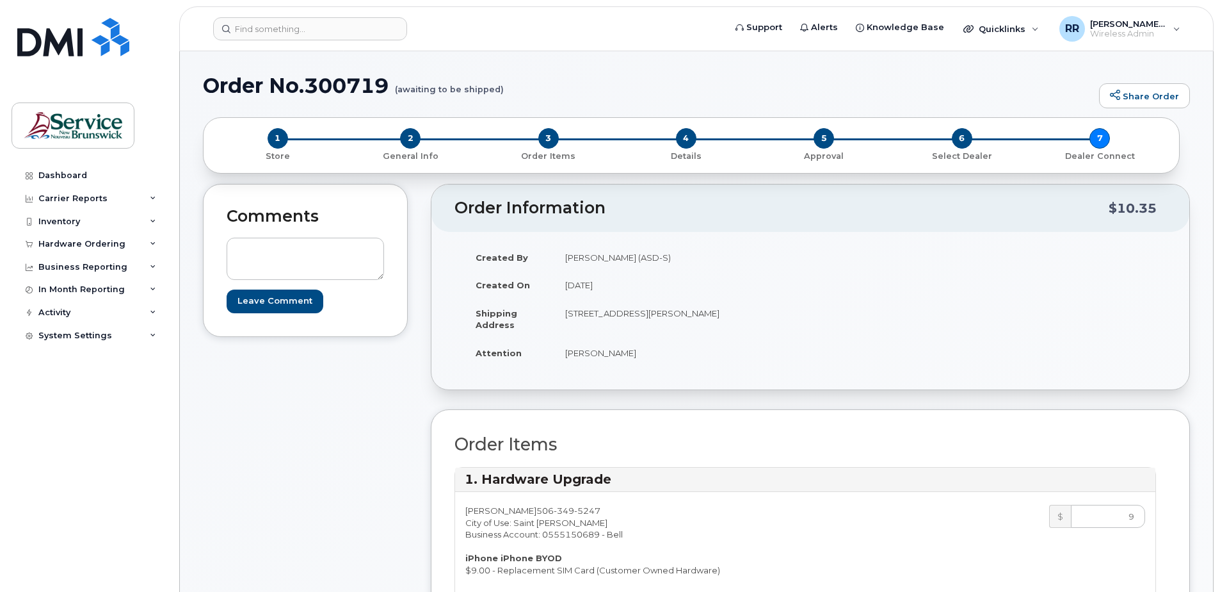
click at [1099, 159] on div "1 Store 2 General Info 3 Order Items 4 Details 5 Approval 6 Select Dealer 7 Dea…" at bounding box center [691, 145] width 955 height 34
click at [1103, 136] on div "1 Store 2 General Info 3 Order Items 4 Details 5 Approval 6 Select Dealer 7 Dea…" at bounding box center [691, 145] width 955 height 34
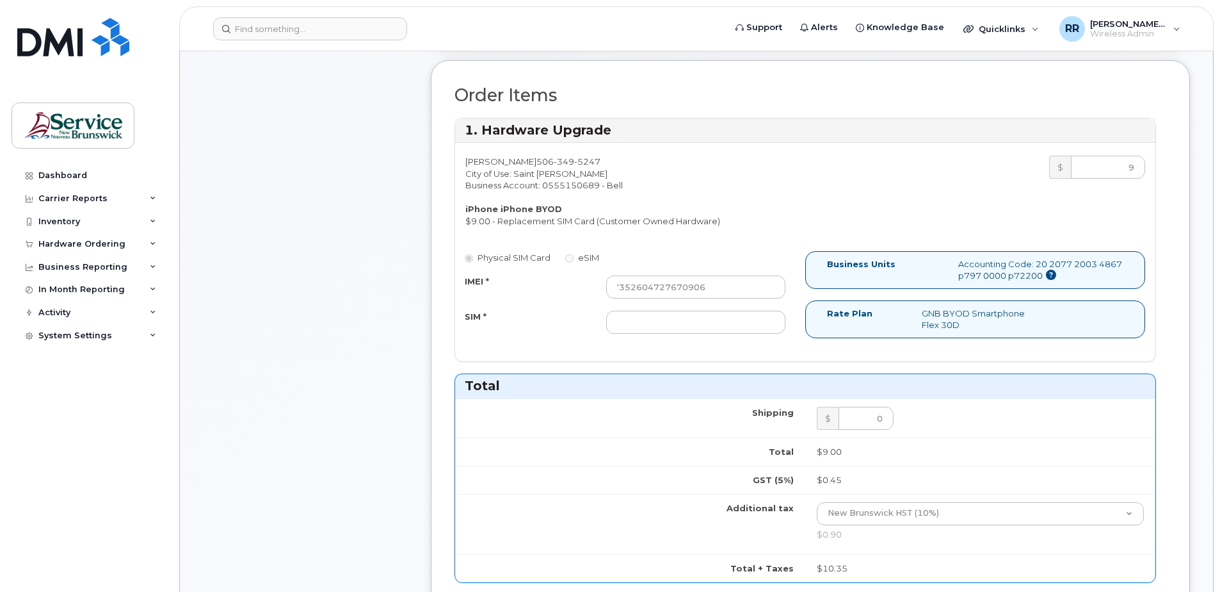
scroll to position [384, 0]
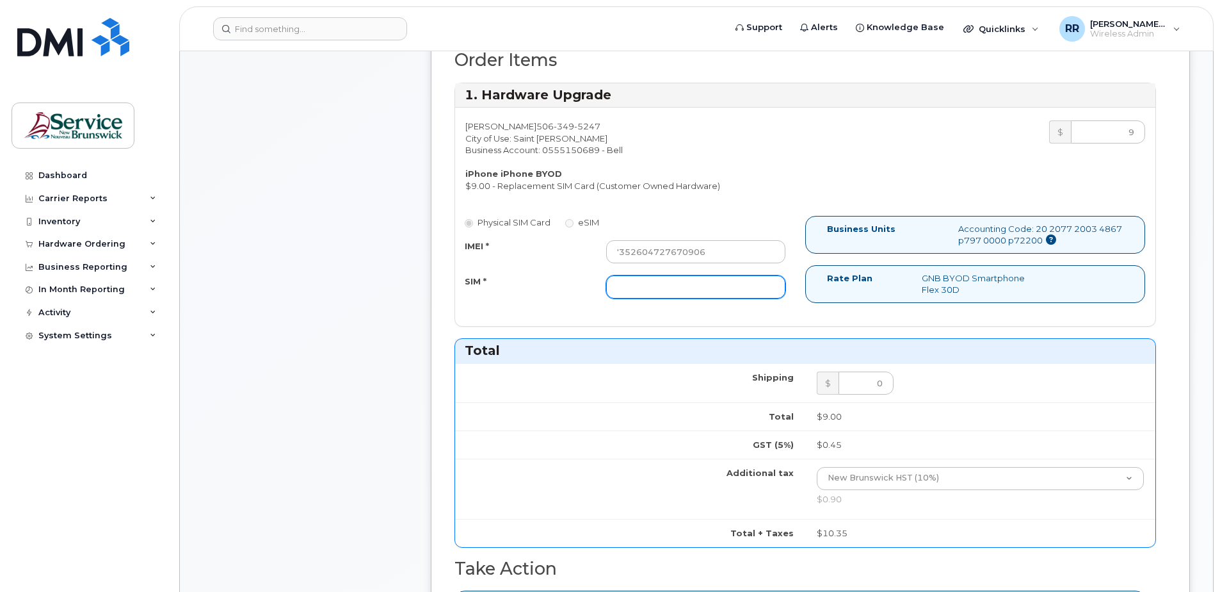
click at [629, 280] on input "SIM *" at bounding box center [695, 286] width 179 height 23
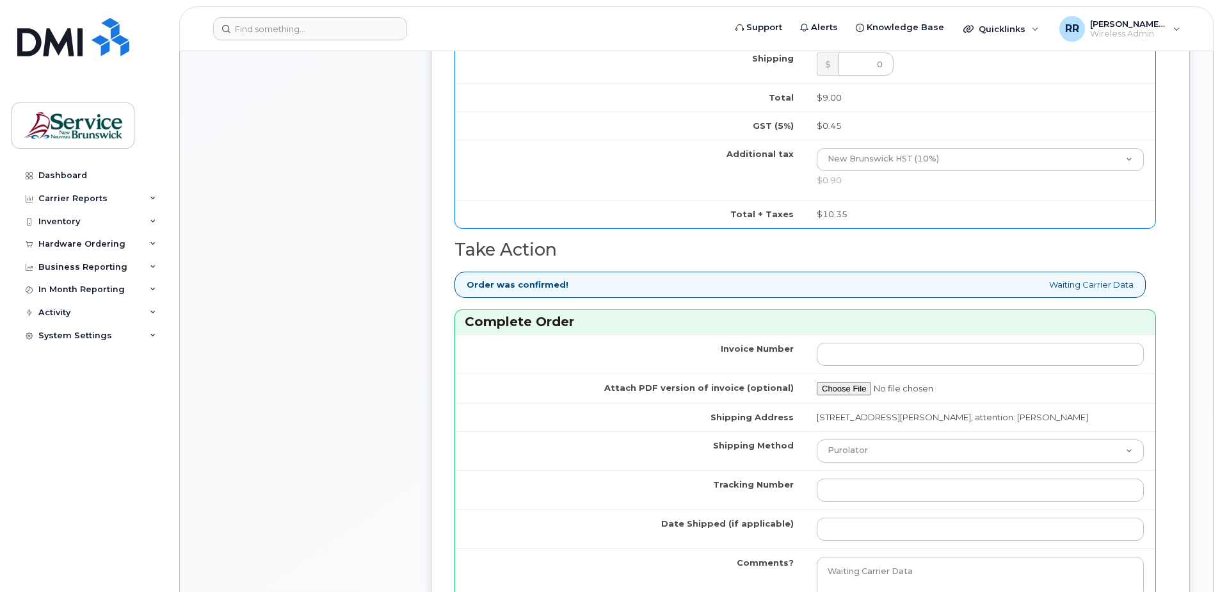
scroll to position [704, 0]
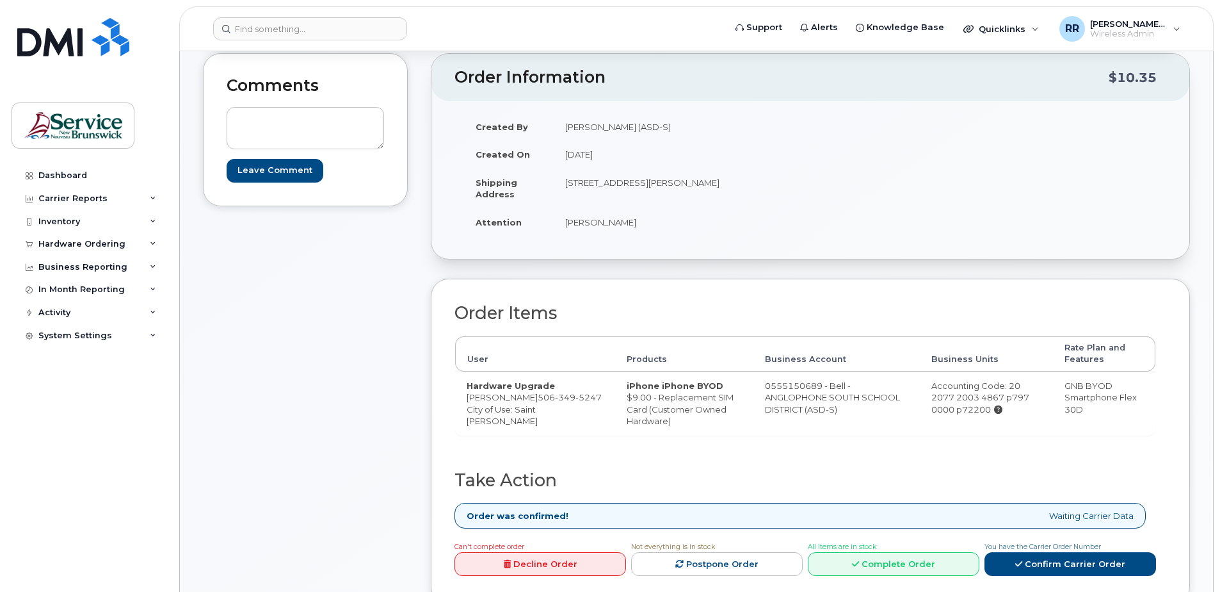
scroll to position [192, 0]
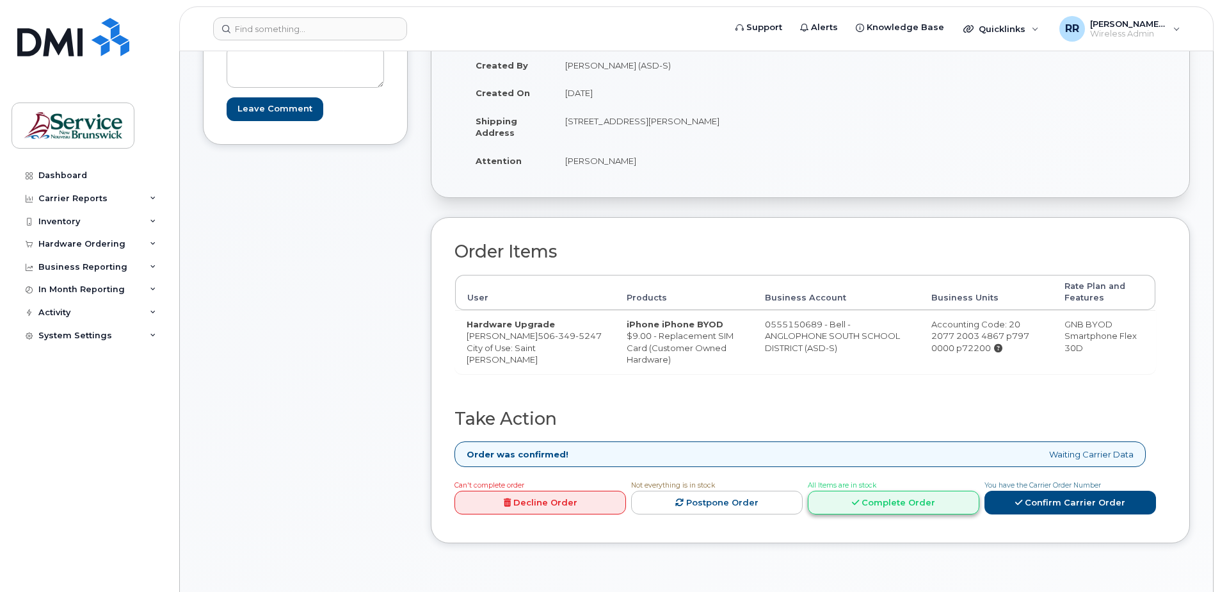
click at [877, 513] on link "Complete Order" at bounding box center [894, 502] width 172 height 24
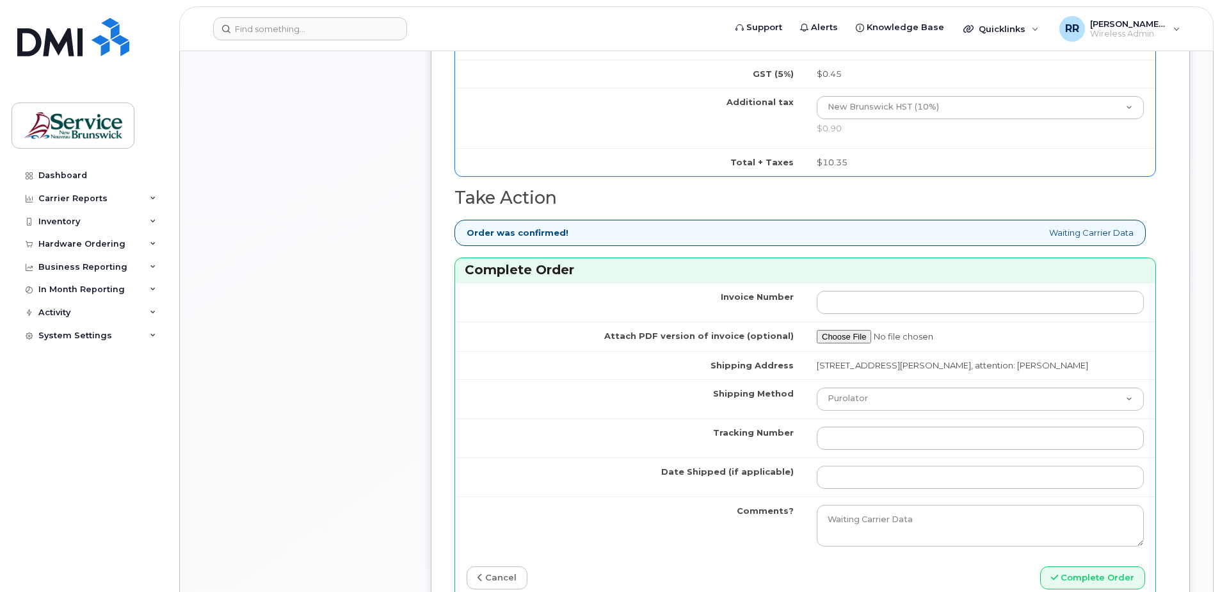
scroll to position [768, 0]
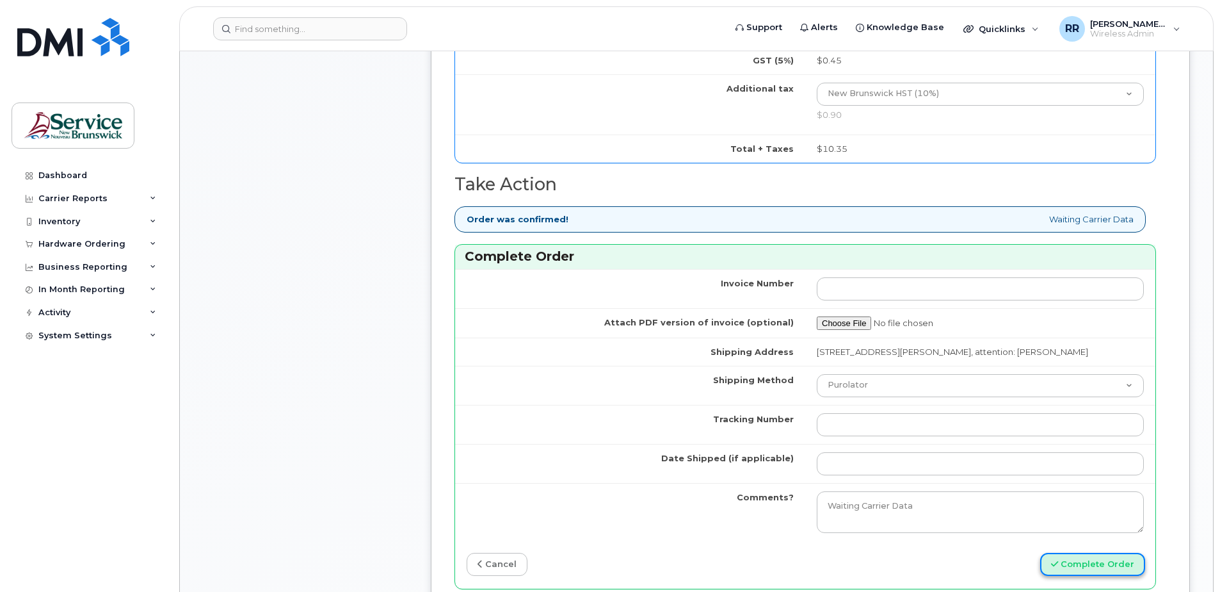
click at [1064, 558] on button "Complete Order" at bounding box center [1093, 565] width 105 height 24
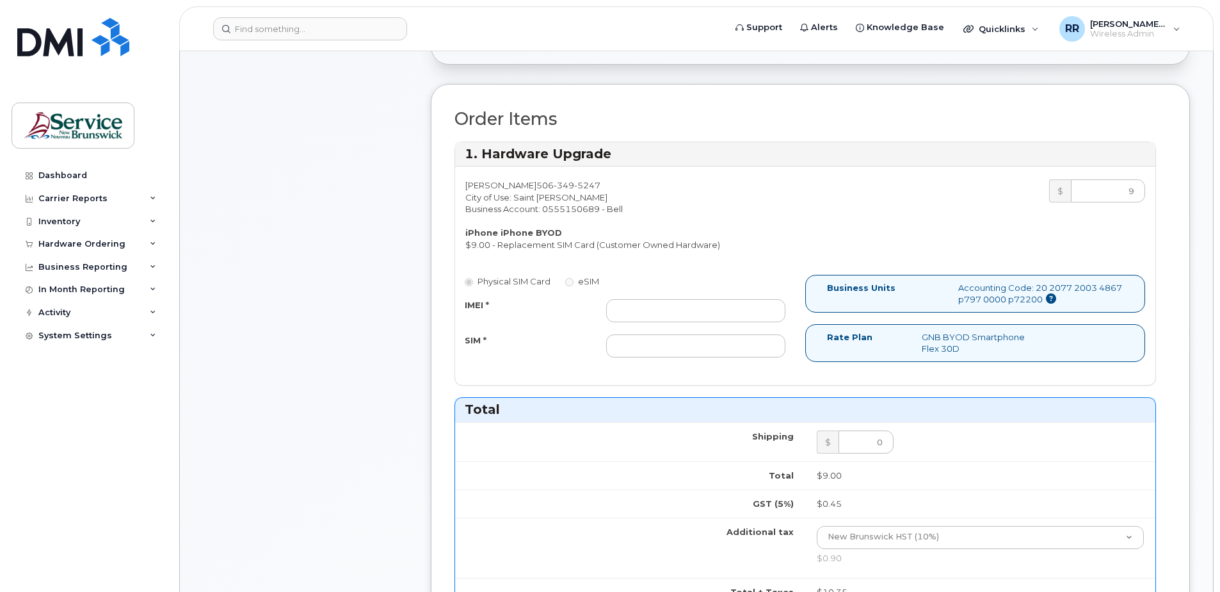
scroll to position [320, 0]
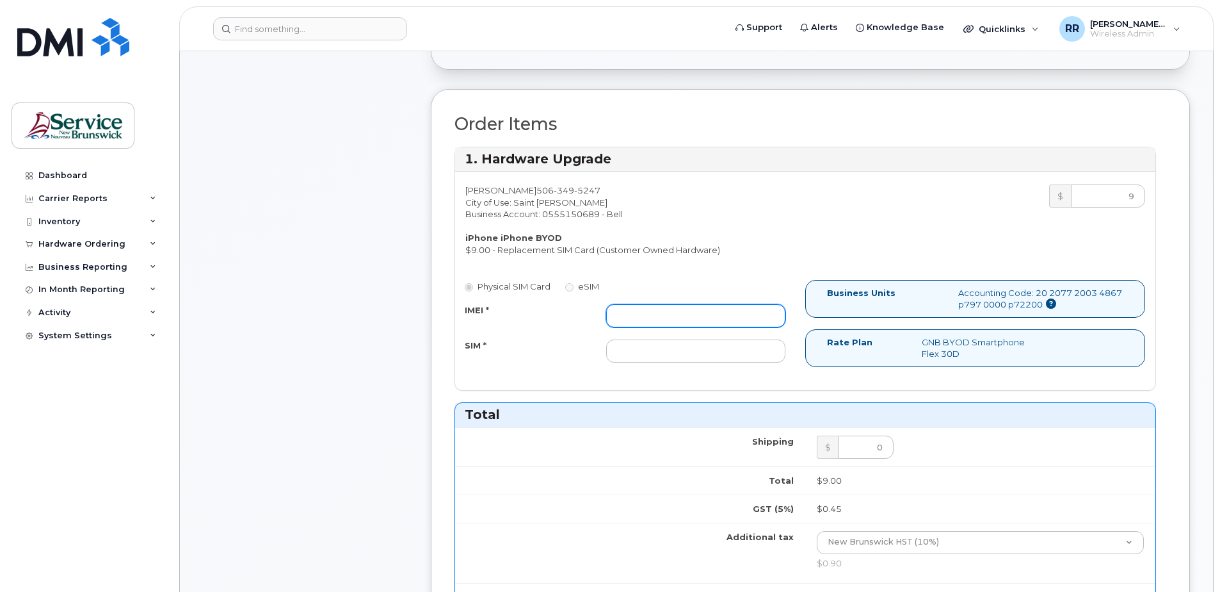
click at [642, 315] on input "IMEI *" at bounding box center [695, 315] width 179 height 23
paste input "'352604727670906"
type input "'352604727670906"
click at [570, 474] on td "Total" at bounding box center [630, 480] width 350 height 28
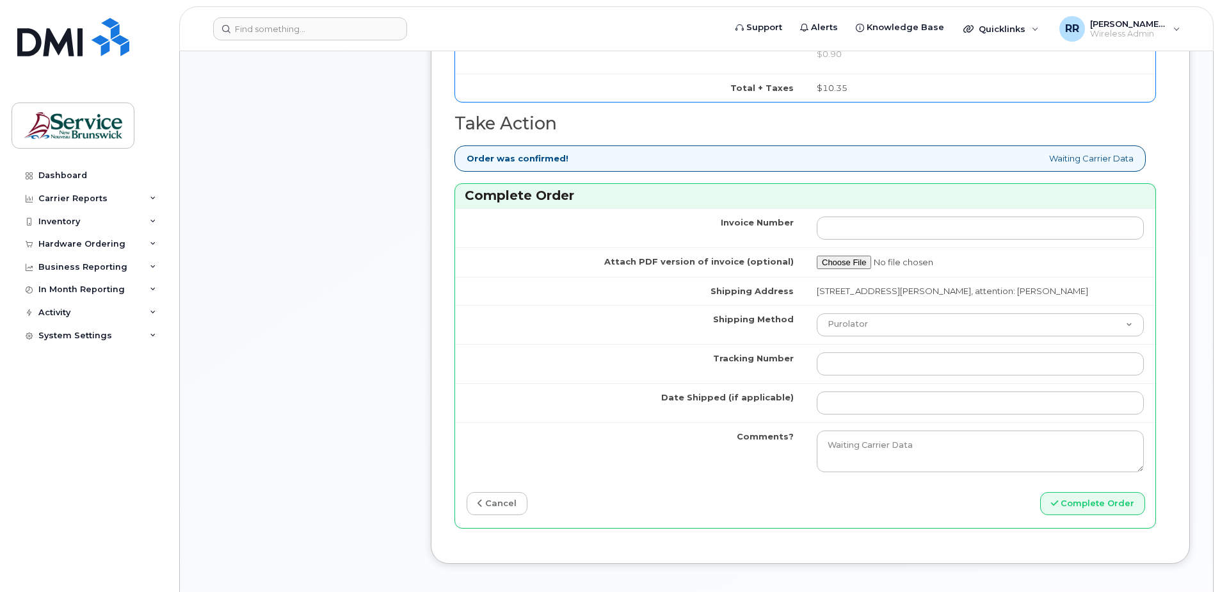
scroll to position [832, 0]
click at [606, 468] on td "Comments?" at bounding box center [630, 448] width 350 height 58
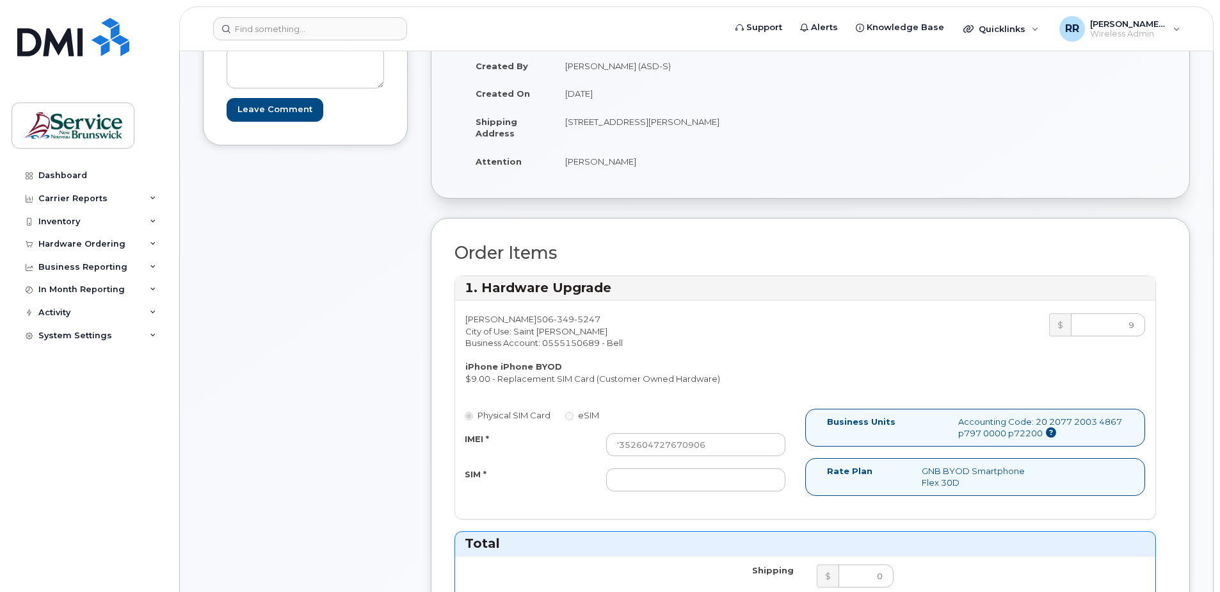
scroll to position [192, 0]
click at [728, 446] on input "'352604727670906" at bounding box center [695, 443] width 179 height 23
drag, startPoint x: 728, startPoint y: 446, endPoint x: 524, endPoint y: 461, distance: 204.8
click at [524, 461] on div "IMEI * '352604727670906 SIM *" at bounding box center [625, 461] width 340 height 58
click at [659, 479] on input "SIM *" at bounding box center [695, 478] width 179 height 23
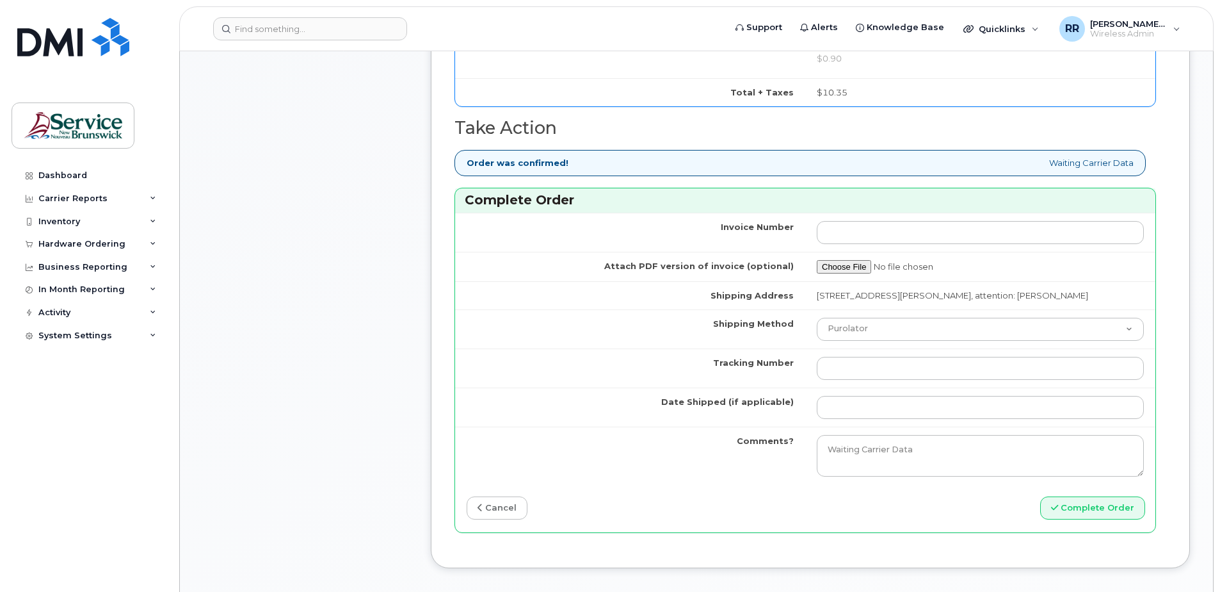
scroll to position [832, 0]
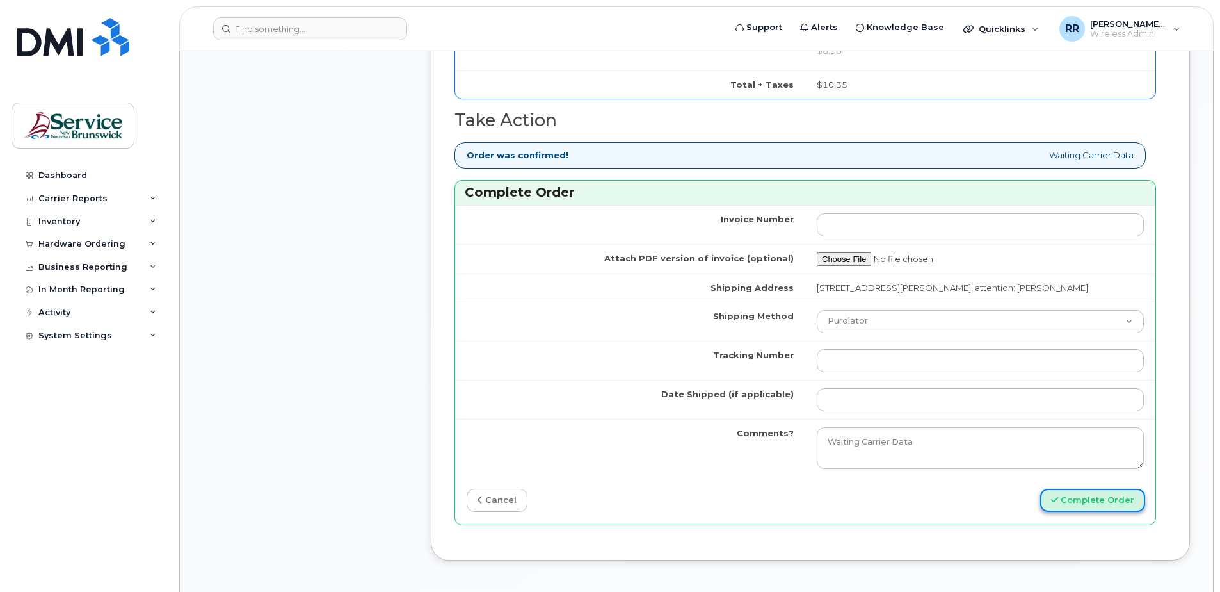
click at [1080, 502] on button "Complete Order" at bounding box center [1093, 501] width 105 height 24
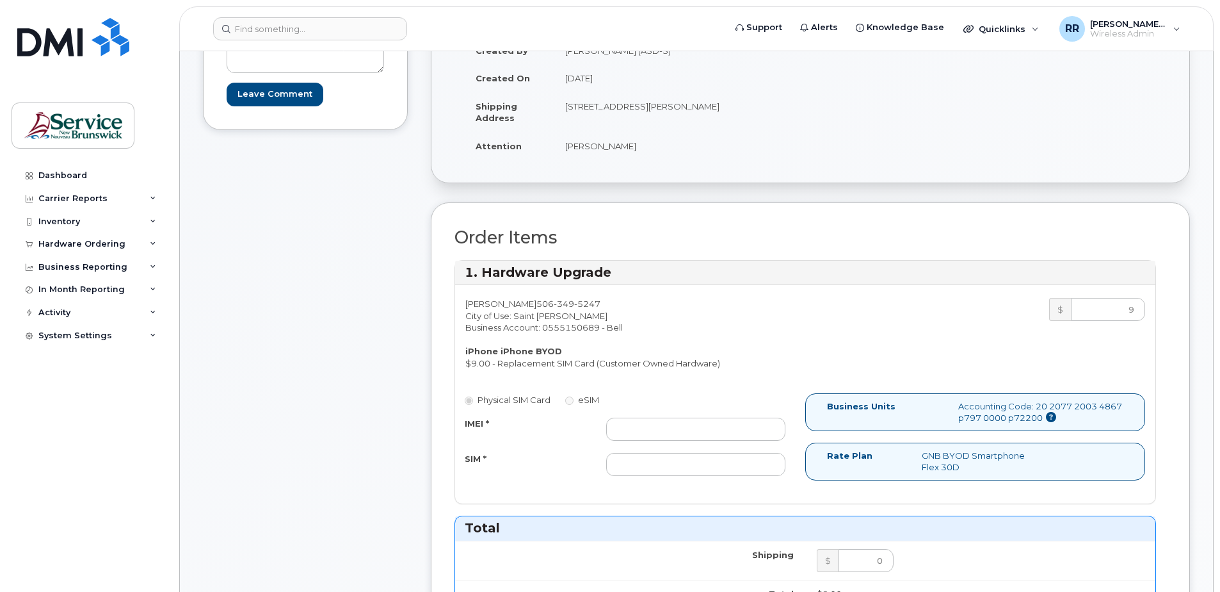
scroll to position [192, 0]
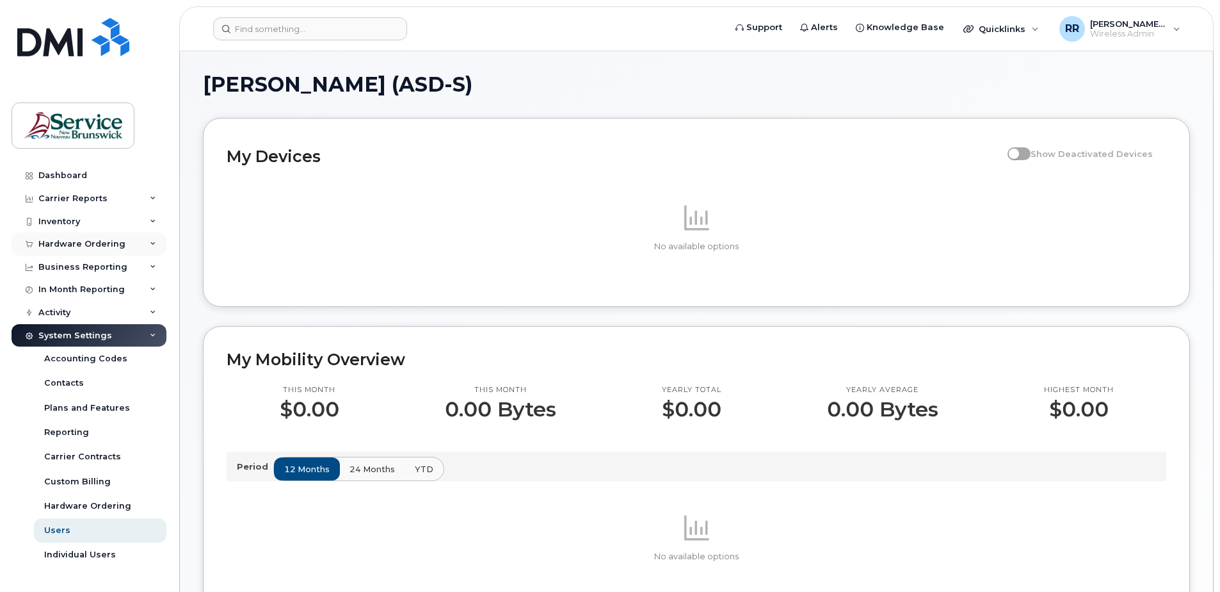
click at [88, 247] on div "Hardware Ordering" at bounding box center [81, 244] width 87 height 10
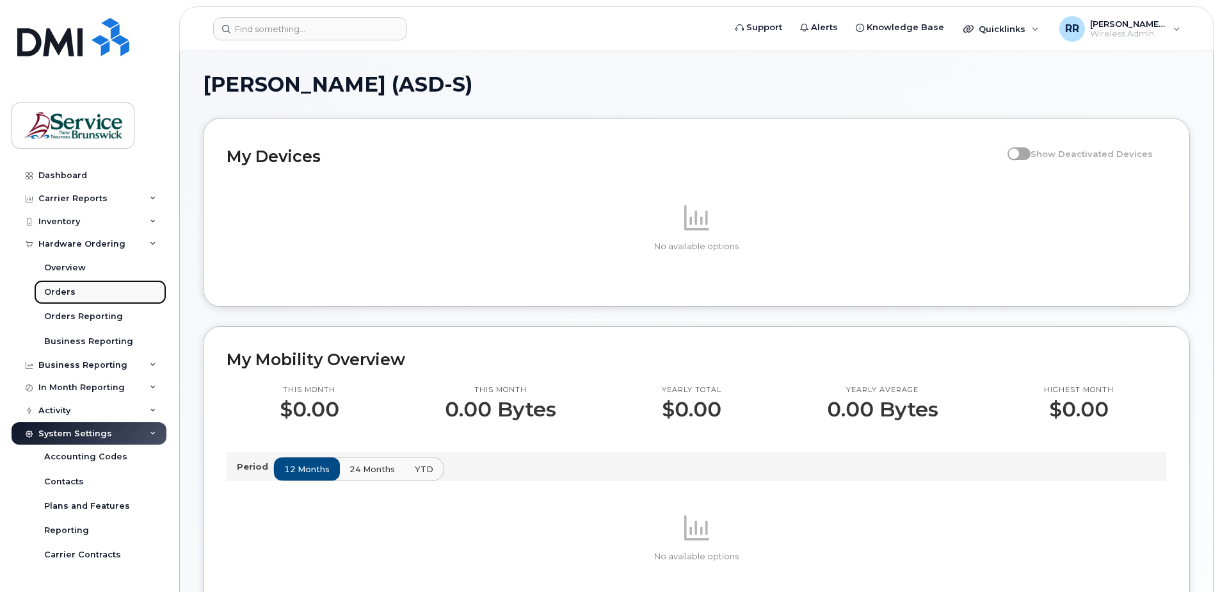
click at [65, 289] on div "Orders" at bounding box center [59, 292] width 31 height 12
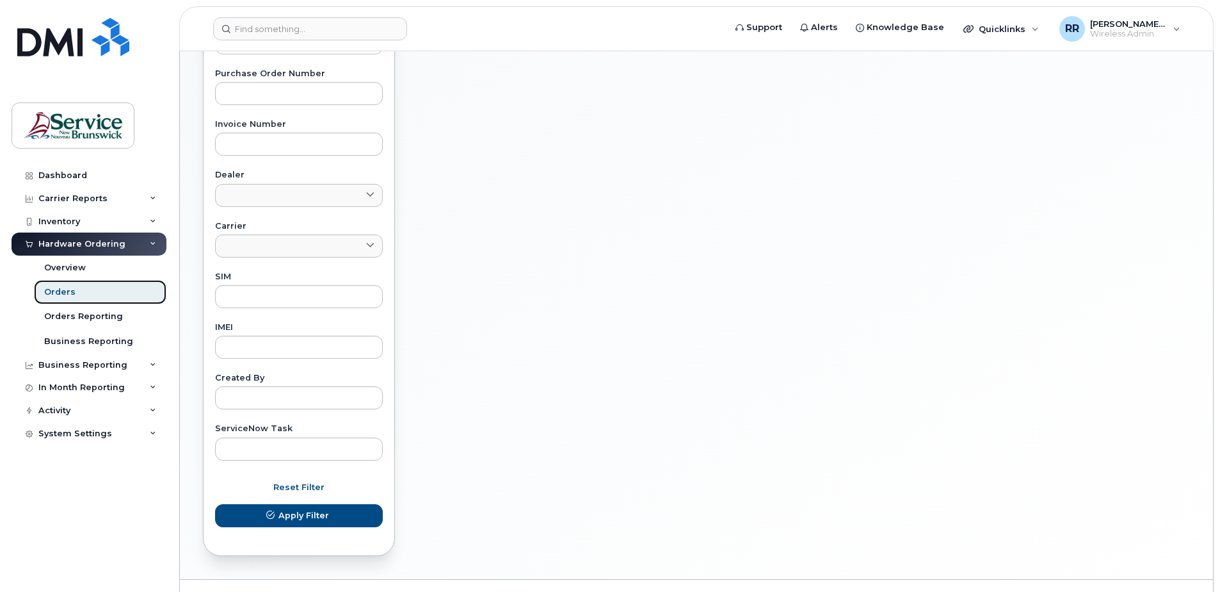
scroll to position [478, 0]
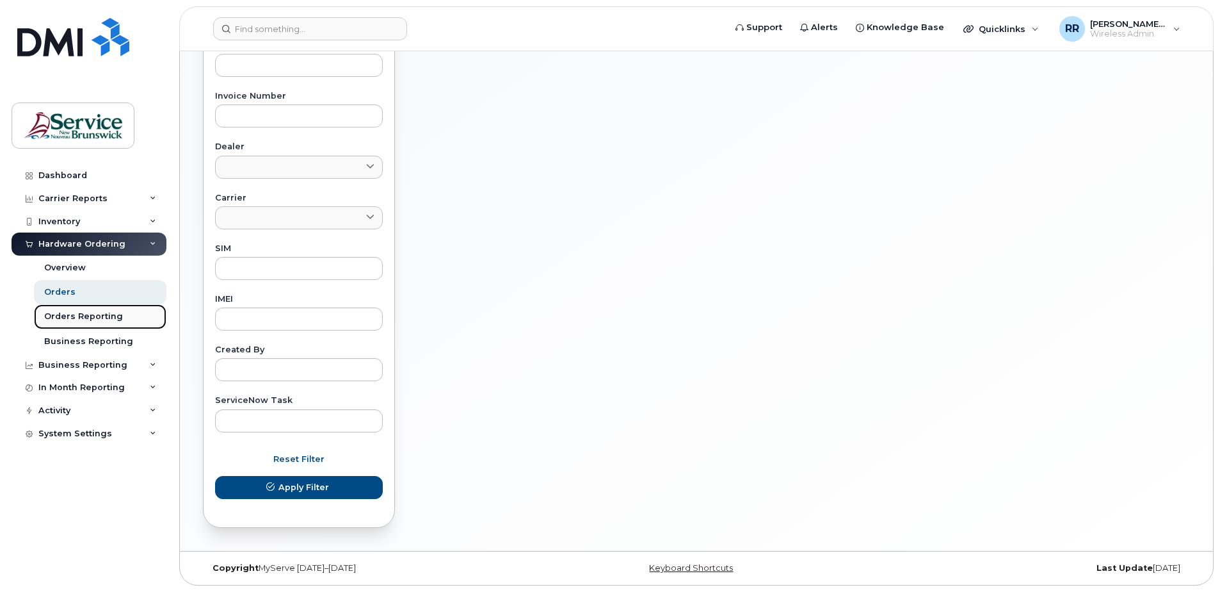
click at [74, 317] on div "Orders Reporting" at bounding box center [83, 317] width 79 height 12
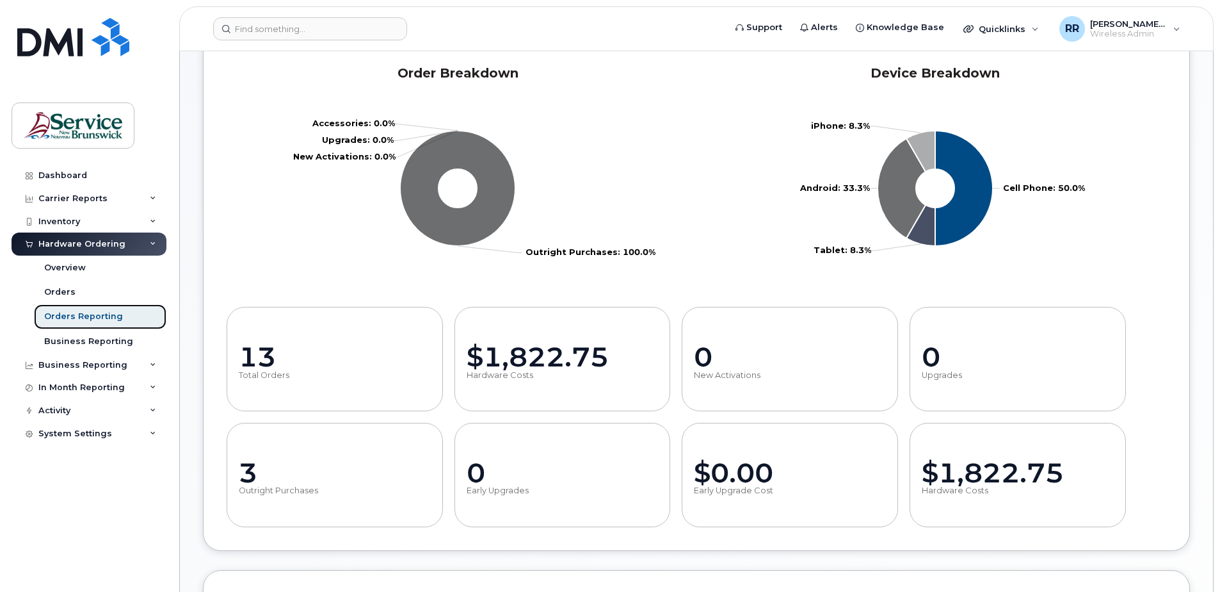
scroll to position [384, 0]
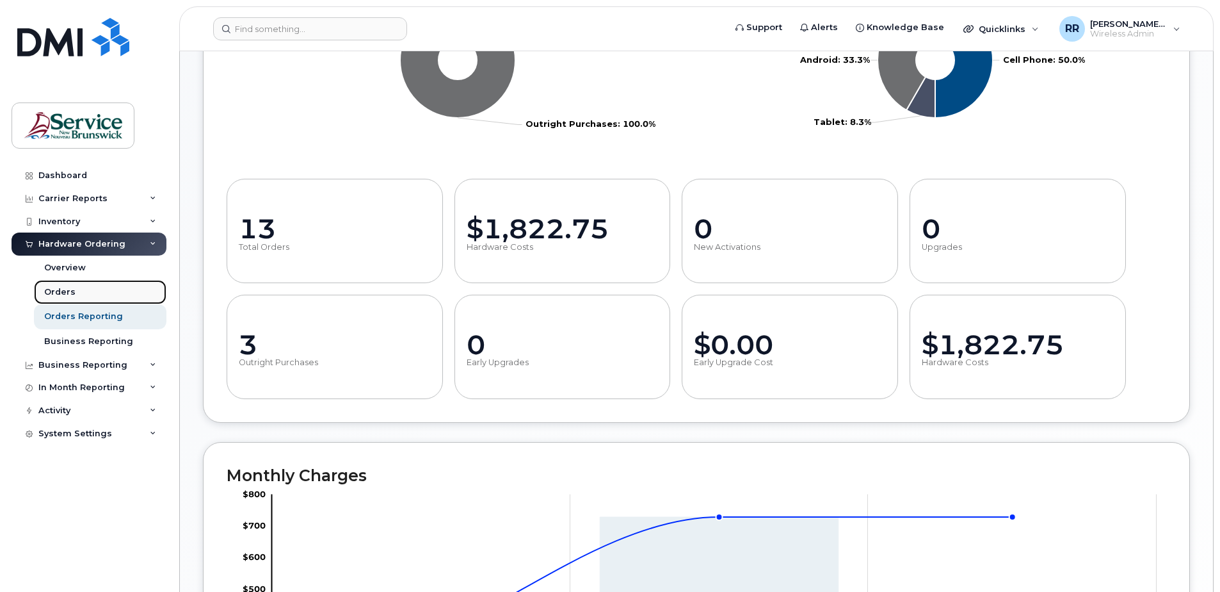
click at [57, 295] on div "Orders" at bounding box center [59, 292] width 31 height 12
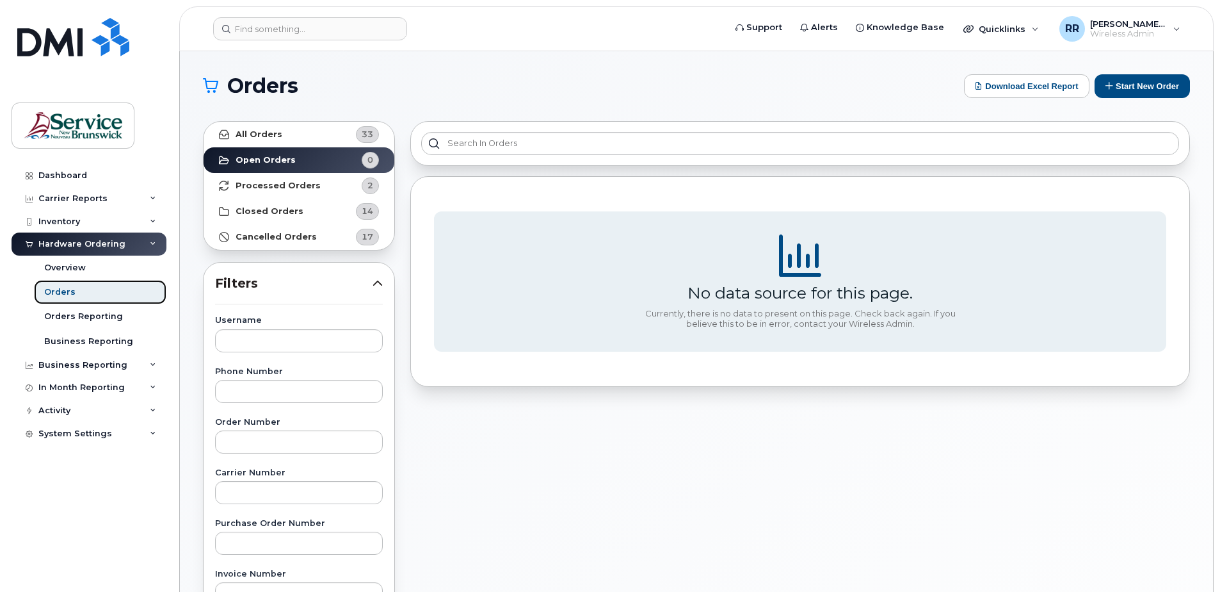
click at [57, 295] on div "Orders" at bounding box center [59, 292] width 31 height 12
click at [69, 284] on link "Orders" at bounding box center [100, 292] width 133 height 24
click at [261, 156] on strong "Open Orders" at bounding box center [266, 160] width 60 height 10
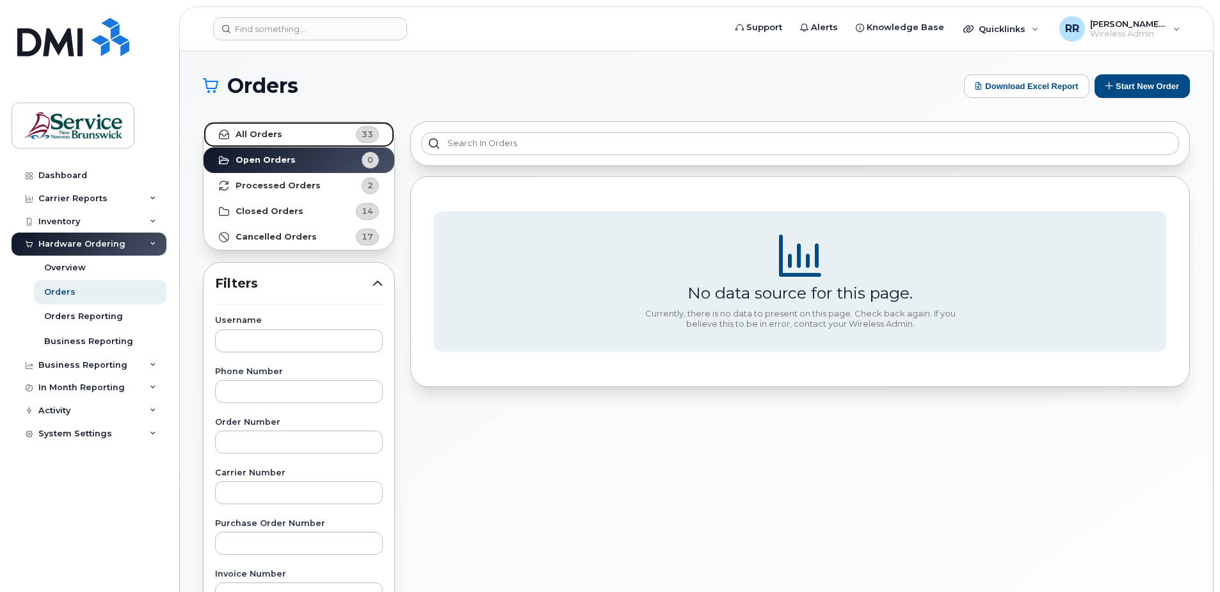
click at [283, 131] on link "All Orders 33" at bounding box center [299, 135] width 191 height 26
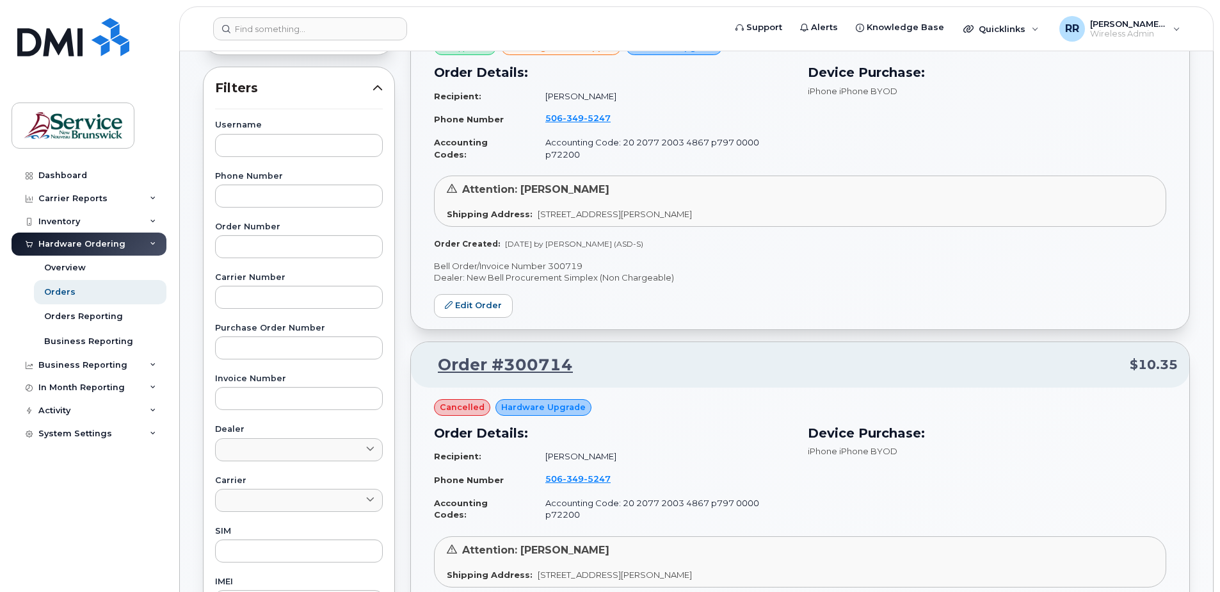
scroll to position [192, 0]
